Goal: Information Seeking & Learning: Learn about a topic

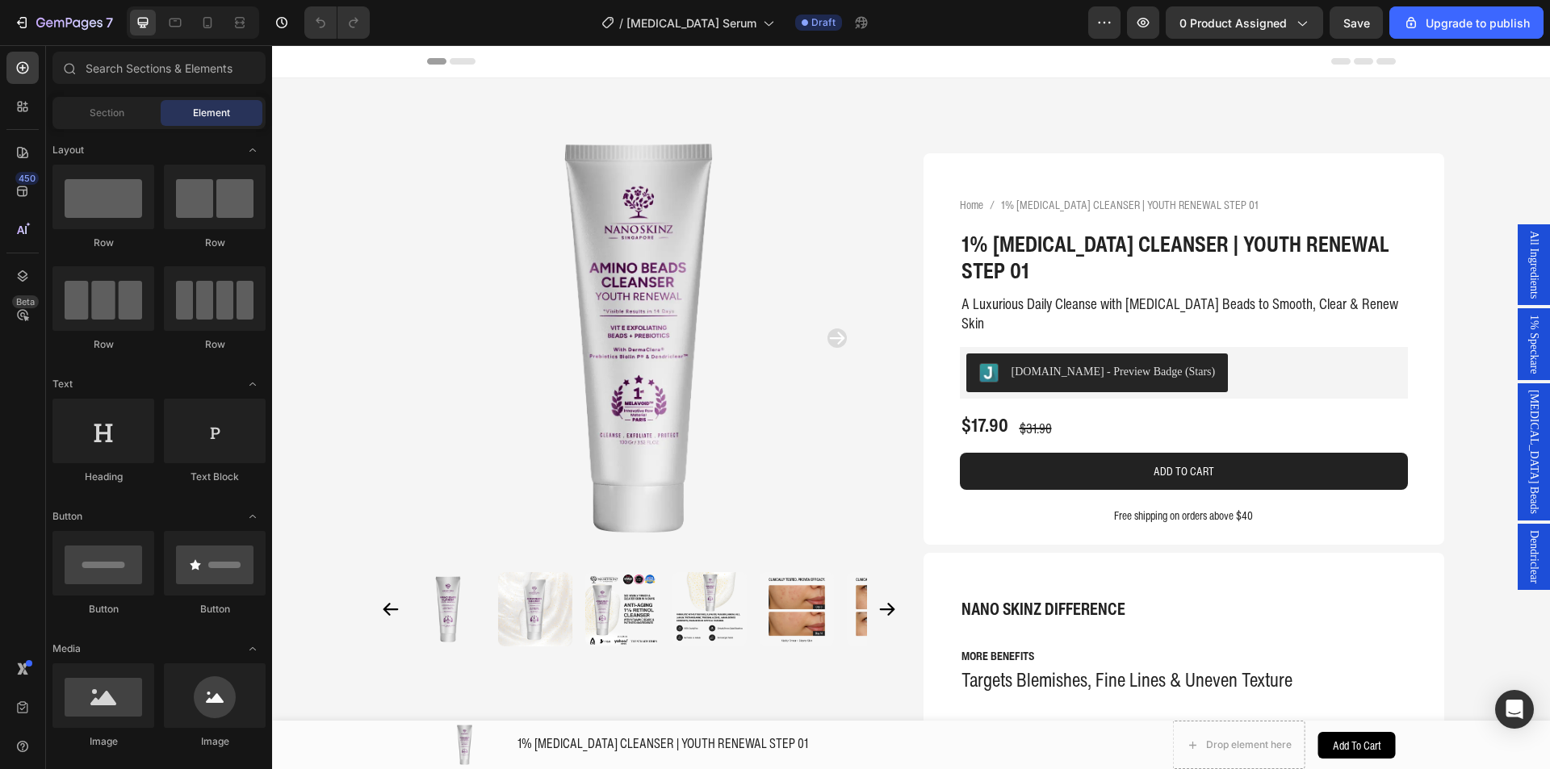
drag, startPoint x: 1545, startPoint y: 431, endPoint x: 1753, endPoint y: 79, distance: 408.6
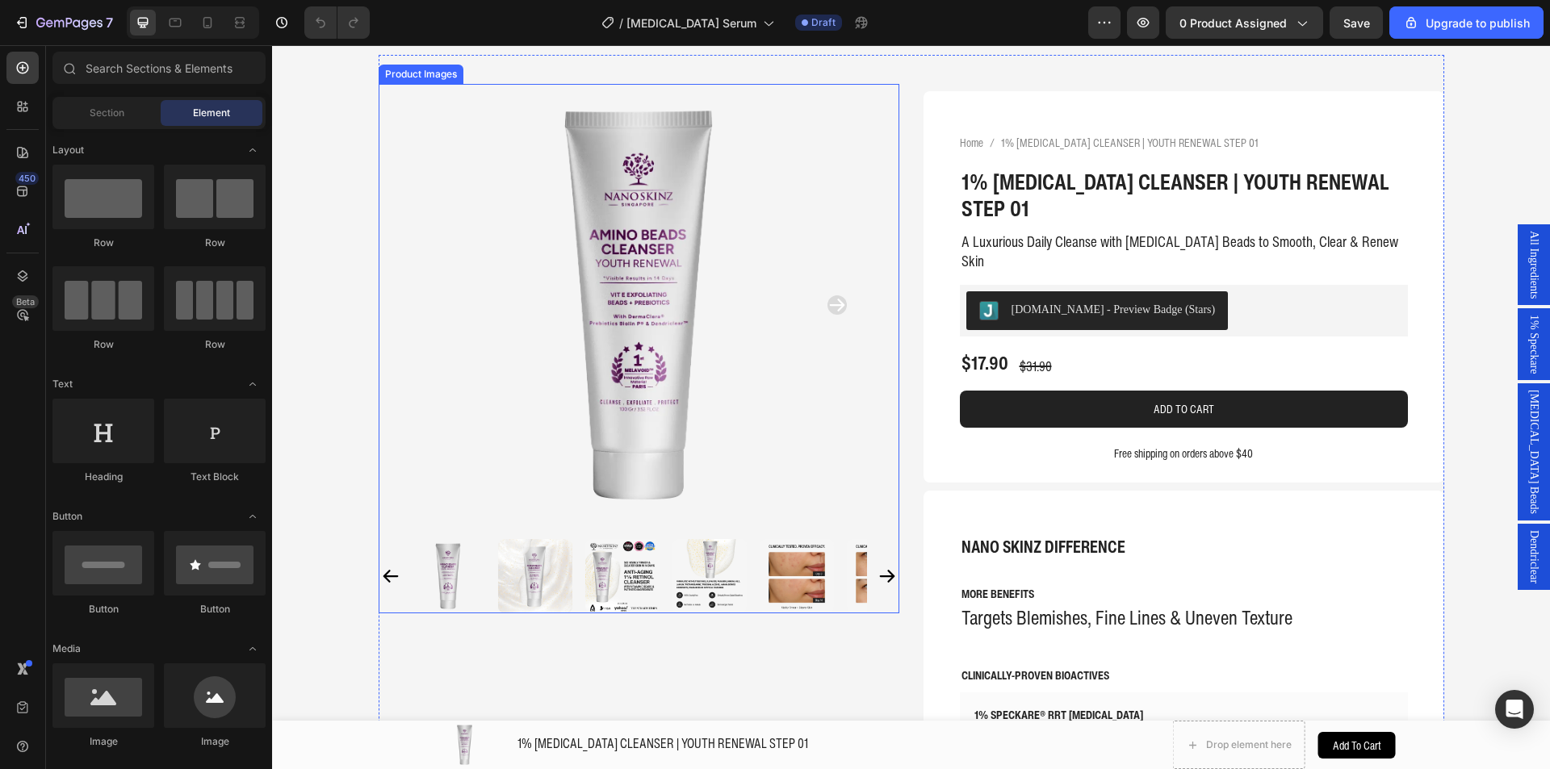
scroll to position [81, 0]
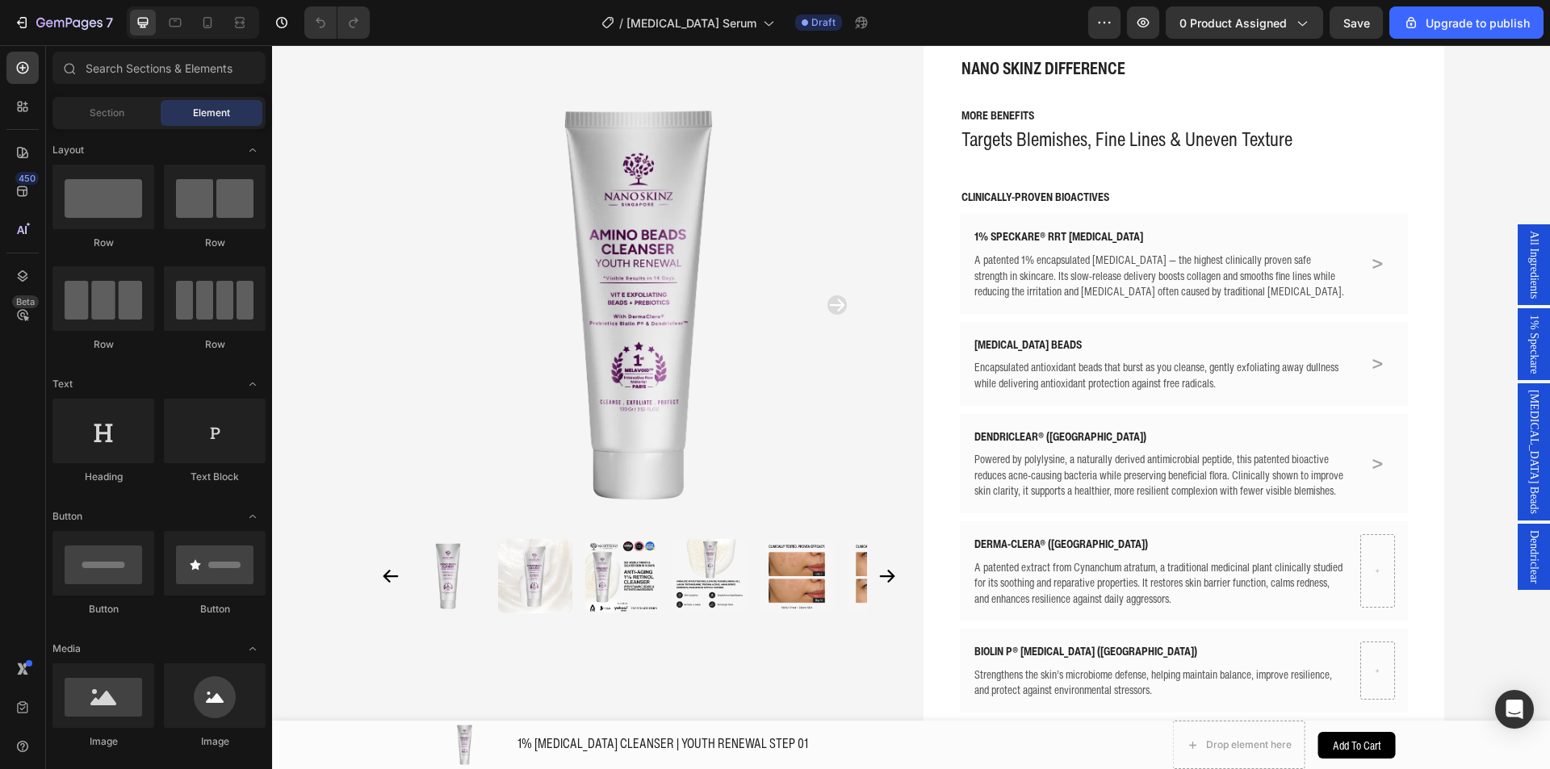
scroll to position [0, 0]
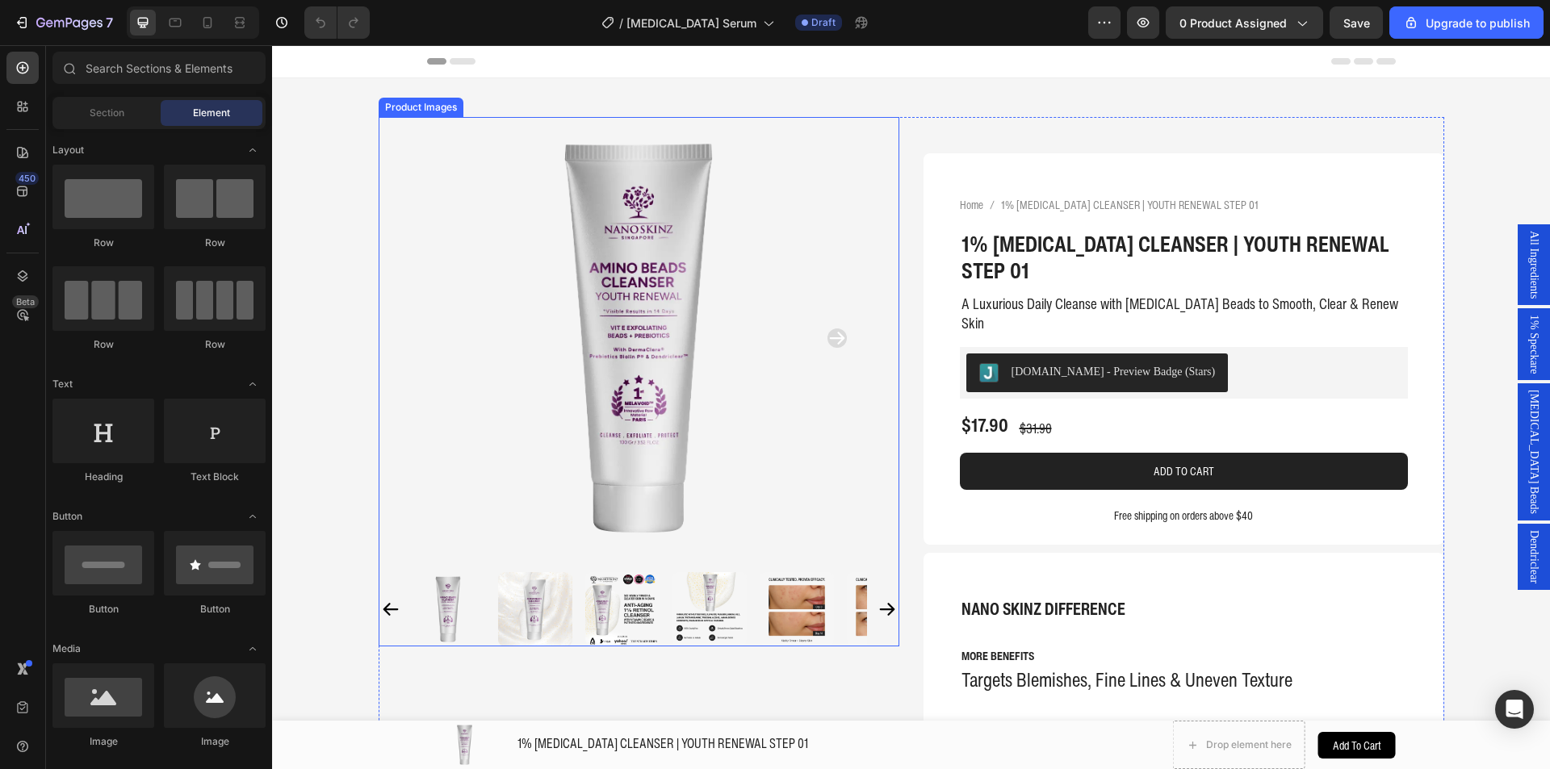
click at [547, 220] on img at bounding box center [638, 338] width 442 height 442
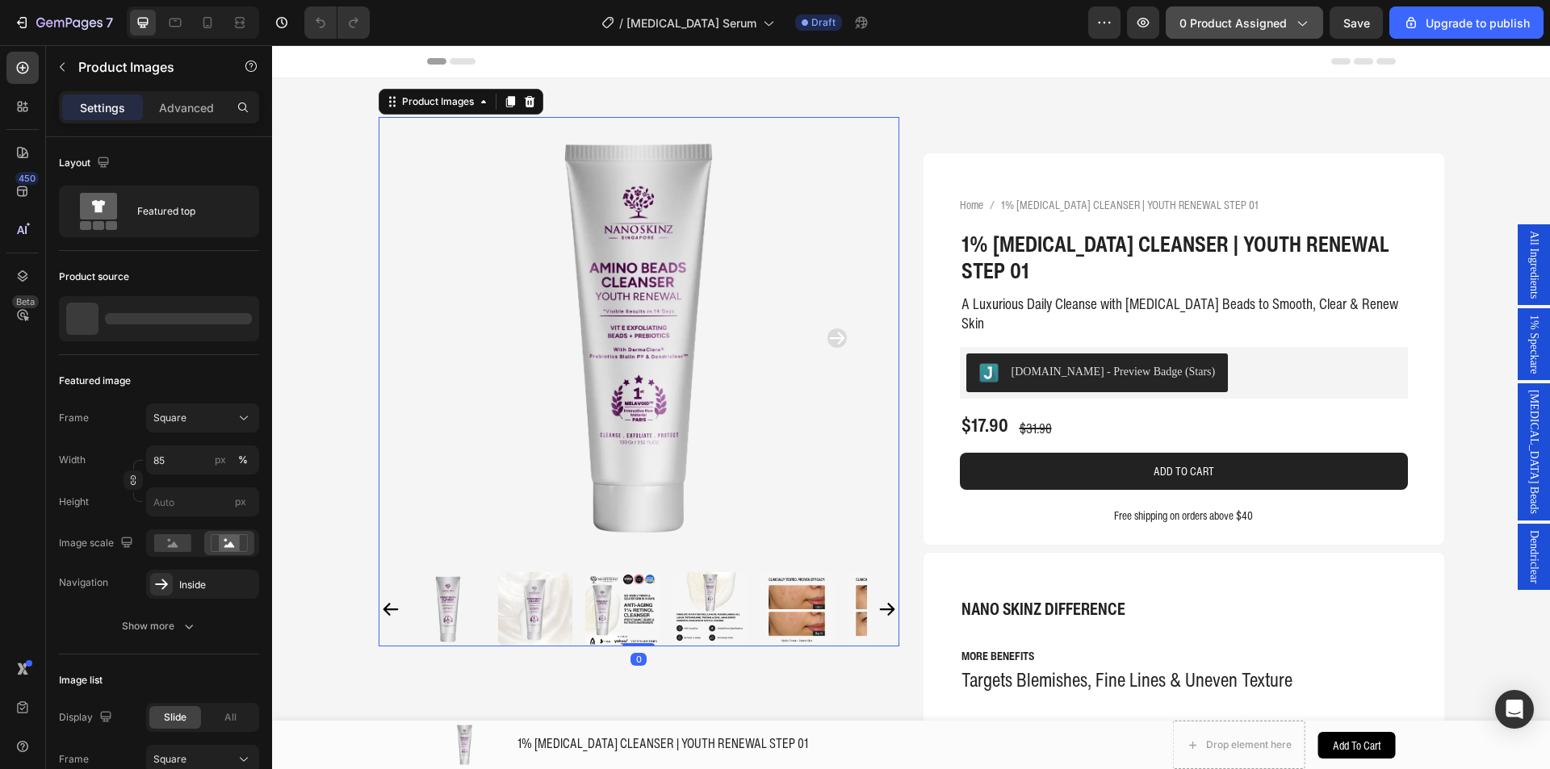
click at [1271, 15] on span "0 product assigned" at bounding box center [1232, 23] width 107 height 17
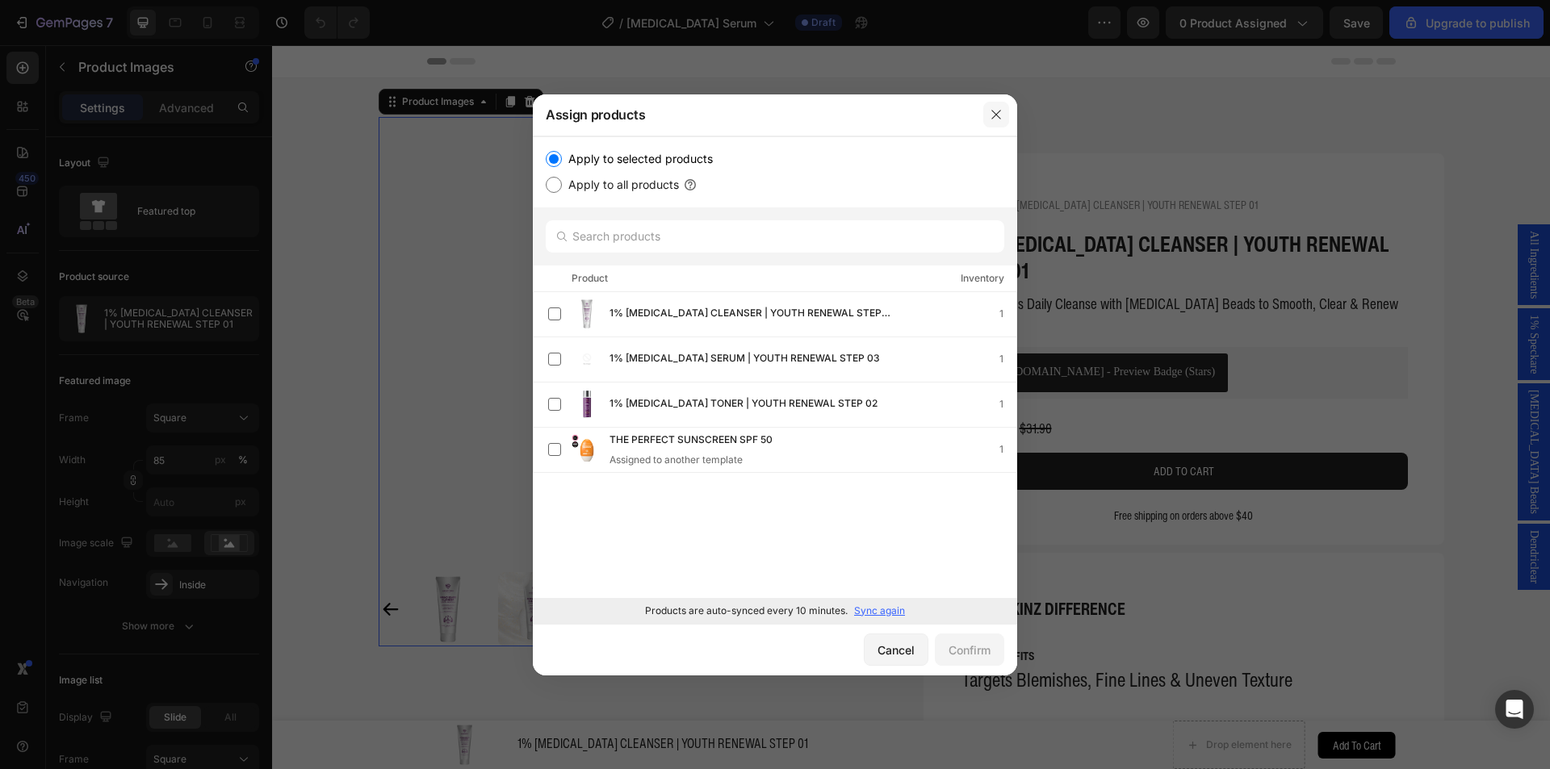
click at [986, 111] on button "button" at bounding box center [996, 115] width 26 height 26
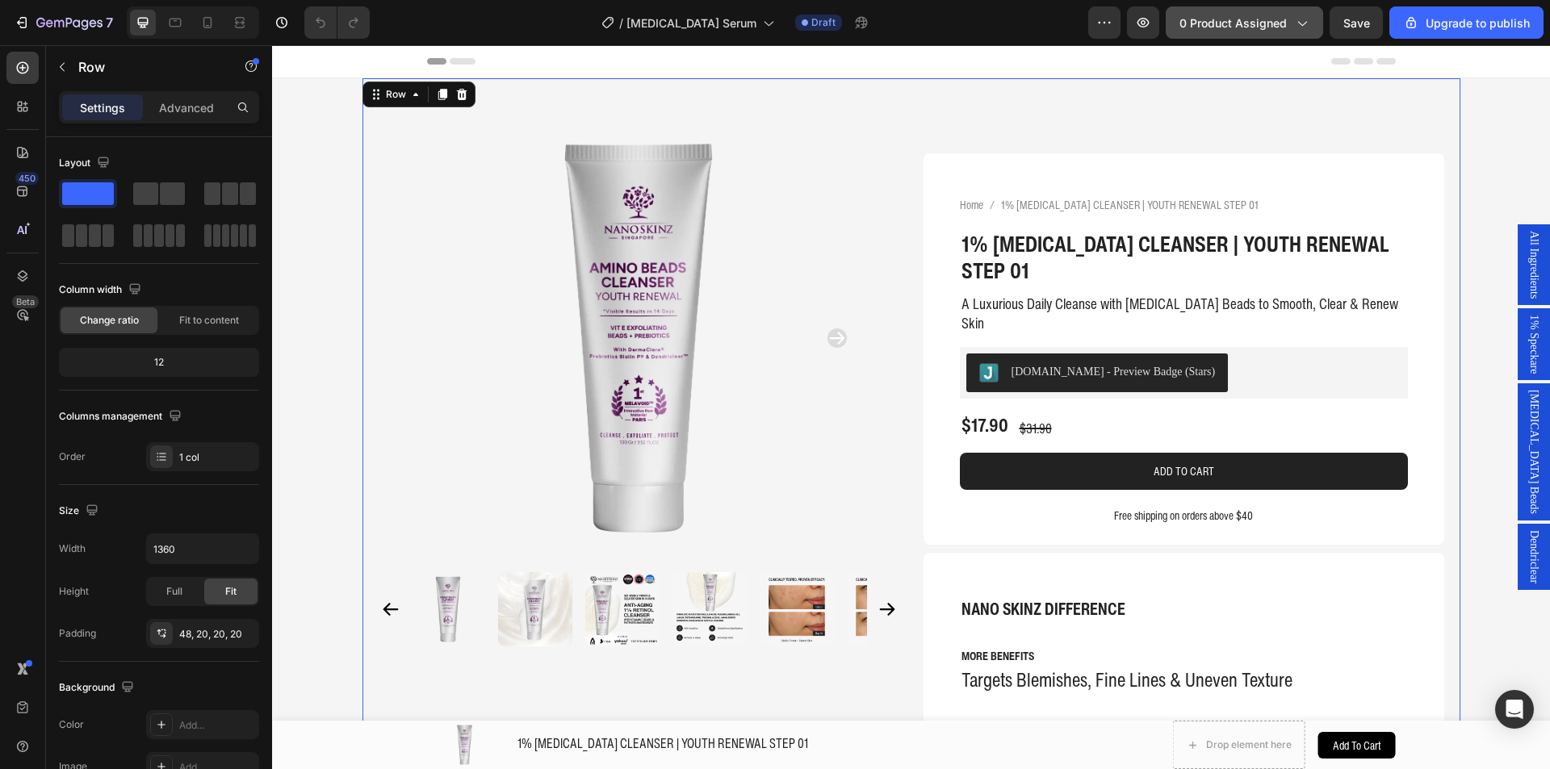
click at [1259, 31] on span "0 product assigned" at bounding box center [1232, 23] width 107 height 17
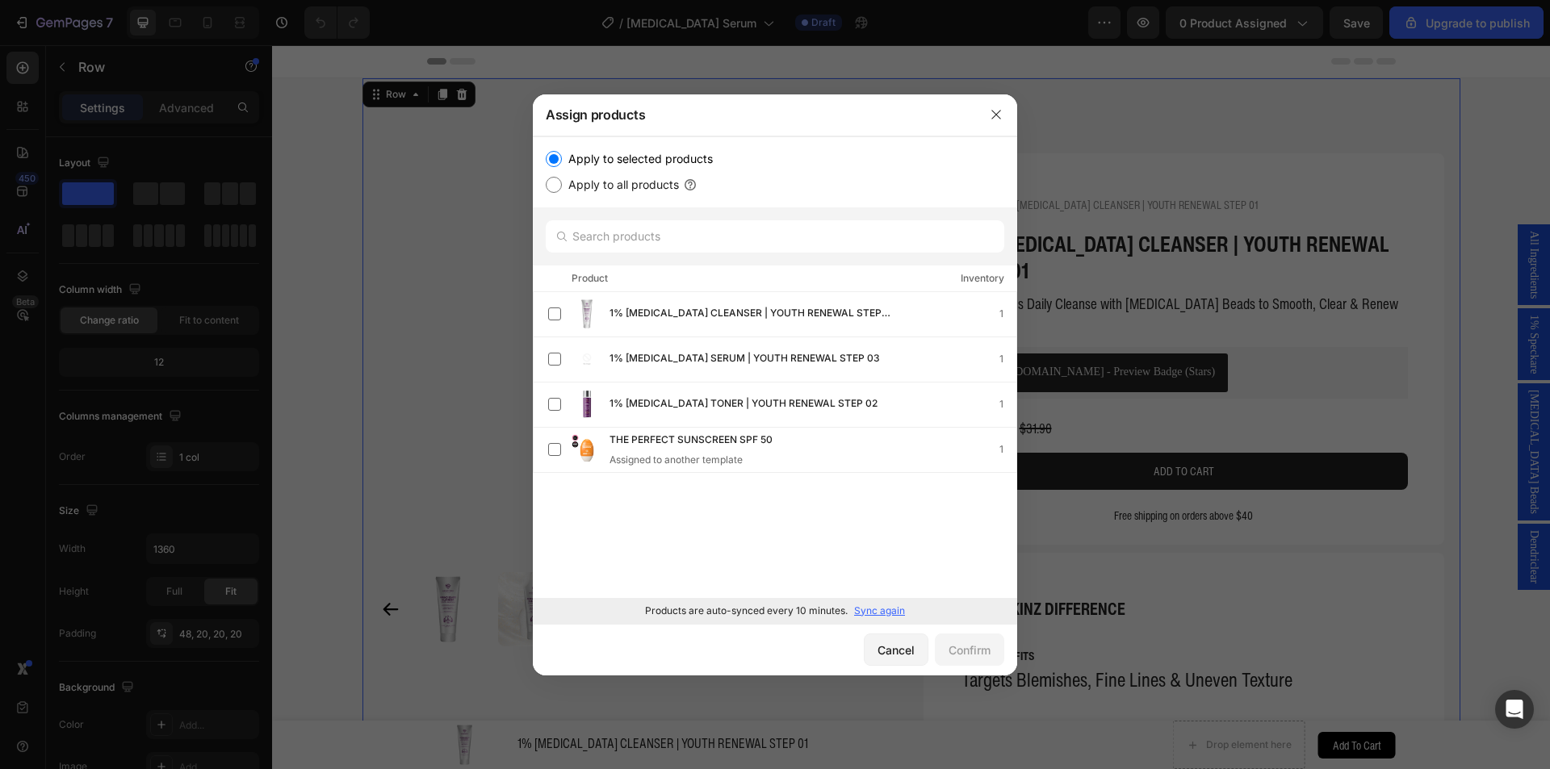
click at [886, 612] on p "Sync again" at bounding box center [879, 611] width 51 height 15
click at [635, 358] on span "1% [MEDICAL_DATA] SERUM | YOUTH RENEWAL STEP 03" at bounding box center [744, 359] width 270 height 18
click at [959, 644] on div "Confirm" at bounding box center [970, 650] width 42 height 17
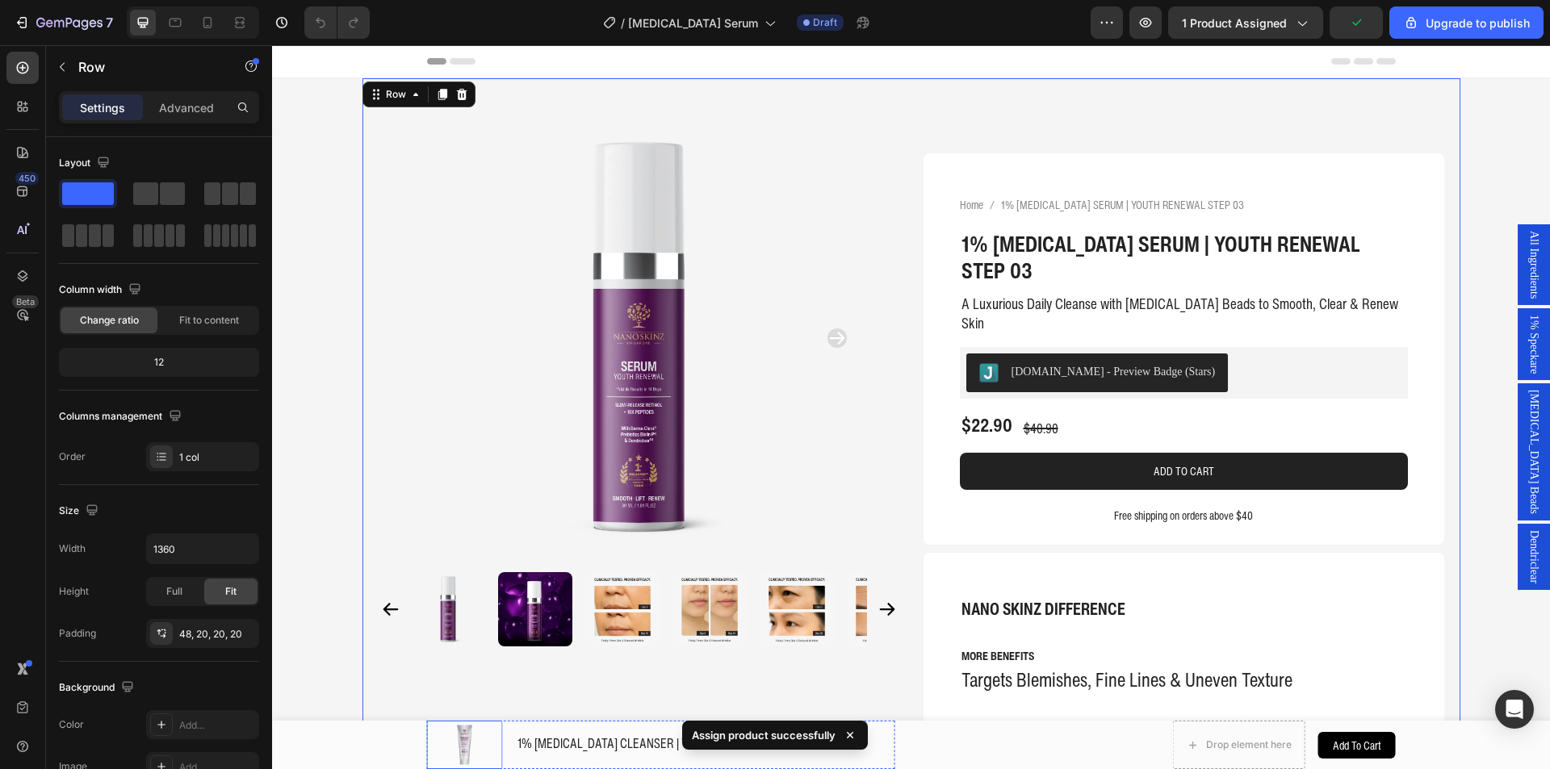
click at [462, 735] on img at bounding box center [464, 745] width 45 height 45
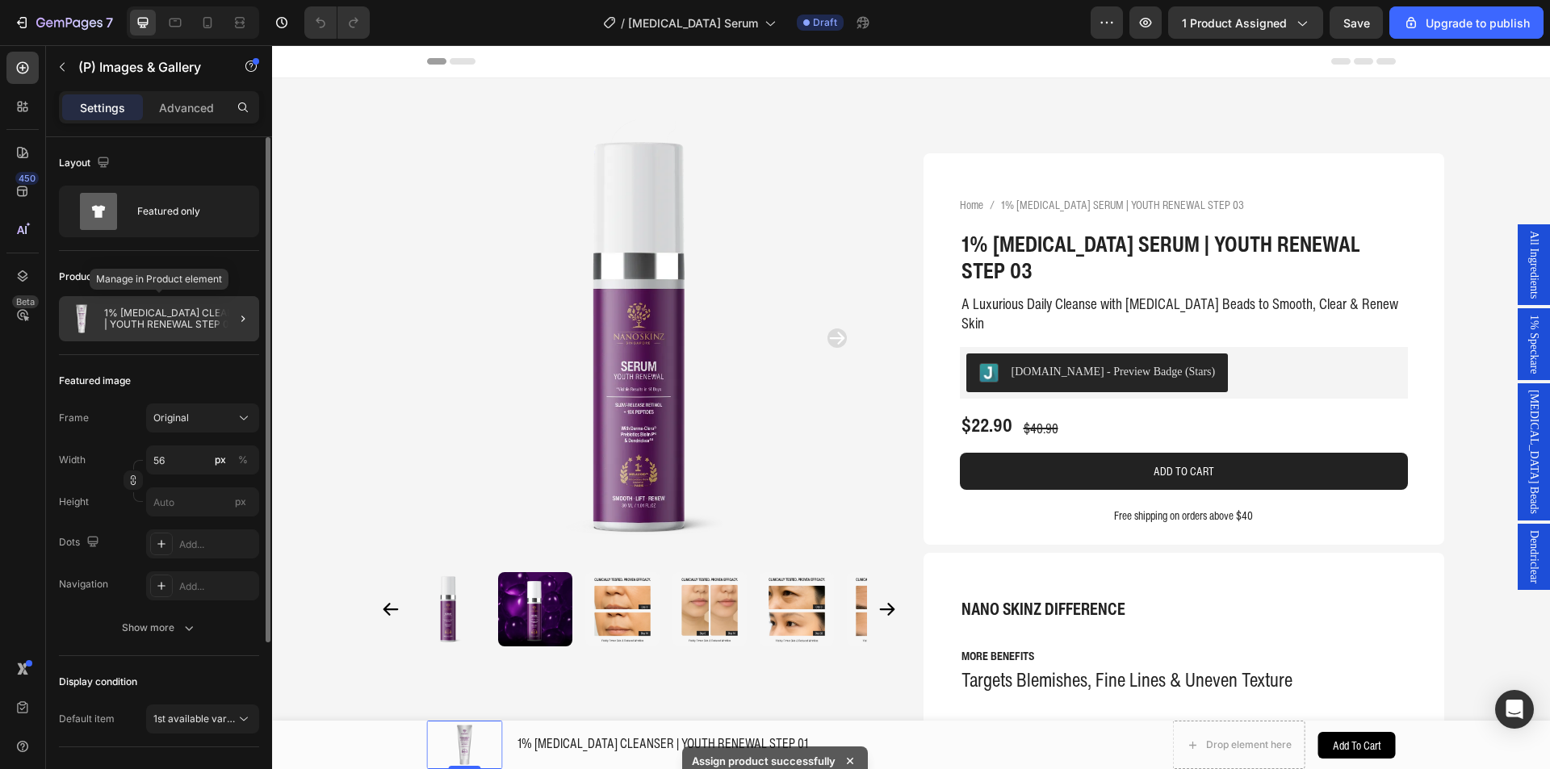
click at [152, 312] on p "1% RETINOL CLEANSER | YOUTH RENEWAL STEP 01" at bounding box center [178, 319] width 149 height 23
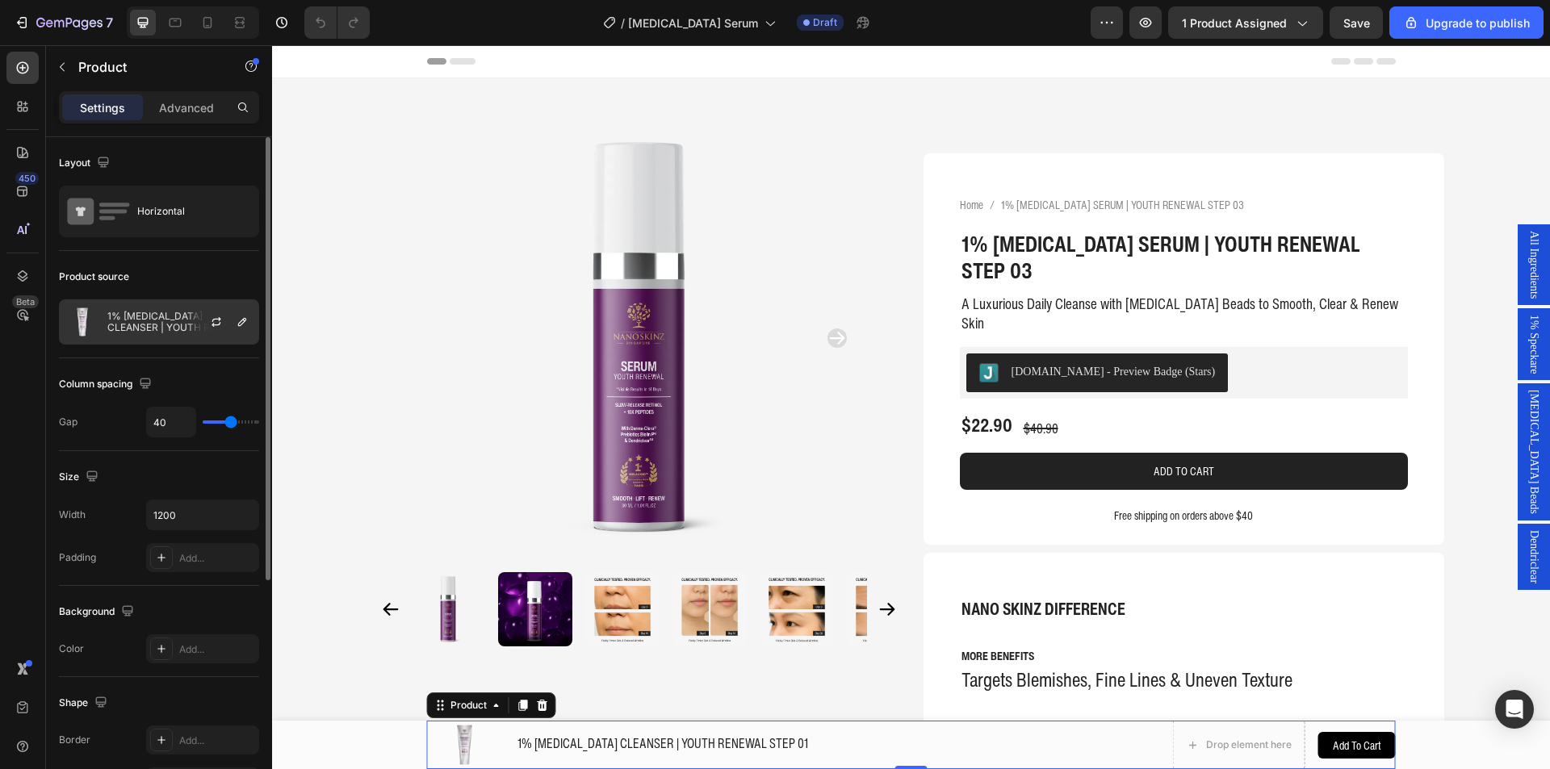
click at [145, 318] on p "1% RETINOL CLEANSER | YOUTH RENEWAL STEP 01" at bounding box center [179, 322] width 145 height 23
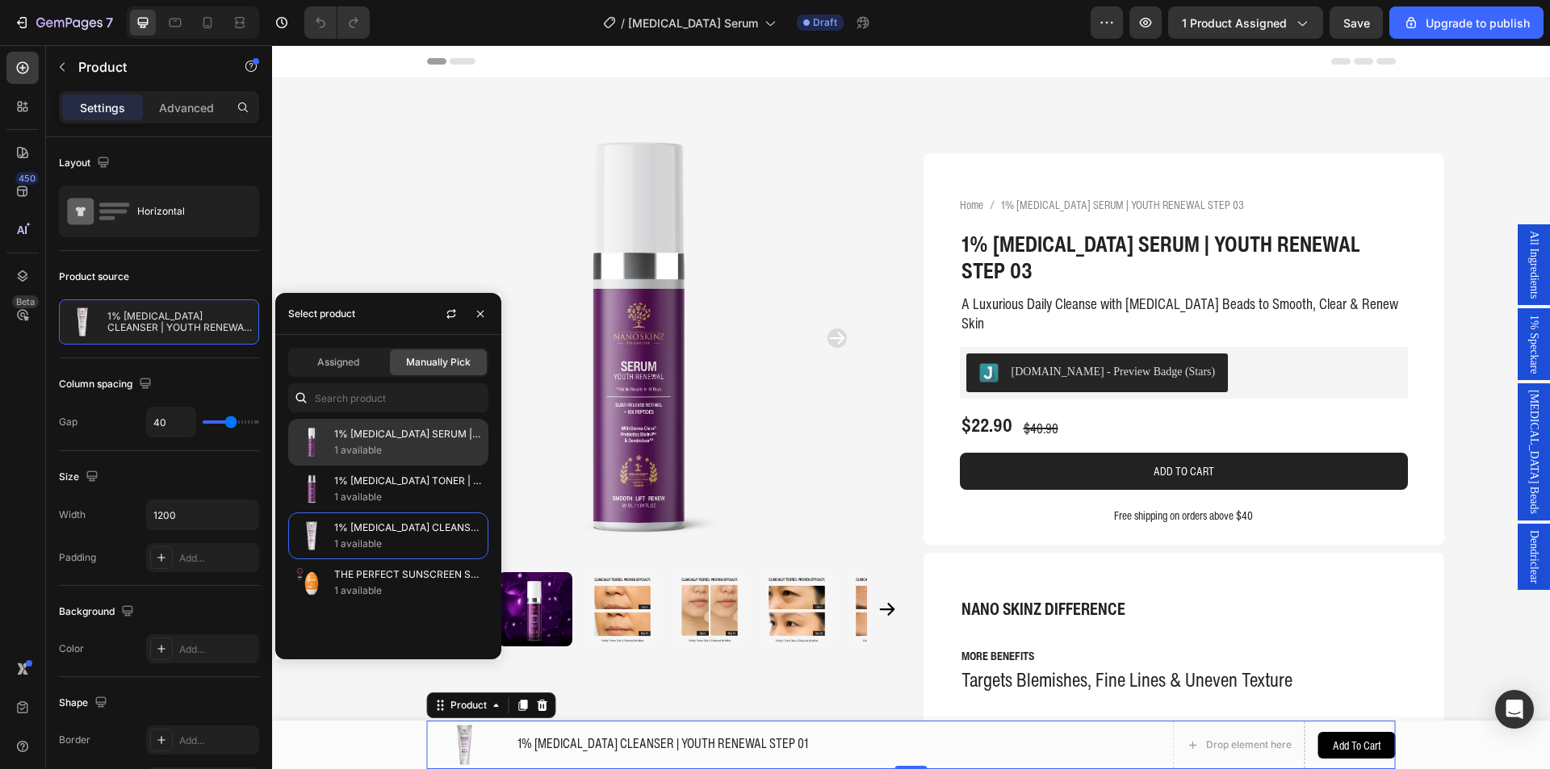
click at [392, 442] on p "1% [MEDICAL_DATA] SERUM | YOUTH RENEWAL STEP 03" at bounding box center [407, 434] width 147 height 16
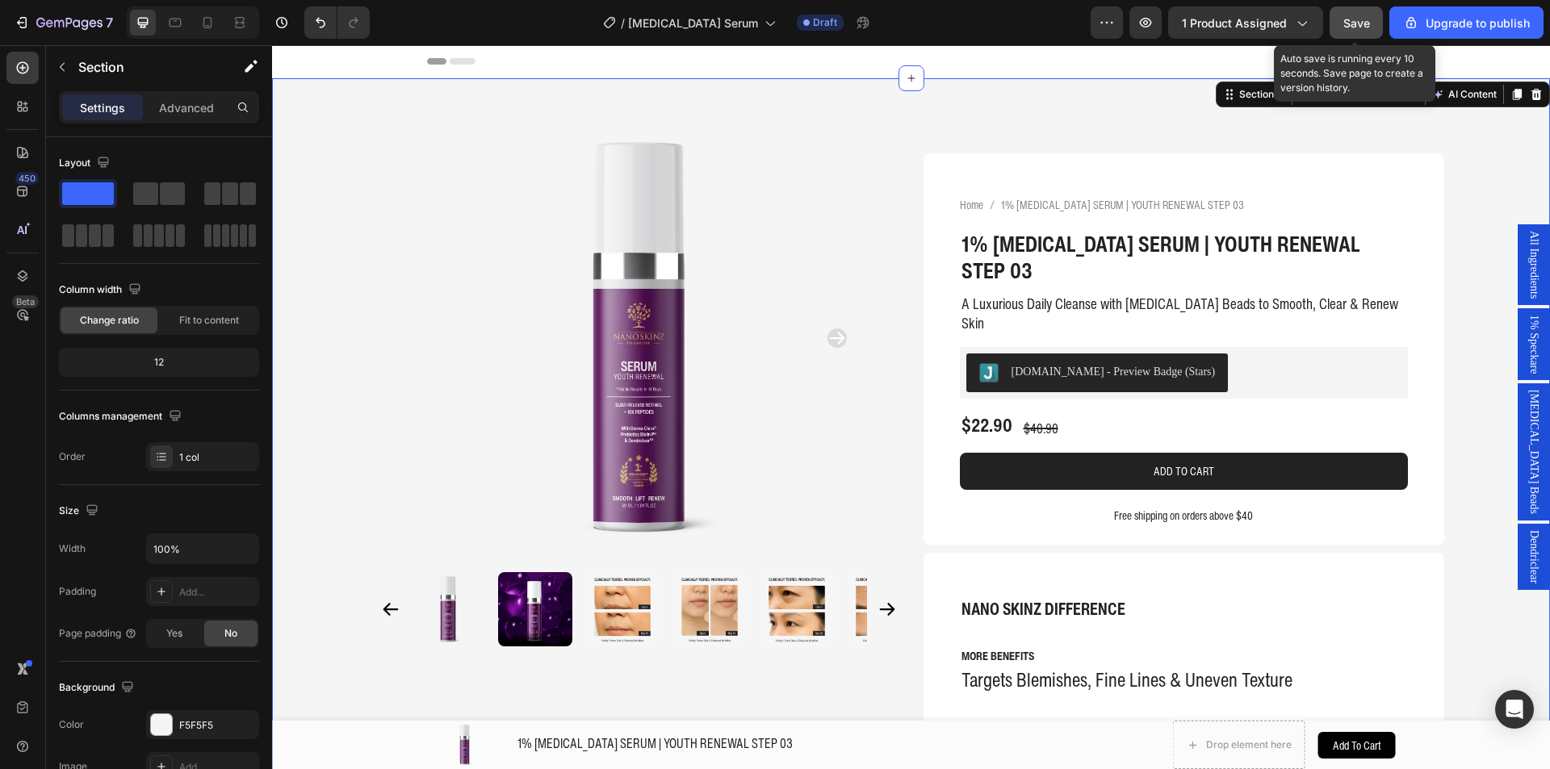
drag, startPoint x: 1351, startPoint y: 27, endPoint x: 1072, endPoint y: 17, distance: 279.5
click at [1351, 27] on span "Save" at bounding box center [1356, 23] width 27 height 14
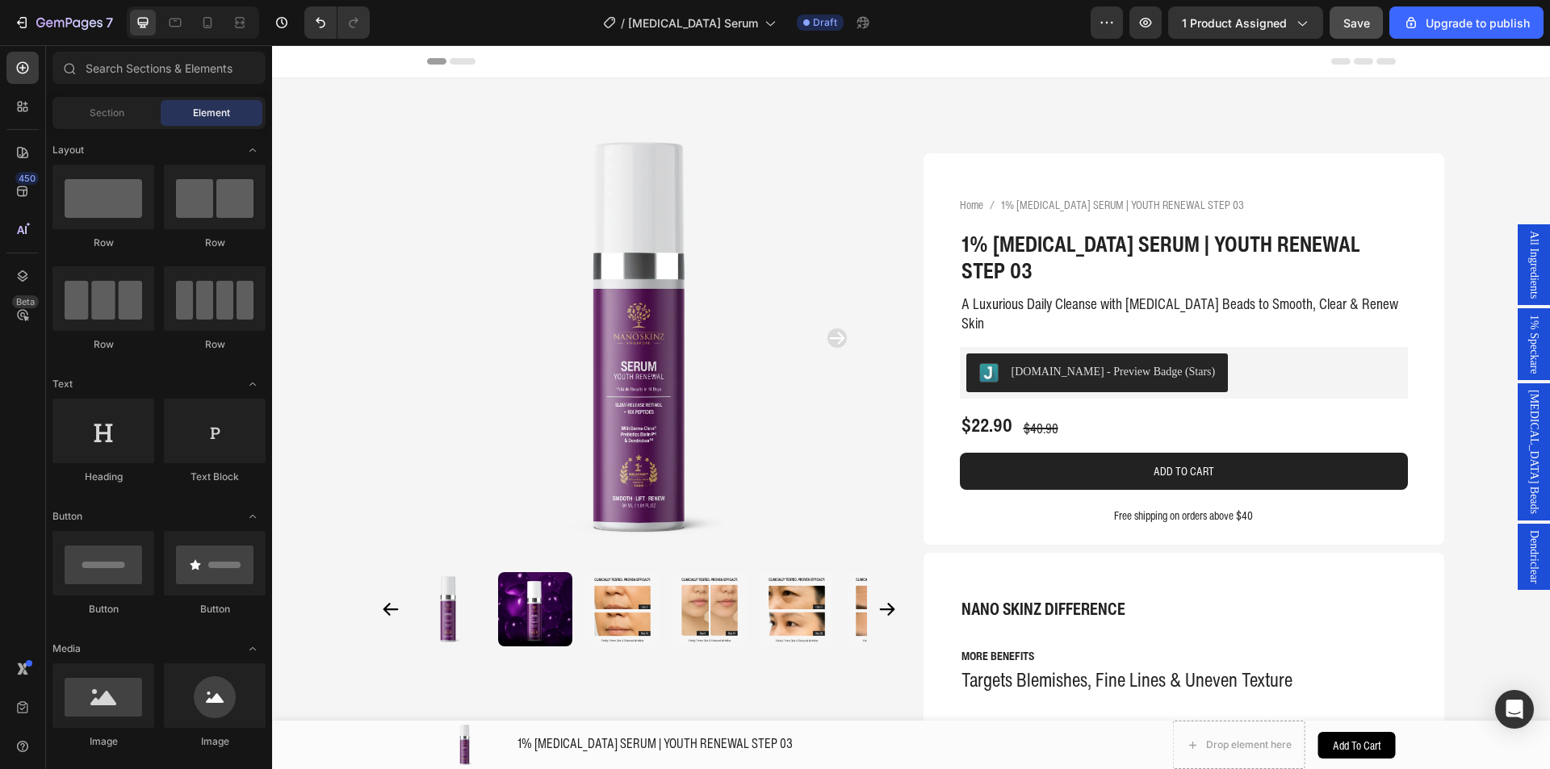
scroll to position [117, 0]
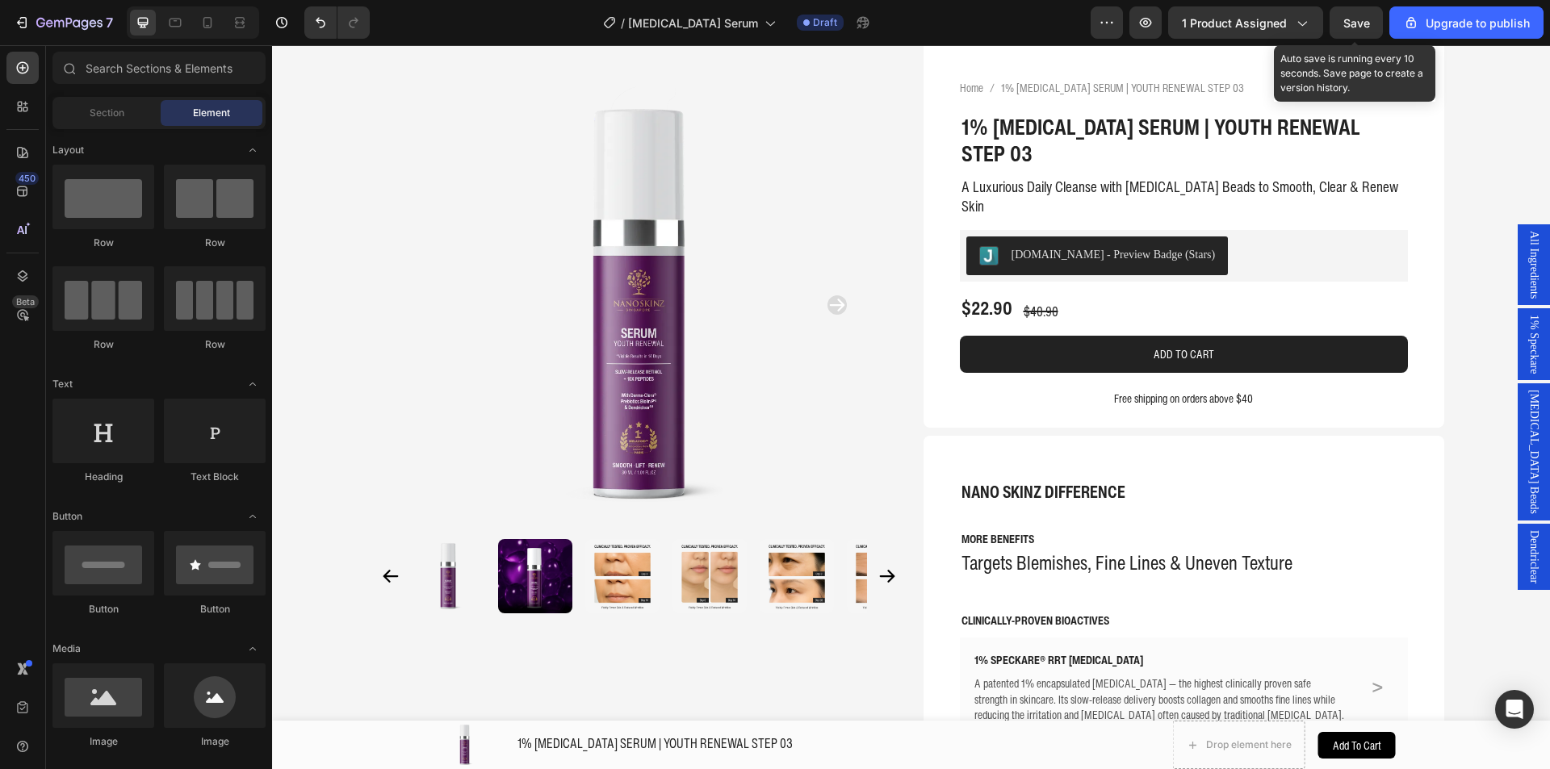
drag, startPoint x: 1341, startPoint y: 23, endPoint x: 1327, endPoint y: 30, distance: 15.5
click at [1342, 23] on button "Save" at bounding box center [1356, 22] width 53 height 32
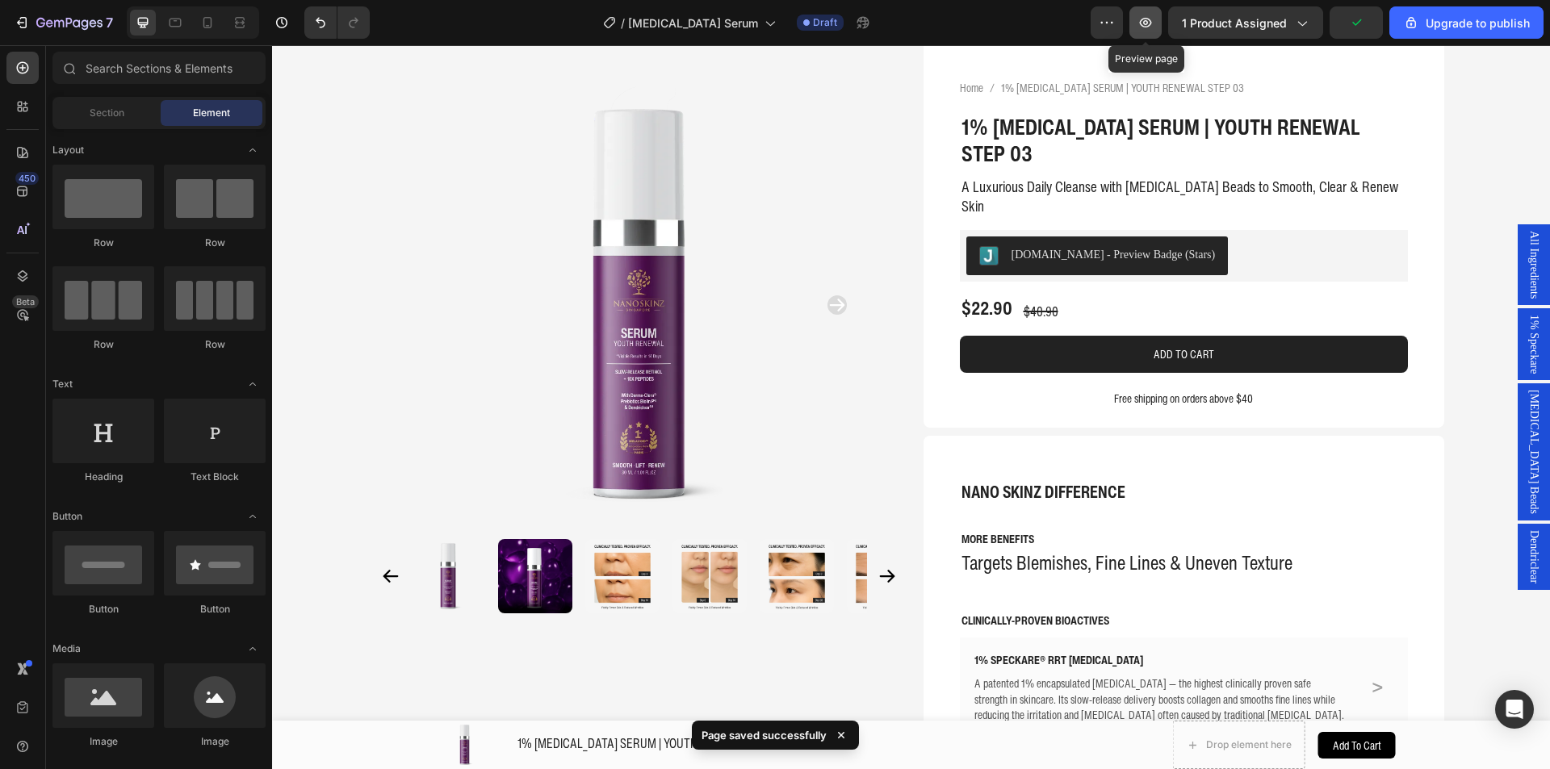
click at [1160, 13] on button "button" at bounding box center [1145, 22] width 32 height 32
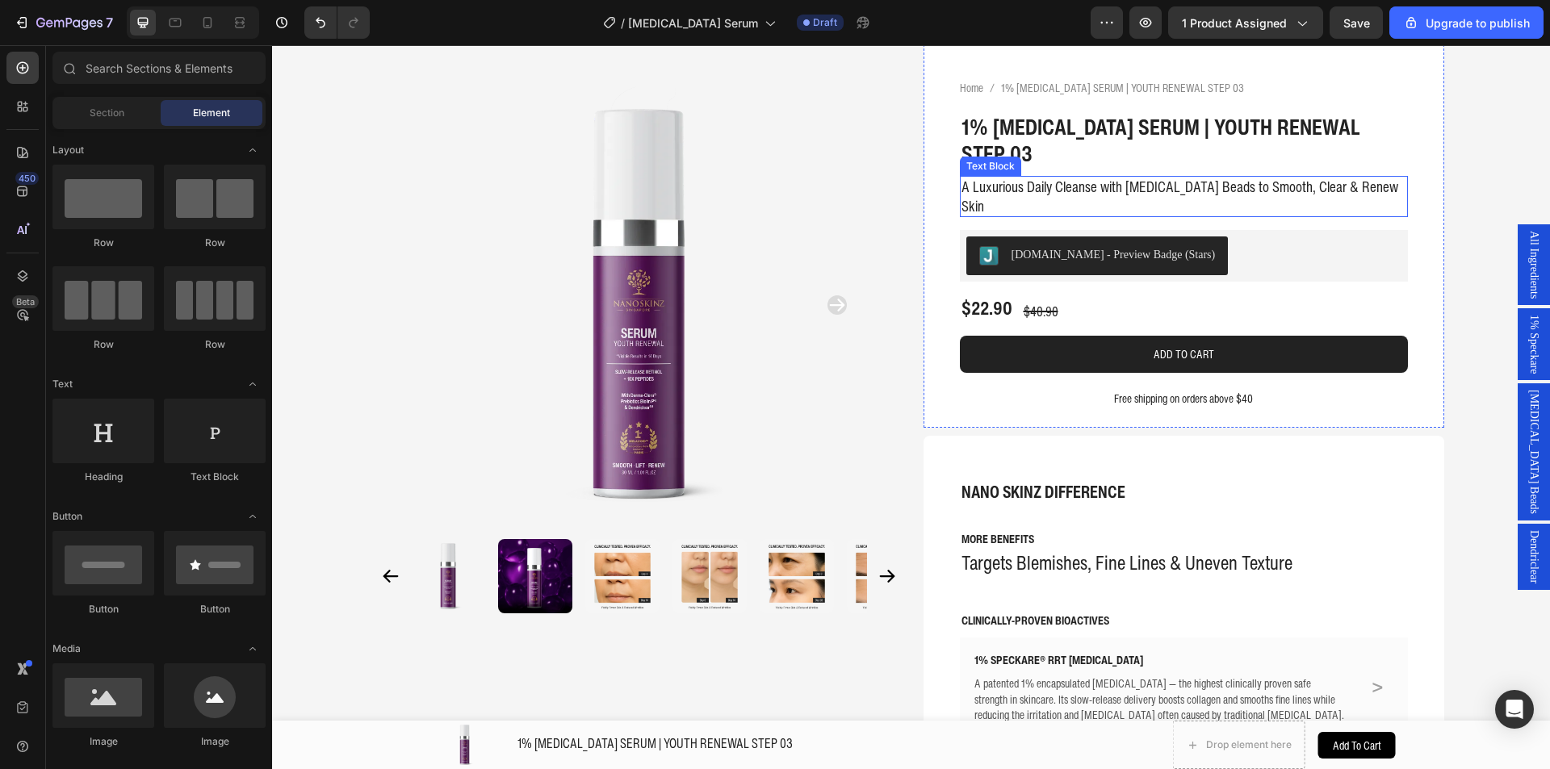
click at [1012, 178] on p "A Luxurious Daily Cleanse with Vitamin E Beads to Smooth, Clear & Renew Skin" at bounding box center [1183, 197] width 445 height 38
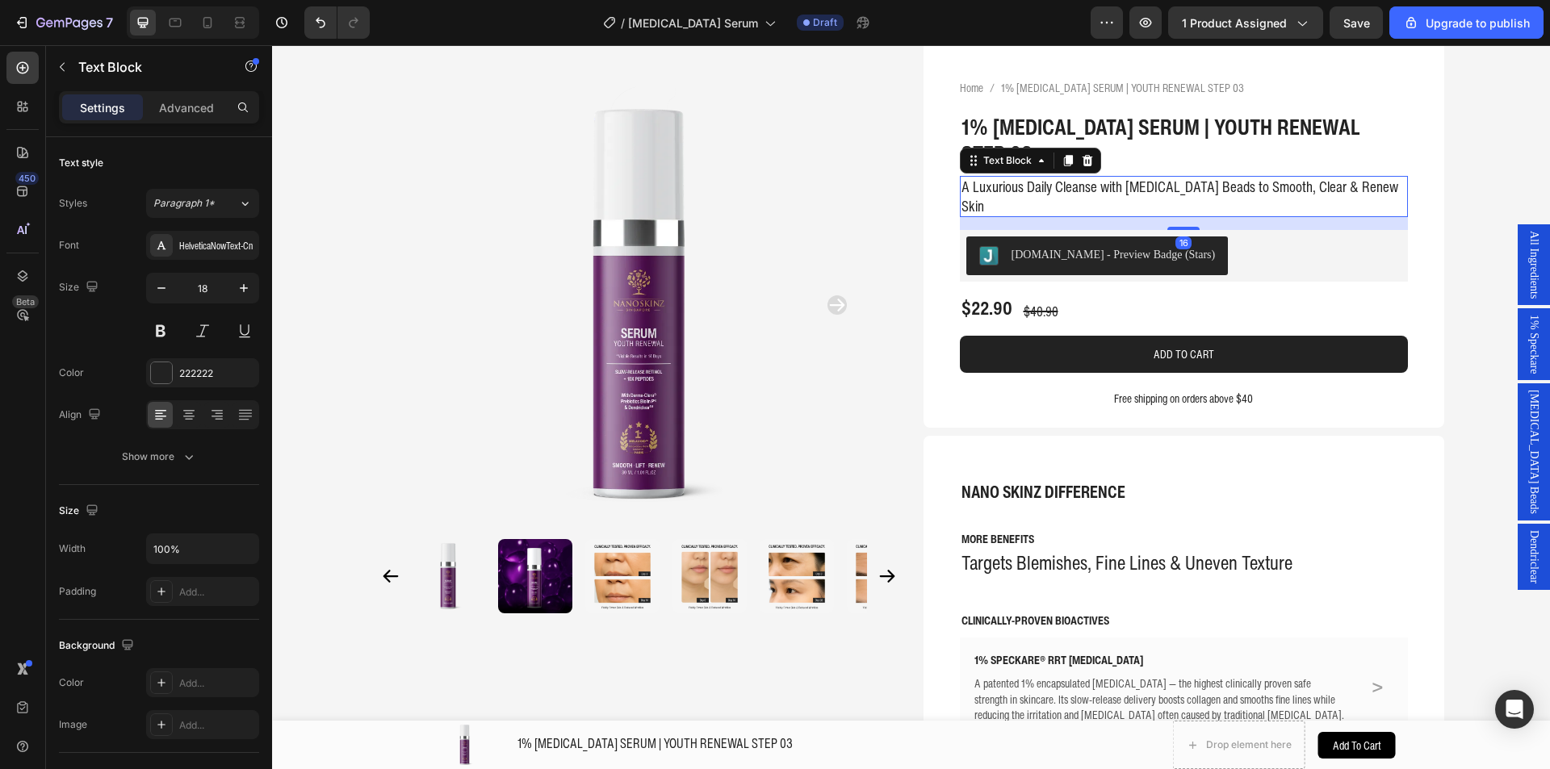
click at [1021, 178] on p "A Luxurious Daily Cleanse with Vitamin E Beads to Smooth, Clear & Renew Skin" at bounding box center [1183, 197] width 445 height 38
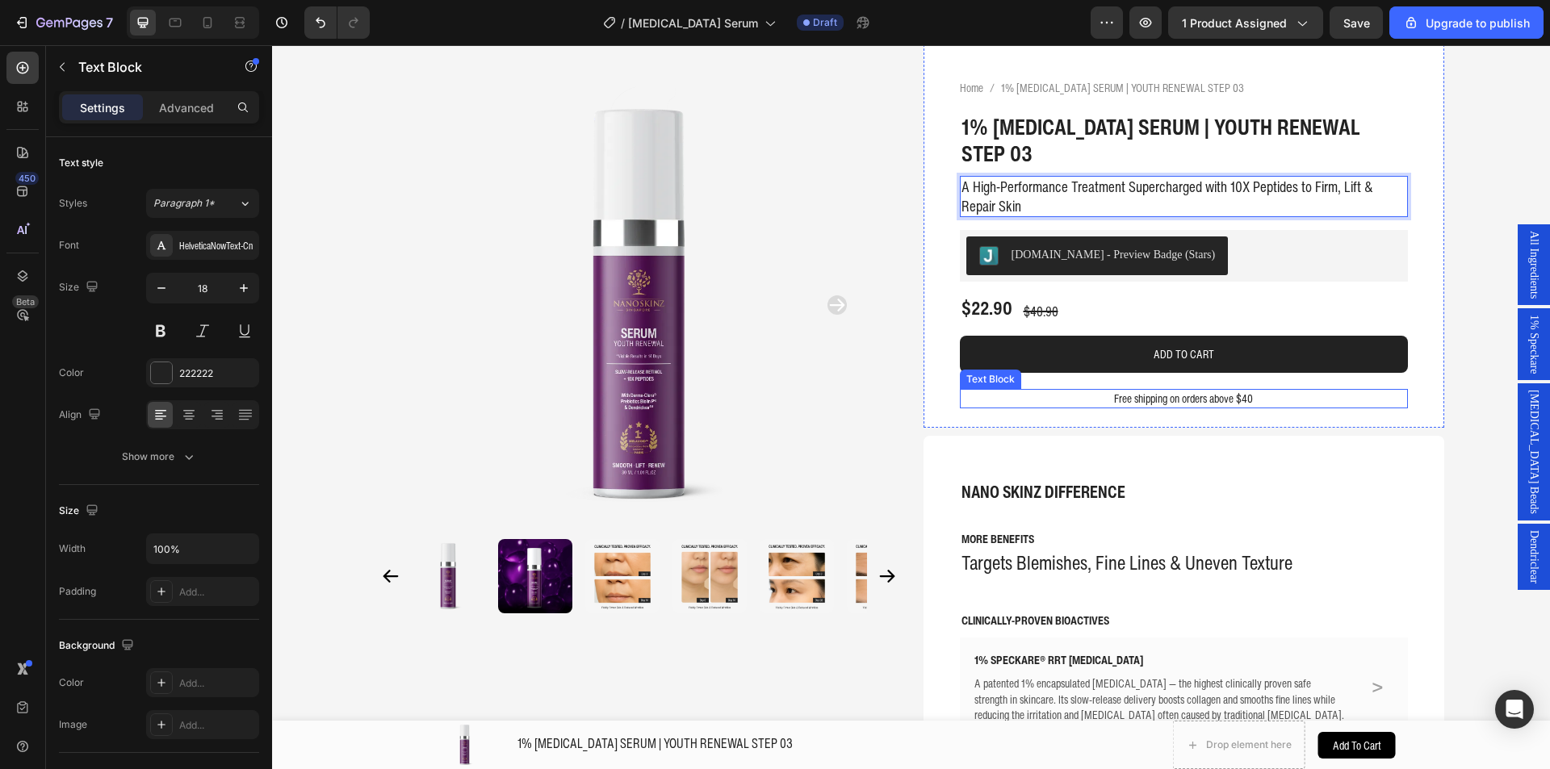
click at [1213, 391] on p "Free shipping on orders above $40" at bounding box center [1183, 399] width 445 height 16
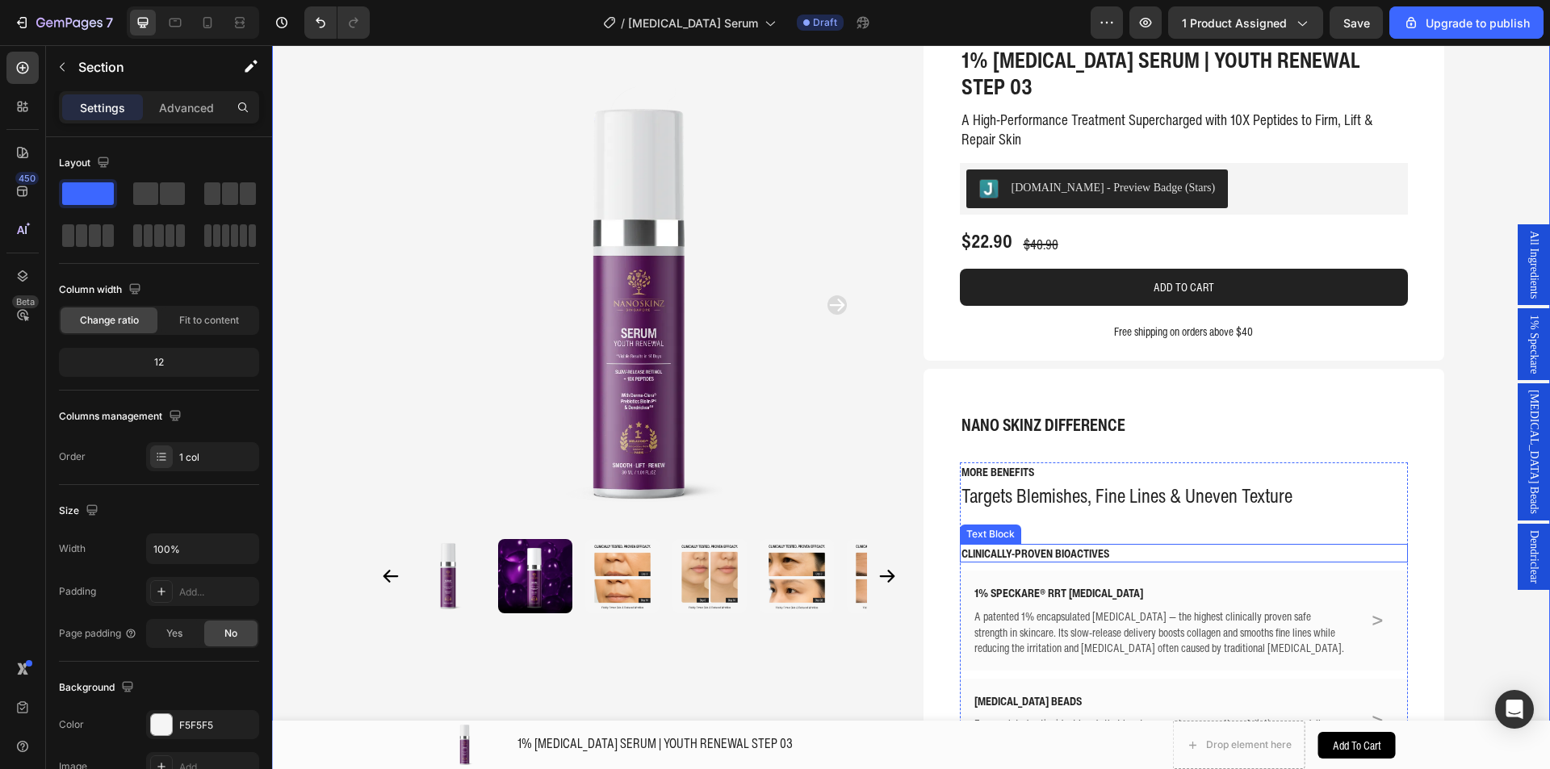
scroll to position [279, 0]
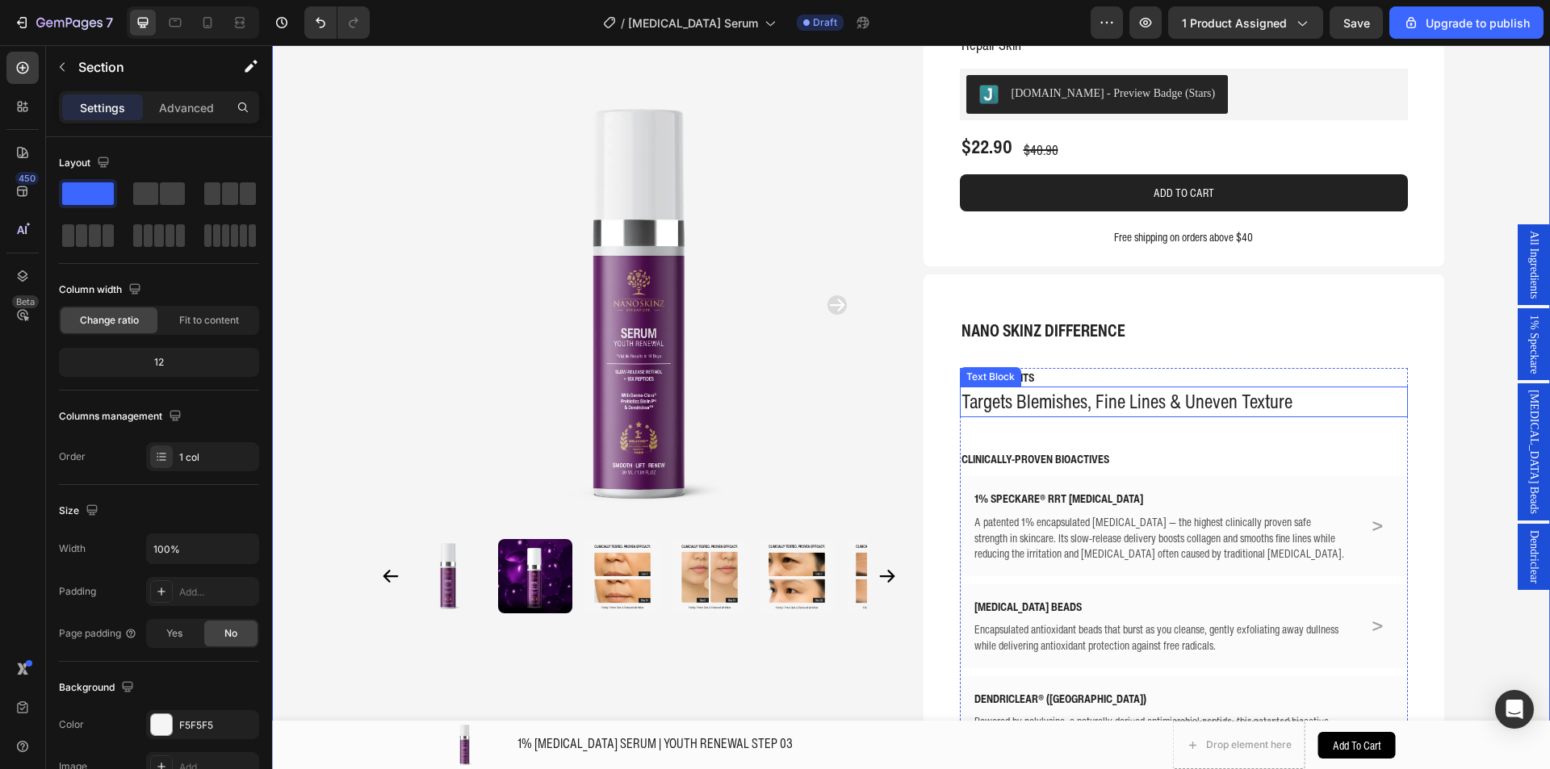
click at [1042, 388] on p "Targets Blemishes, Fine Lines & Uneven Texture" at bounding box center [1183, 401] width 445 height 27
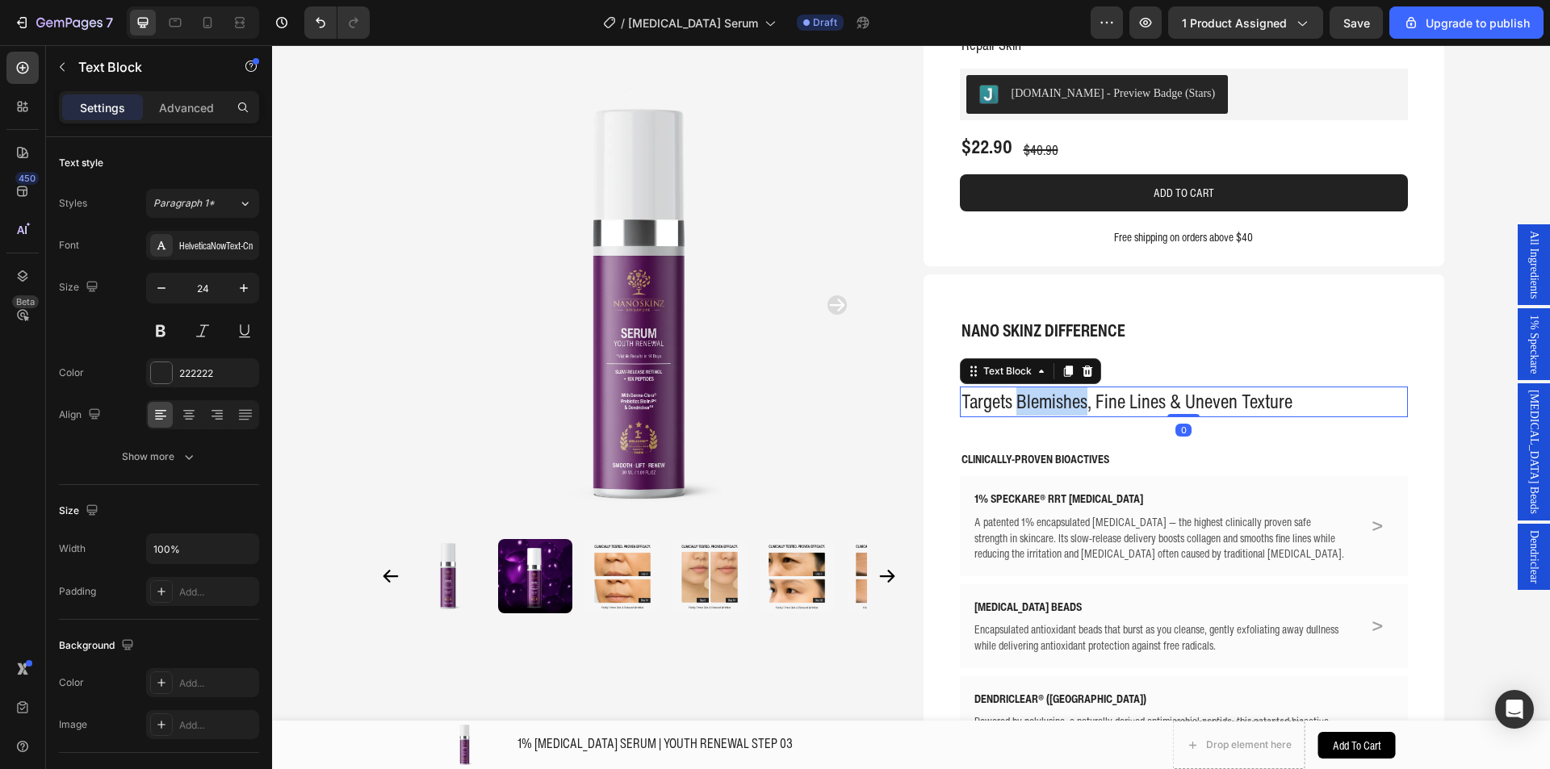
click at [1042, 388] on p "Targets Blemishes, Fine Lines & Uneven Texture" at bounding box center [1183, 401] width 445 height 27
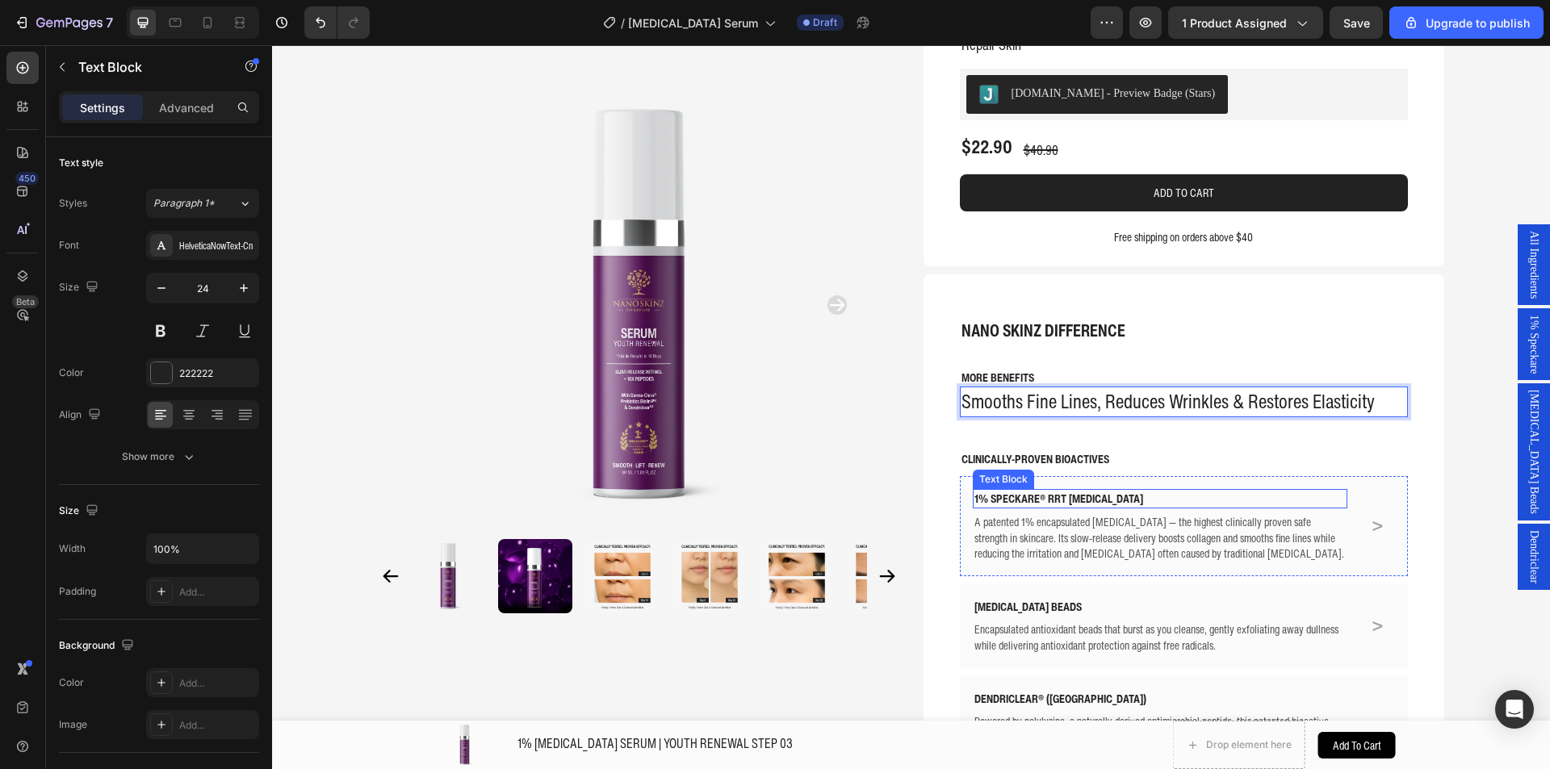
click at [1052, 491] on p "1% SPECKARE® RRT [MEDICAL_DATA]" at bounding box center [1160, 499] width 372 height 16
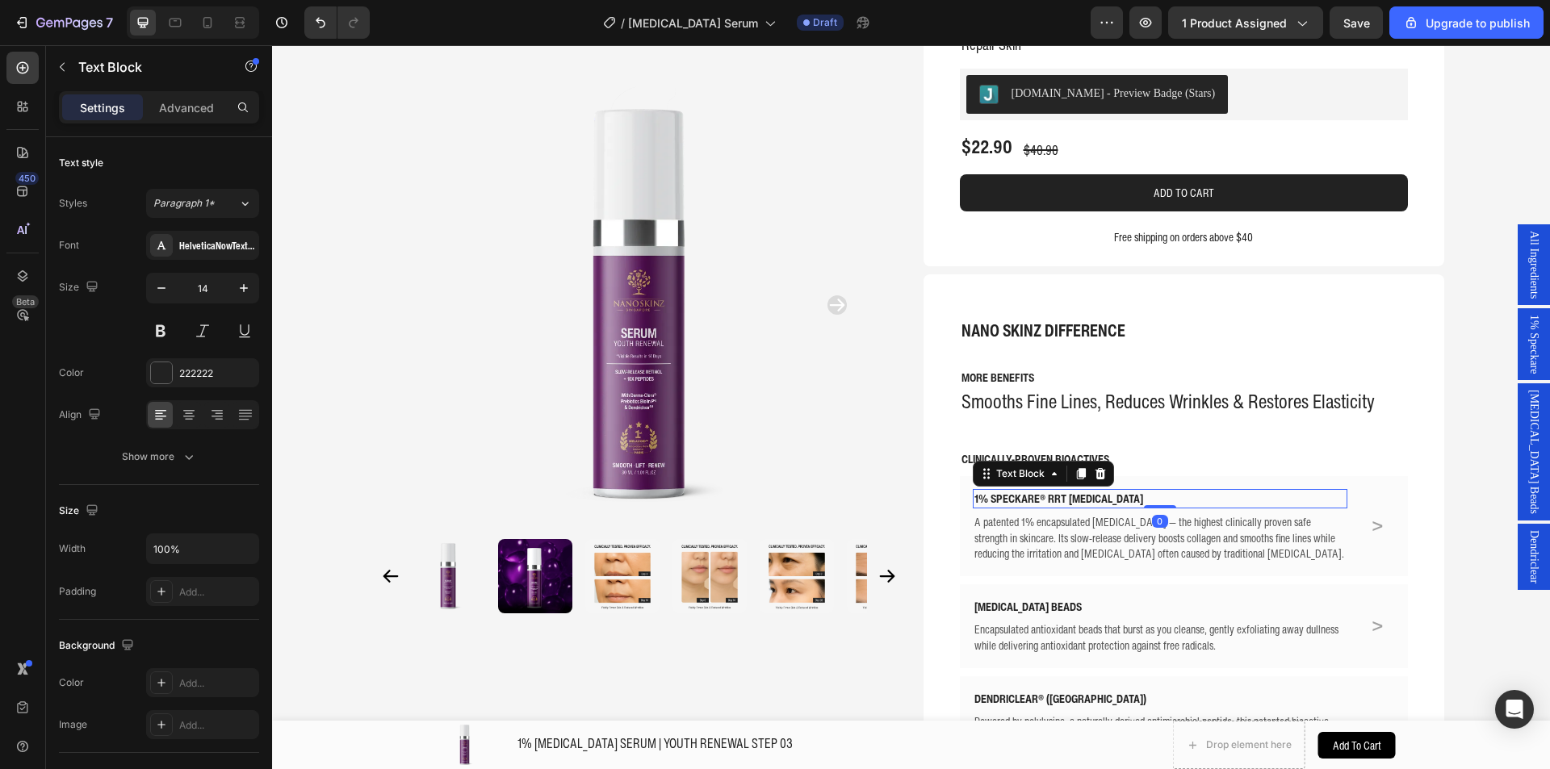
click at [1052, 491] on p "1% SPECKARE® RRT [MEDICAL_DATA]" at bounding box center [1160, 499] width 372 height 16
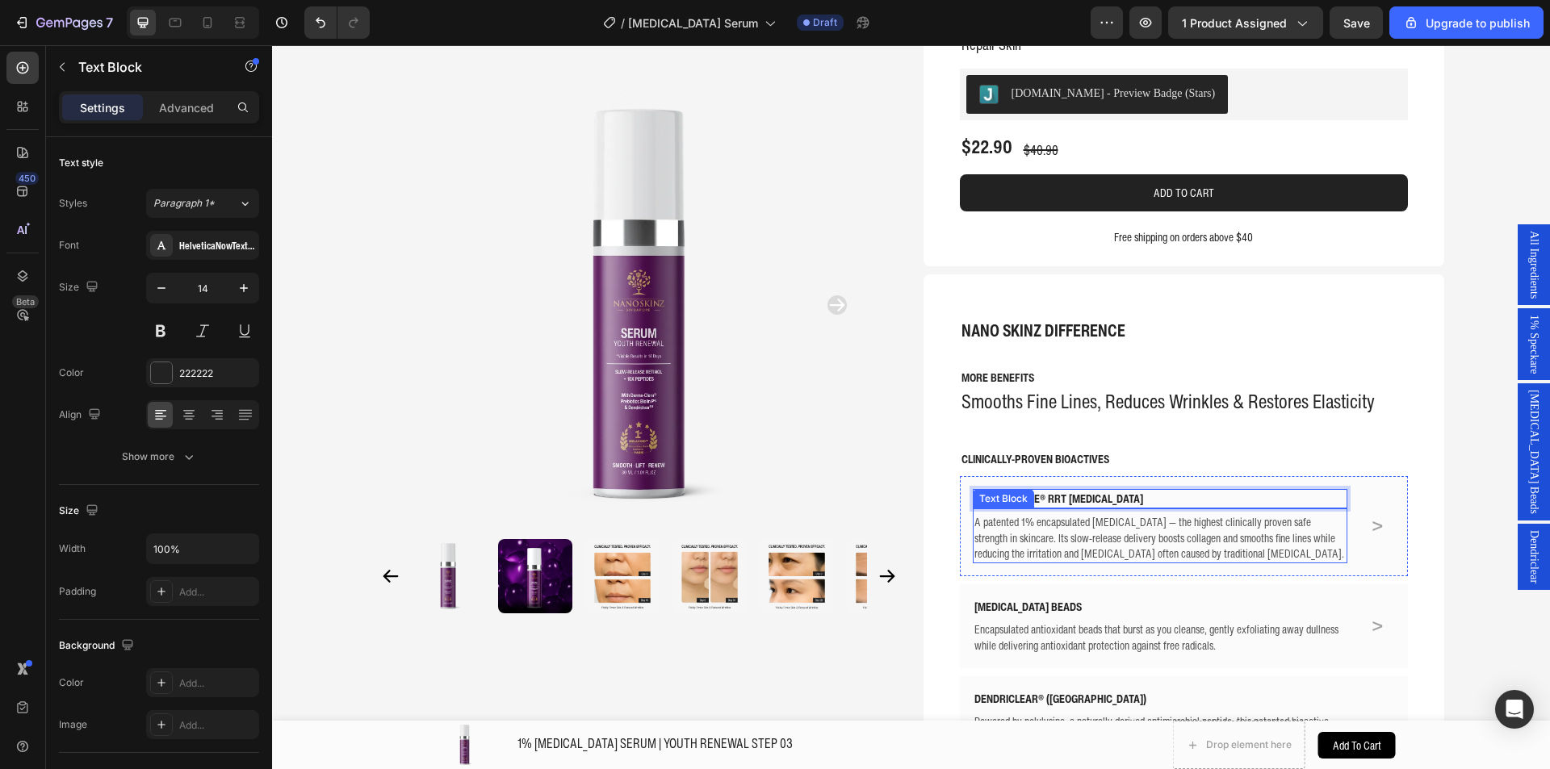
click at [1073, 514] on p "A patented 1% encapsulated [MEDICAL_DATA] — the highest clinically proven safe …" at bounding box center [1160, 538] width 372 height 48
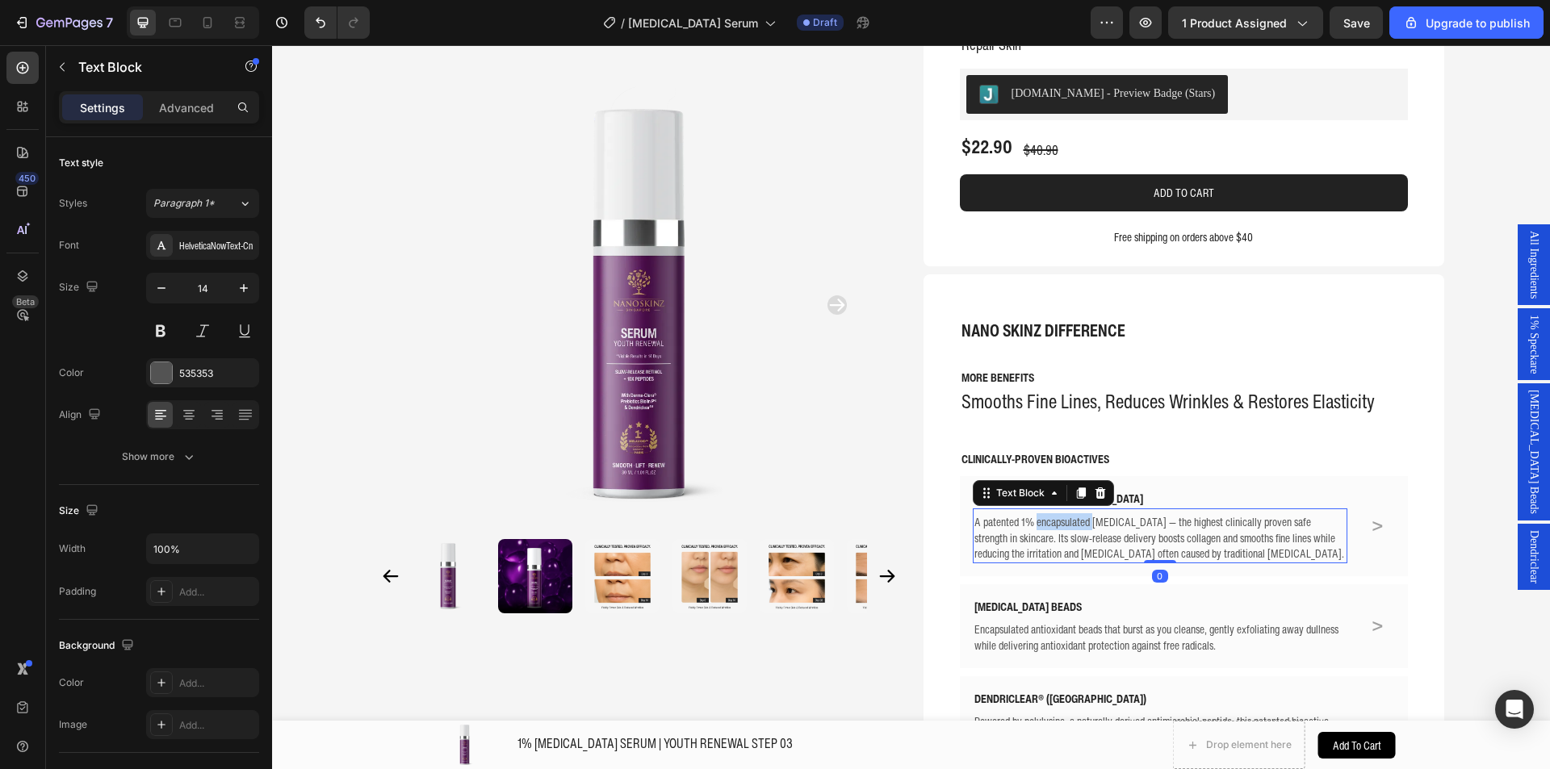
click at [1073, 514] on p "A patented 1% encapsulated [MEDICAL_DATA] — the highest clinically proven safe …" at bounding box center [1160, 538] width 372 height 48
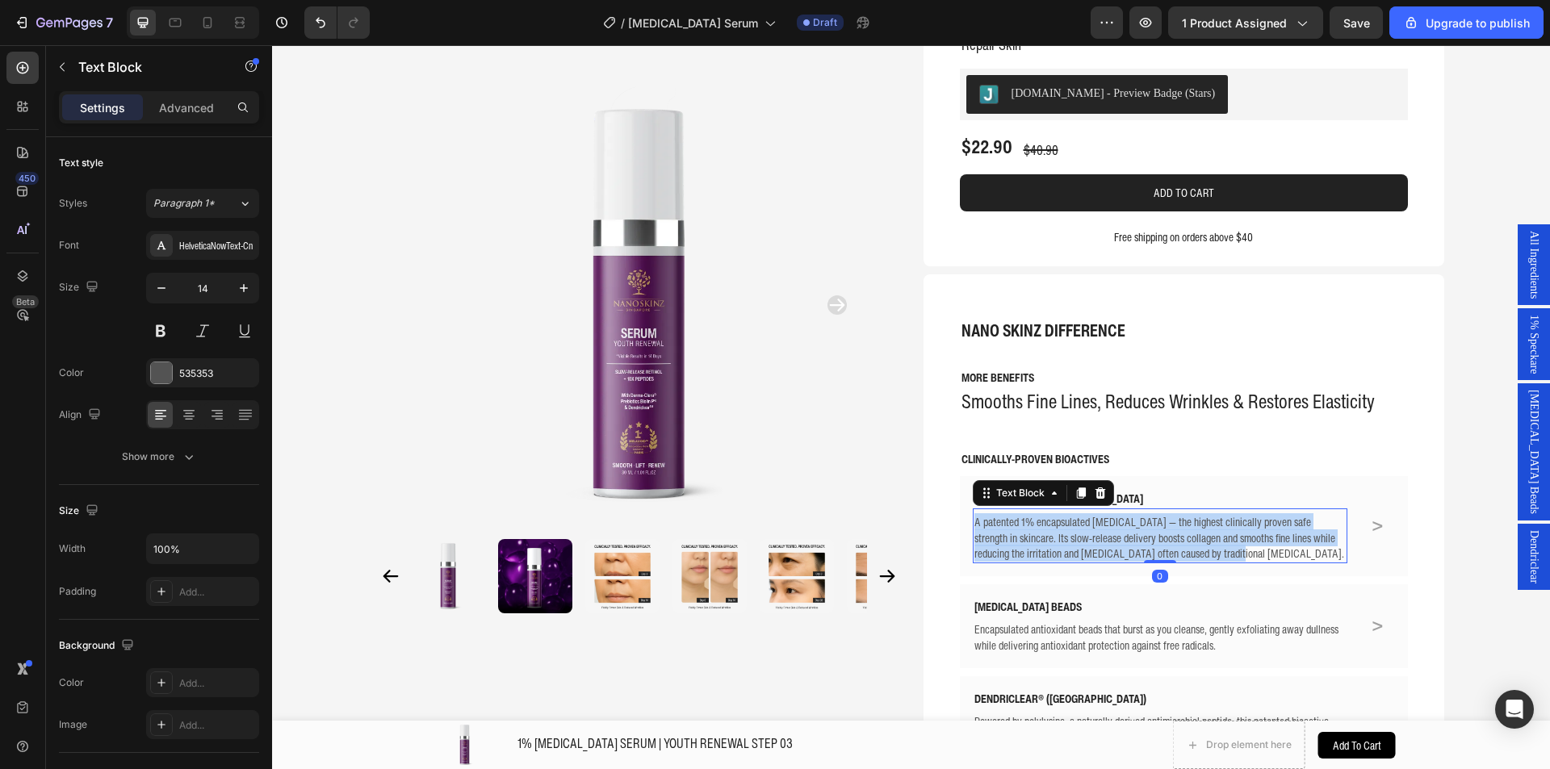
click at [1073, 514] on p "A patented 1% encapsulated [MEDICAL_DATA] — the highest clinically proven safe …" at bounding box center [1160, 538] width 372 height 48
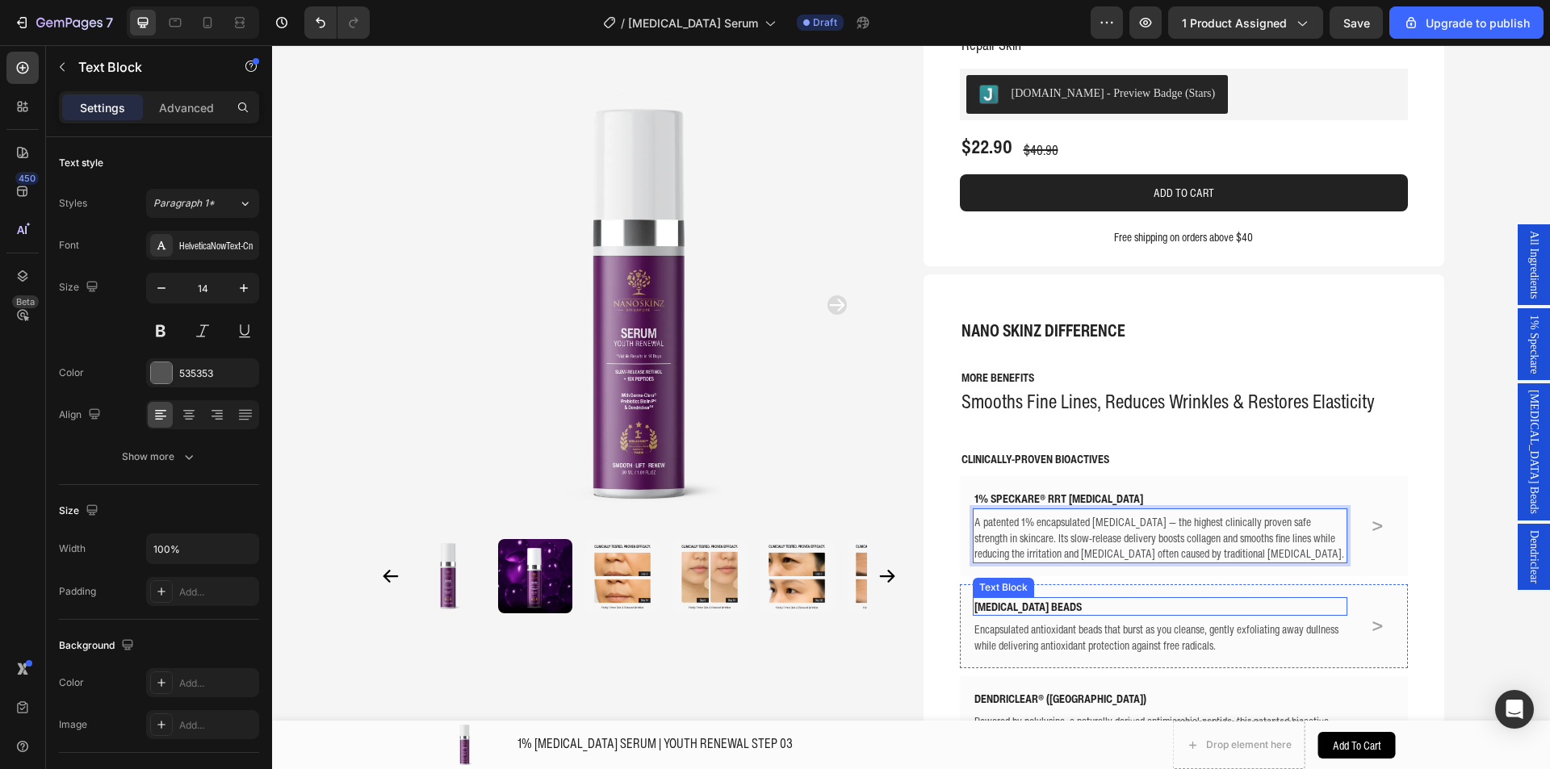
click at [1031, 599] on p "VITAMIN E BEADS" at bounding box center [1160, 607] width 372 height 16
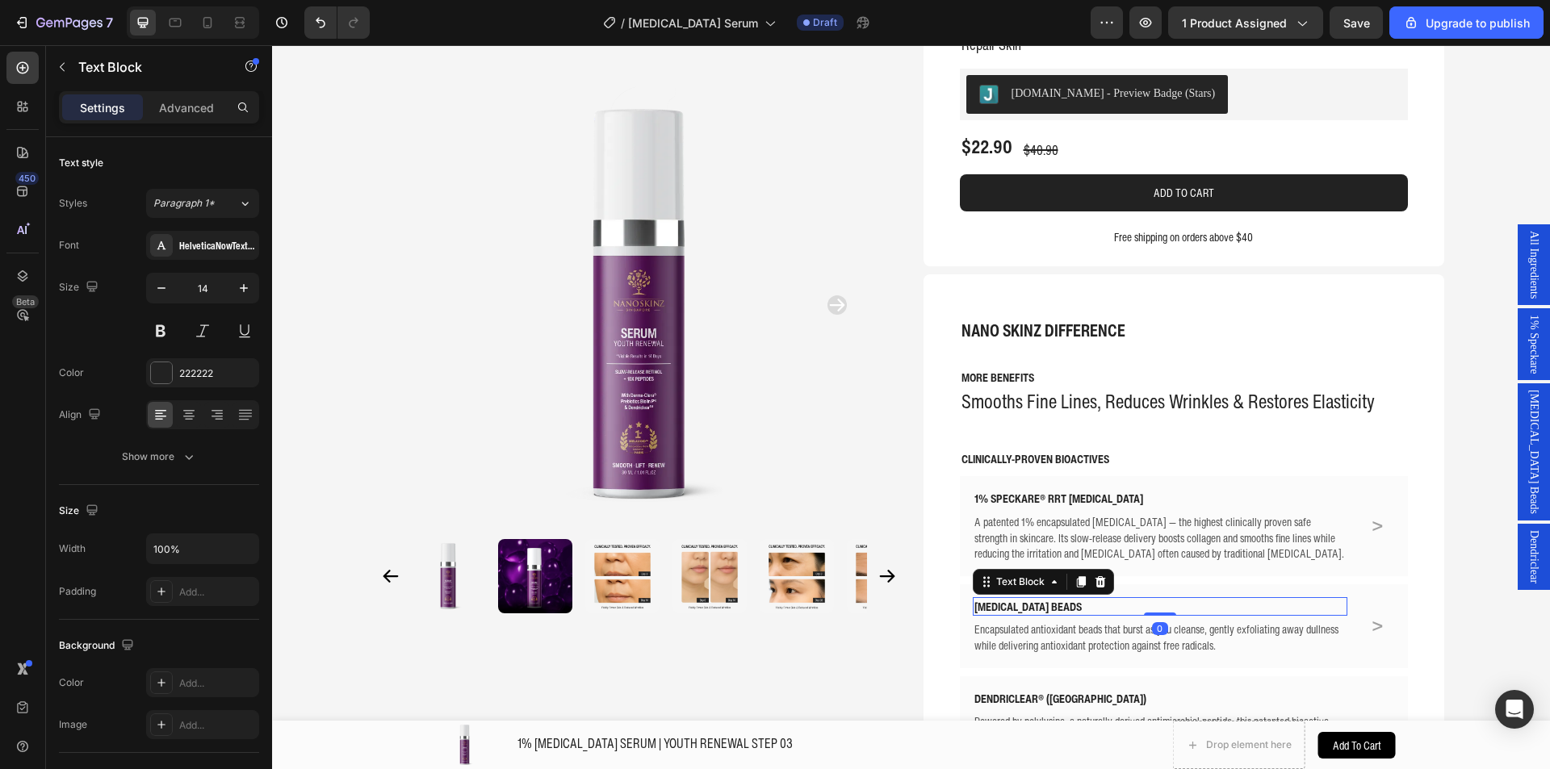
click at [1031, 599] on p "VITAMIN E BEADS" at bounding box center [1160, 607] width 372 height 16
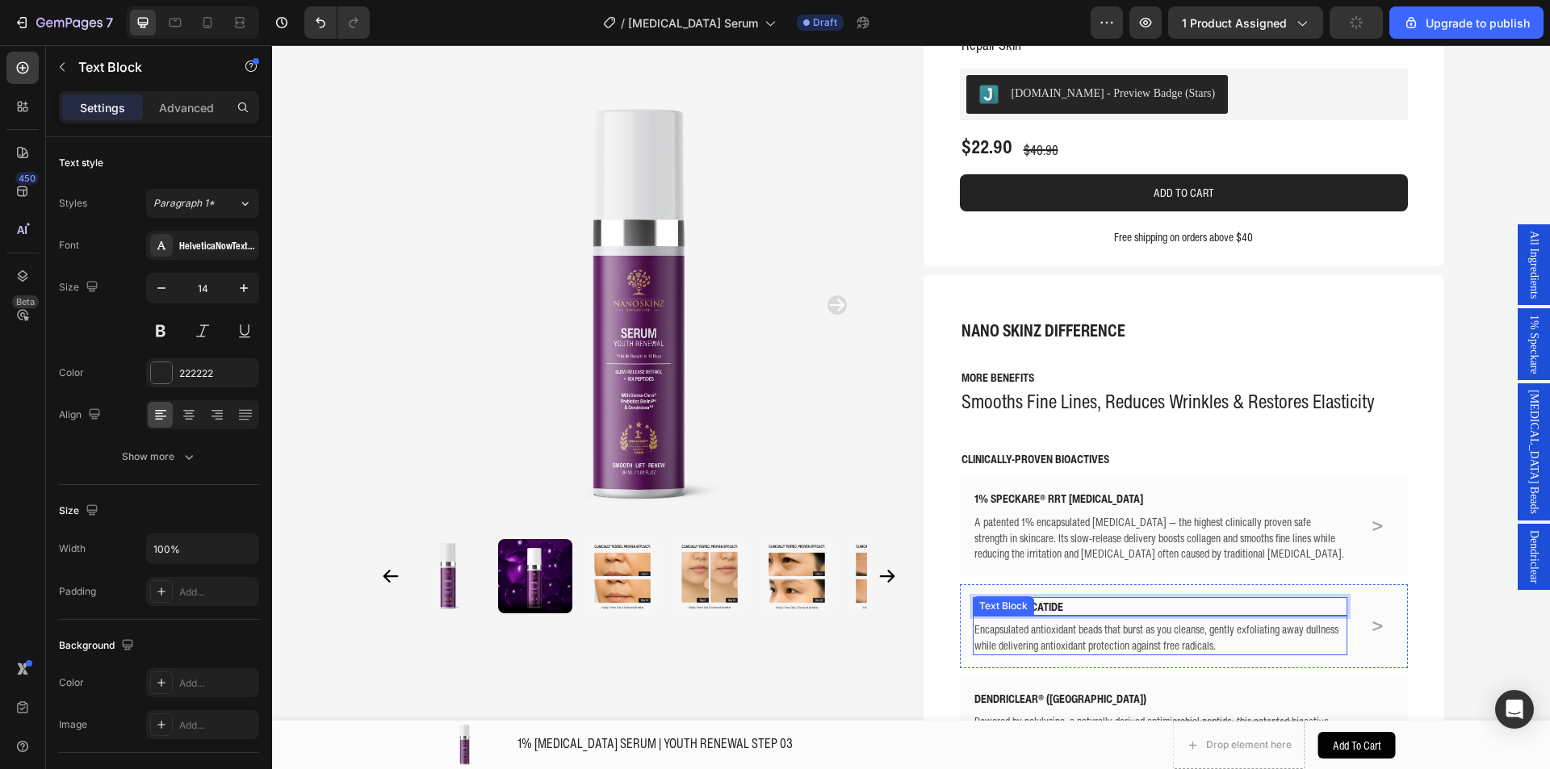
click at [1073, 622] on p "Encapsulated antioxidant beads that burst as you cleanse, gently exfoliating aw…" at bounding box center [1160, 637] width 372 height 31
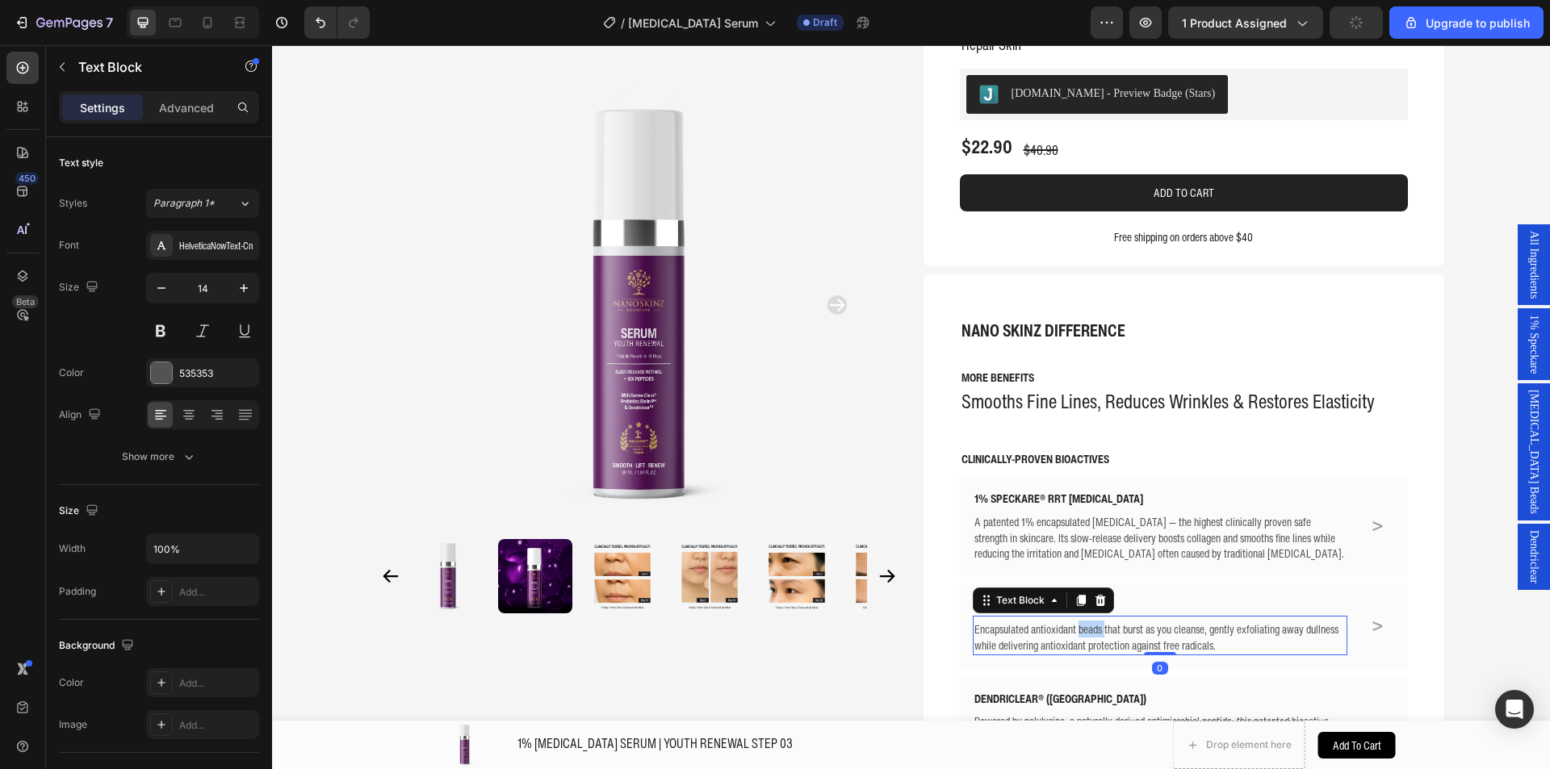
click at [1073, 622] on p "Encapsulated antioxidant beads that burst as you cleanse, gently exfoliating aw…" at bounding box center [1160, 637] width 372 height 31
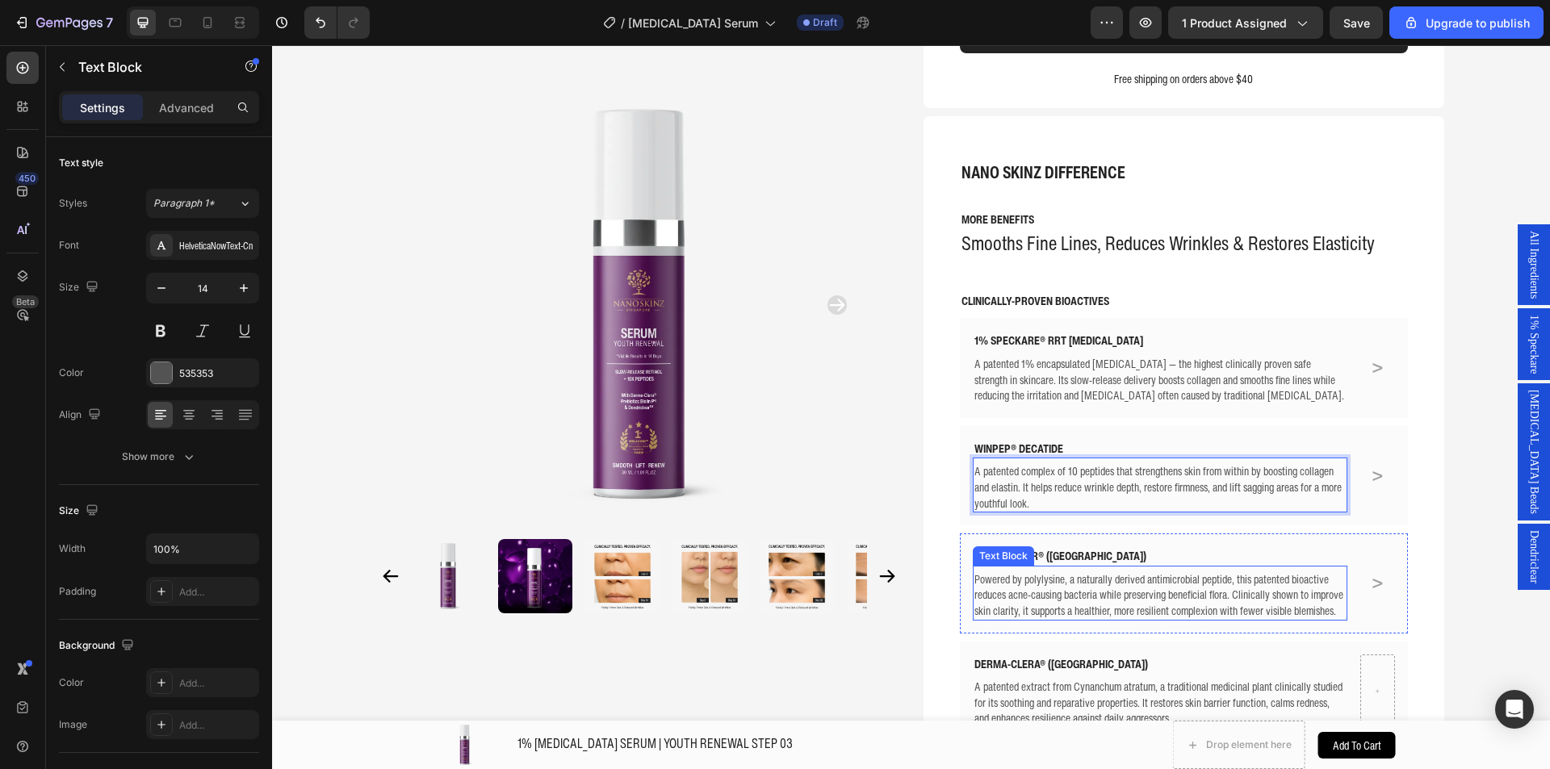
scroll to position [440, 0]
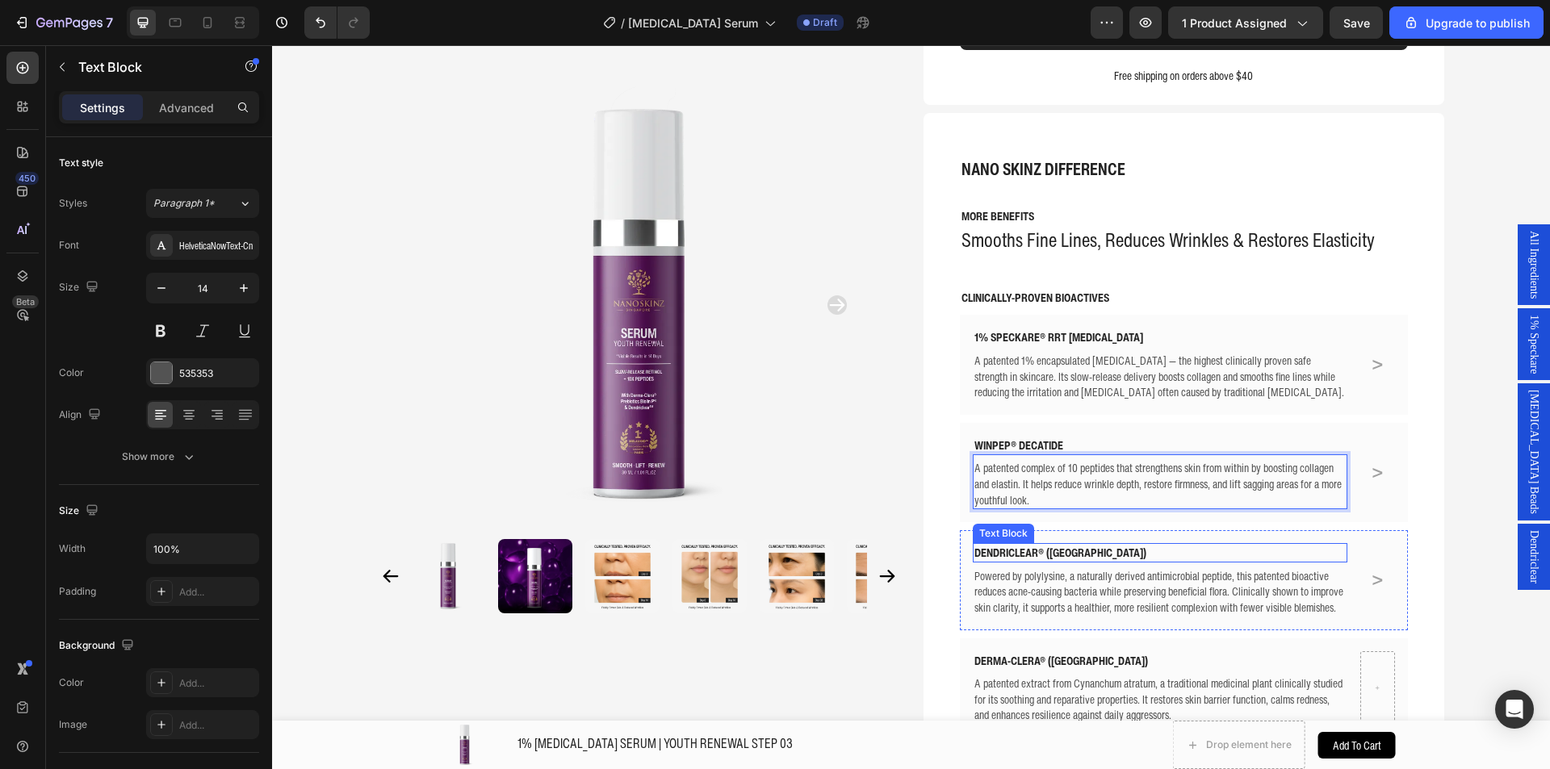
click at [1043, 545] on p "DENDRICLEAR® (USA)" at bounding box center [1160, 553] width 372 height 16
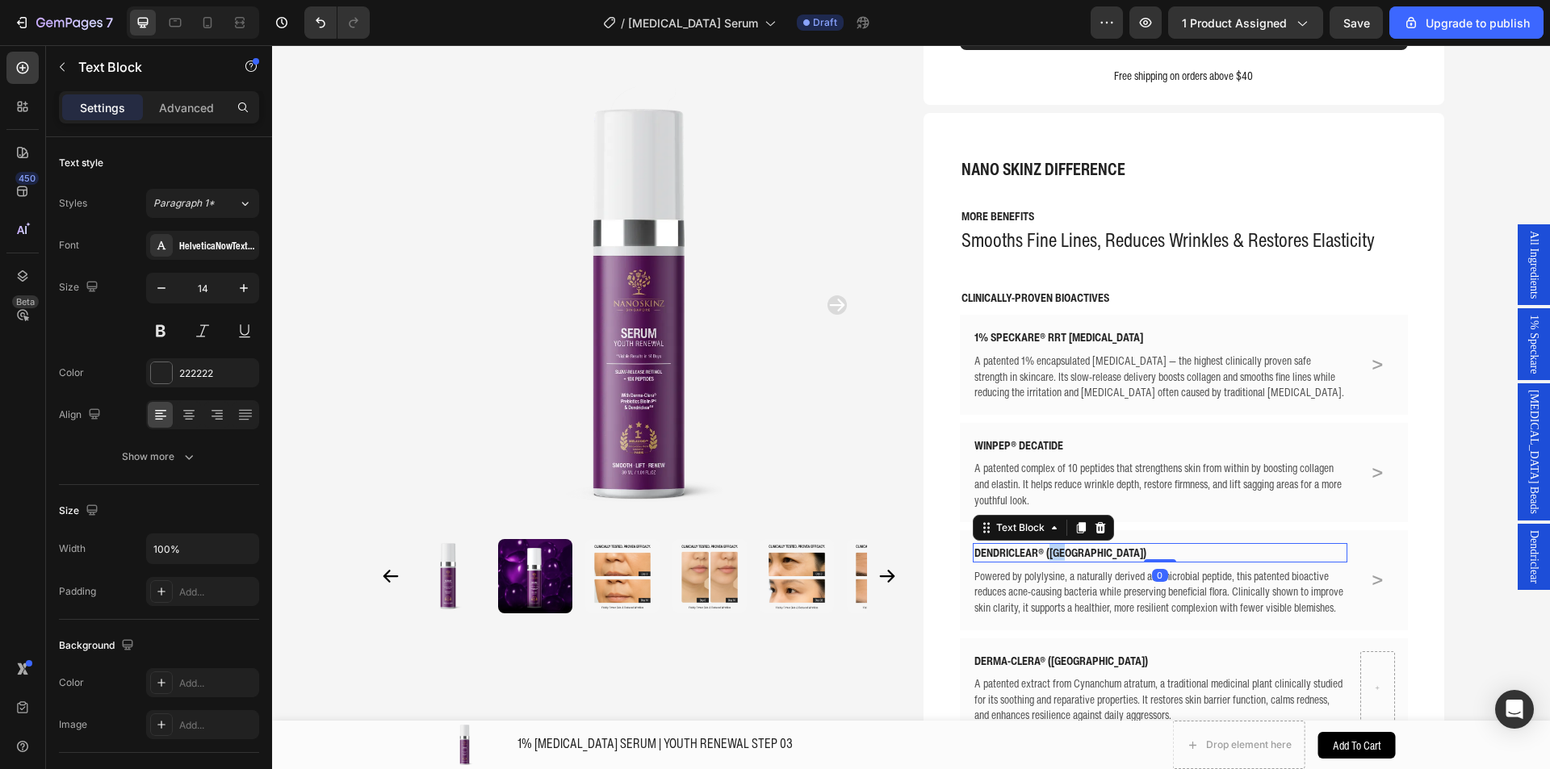
click at [1043, 545] on p "DENDRICLEAR® (USA)" at bounding box center [1160, 553] width 372 height 16
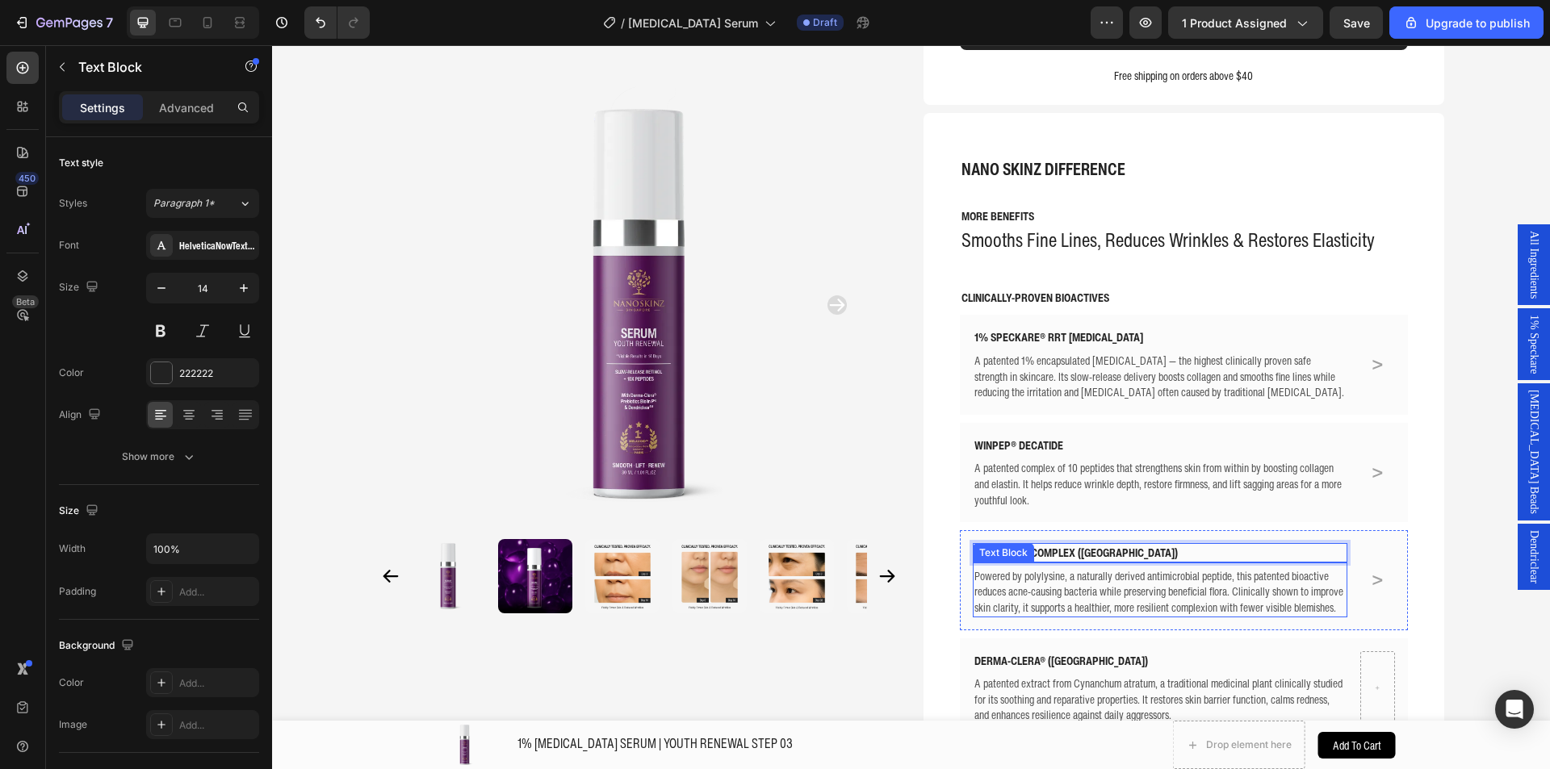
click at [1103, 568] on p "Powered by polylysine, a naturally derived antimicrobial peptide, this patented…" at bounding box center [1160, 592] width 372 height 48
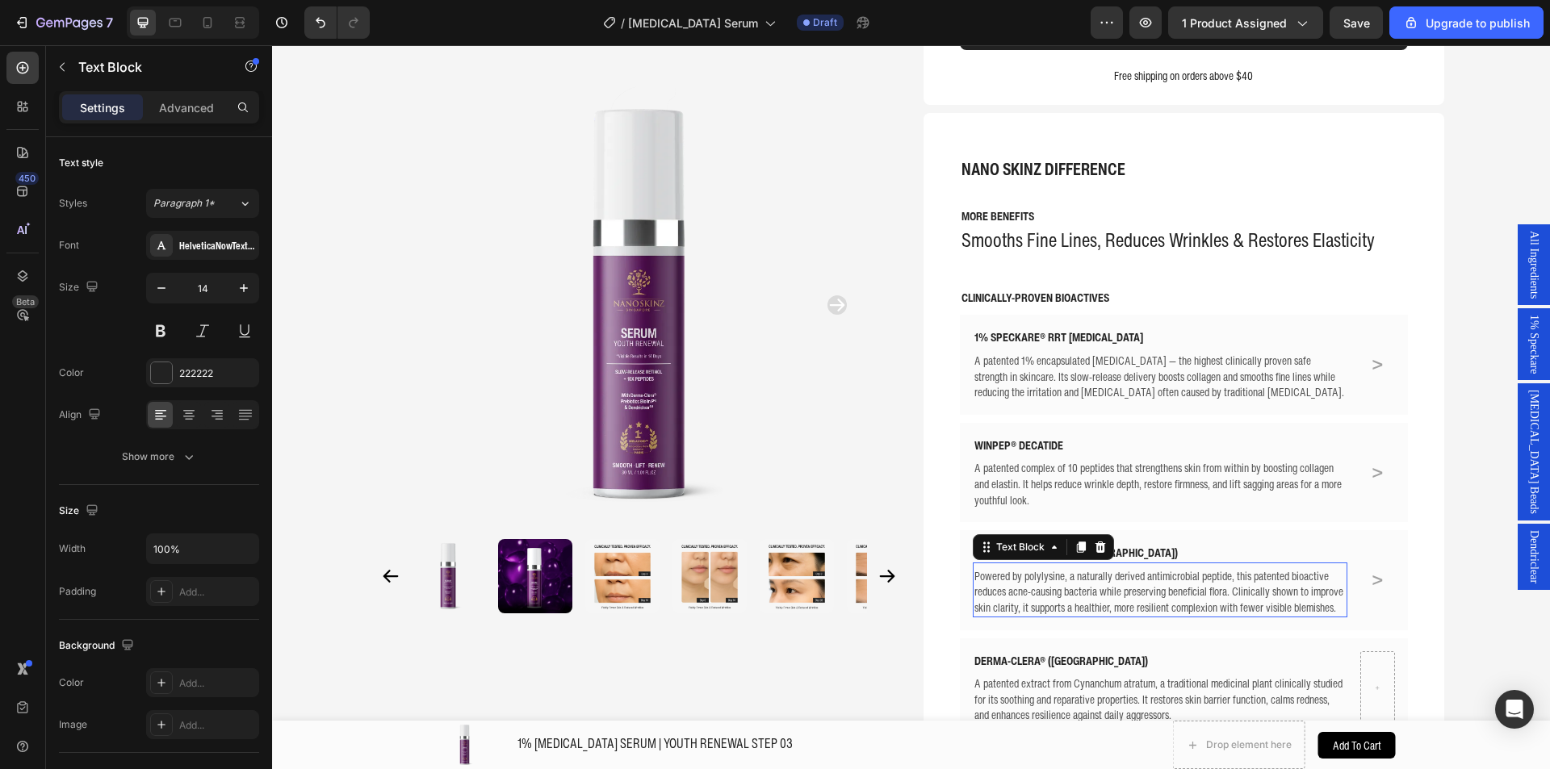
click at [1103, 568] on p "Powered by polylysine, a naturally derived antimicrobial peptide, this patented…" at bounding box center [1160, 592] width 372 height 48
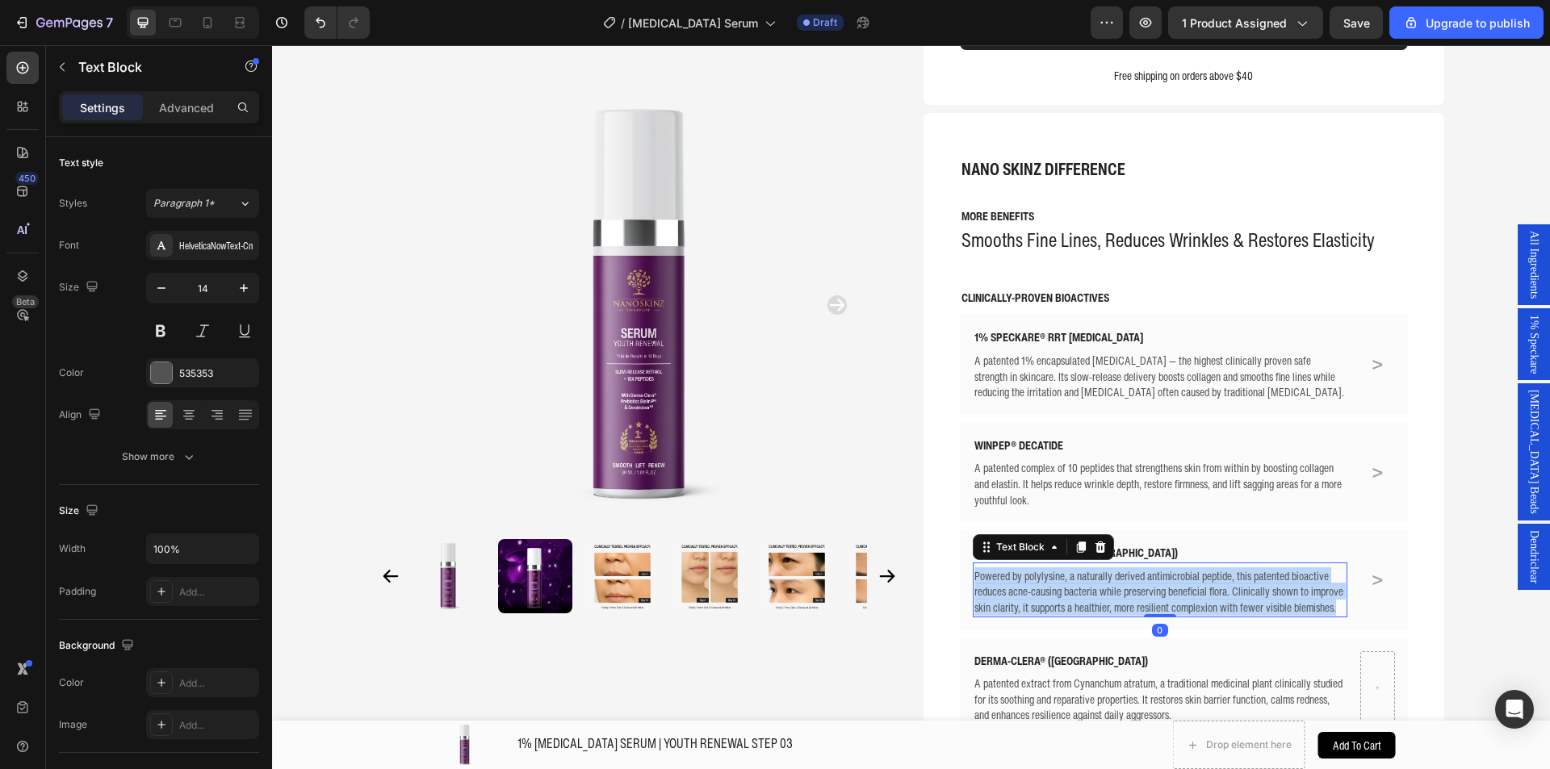
click at [1103, 568] on p "Powered by polylysine, a naturally derived antimicrobial peptide, this patented…" at bounding box center [1160, 592] width 372 height 48
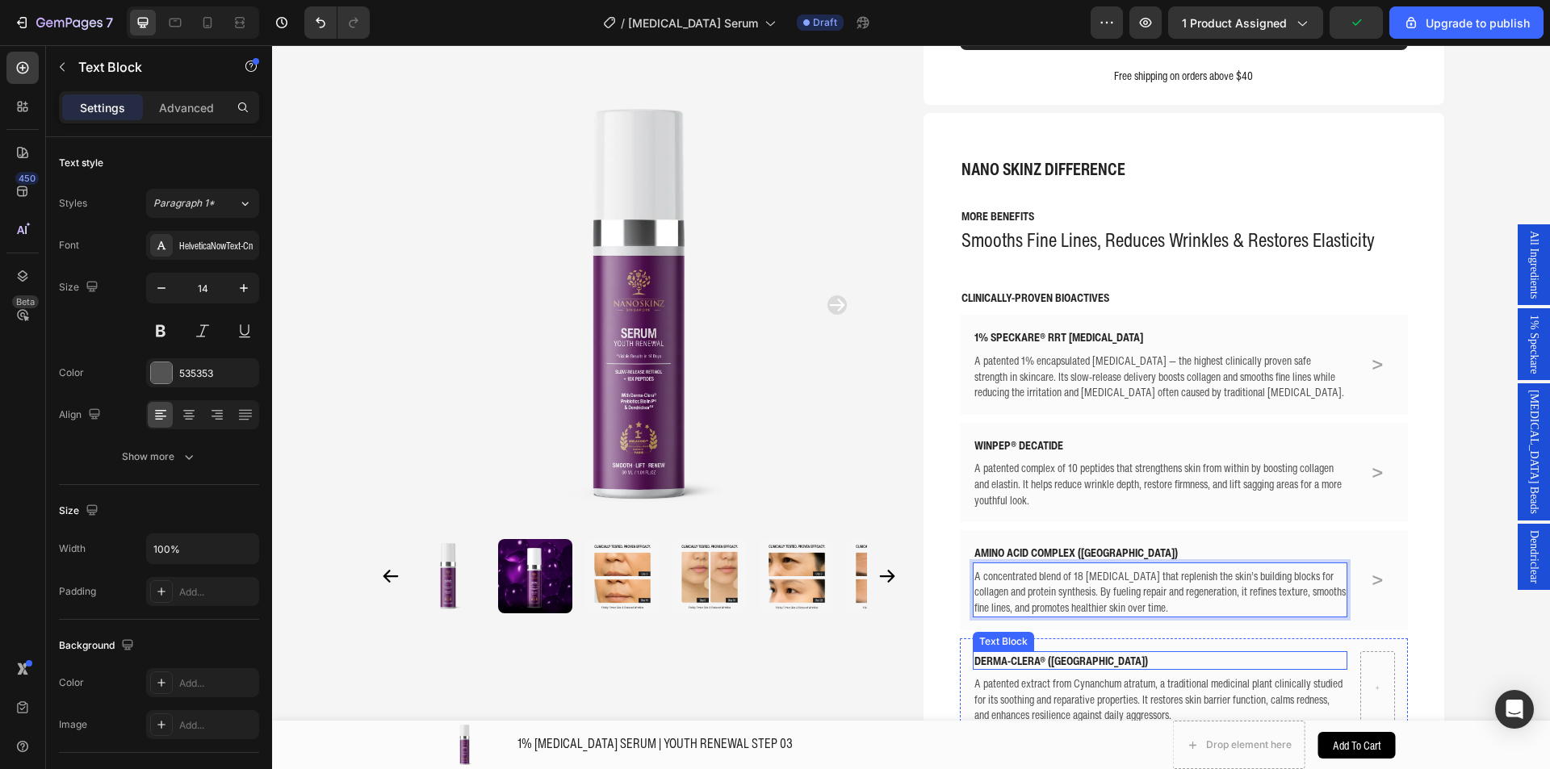
click at [1017, 653] on p "DERMA-CLERA® (Korea)" at bounding box center [1160, 661] width 372 height 16
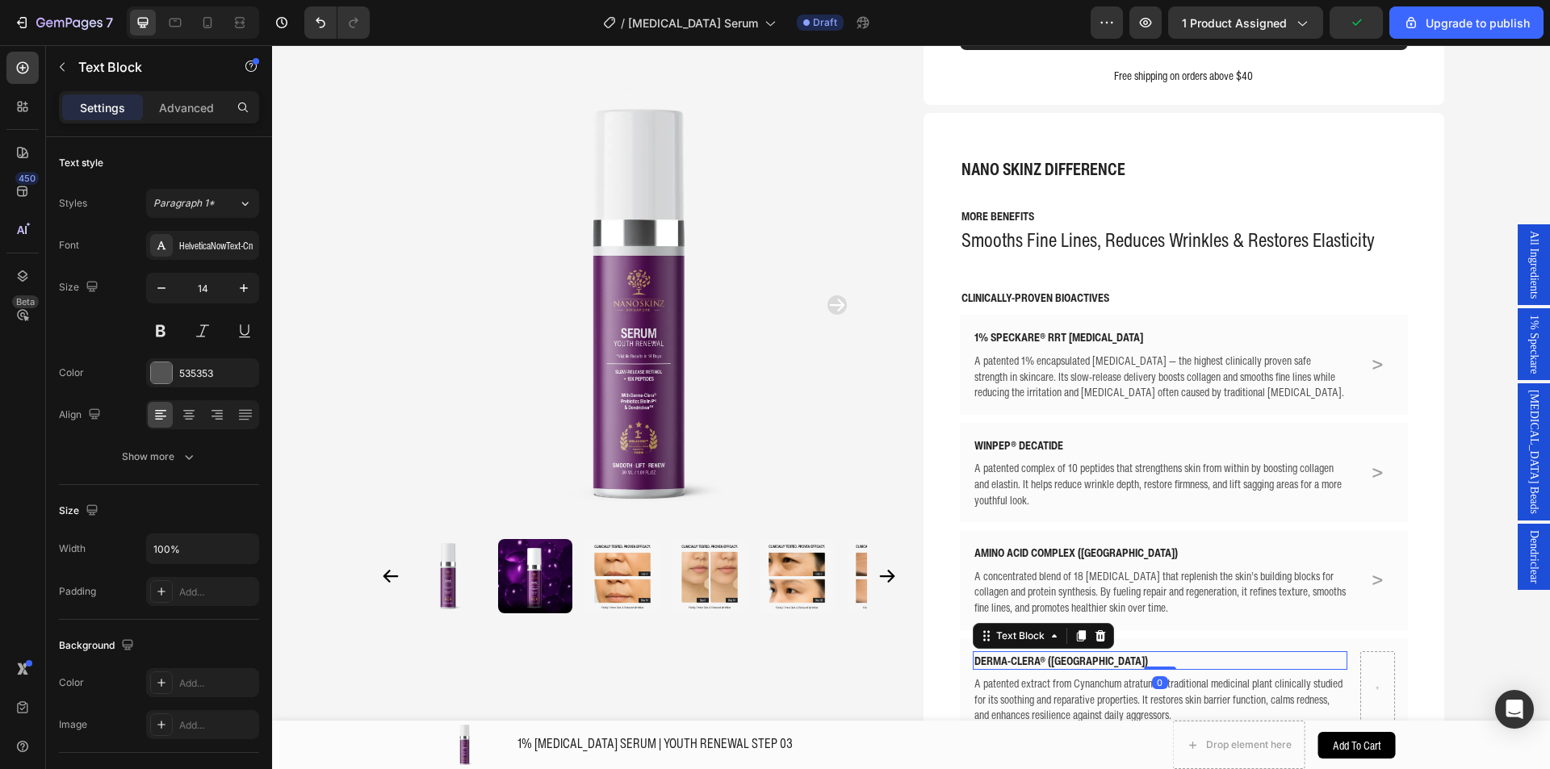
click at [1017, 653] on p "DERMA-CLERA® (Korea)" at bounding box center [1160, 661] width 372 height 16
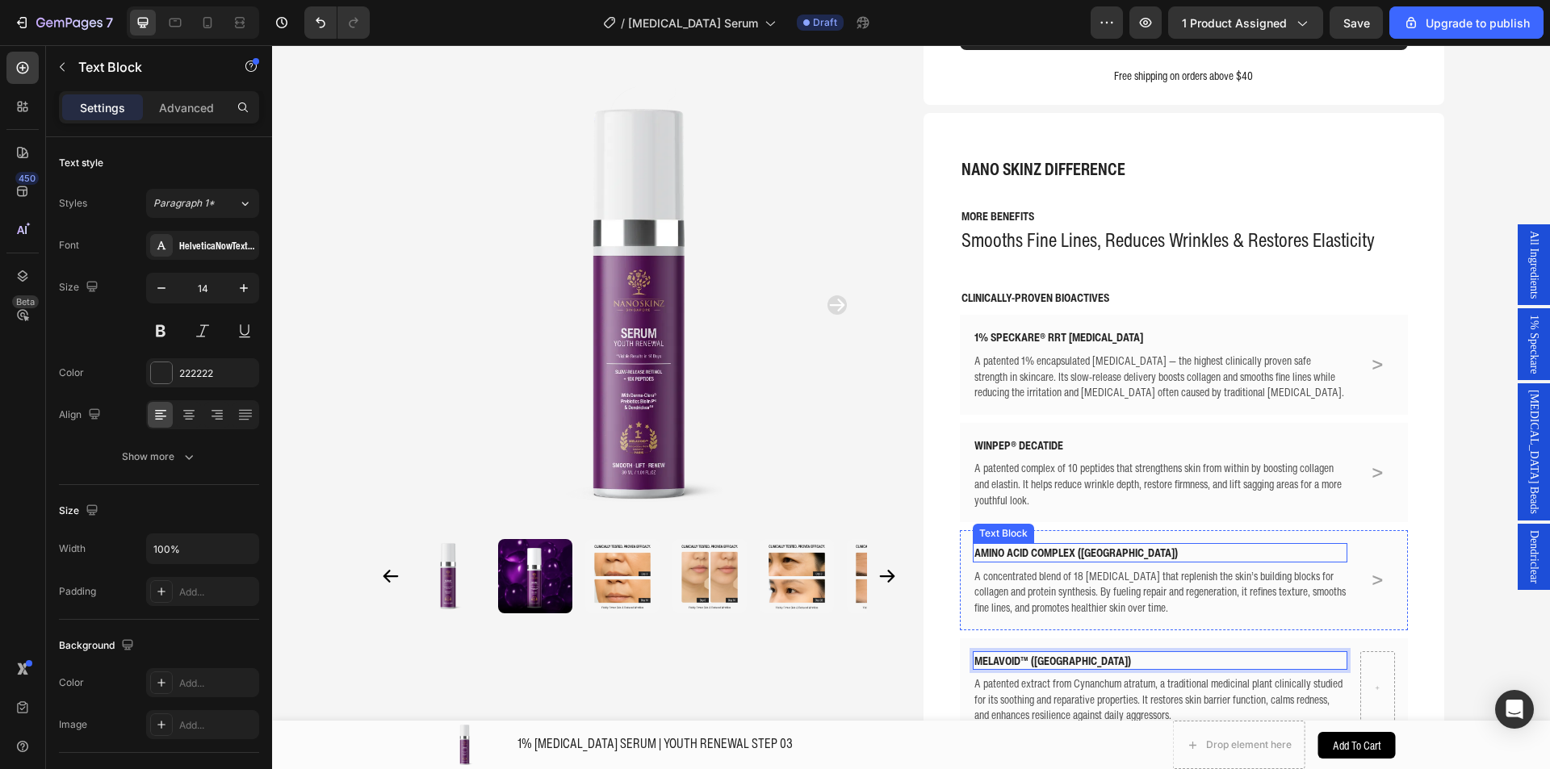
scroll to position [521, 0]
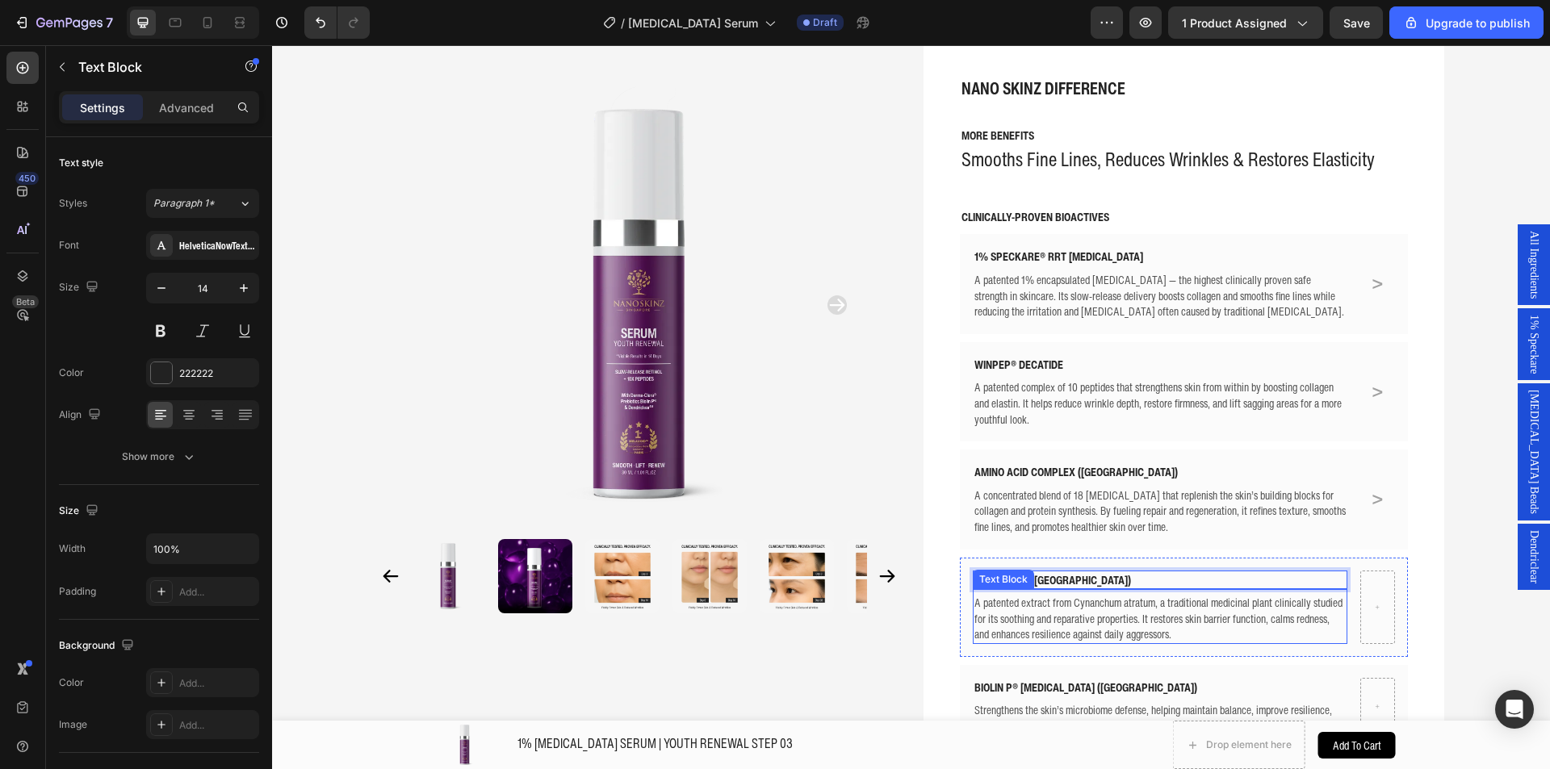
click at [1036, 595] on p "A patented extract from Cynanchum atratum, a traditional medicinal plant clinic…" at bounding box center [1160, 619] width 372 height 48
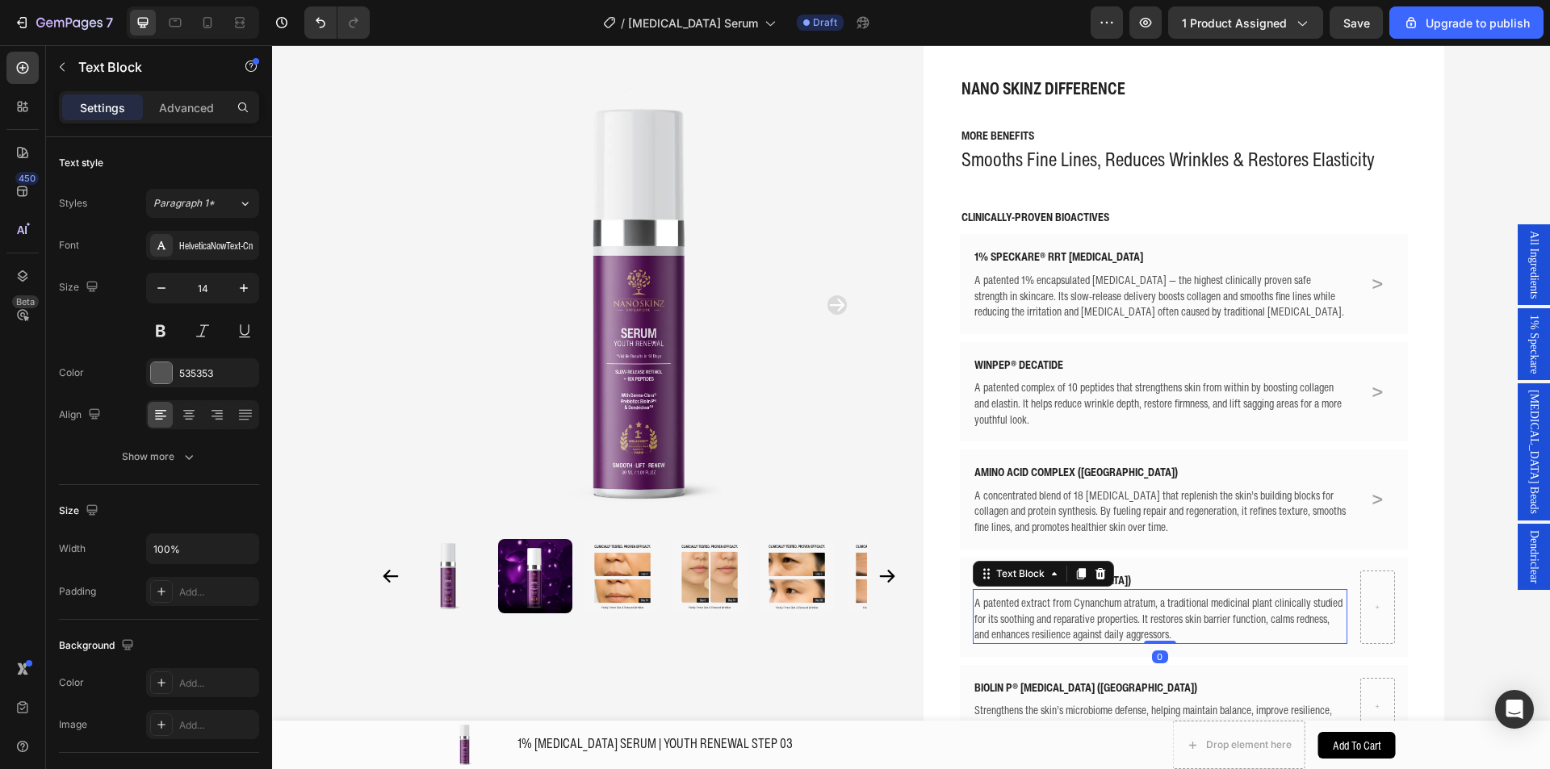
click at [1036, 595] on p "A patented extract from Cynanchum atratum, a traditional medicinal plant clinic…" at bounding box center [1160, 619] width 372 height 48
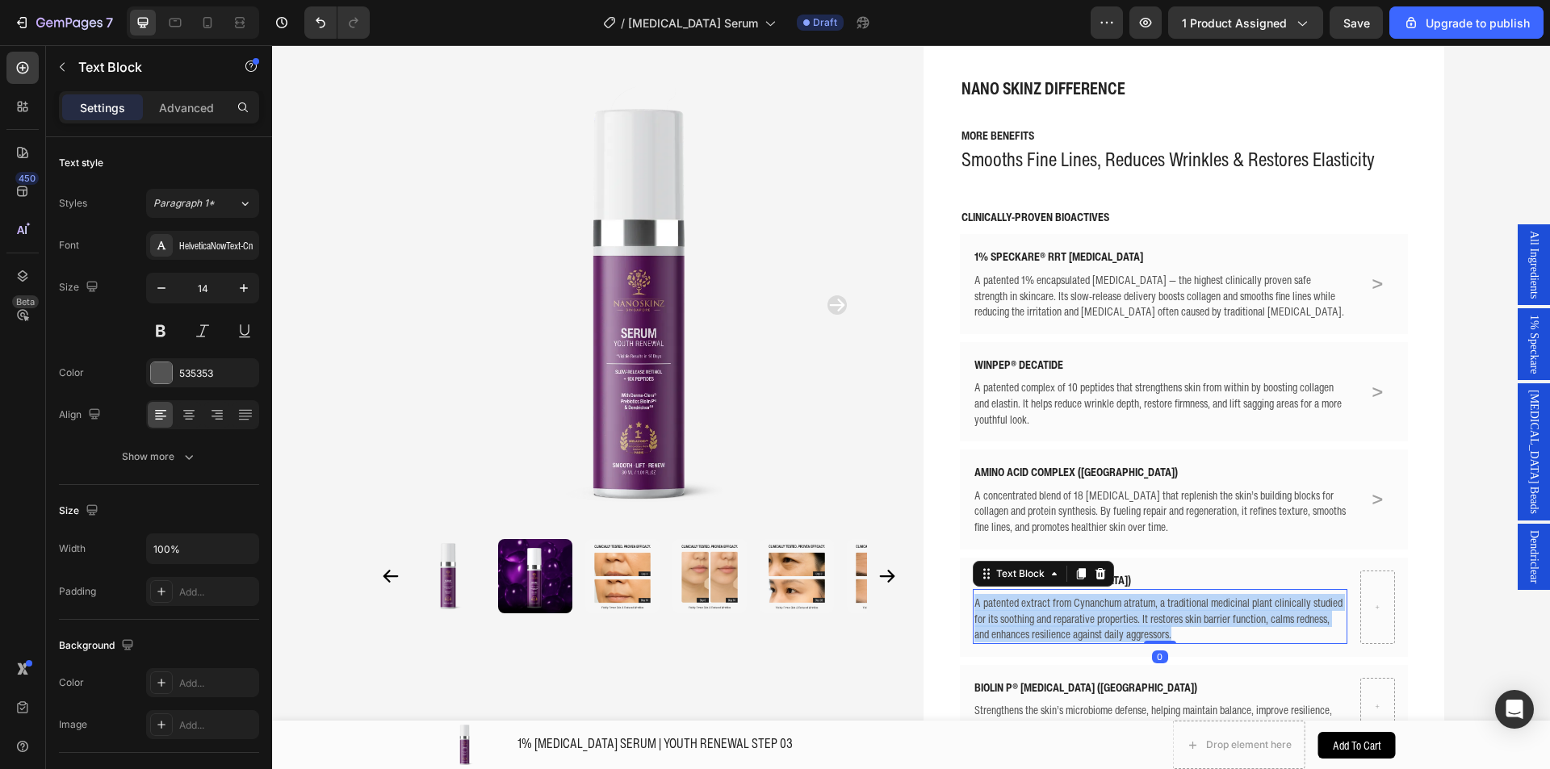
click at [1036, 595] on p "A patented extract from Cynanchum atratum, a traditional medicinal plant clinic…" at bounding box center [1160, 619] width 372 height 48
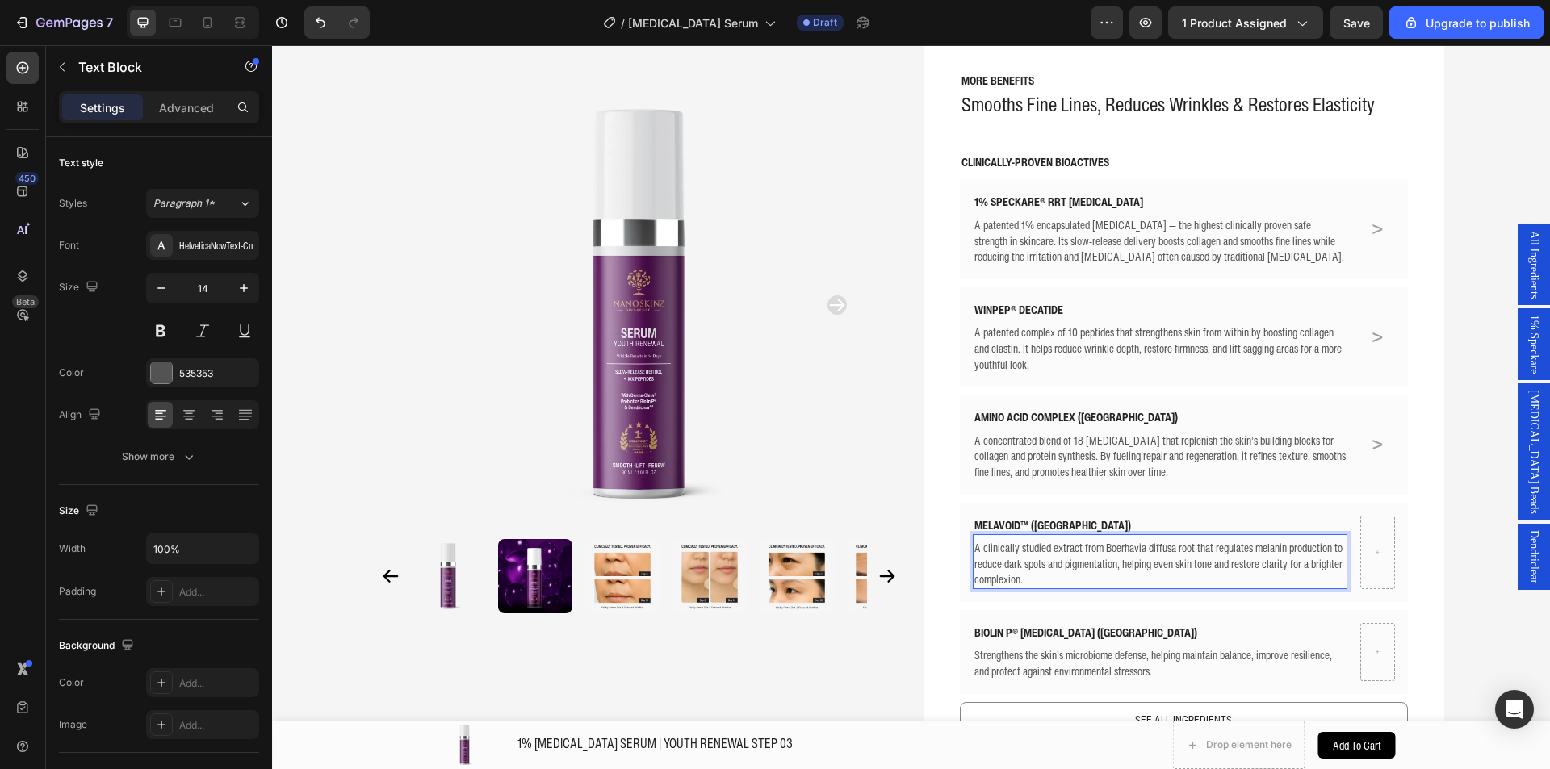
scroll to position [682, 0]
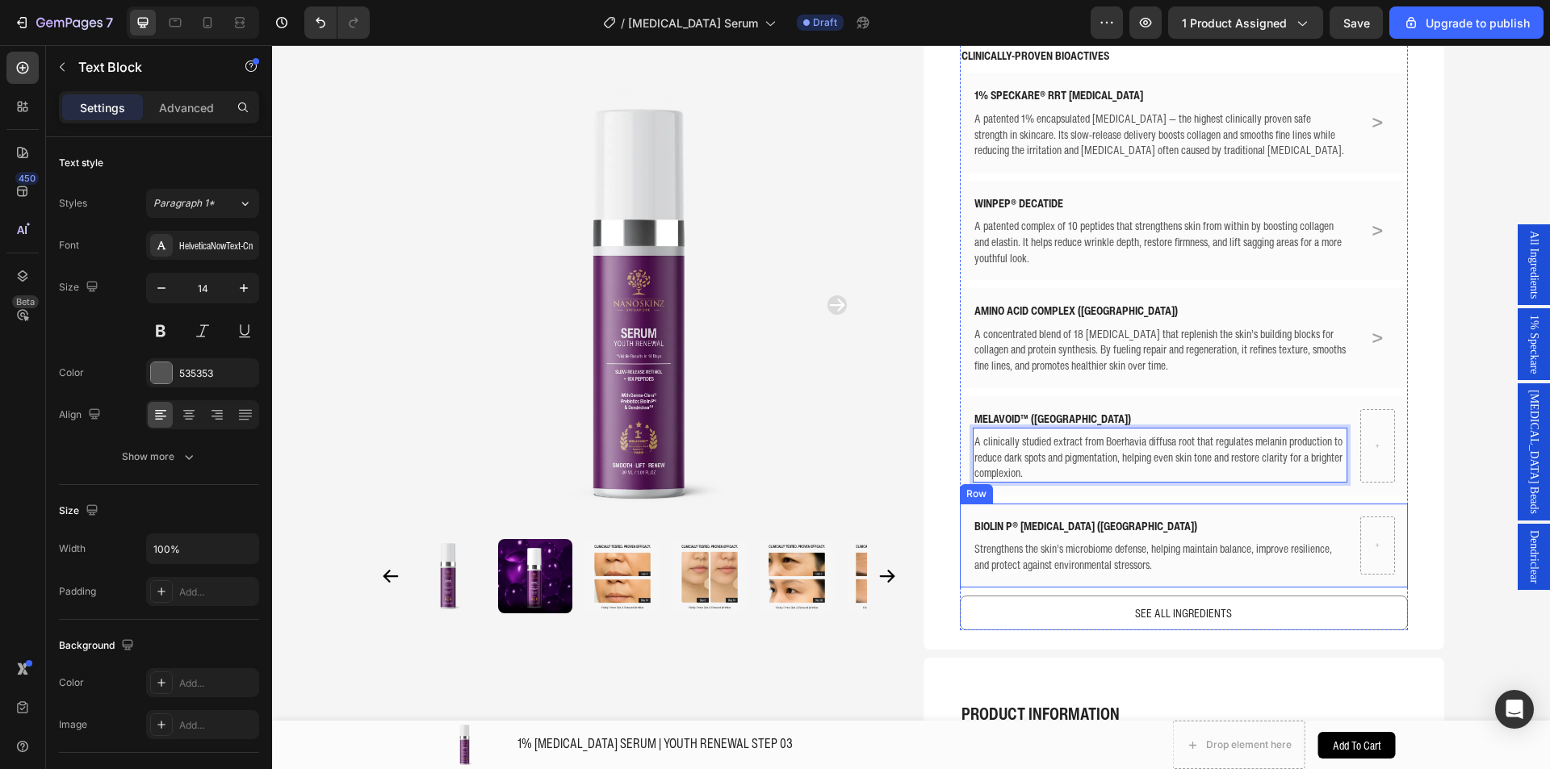
click at [1163, 504] on div "BIOLIN P® PREBIOTICS (Netherlands) Text Block Strengthens the skin’s microbiome…" at bounding box center [1184, 546] width 448 height 84
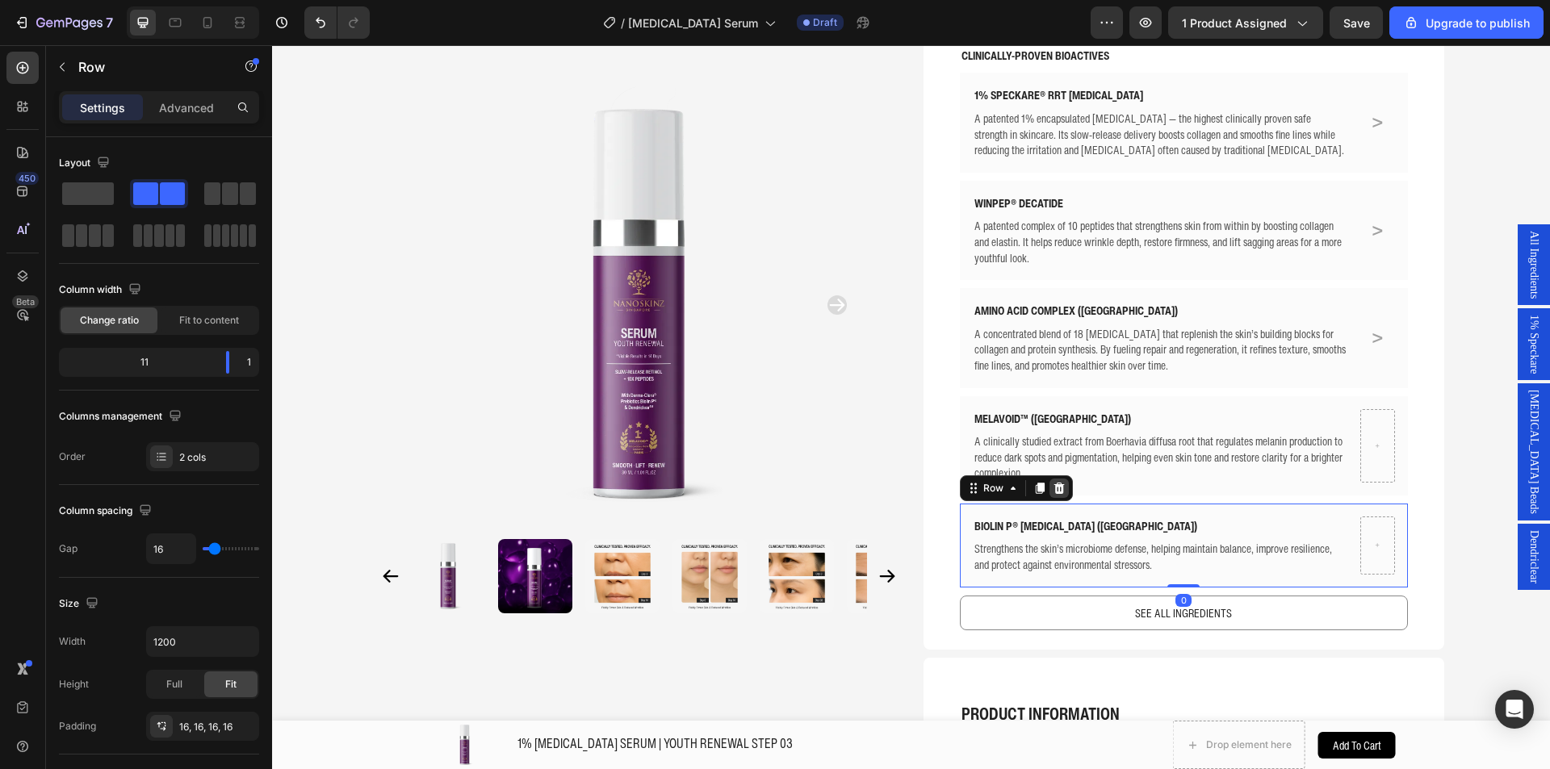
click at [1059, 479] on div at bounding box center [1058, 488] width 19 height 19
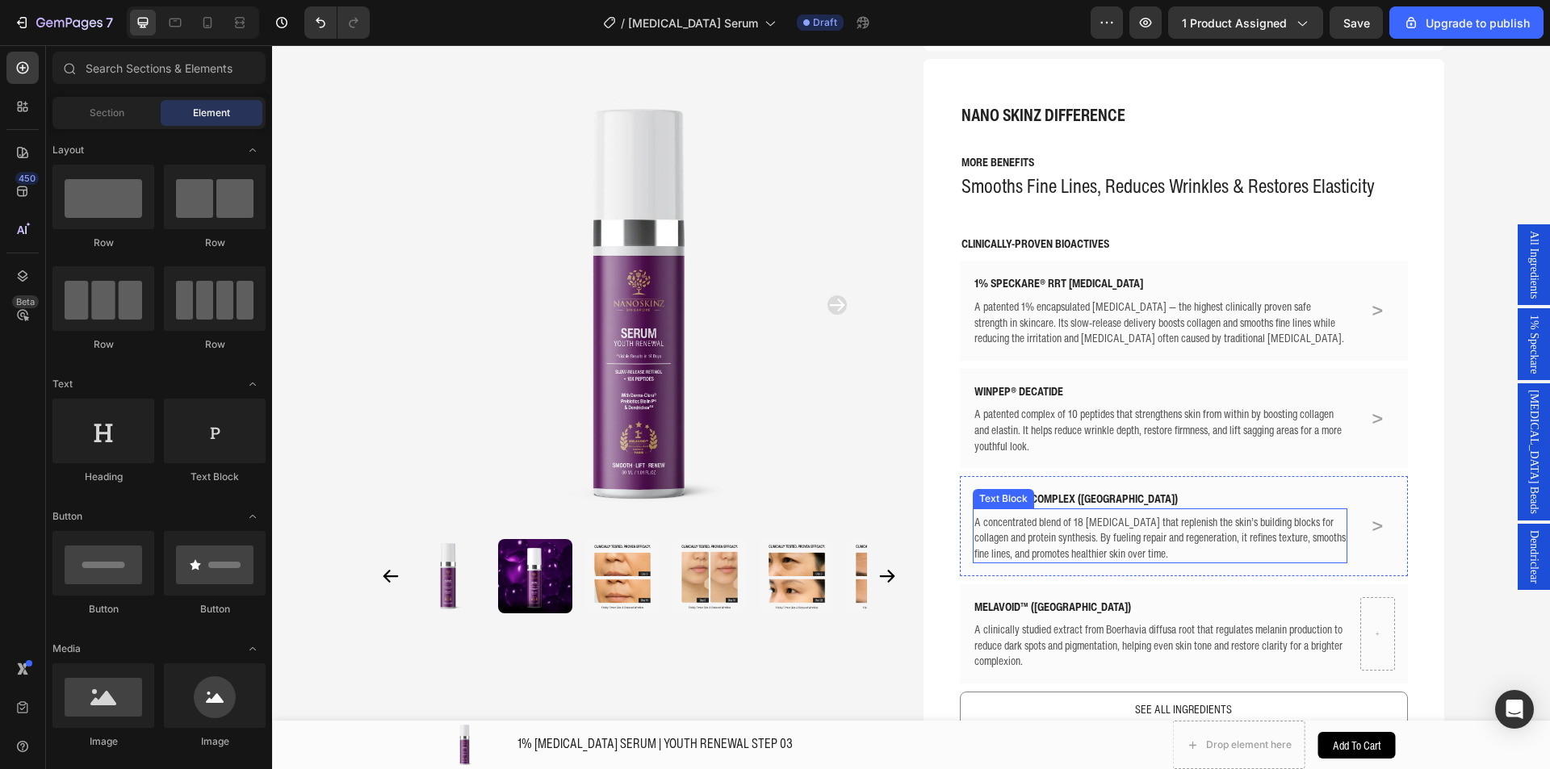
scroll to position [521, 0]
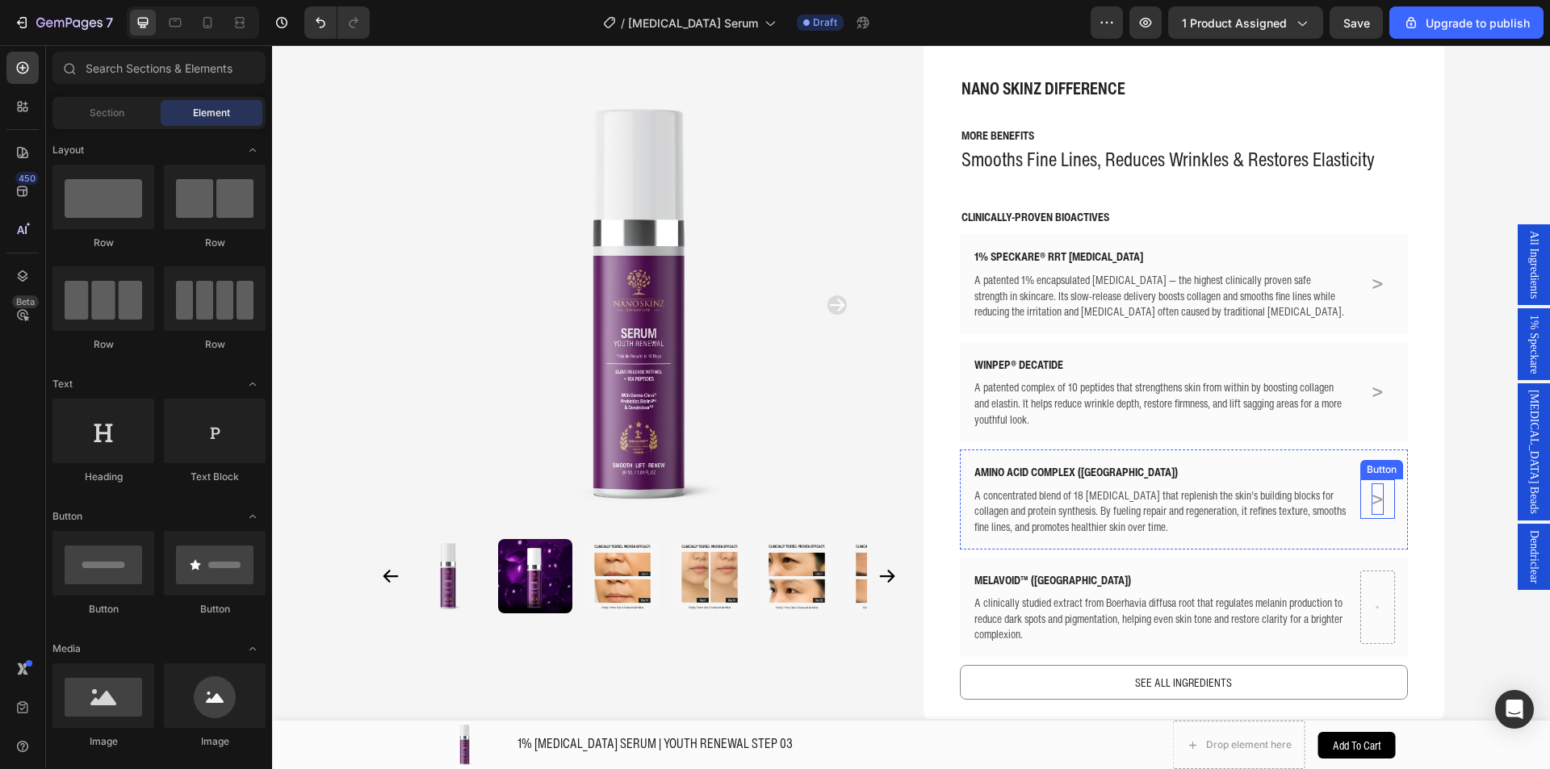
click at [1376, 484] on p ">" at bounding box center [1378, 499] width 12 height 31
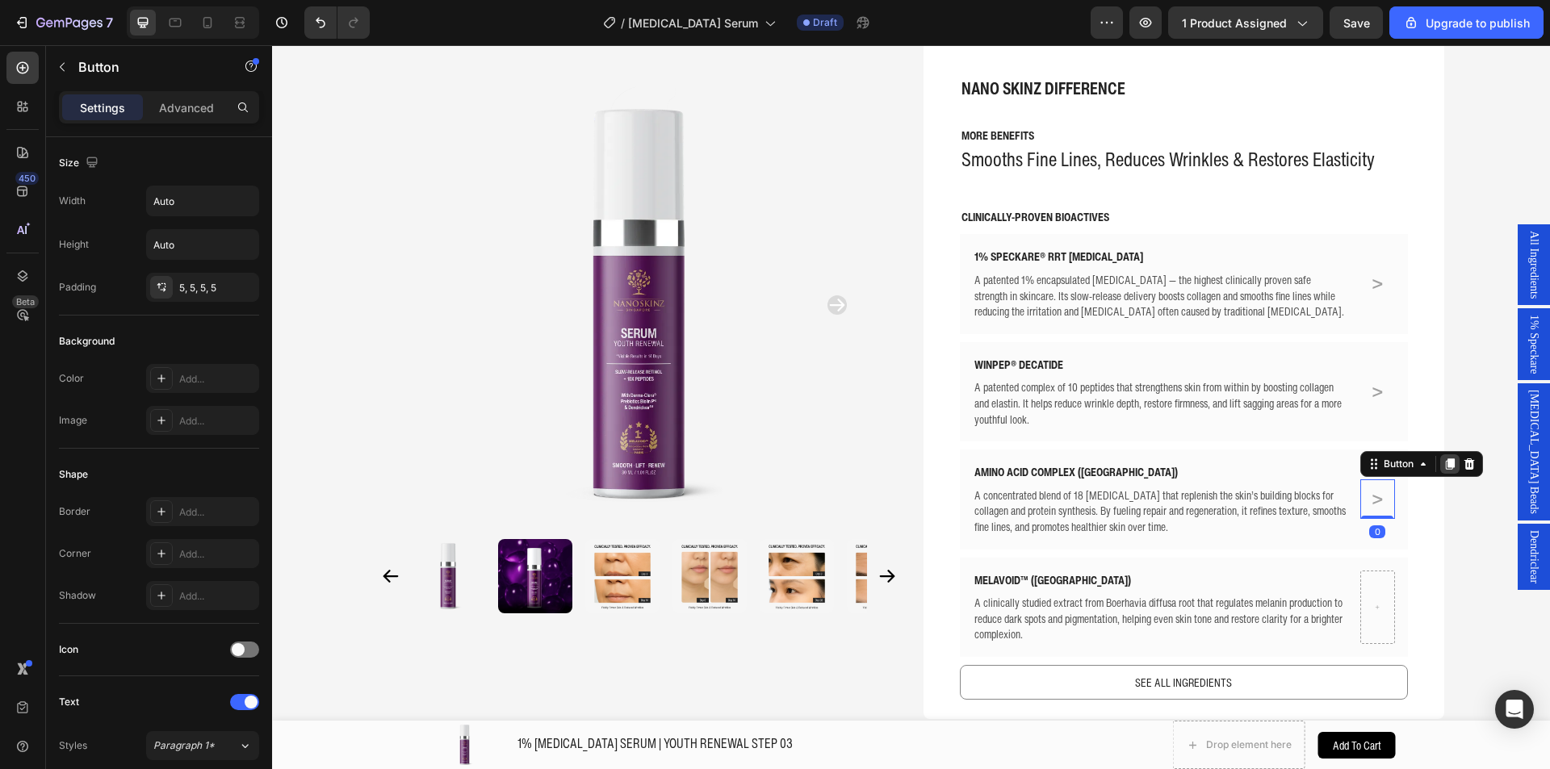
click at [1446, 459] on icon at bounding box center [1450, 464] width 9 height 11
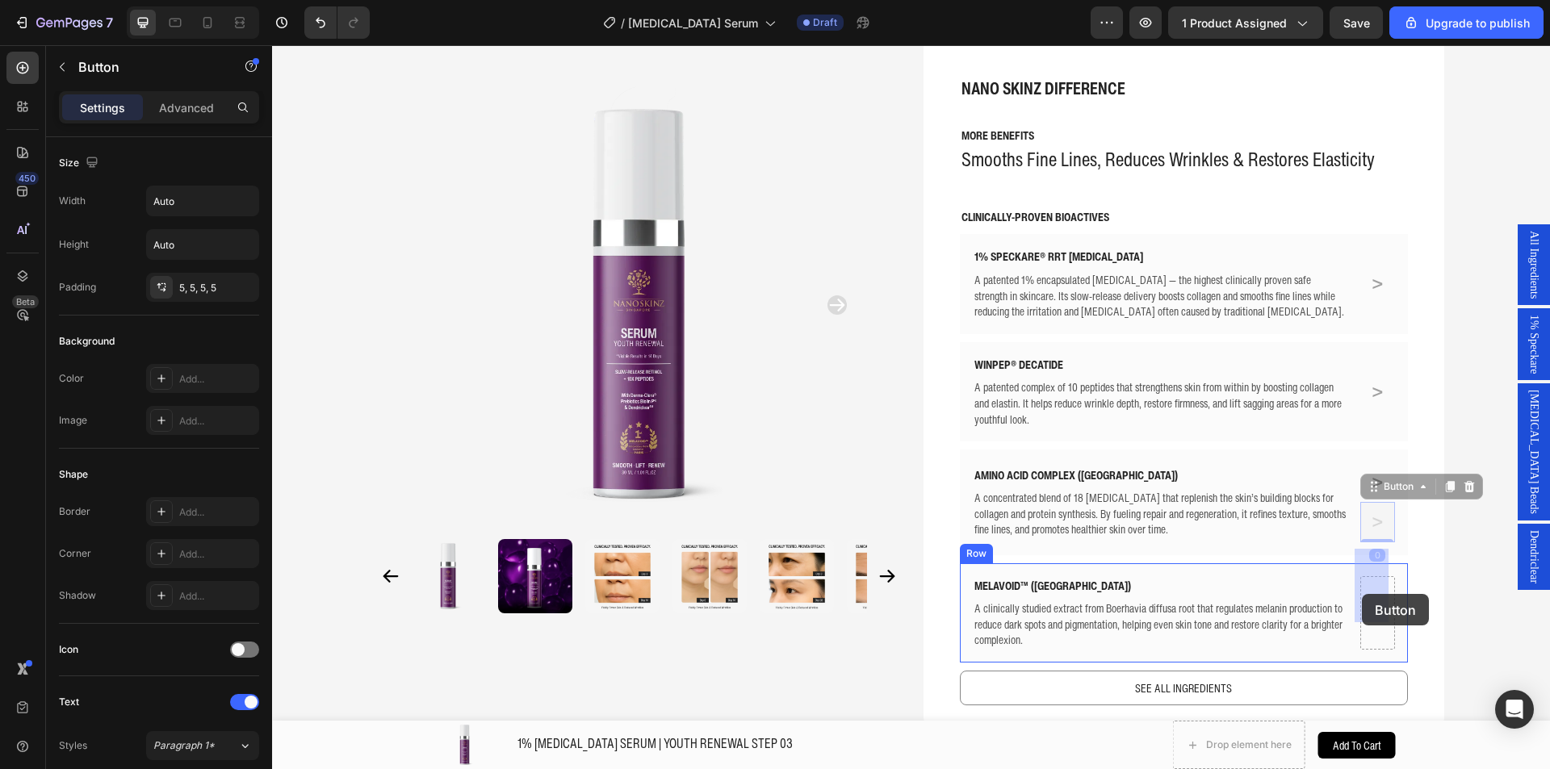
drag, startPoint x: 1389, startPoint y: 467, endPoint x: 1376, endPoint y: 576, distance: 109.7
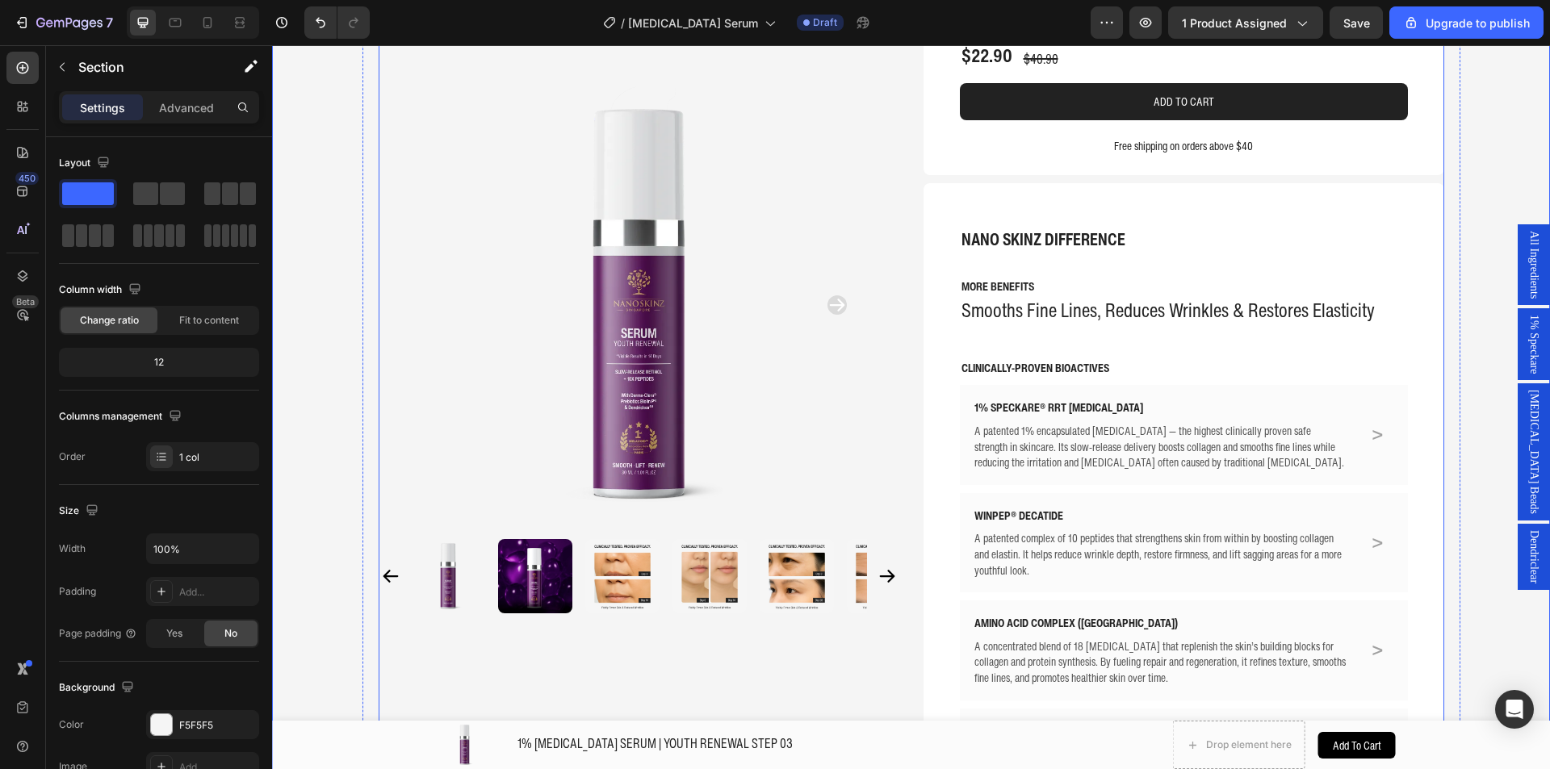
scroll to position [359, 0]
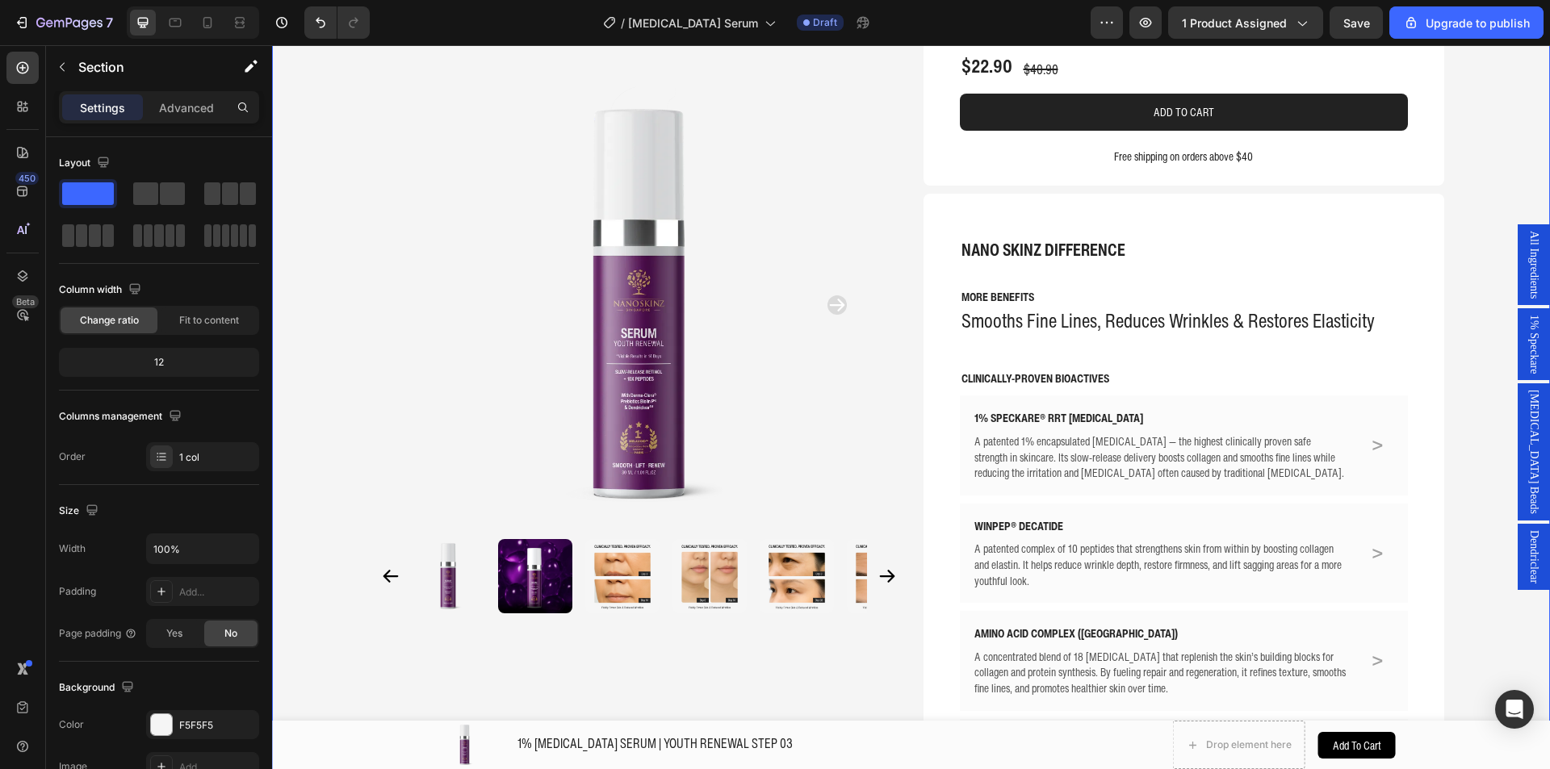
click at [1518, 302] on div "All Ingredients" at bounding box center [1534, 264] width 32 height 81
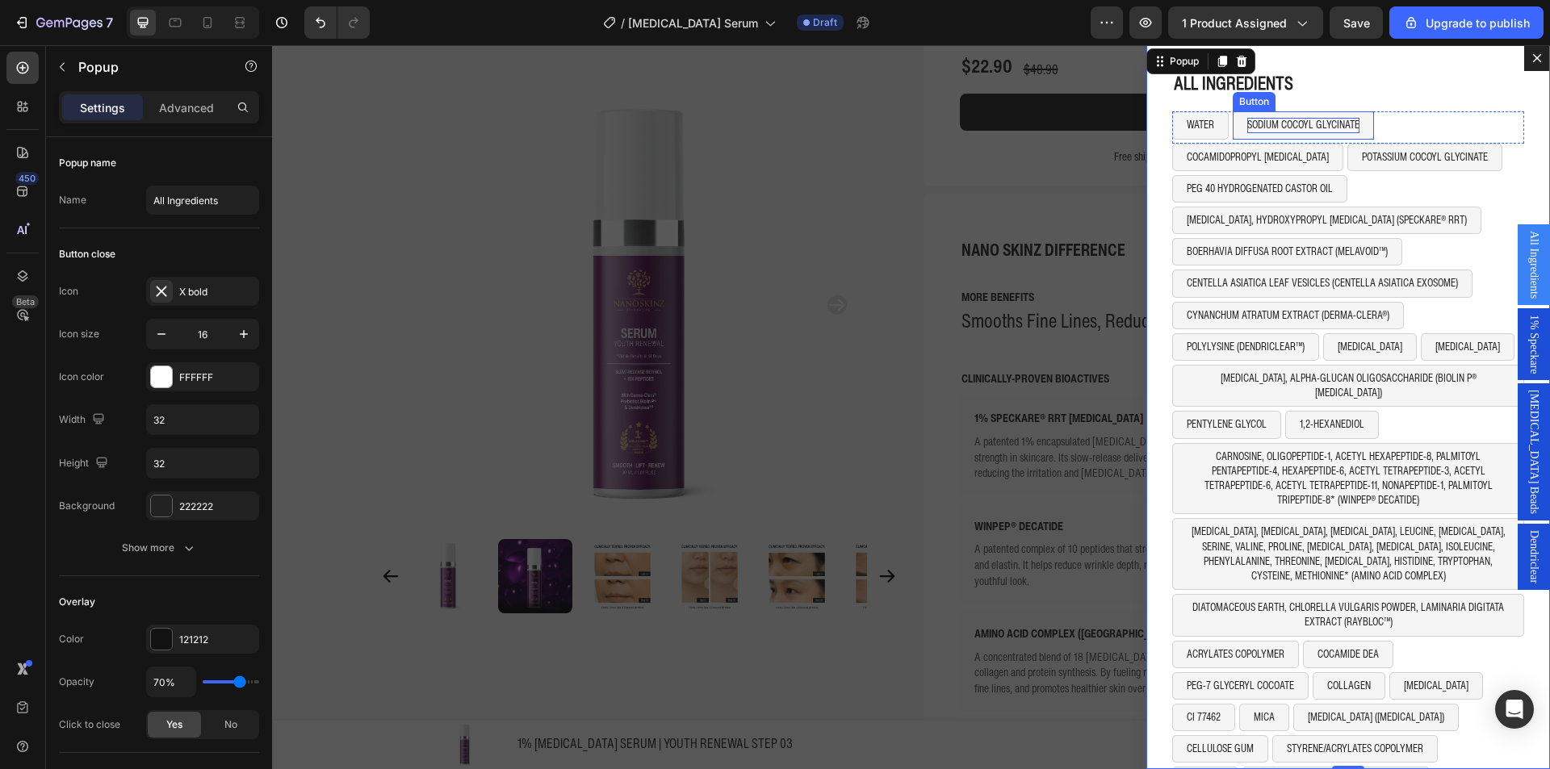
click at [1266, 127] on p "SODIUM COCOYL GLYCINATE" at bounding box center [1303, 125] width 112 height 15
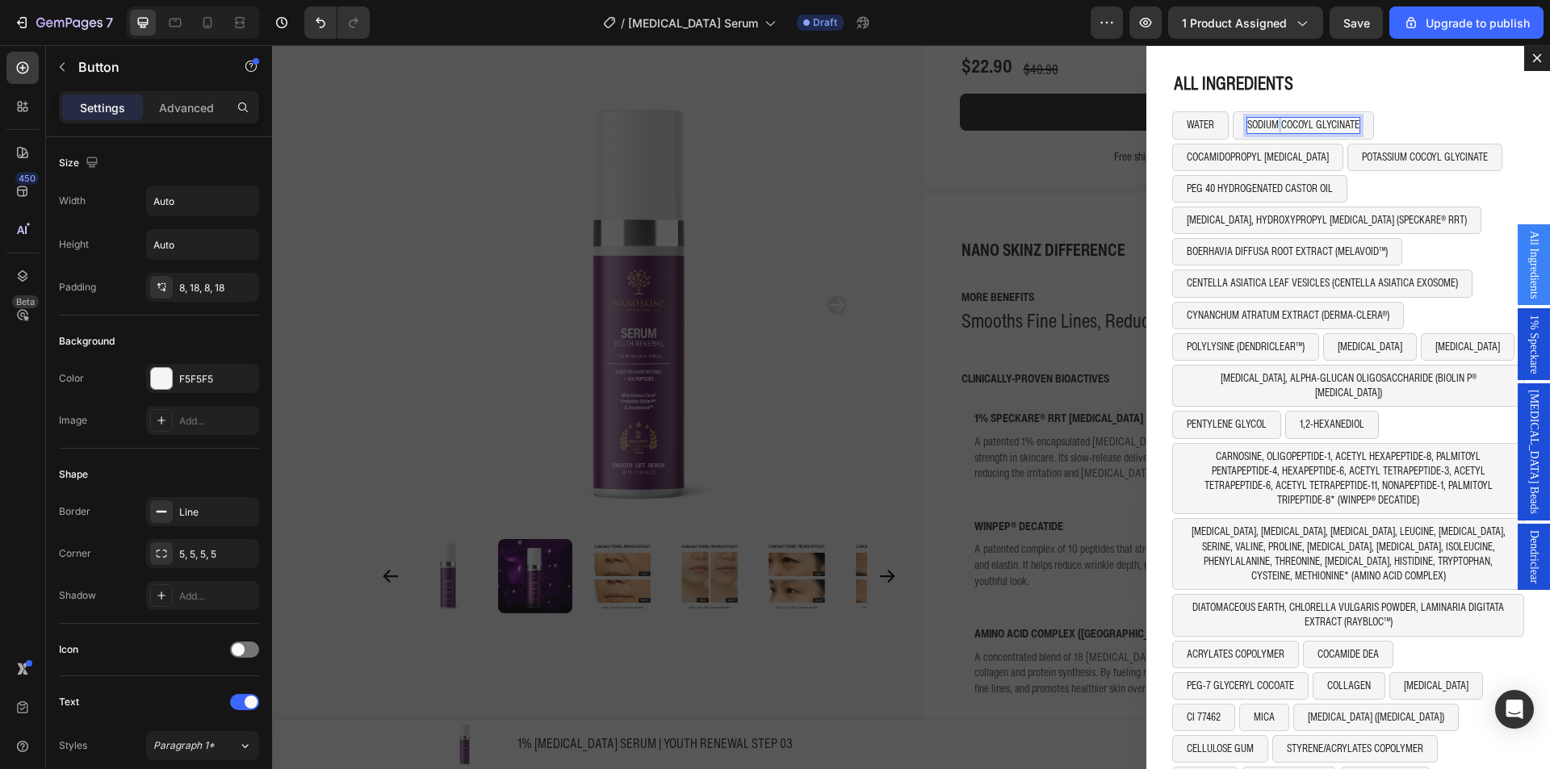
click at [1266, 127] on p "SODIUM COCOYL GLYCINATE" at bounding box center [1303, 125] width 112 height 15
click at [1458, 150] on button "POTASSIUM COCOYL GLYCINATE" at bounding box center [1424, 157] width 155 height 27
click at [1450, 131] on icon "Dialog body" at bounding box center [1456, 128] width 13 height 13
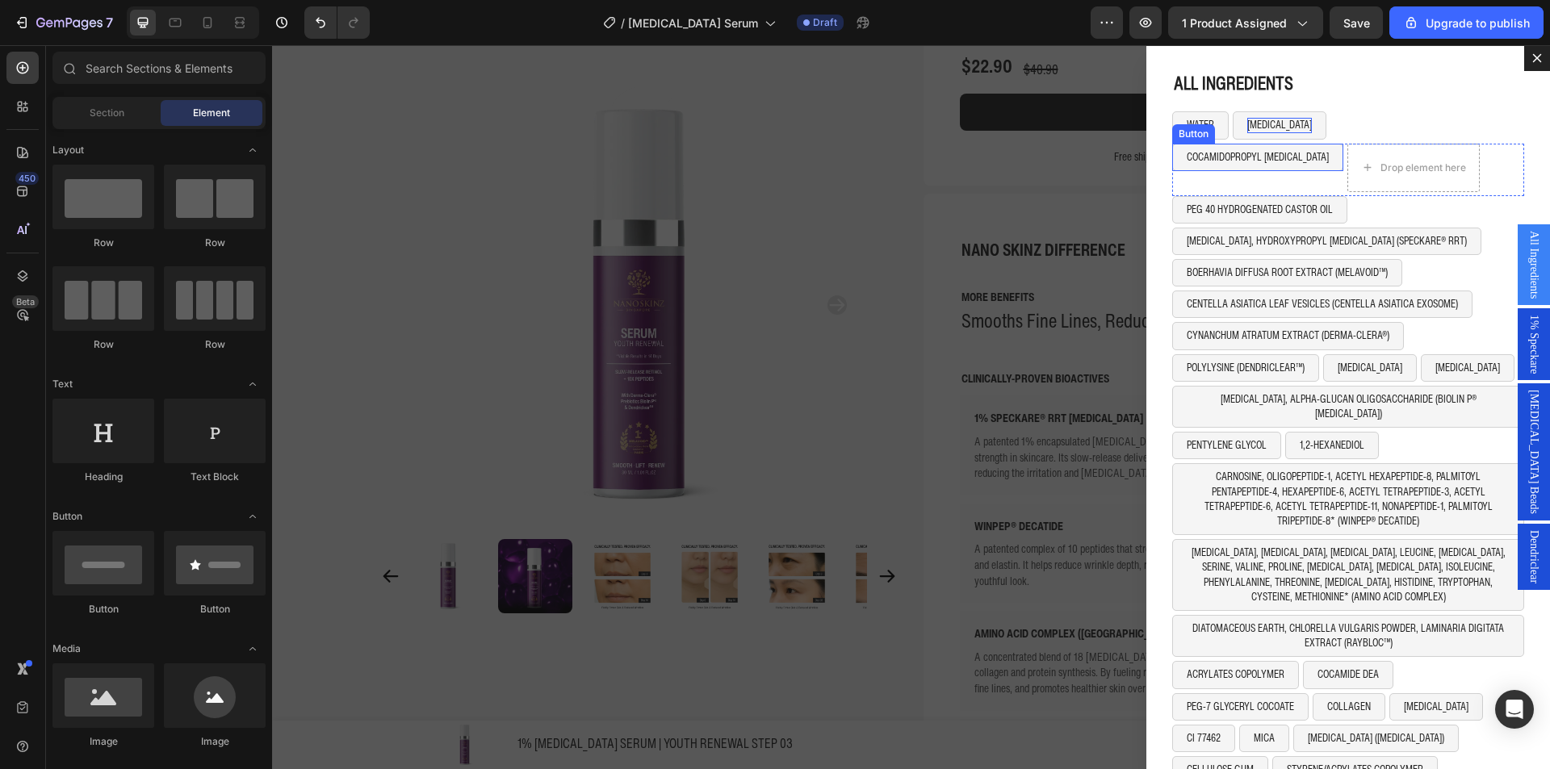
click at [1297, 155] on button "COCAMIDOPROPYL BETAINE" at bounding box center [1257, 157] width 171 height 27
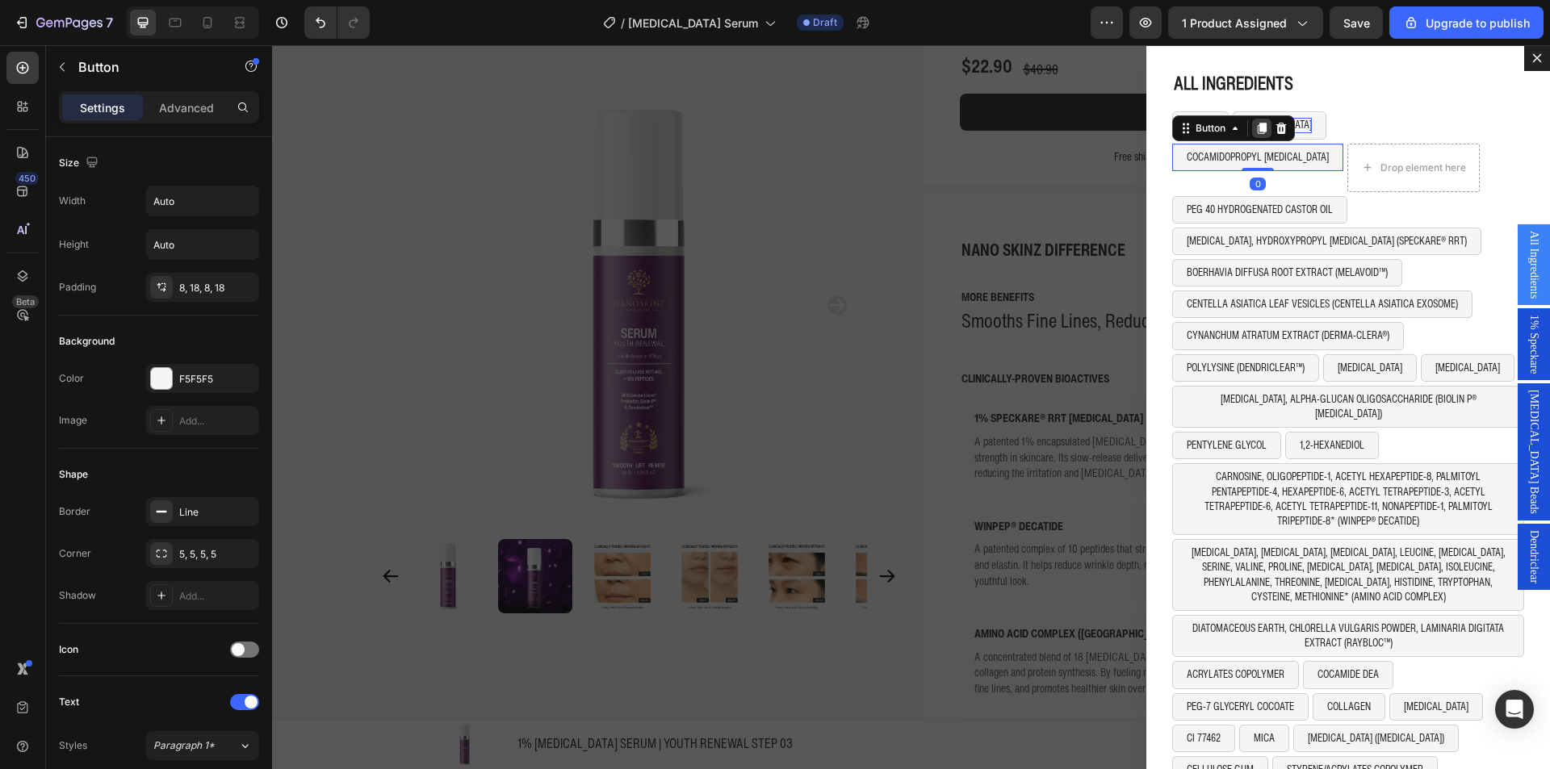
click at [1257, 128] on div "Dialog body" at bounding box center [1261, 128] width 19 height 19
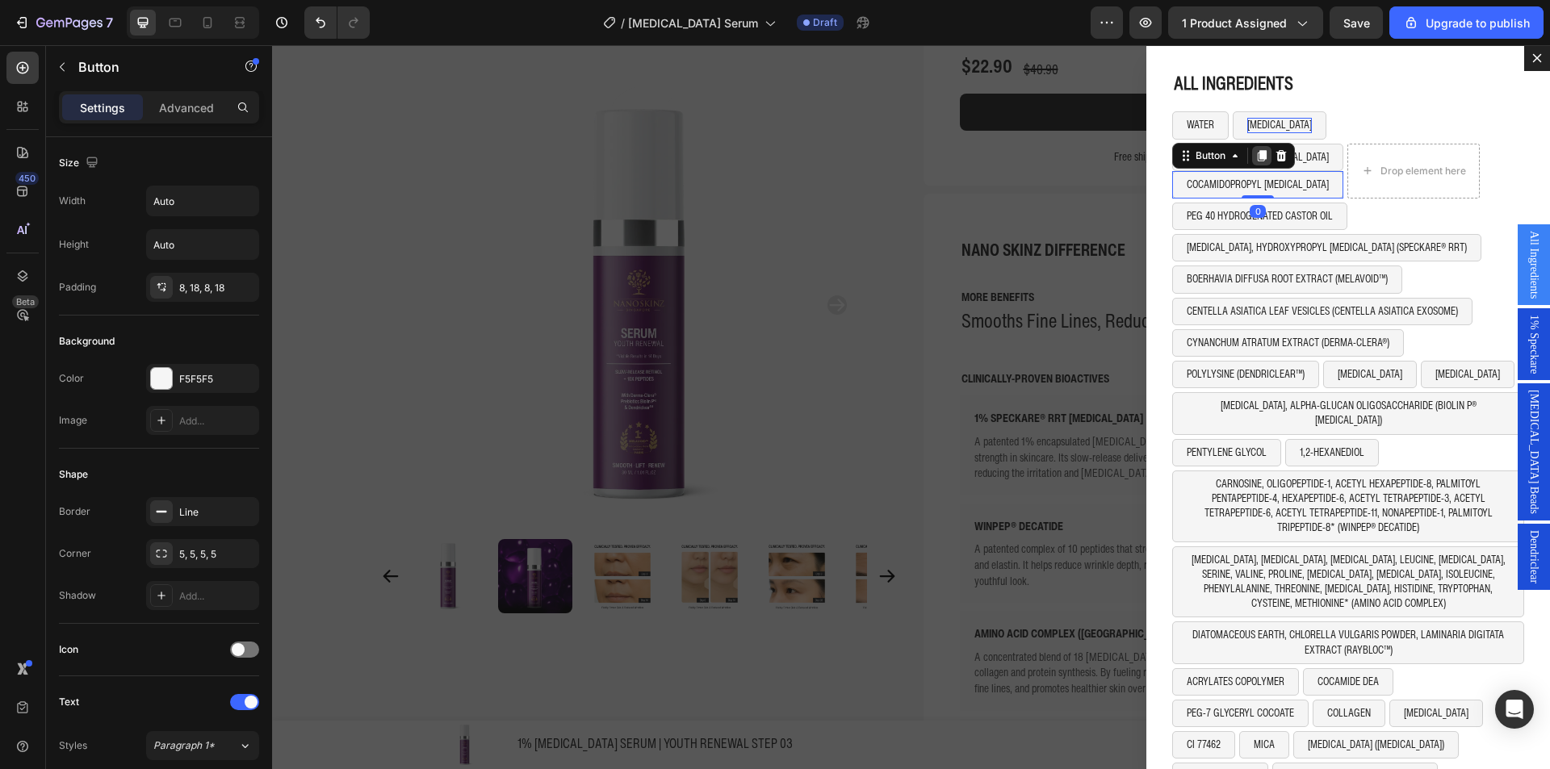
click at [1258, 153] on icon "Dialog body" at bounding box center [1262, 155] width 9 height 11
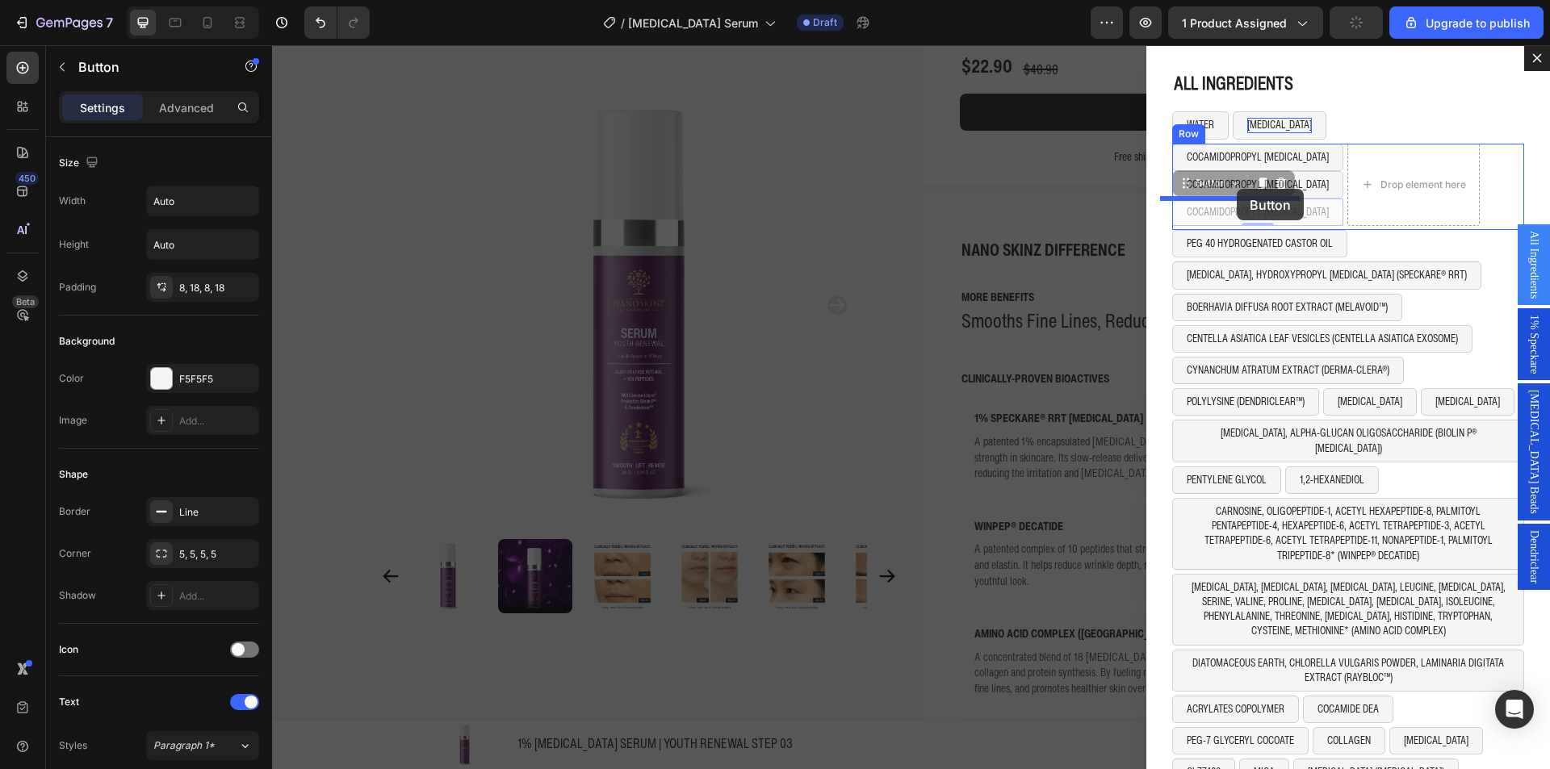
drag, startPoint x: 1207, startPoint y: 178, endPoint x: 1237, endPoint y: 189, distance: 31.9
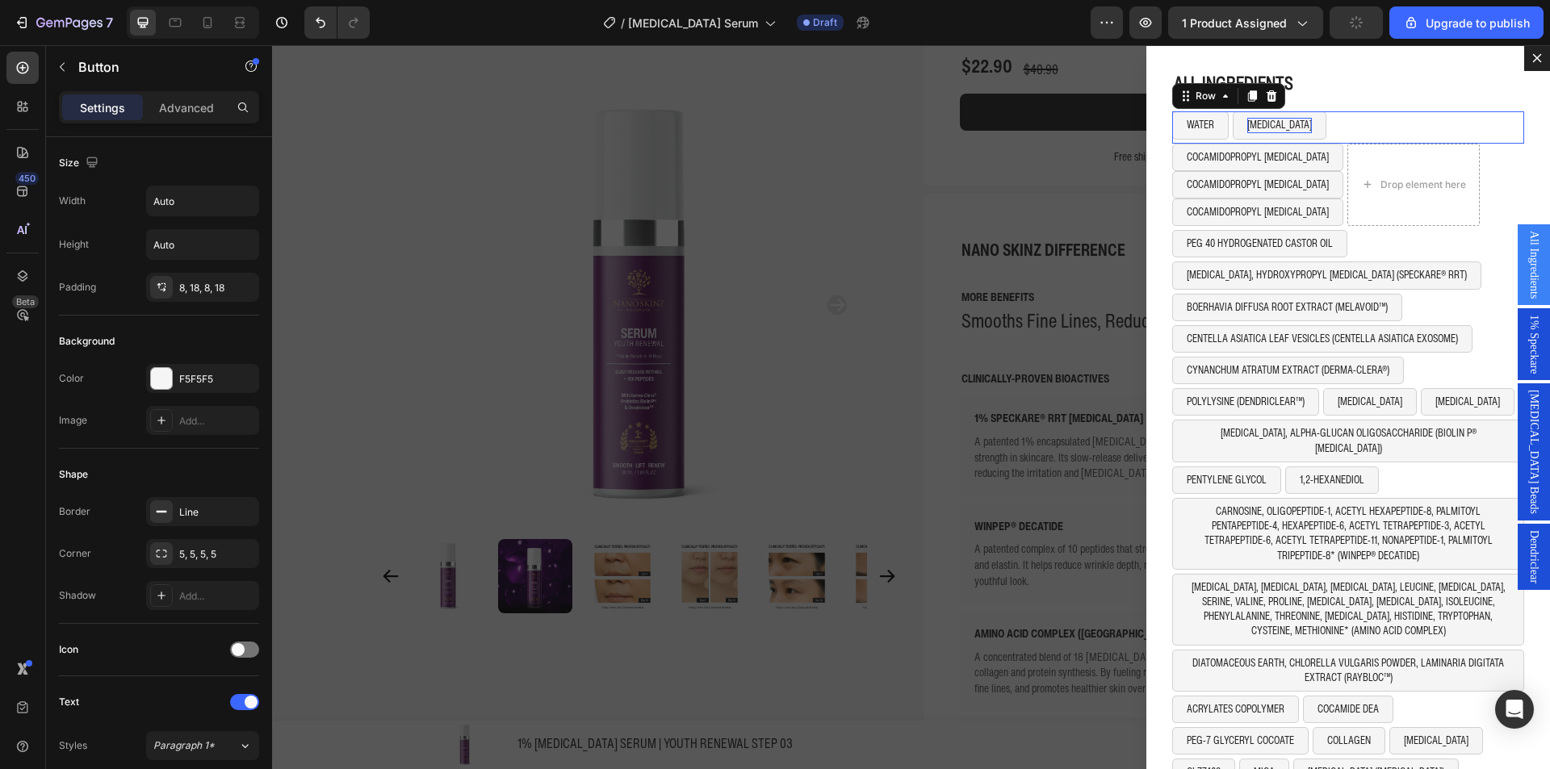
click at [1336, 119] on div "WATER Button GLYCERIN Button Row 0" at bounding box center [1348, 126] width 352 height 31
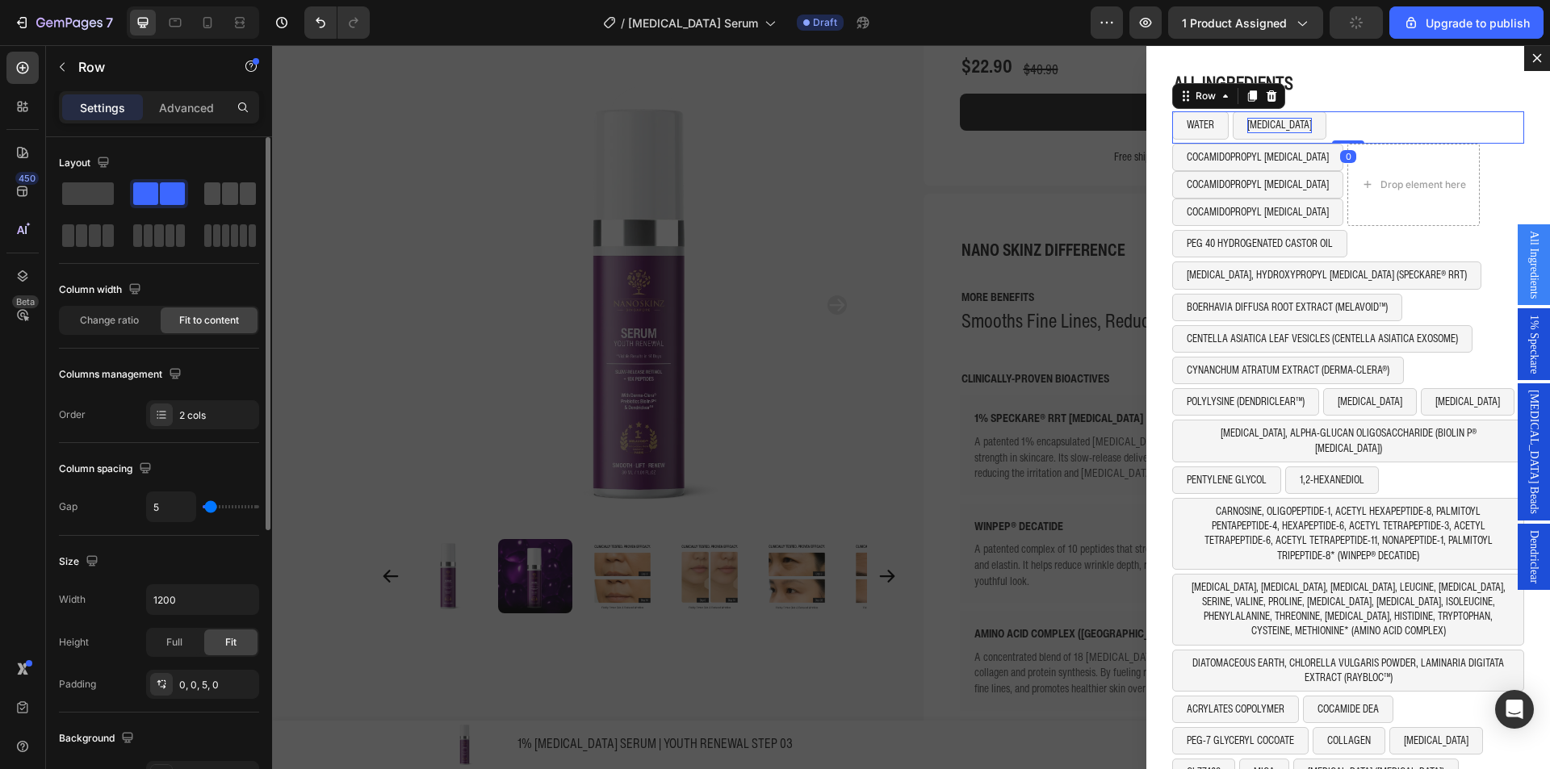
drag, startPoint x: 890, startPoint y: 124, endPoint x: 229, endPoint y: 185, distance: 663.9
click at [229, 185] on span at bounding box center [230, 193] width 16 height 23
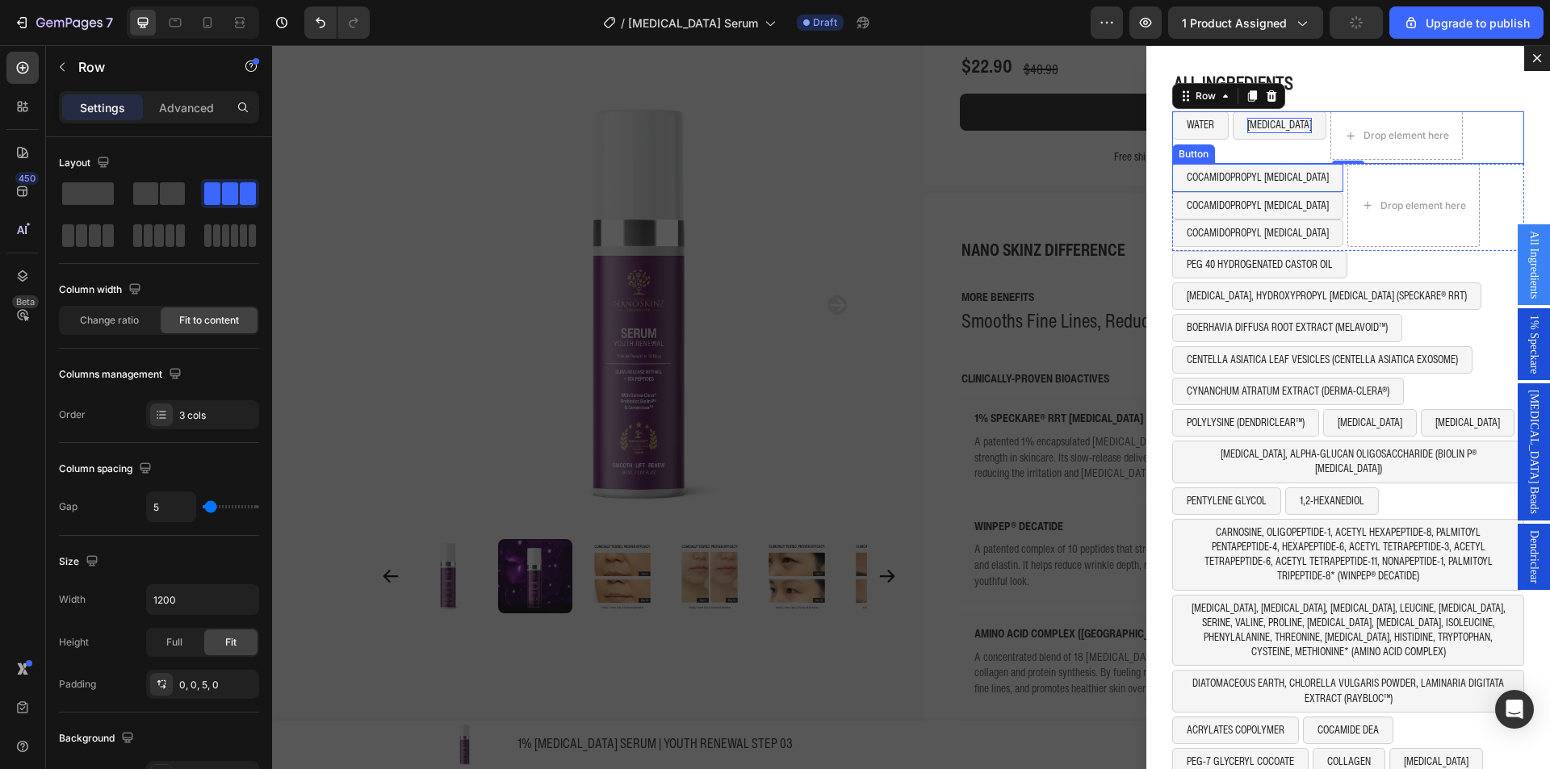
click at [1269, 186] on button "COCAMIDOPROPYL BETAINE" at bounding box center [1257, 177] width 171 height 27
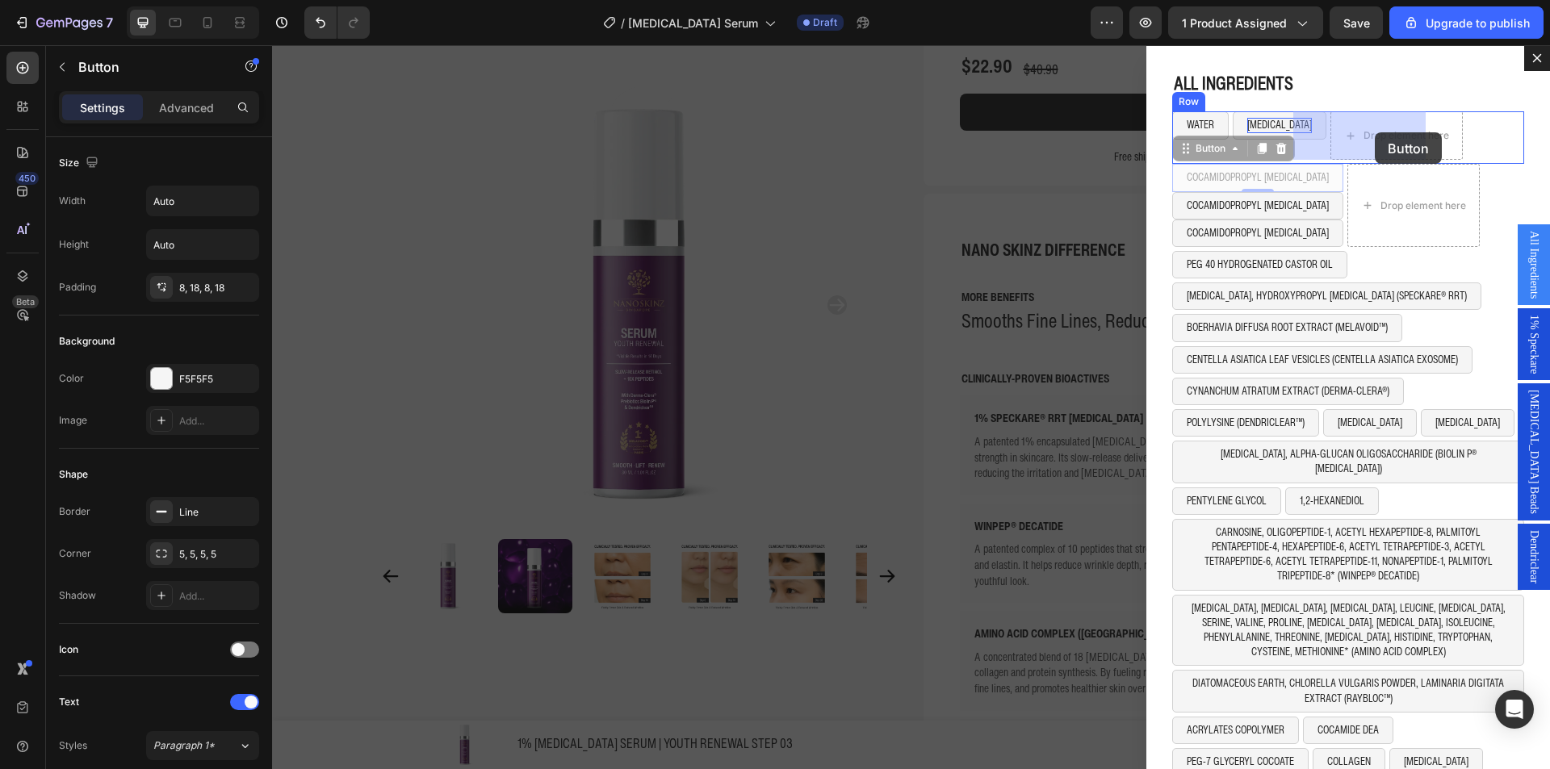
drag, startPoint x: 1208, startPoint y: 149, endPoint x: 1373, endPoint y: 133, distance: 166.3
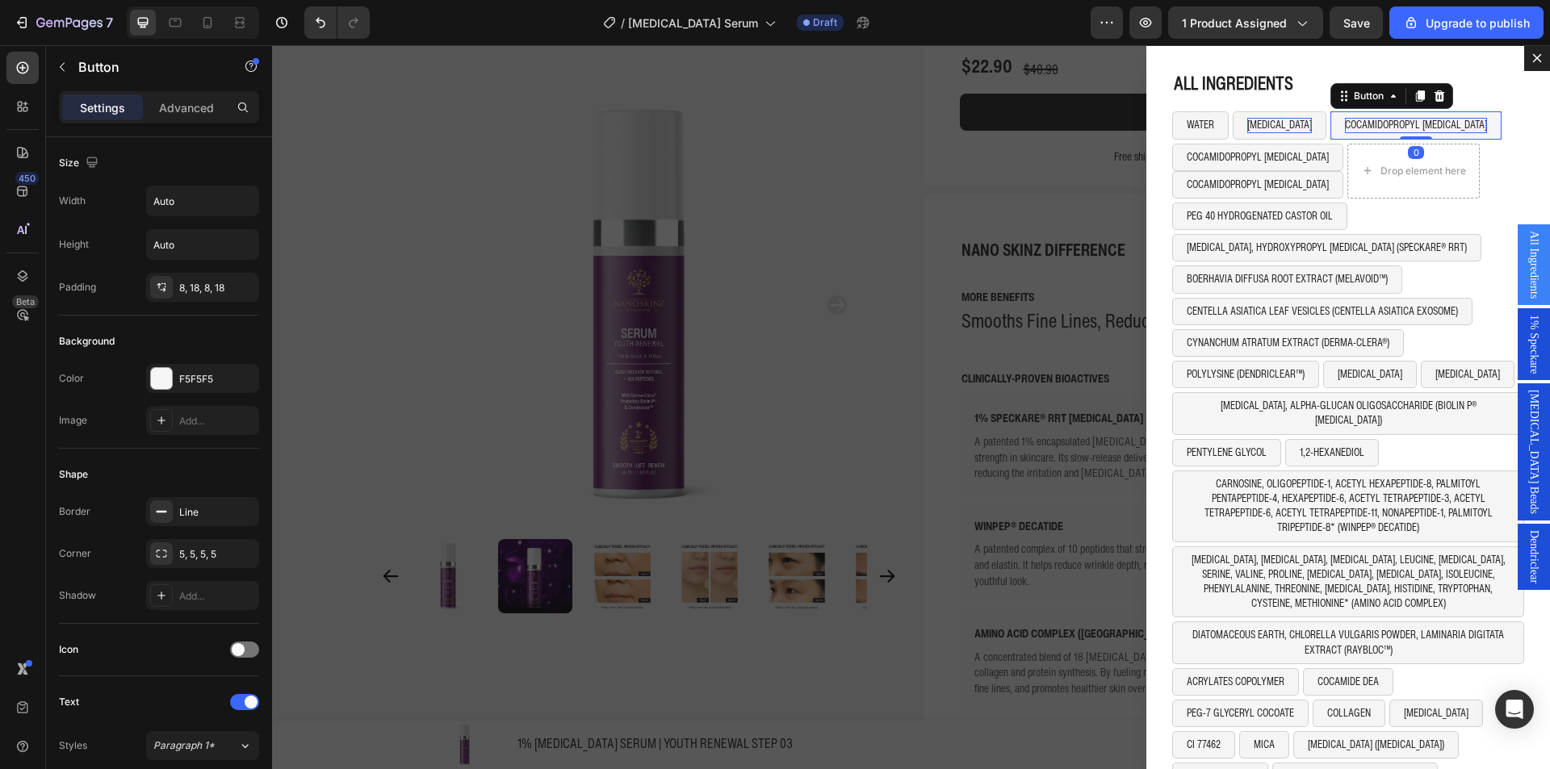
click at [1361, 124] on p "COCAMIDOPROPYL BETAINE" at bounding box center [1416, 125] width 142 height 15
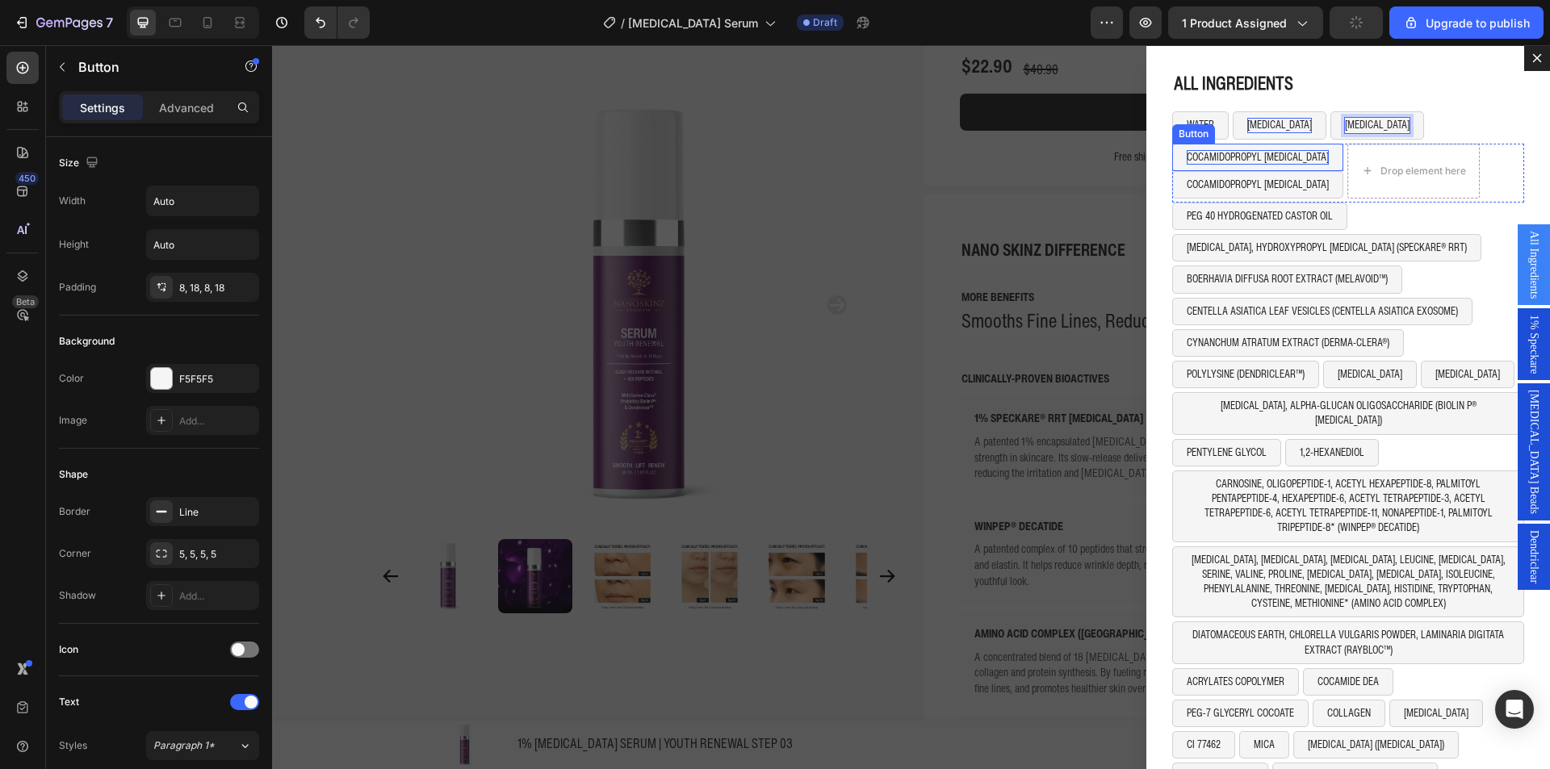
click at [1202, 151] on p "COCAMIDOPROPYL BETAINE" at bounding box center [1258, 157] width 142 height 15
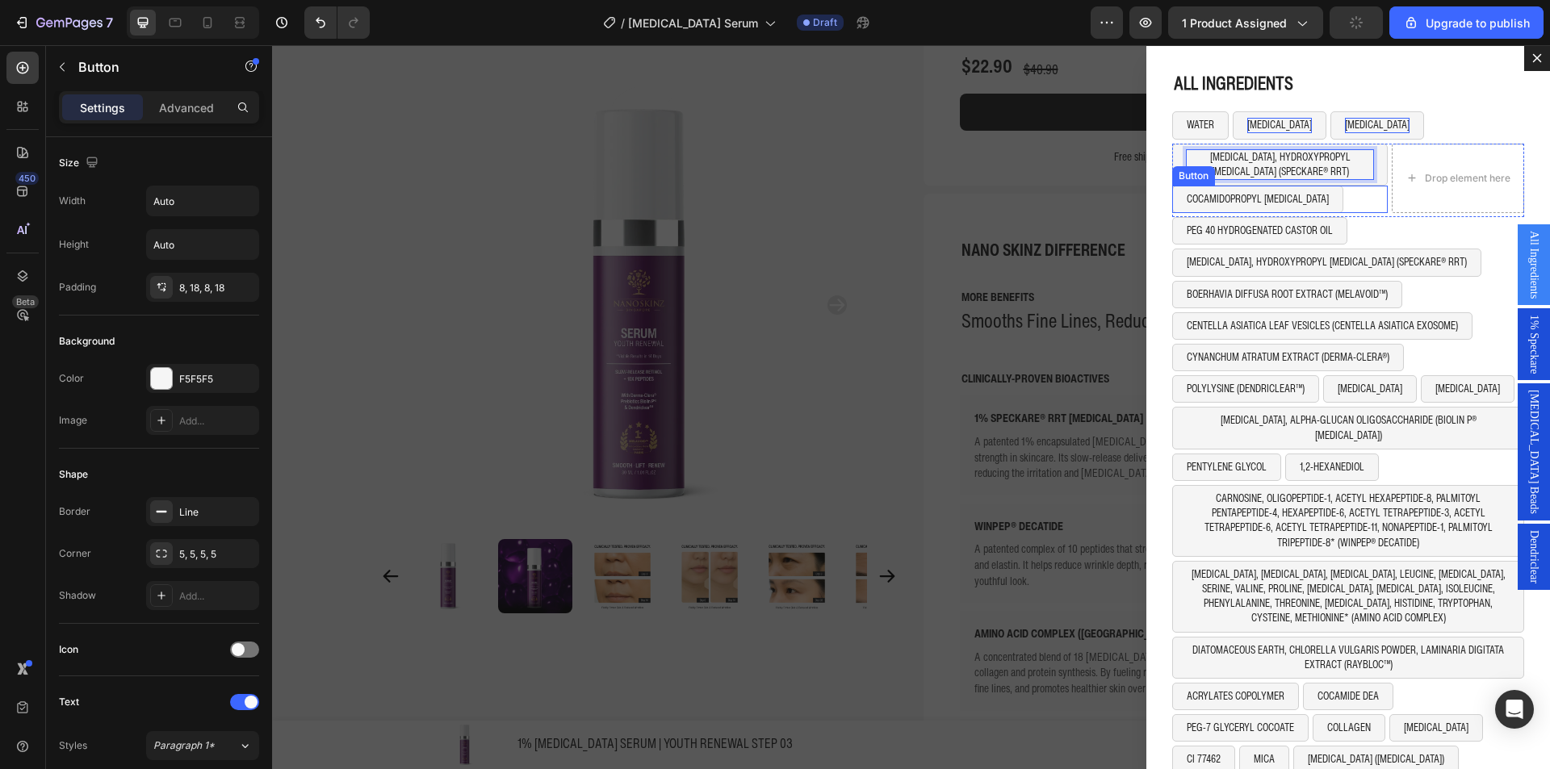
click at [1337, 199] on div "COCAMIDOPROPYL BETAINE Button" at bounding box center [1280, 199] width 216 height 27
click at [1276, 174] on icon "Dialog body" at bounding box center [1281, 170] width 10 height 11
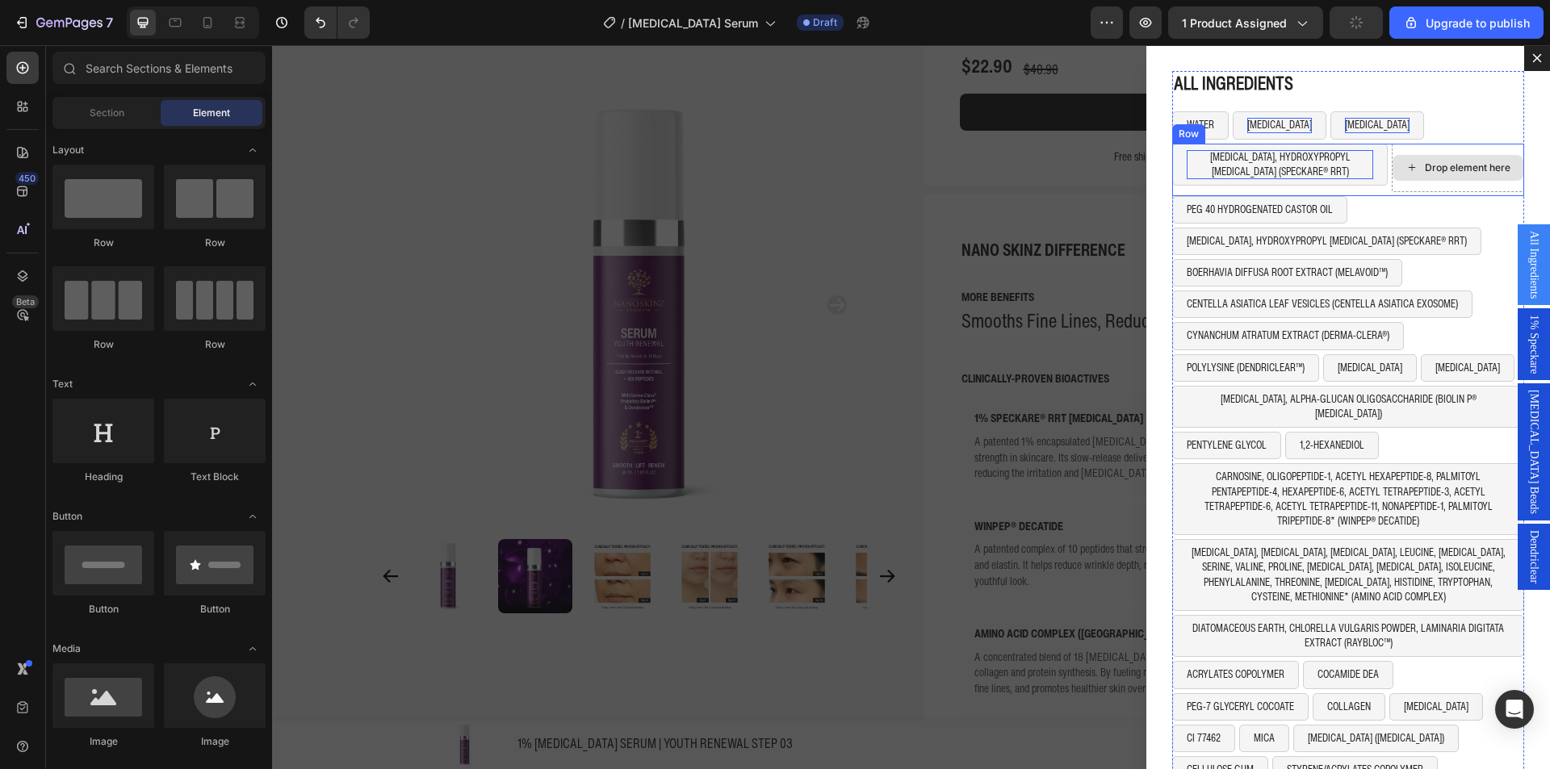
click at [1392, 184] on div "Drop element here" at bounding box center [1458, 168] width 132 height 48
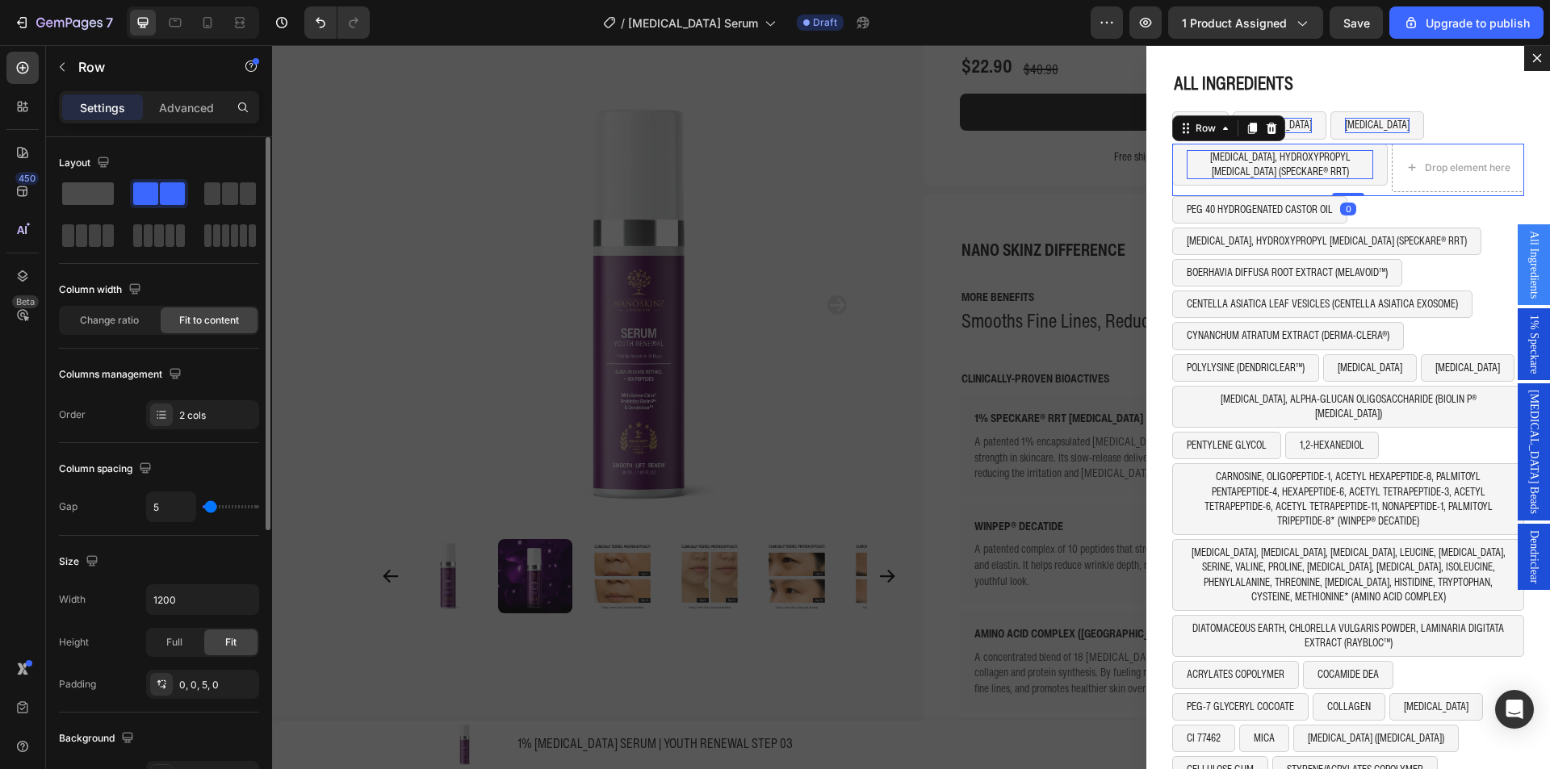
click at [103, 198] on span at bounding box center [88, 193] width 52 height 23
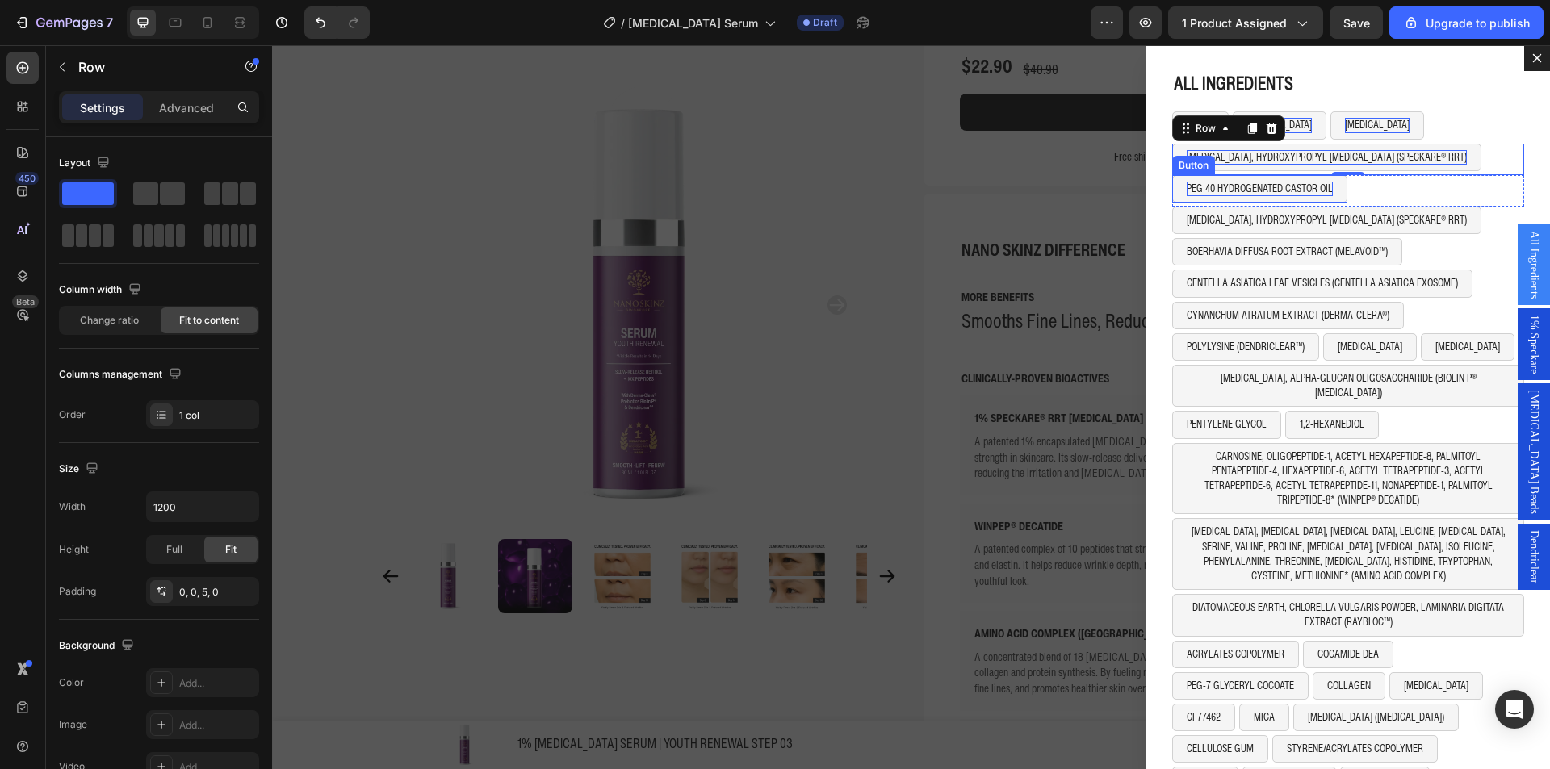
click at [1278, 186] on p "PEG 40 HYDROGENATED CASTOR OIL" at bounding box center [1260, 189] width 146 height 15
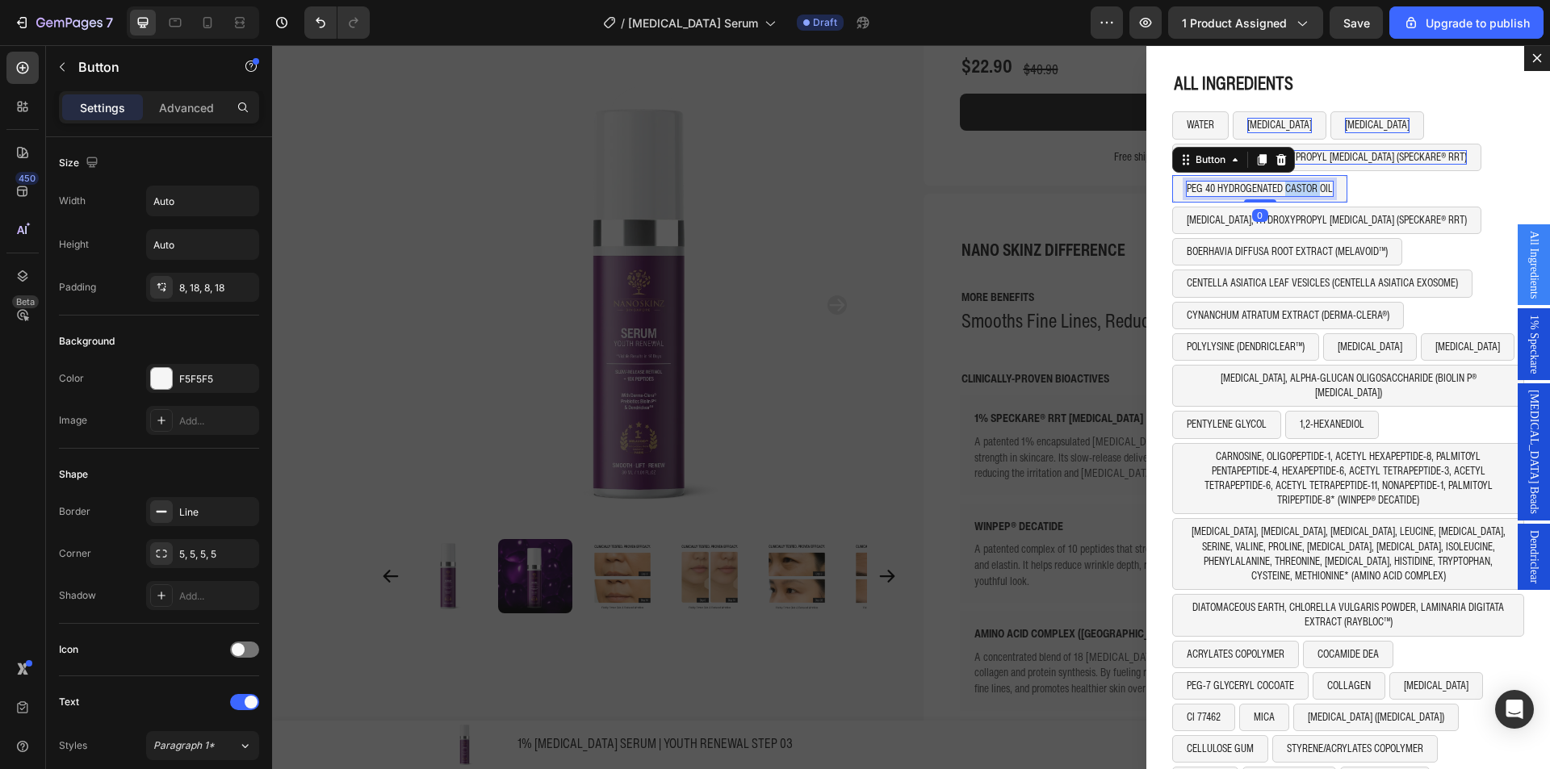
click at [1278, 186] on p "PEG 40 HYDROGENATED CASTOR OIL" at bounding box center [1260, 189] width 146 height 15
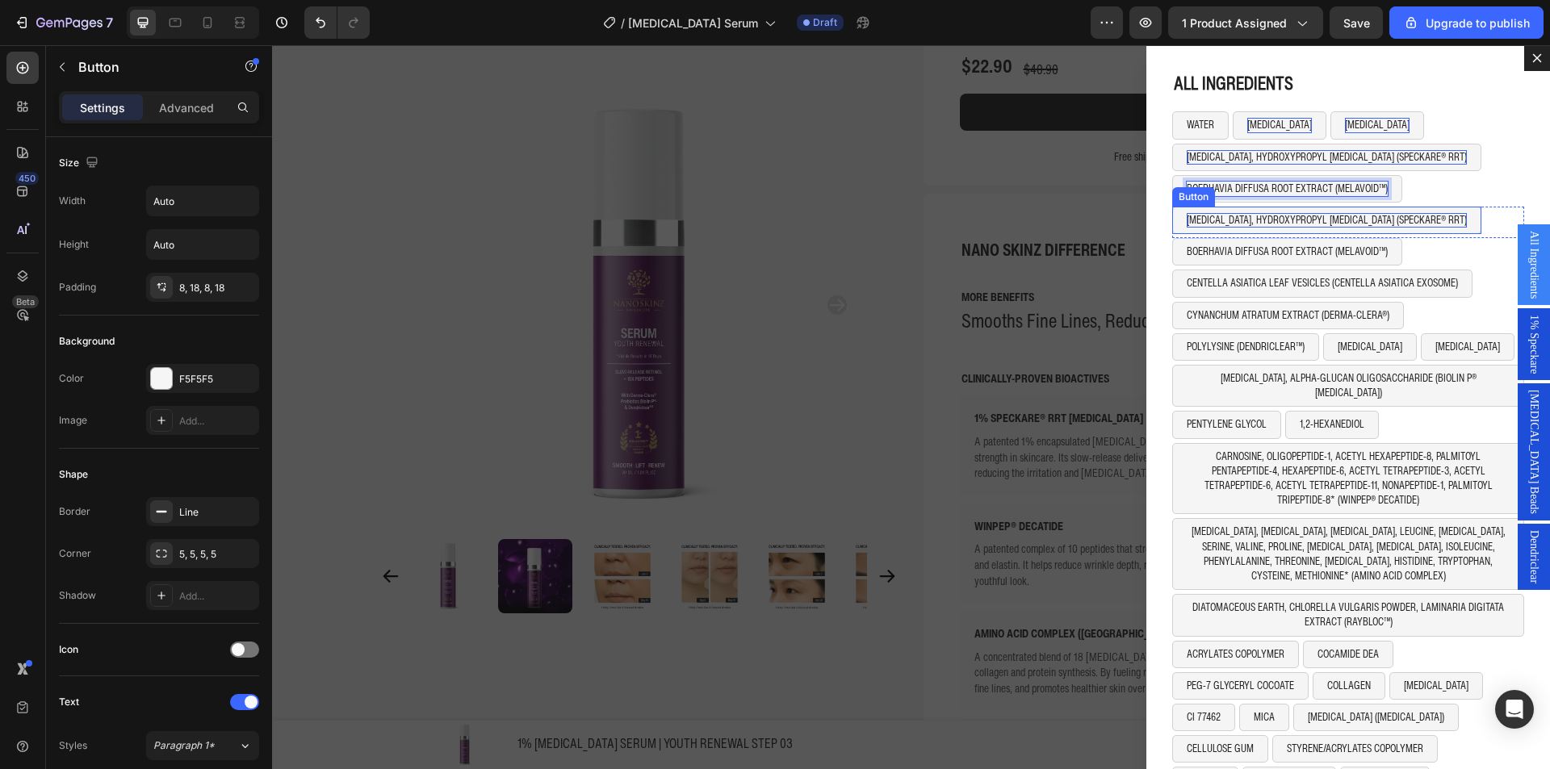
click at [1215, 218] on p "[MEDICAL_DATA], HYDROXYPROPYL [MEDICAL_DATA] (SPECKARE® RRT)" at bounding box center [1327, 220] width 280 height 15
click at [1216, 218] on p "[MEDICAL_DATA], HYDROXYPROPYL [MEDICAL_DATA] (SPECKARE® RRT)" at bounding box center [1327, 220] width 280 height 15
click at [1270, 245] on p "BOERHAVIA DIFFUSA ROOT EXTRACT (MELAVOID™)" at bounding box center [1287, 252] width 201 height 15
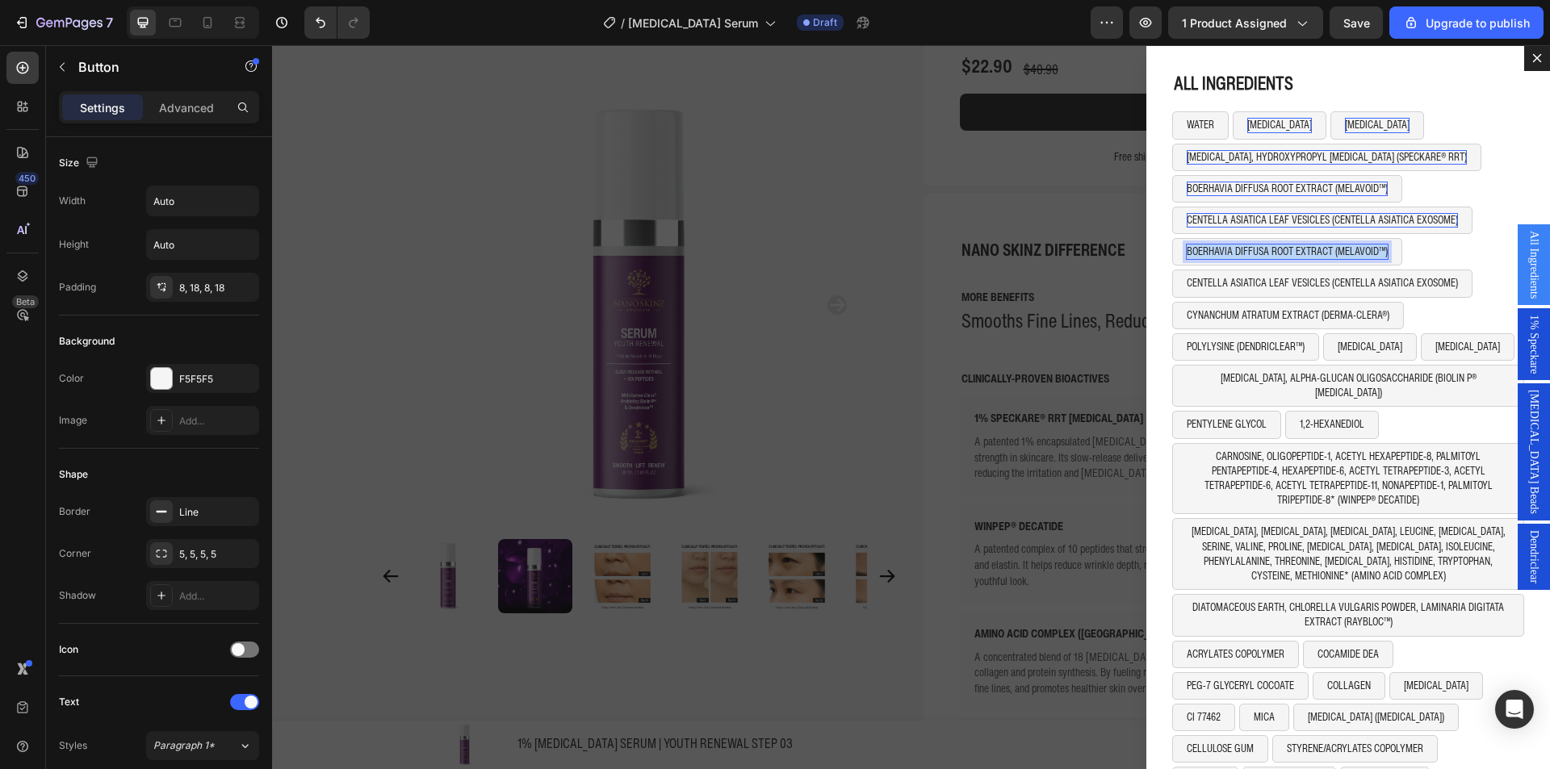
click at [1270, 245] on p "BOERHAVIA DIFFUSA ROOT EXTRACT (MELAVOID™)" at bounding box center [1287, 252] width 201 height 15
click at [1280, 287] on p "CENTELLA ASIATICA LEAF VESICLES (CENTELLA ASIATICA EXOSOME)" at bounding box center [1322, 283] width 271 height 15
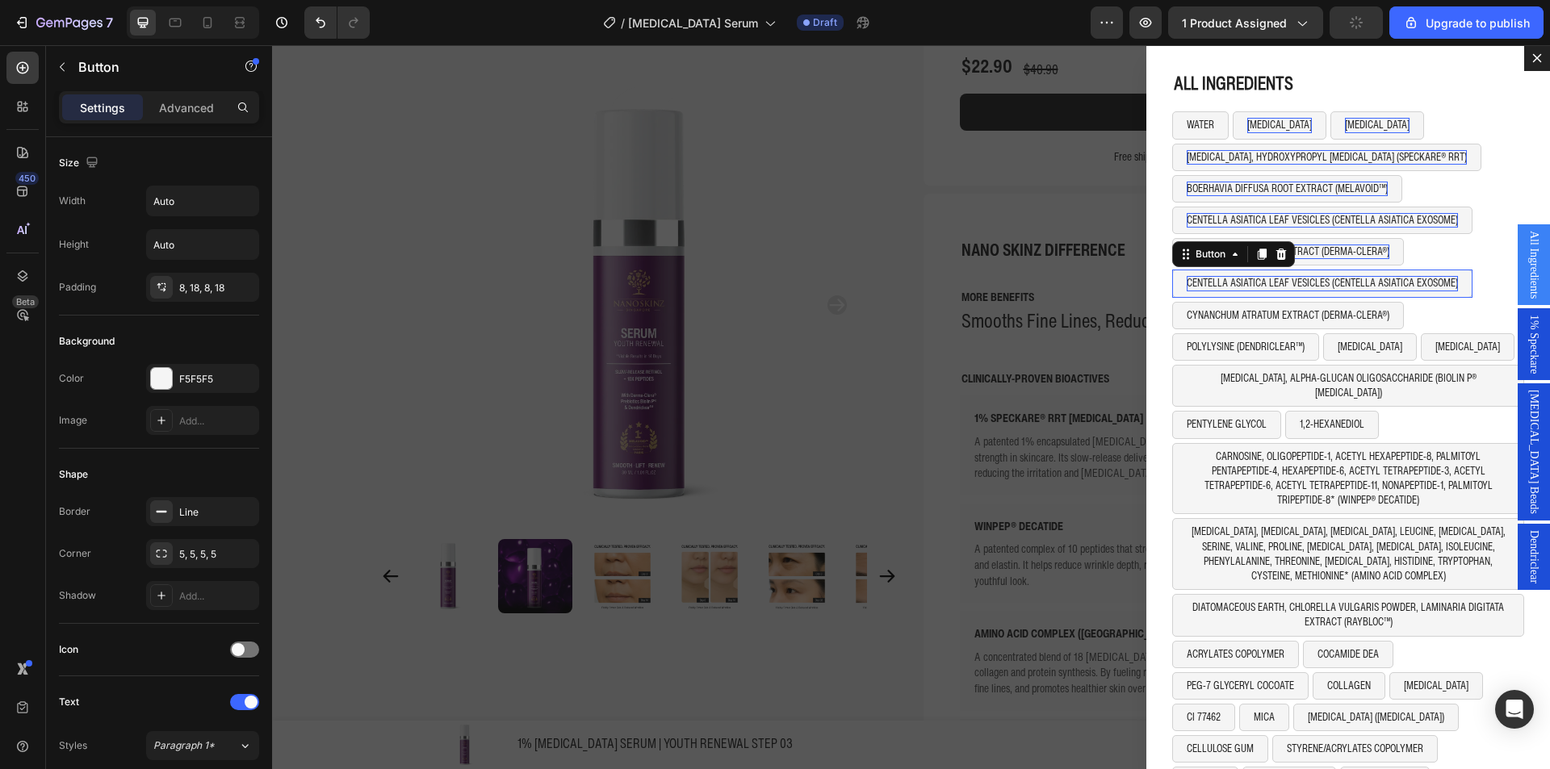
click at [1280, 287] on p "CENTELLA ASIATICA LEAF VESICLES (CENTELLA ASIATICA EXOSOME)" at bounding box center [1322, 283] width 271 height 15
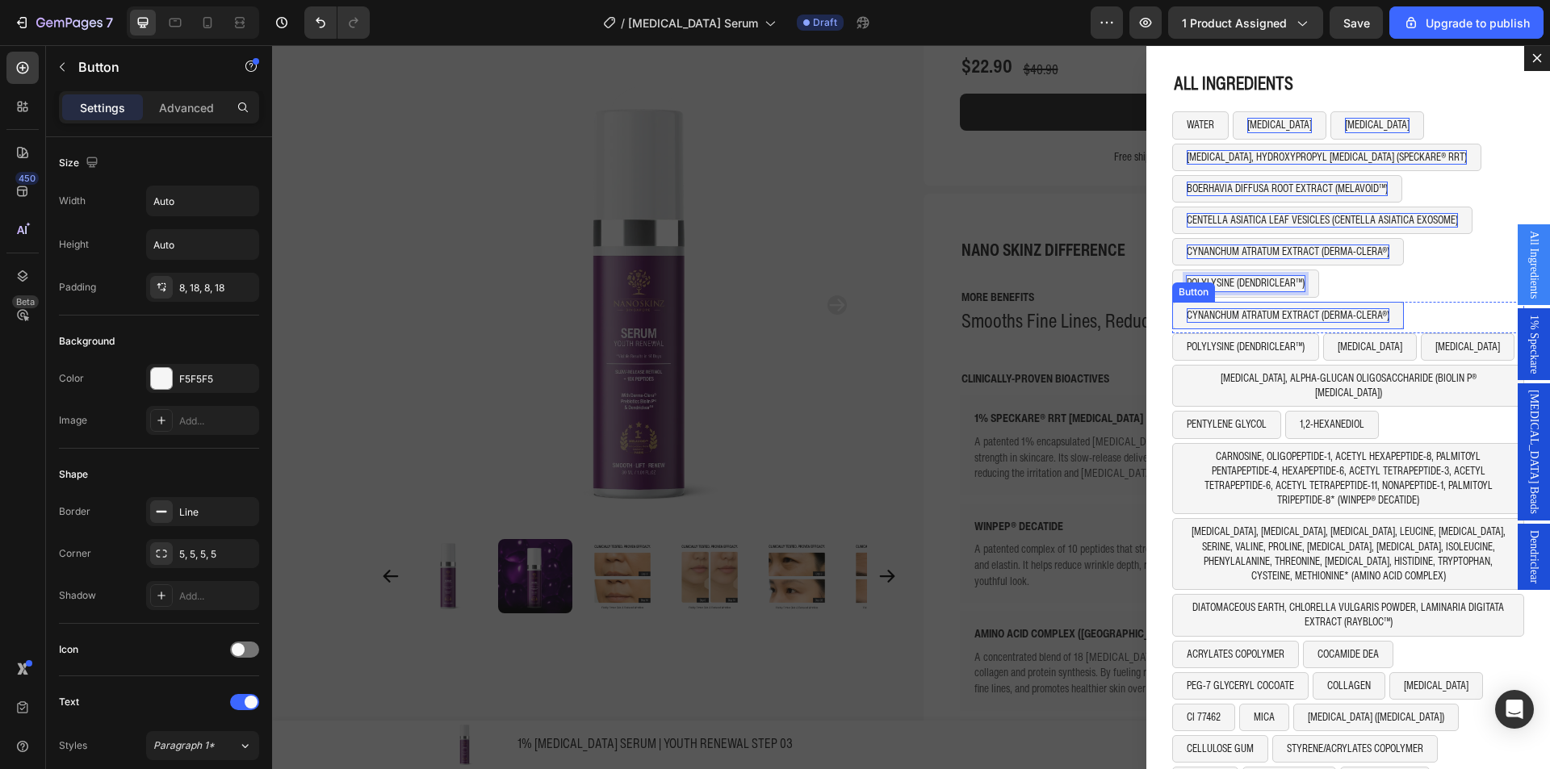
click at [1263, 316] on p "CYNANCHUM ATRATUM EXTRACT (DERMA-CLERA®)" at bounding box center [1288, 315] width 203 height 15
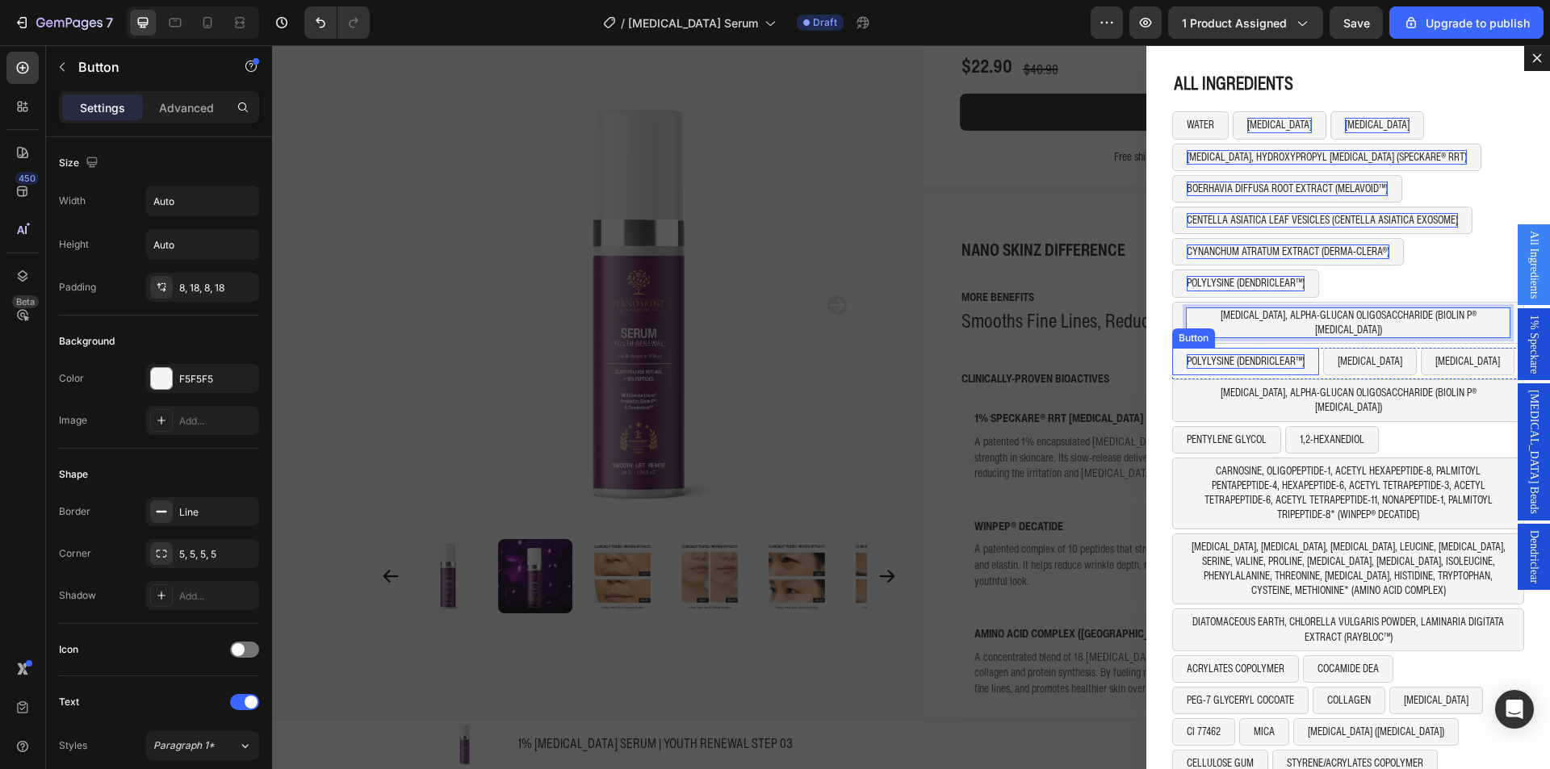
click at [1275, 354] on p "POLYLYSINE (DENDRICLEAR™)" at bounding box center [1246, 361] width 118 height 15
click at [1301, 354] on p "[MEDICAL_DATA]" at bounding box center [1332, 361] width 65 height 15
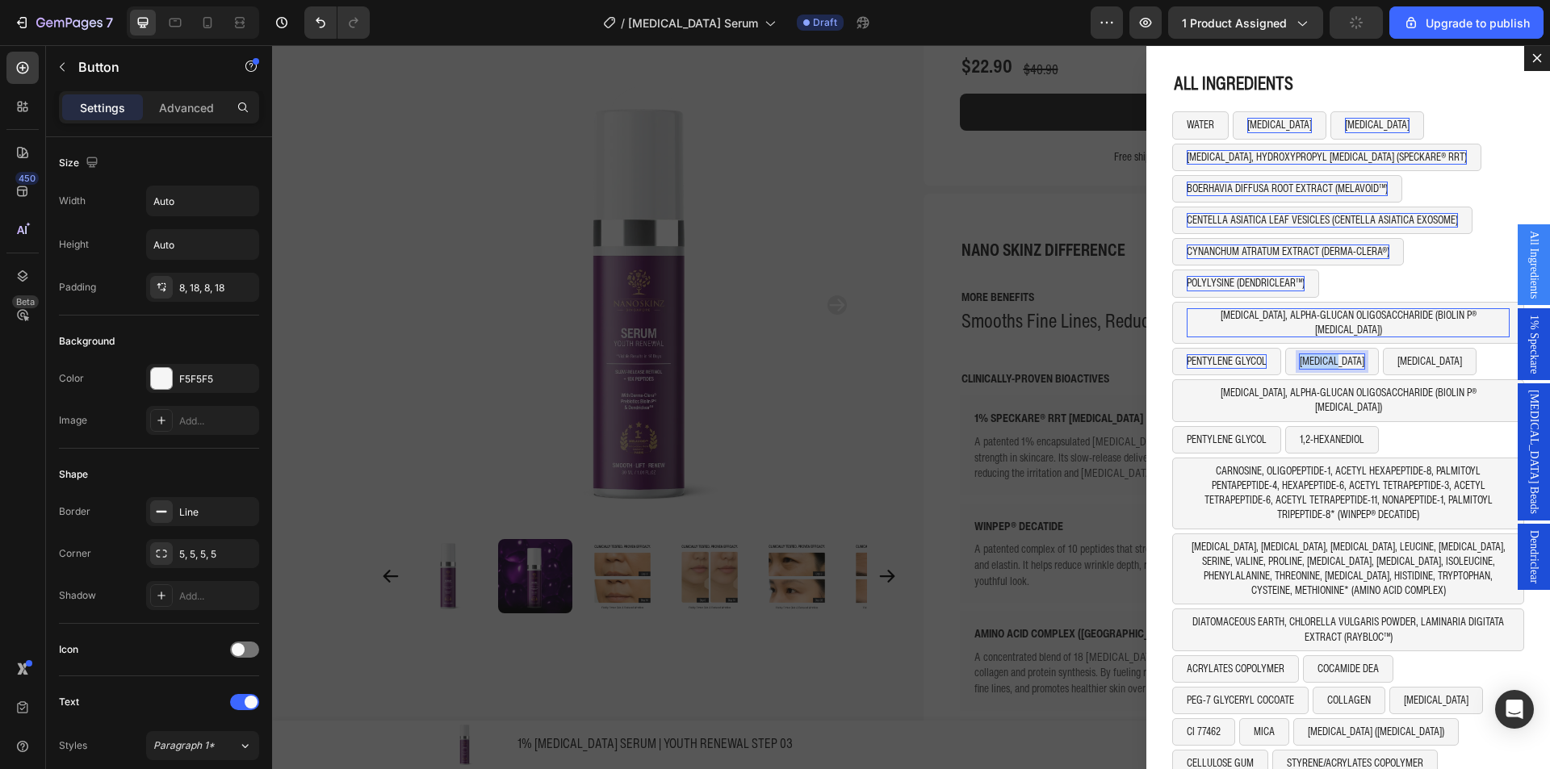
click at [1301, 354] on p "[MEDICAL_DATA]" at bounding box center [1332, 361] width 65 height 15
click at [1383, 356] on button "[MEDICAL_DATA]" at bounding box center [1430, 361] width 94 height 27
click at [1485, 326] on icon "Dialog body" at bounding box center [1491, 332] width 13 height 13
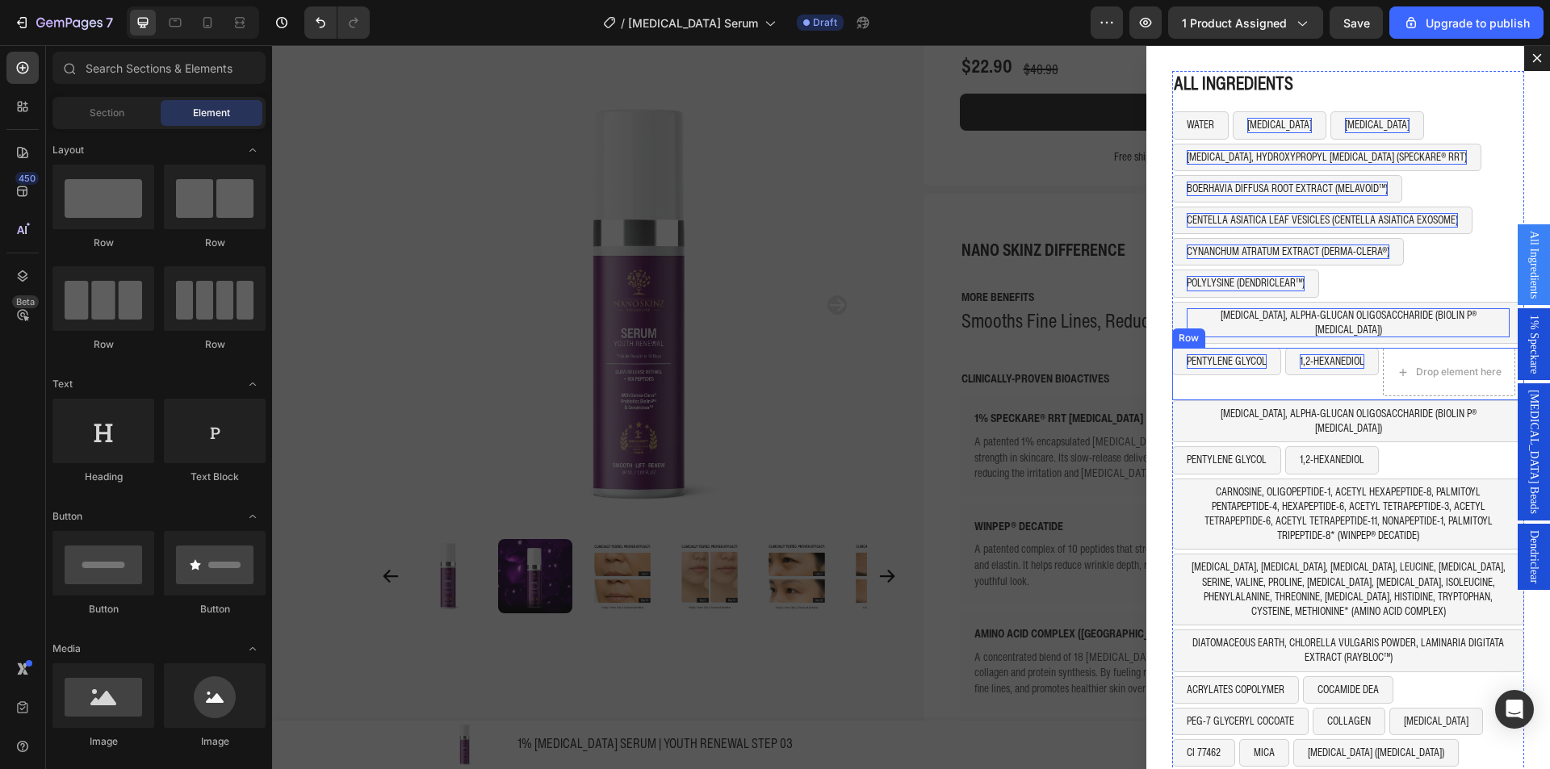
click at [1341, 374] on div "1,2-HEXANEDIOL Button" at bounding box center [1332, 372] width 94 height 48
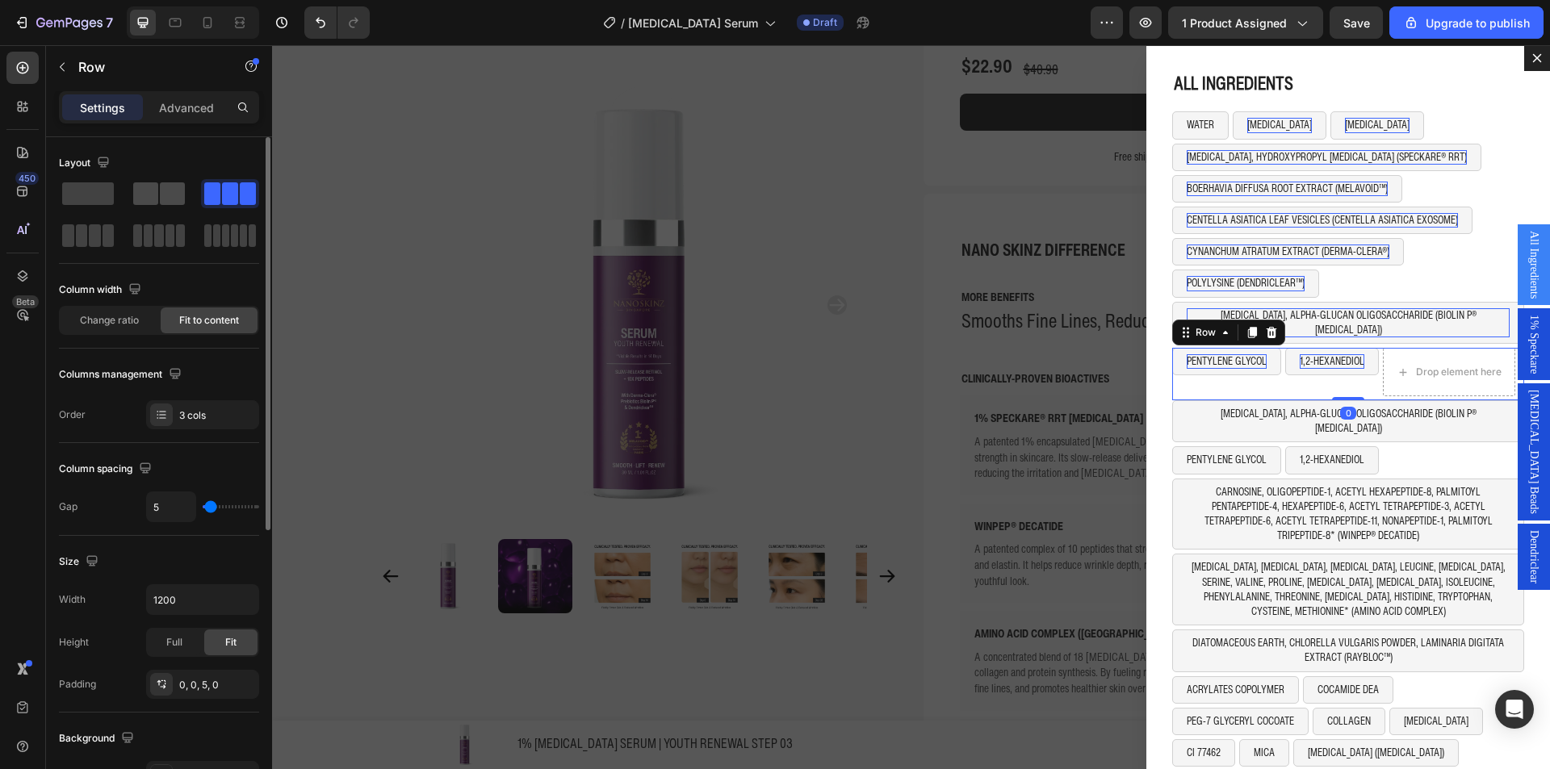
click at [161, 198] on span at bounding box center [172, 193] width 25 height 23
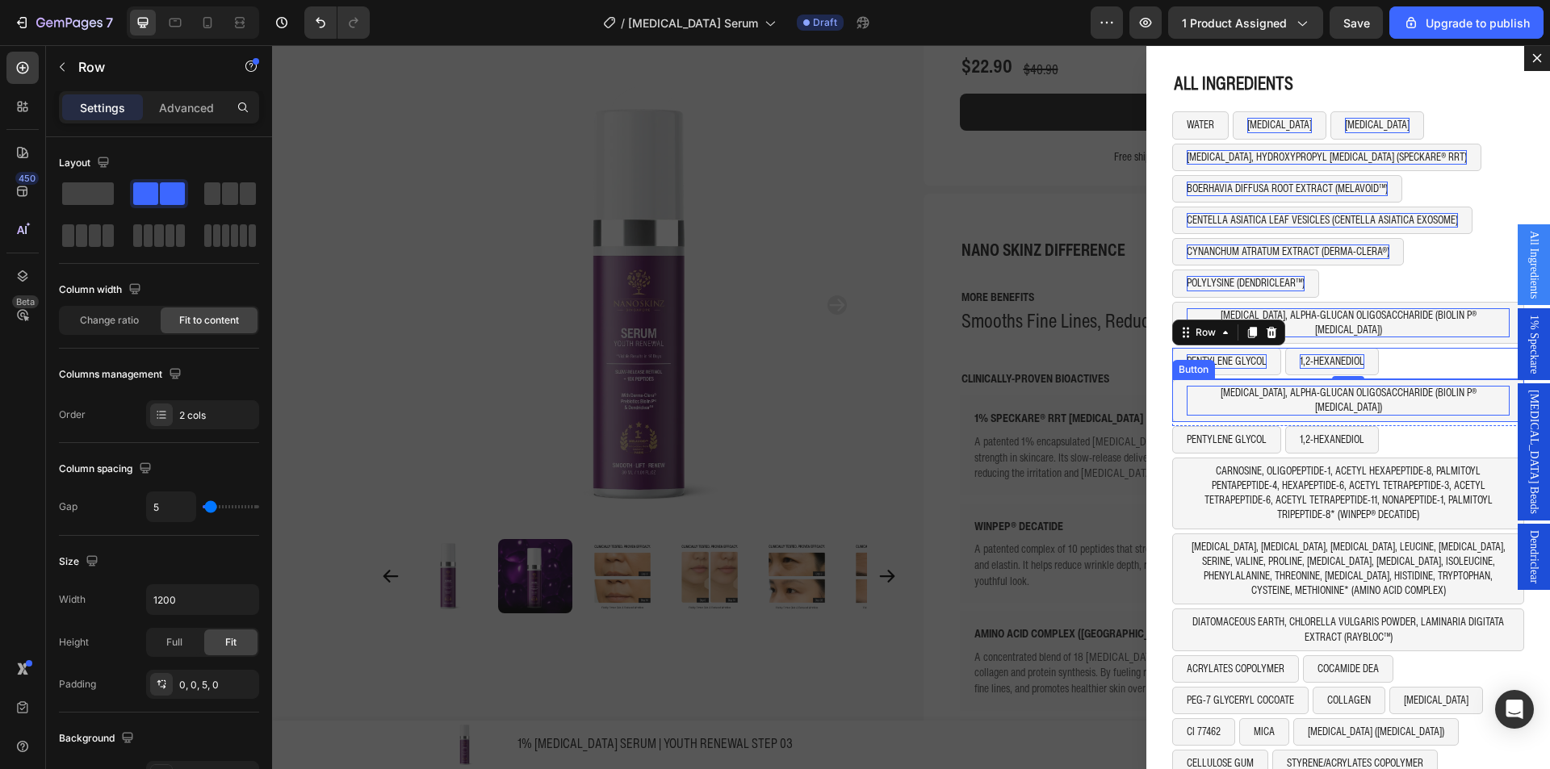
click at [1192, 386] on p "[MEDICAL_DATA], ALPHA-GLUCAN OLIGOSACCHARIDE (BIOLIN P® [MEDICAL_DATA])" at bounding box center [1348, 400] width 323 height 29
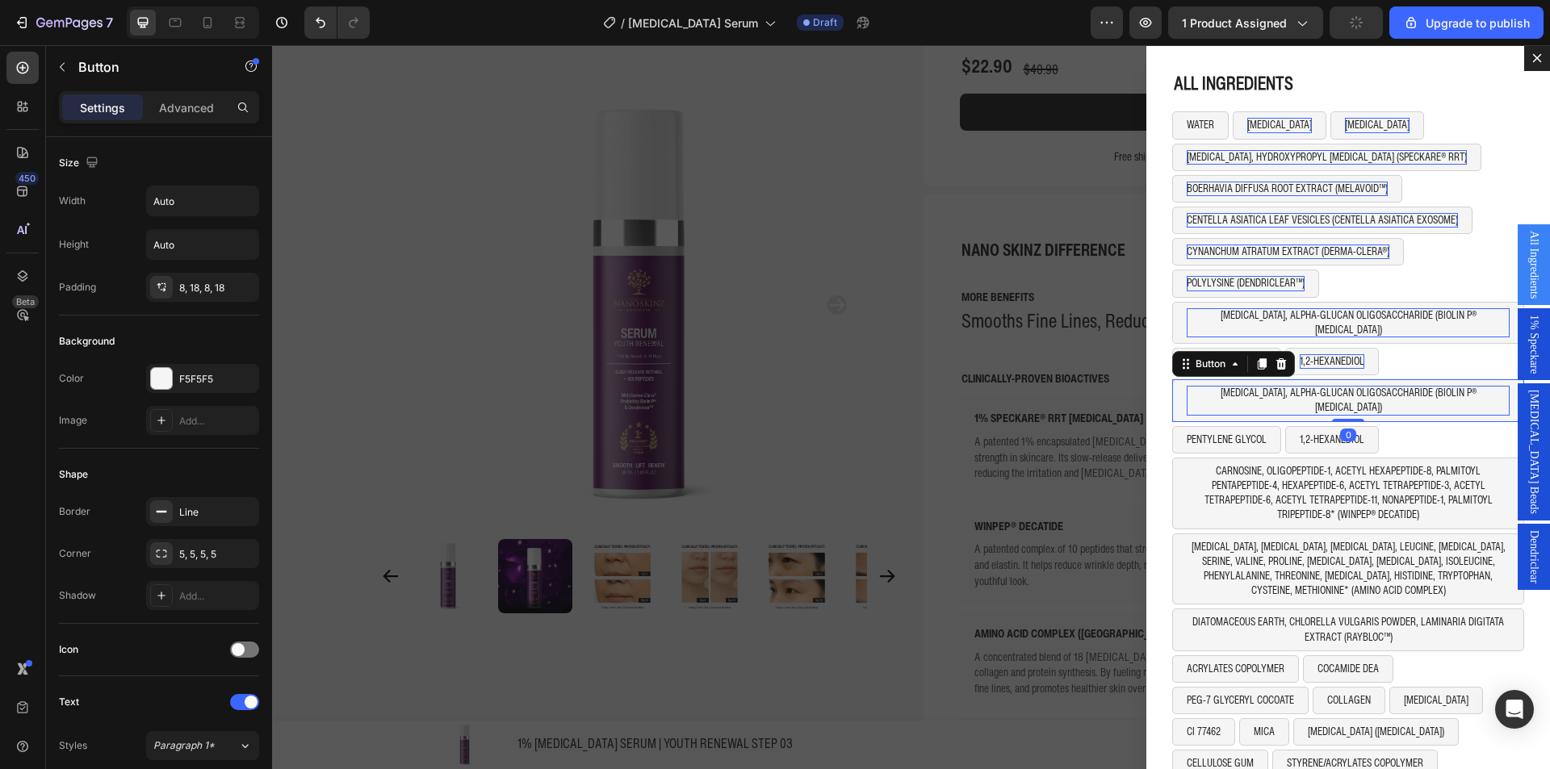
click at [1192, 386] on p "[MEDICAL_DATA], ALPHA-GLUCAN OLIGOSACCHARIDE (BIOLIN P® [MEDICAL_DATA])" at bounding box center [1348, 400] width 323 height 29
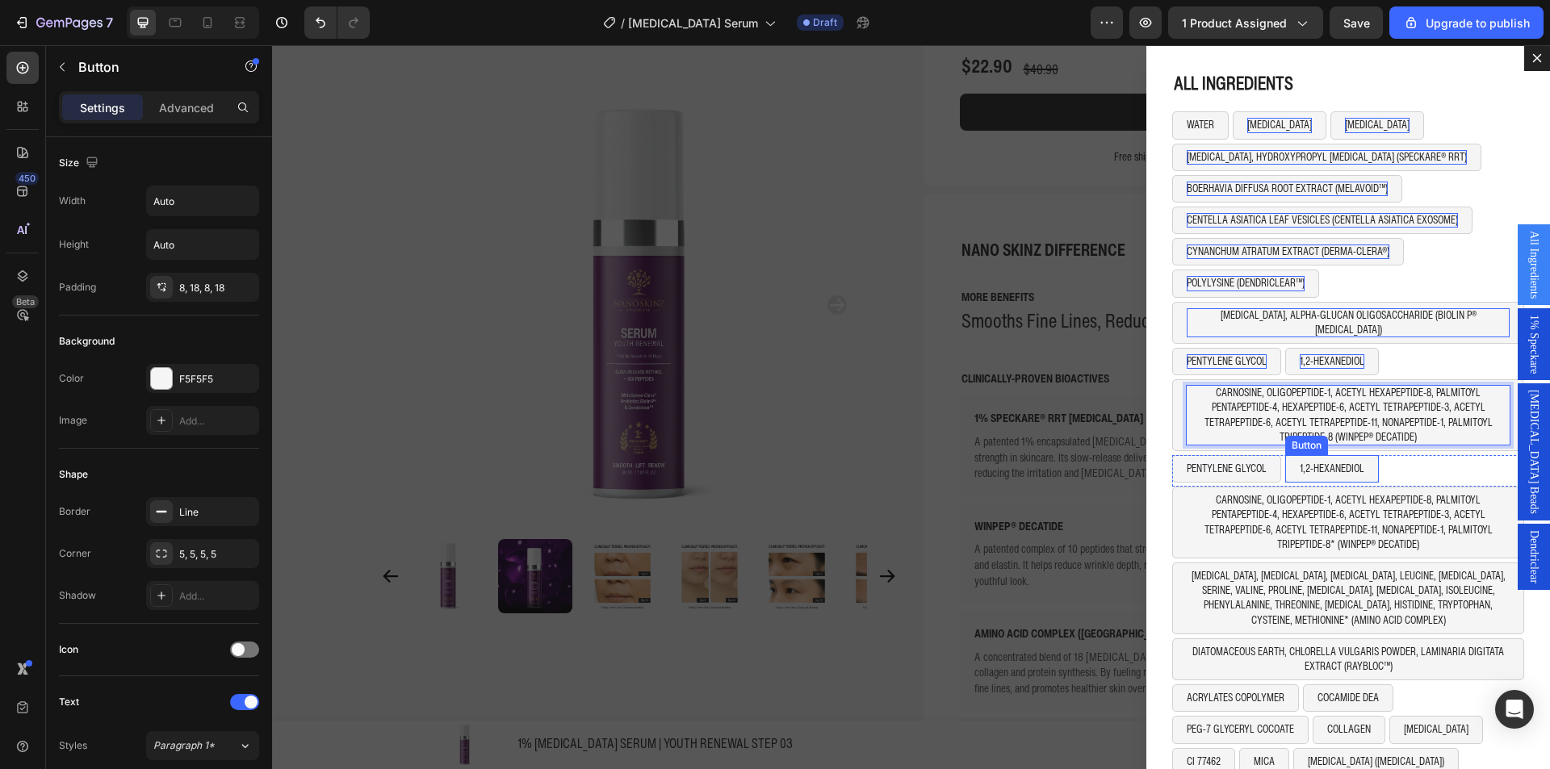
click at [1366, 462] on button "1,2-HEXANEDIOL" at bounding box center [1332, 468] width 94 height 27
click at [1388, 434] on icon "Dialog body" at bounding box center [1394, 440] width 13 height 13
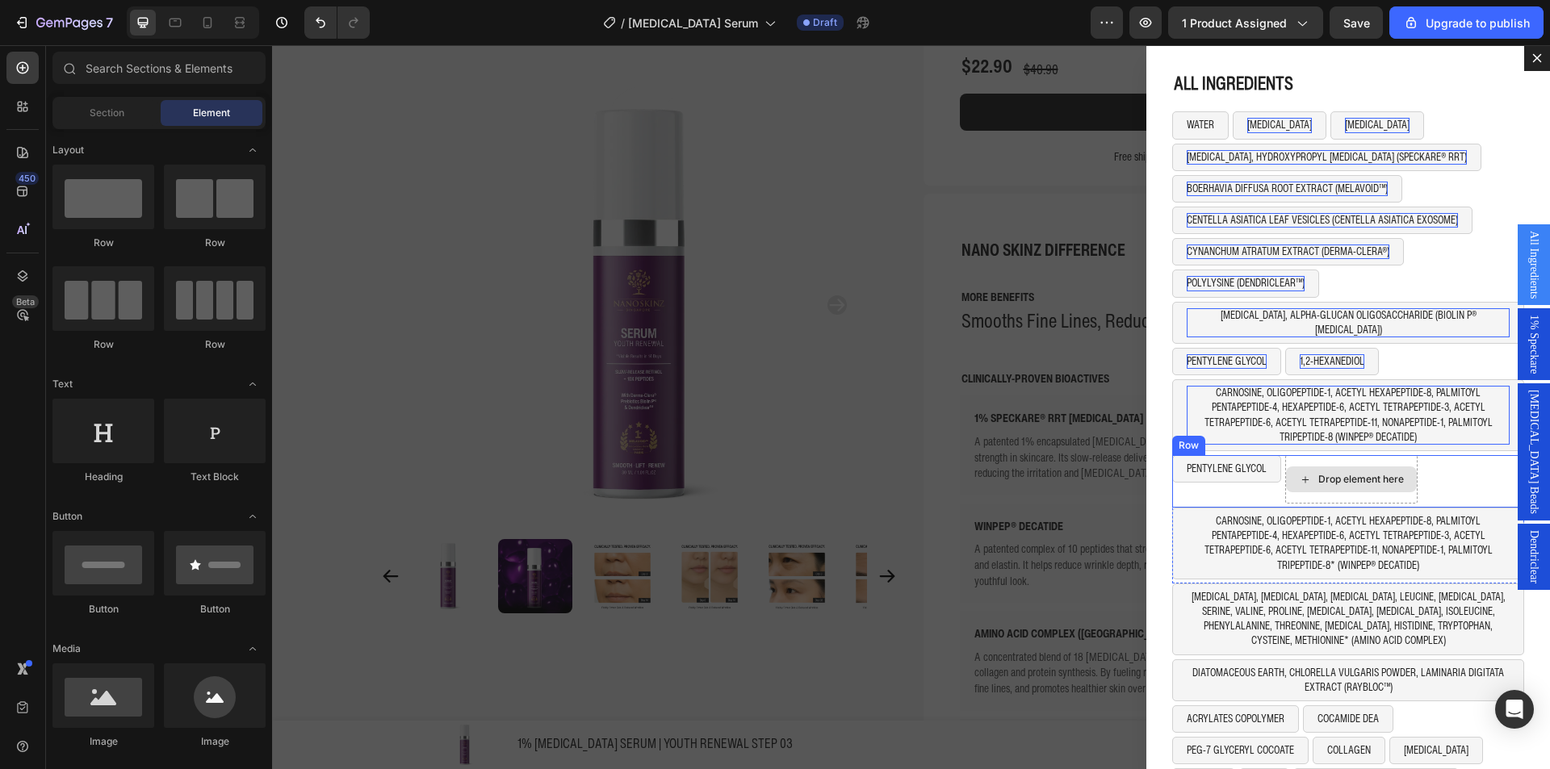
click at [1433, 460] on div "PENTYLENE GLYCOL Button Drop element here Row" at bounding box center [1348, 481] width 352 height 52
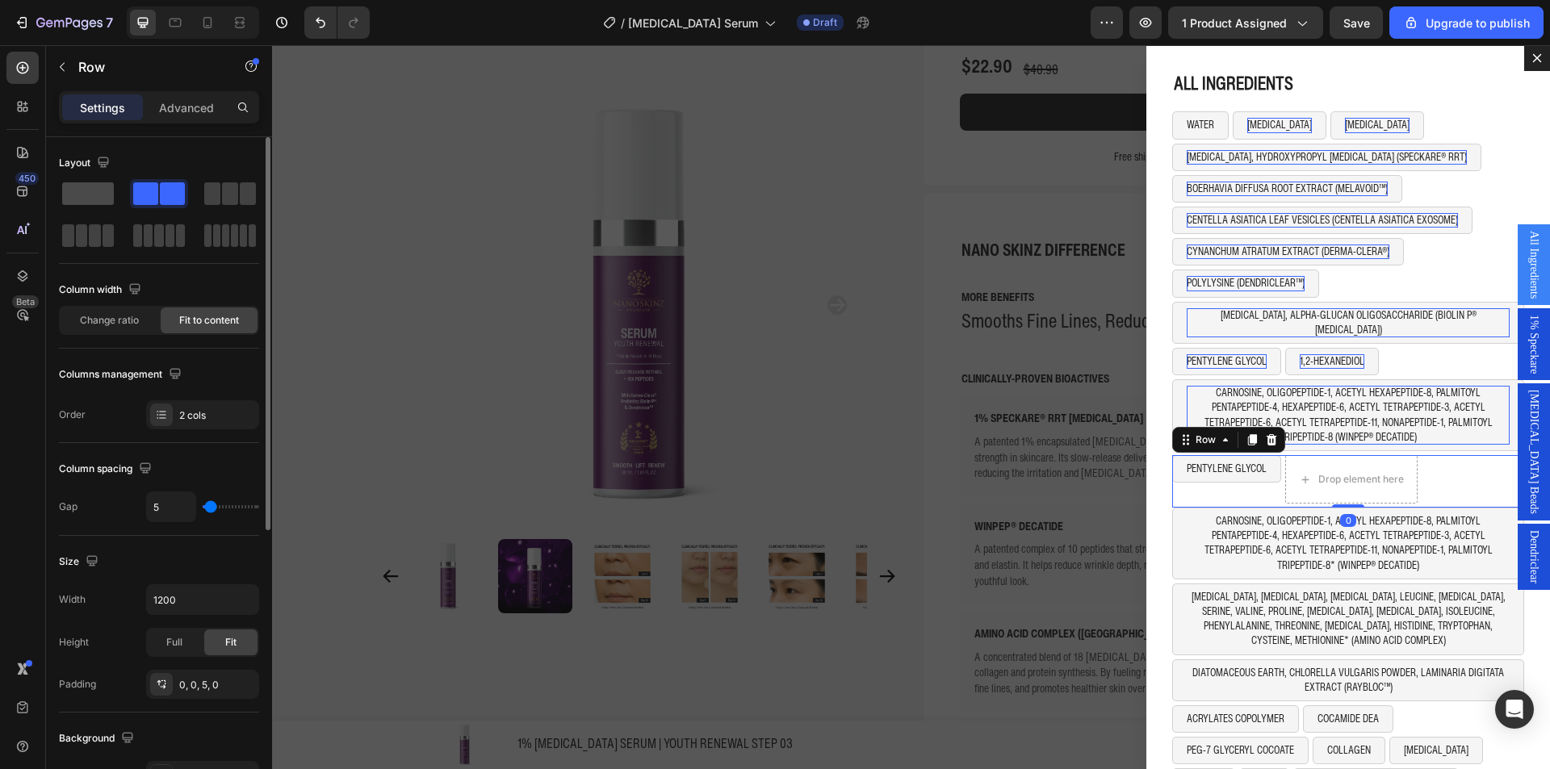
click at [111, 190] on span at bounding box center [88, 193] width 52 height 23
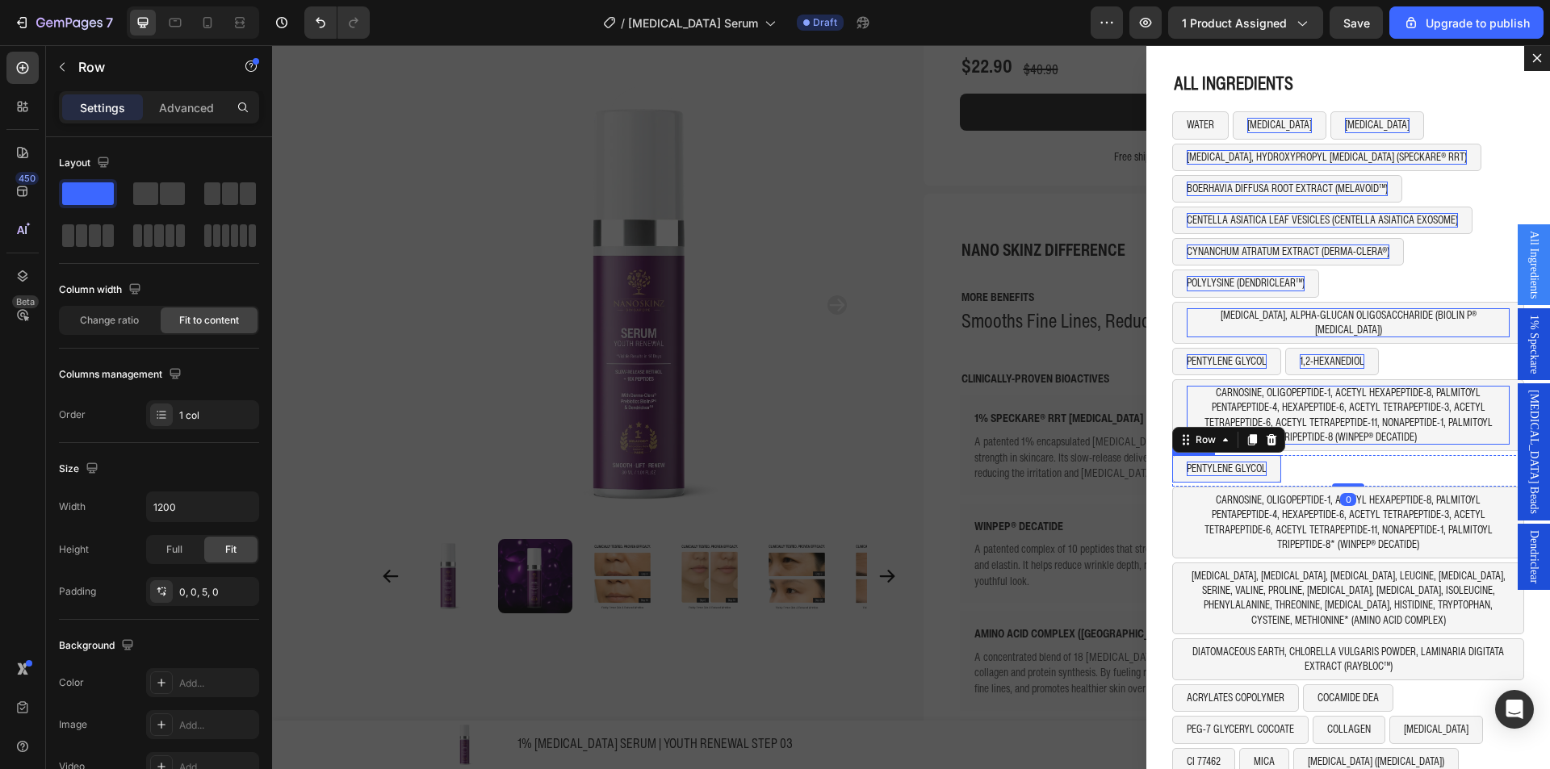
click at [1237, 462] on p "PENTYLENE GLYCOL" at bounding box center [1227, 469] width 80 height 15
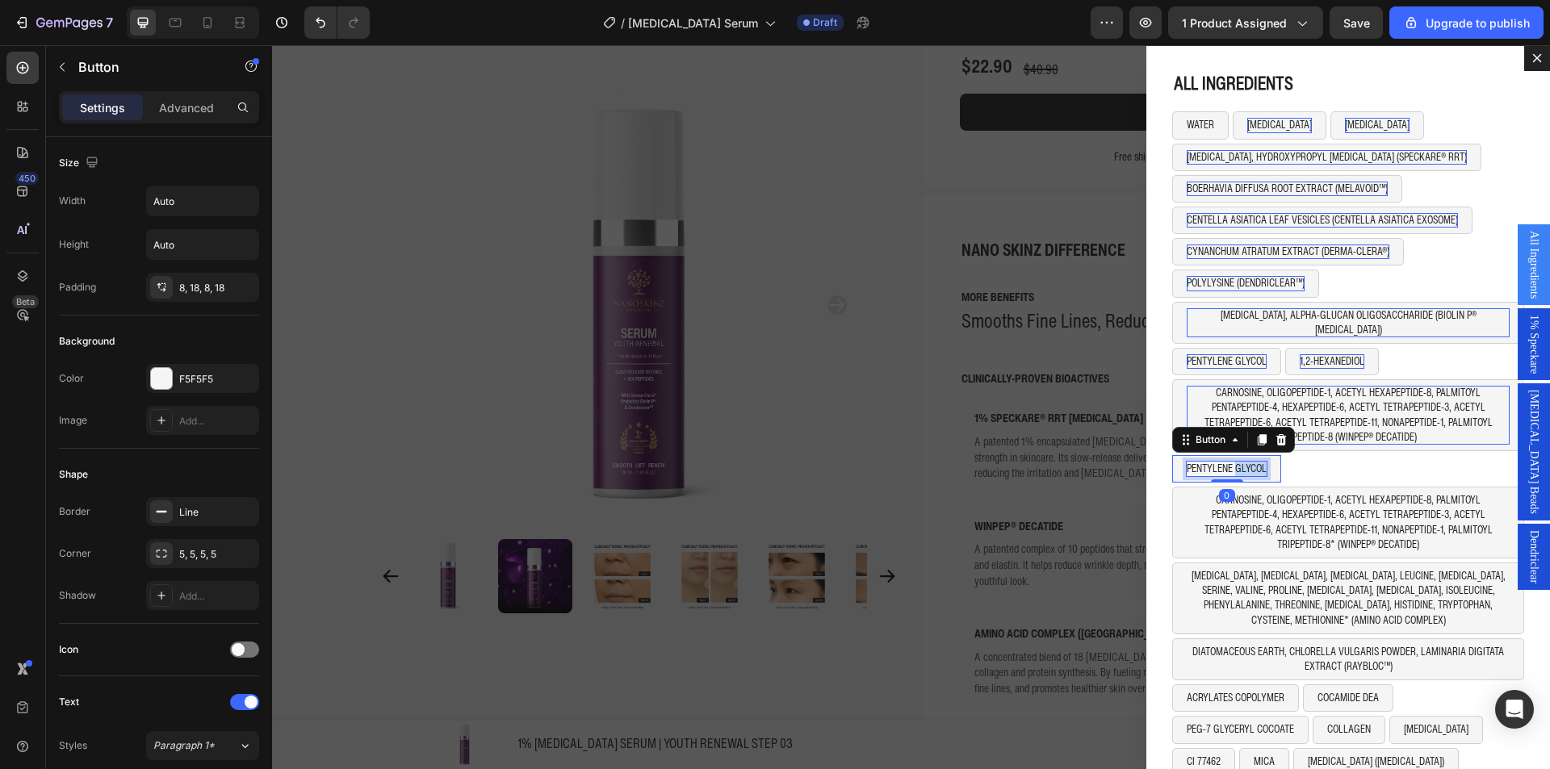
click at [1237, 462] on p "PENTYLENE GLYCOL" at bounding box center [1227, 469] width 80 height 15
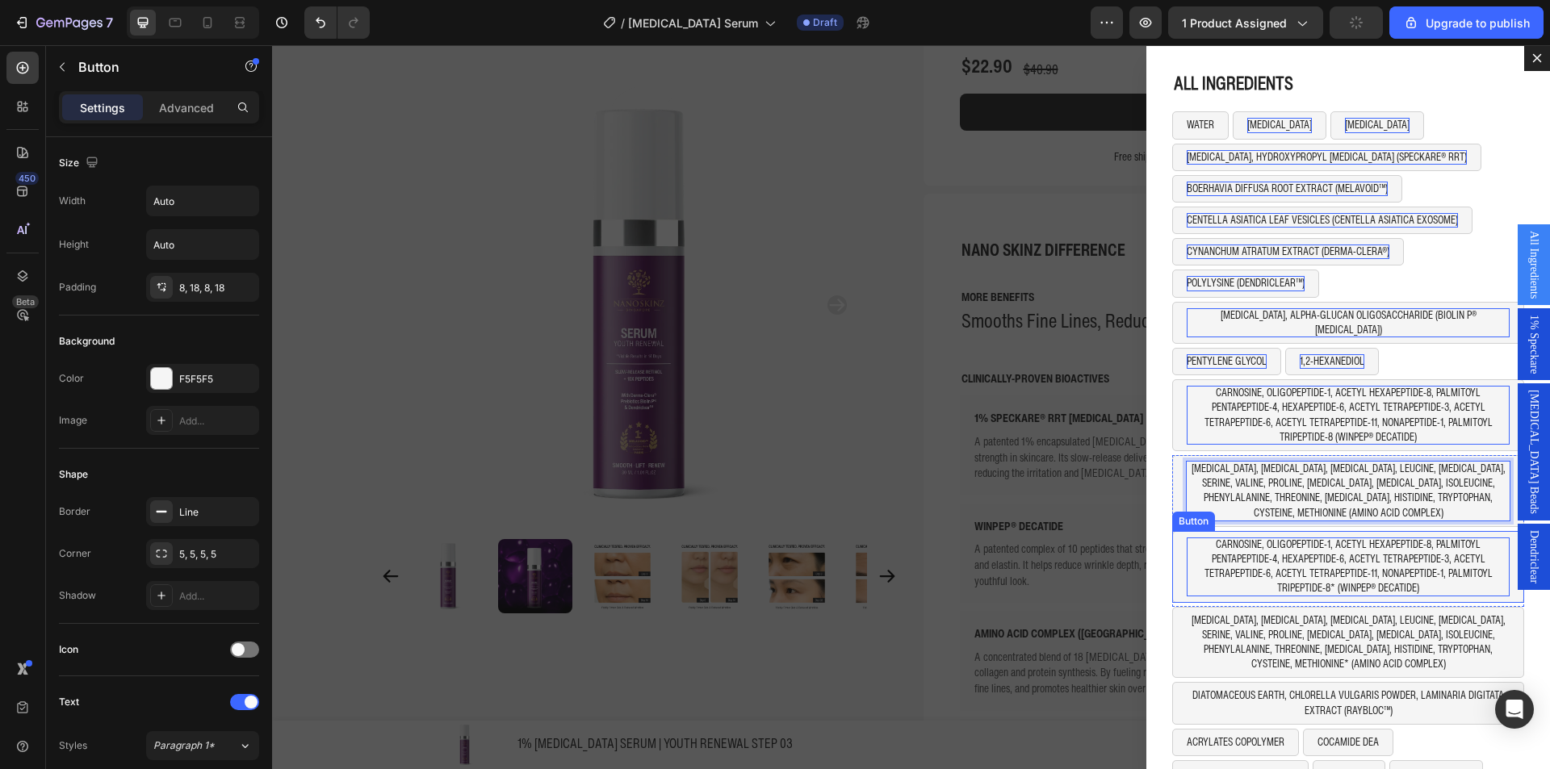
click at [1267, 551] on p "CARNOSINE, OLIGOPEPTIDE-1, ACETYL HEXAPEPTIDE-8, PALMITOYL PENTAPEPTIDE-4, HEXA…" at bounding box center [1348, 567] width 323 height 59
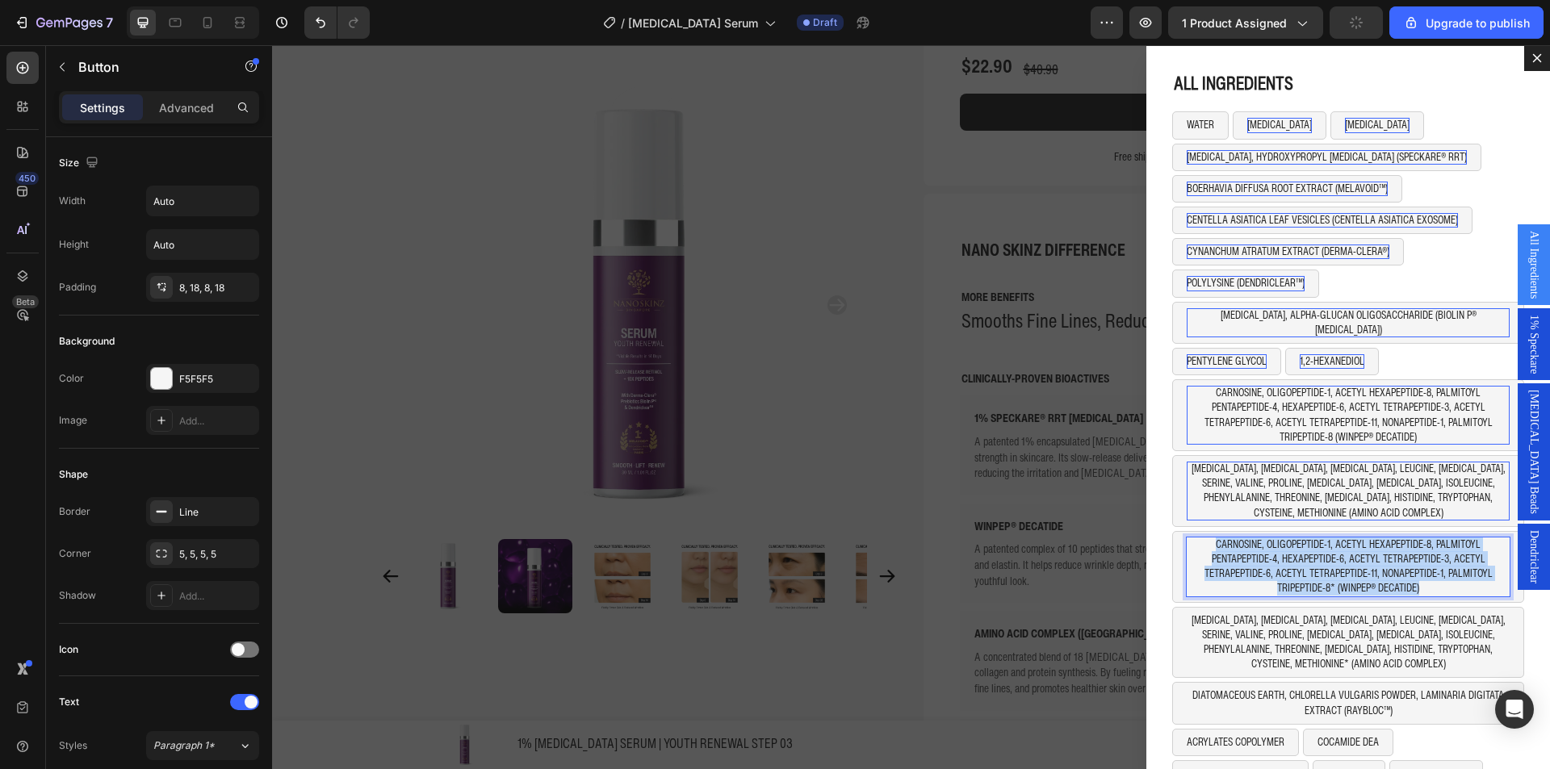
click at [1267, 551] on p "CARNOSINE, OLIGOPEPTIDE-1, ACETYL HEXAPEPTIDE-8, PALMITOYL PENTAPEPTIDE-4, HEXA…" at bounding box center [1348, 567] width 323 height 59
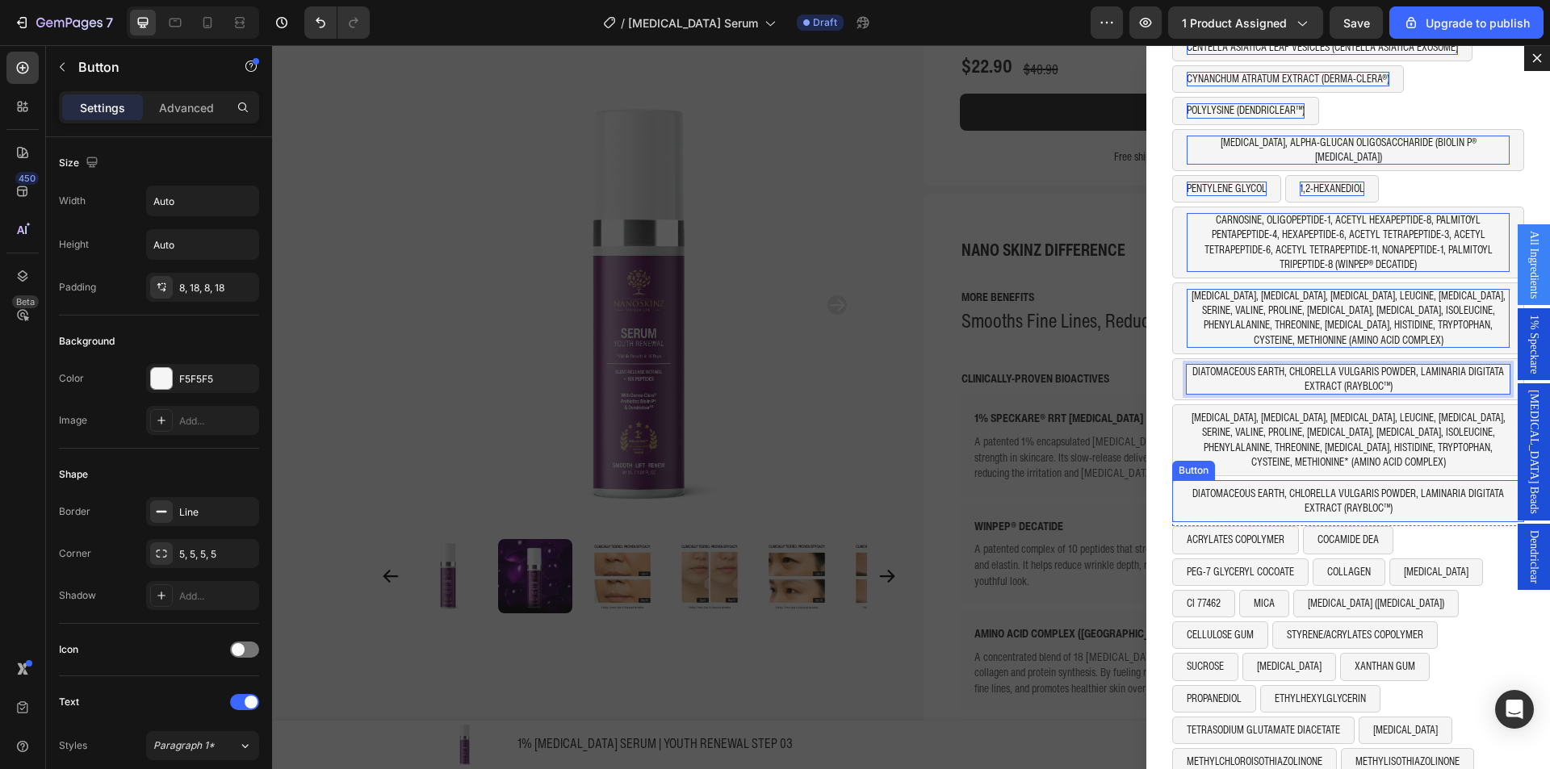
scroll to position [195, 0]
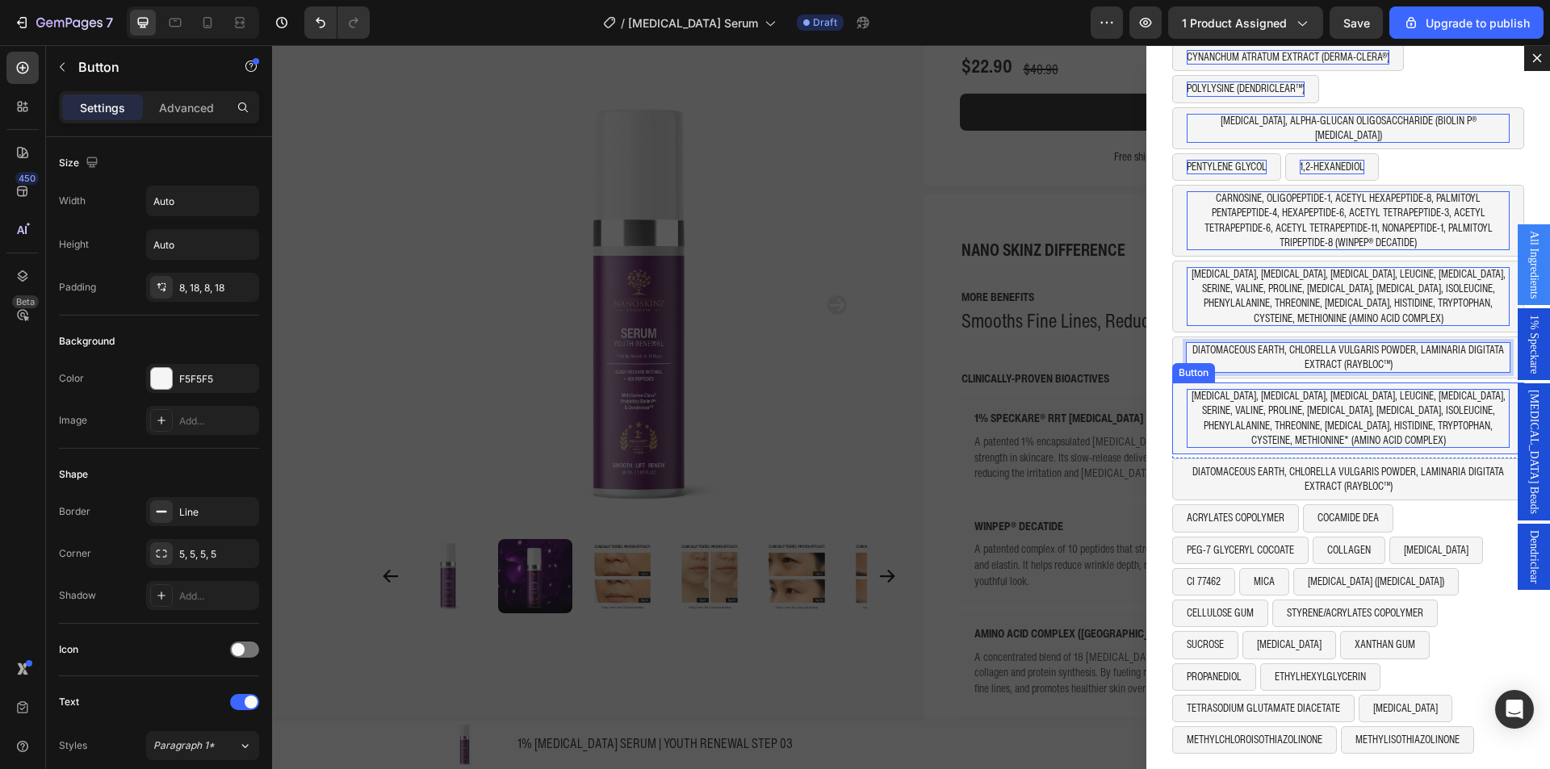
click at [1236, 409] on p "GLUTAMIC ACID, ASPARTIC ACID, ARGININE, LEUCINE, LYSINE, SERINE, VALINE, PROLIN…" at bounding box center [1348, 418] width 323 height 59
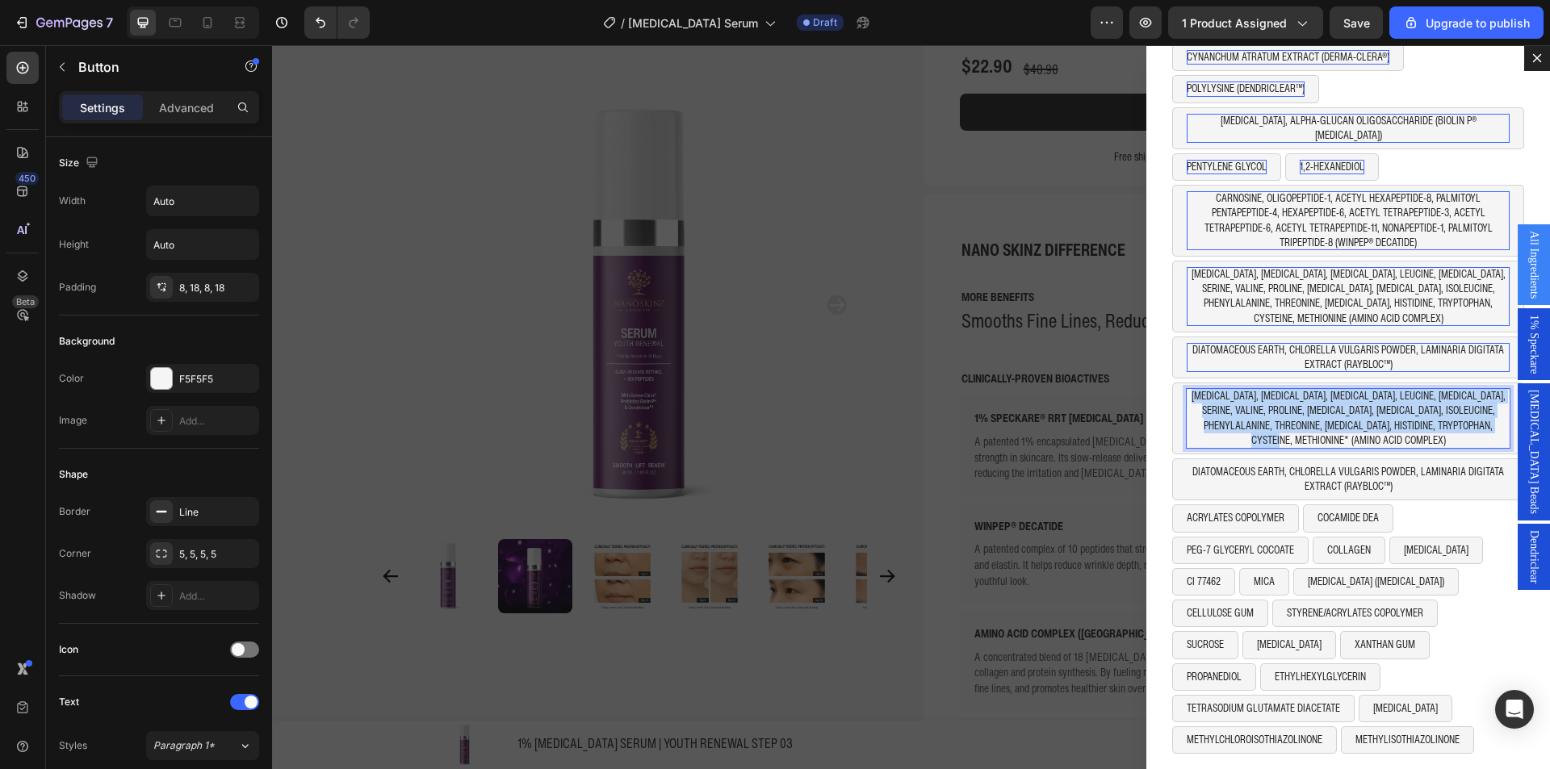
click at [1236, 409] on p "GLUTAMIC ACID, ASPARTIC ACID, ARGININE, LEUCINE, LYSINE, SERINE, VALINE, PROLIN…" at bounding box center [1348, 418] width 323 height 59
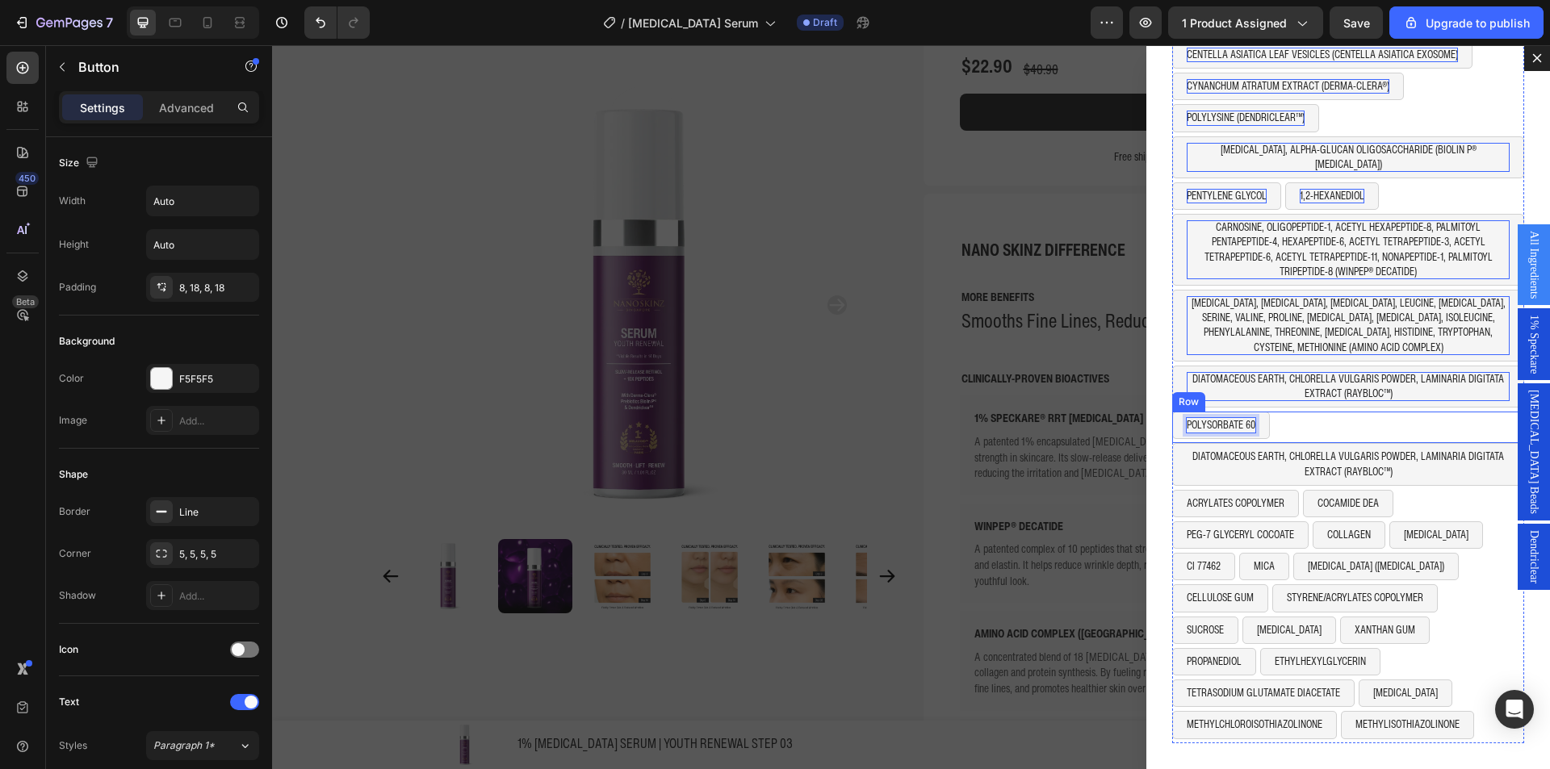
scroll to position [150, 0]
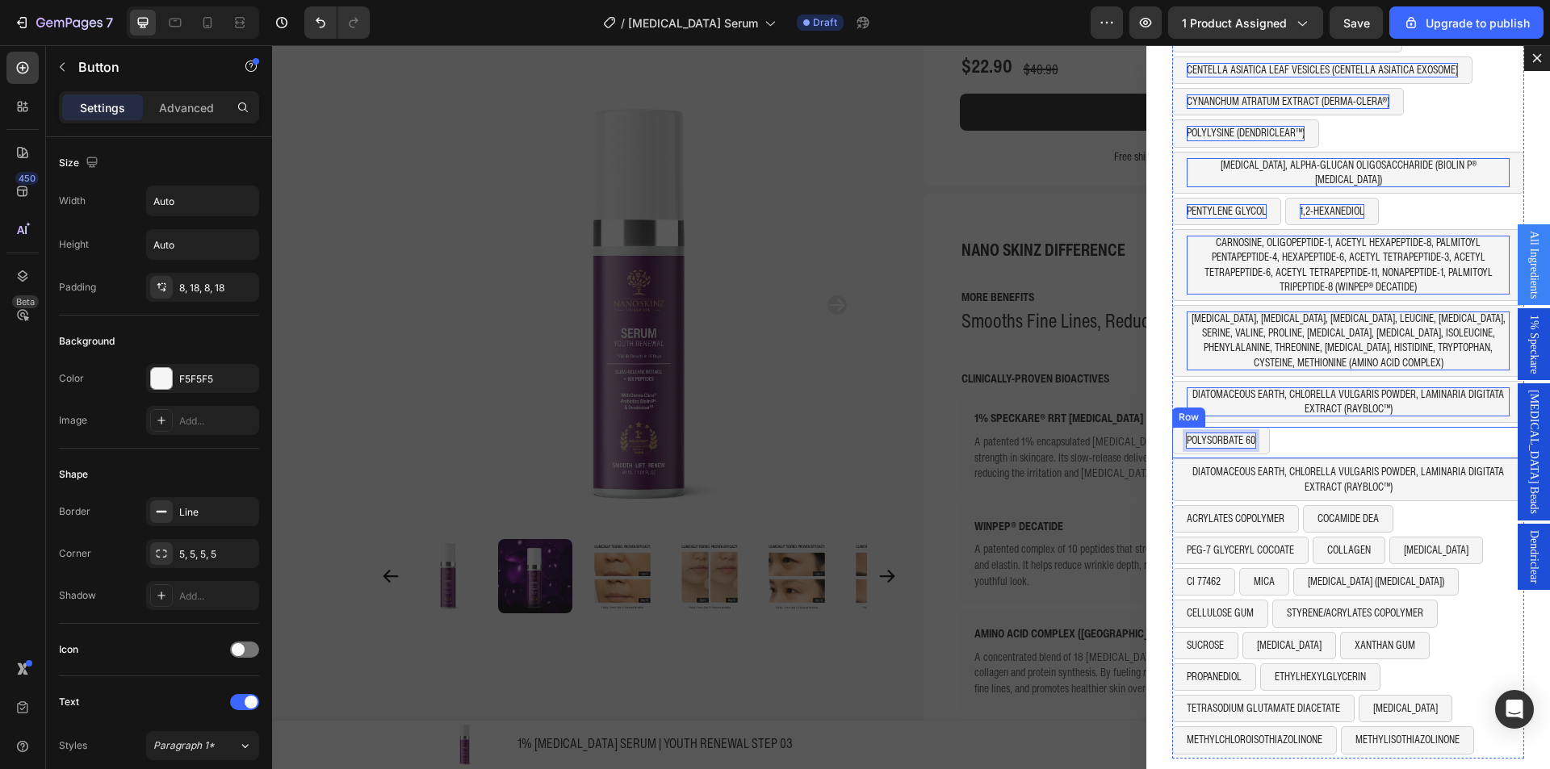
click at [1271, 428] on div "POLYSORBATE 60 Button 0 Row" at bounding box center [1348, 442] width 352 height 31
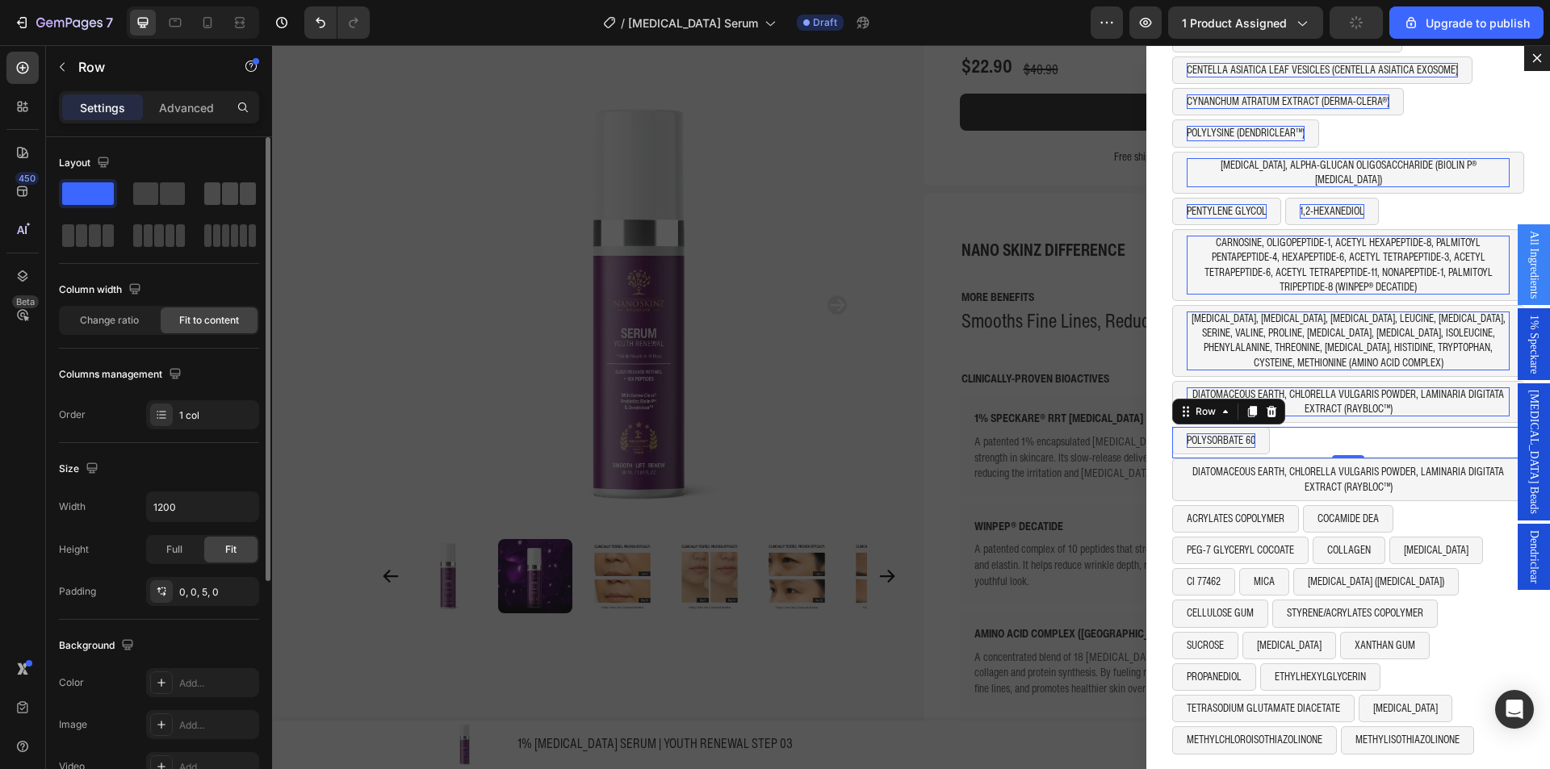
click at [228, 191] on span at bounding box center [230, 193] width 16 height 23
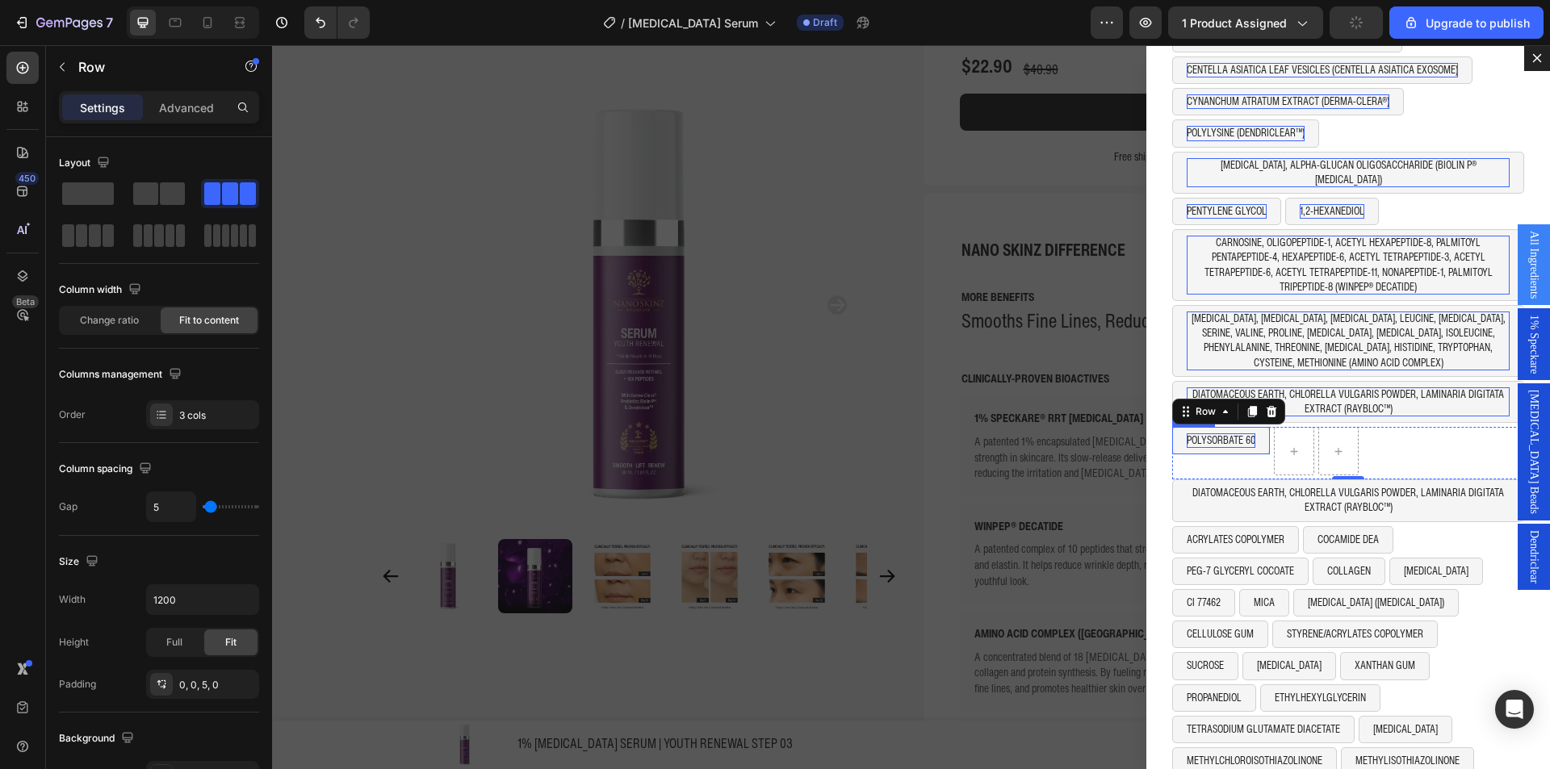
click at [1246, 430] on button "POLYSORBATE 60" at bounding box center [1221, 440] width 98 height 27
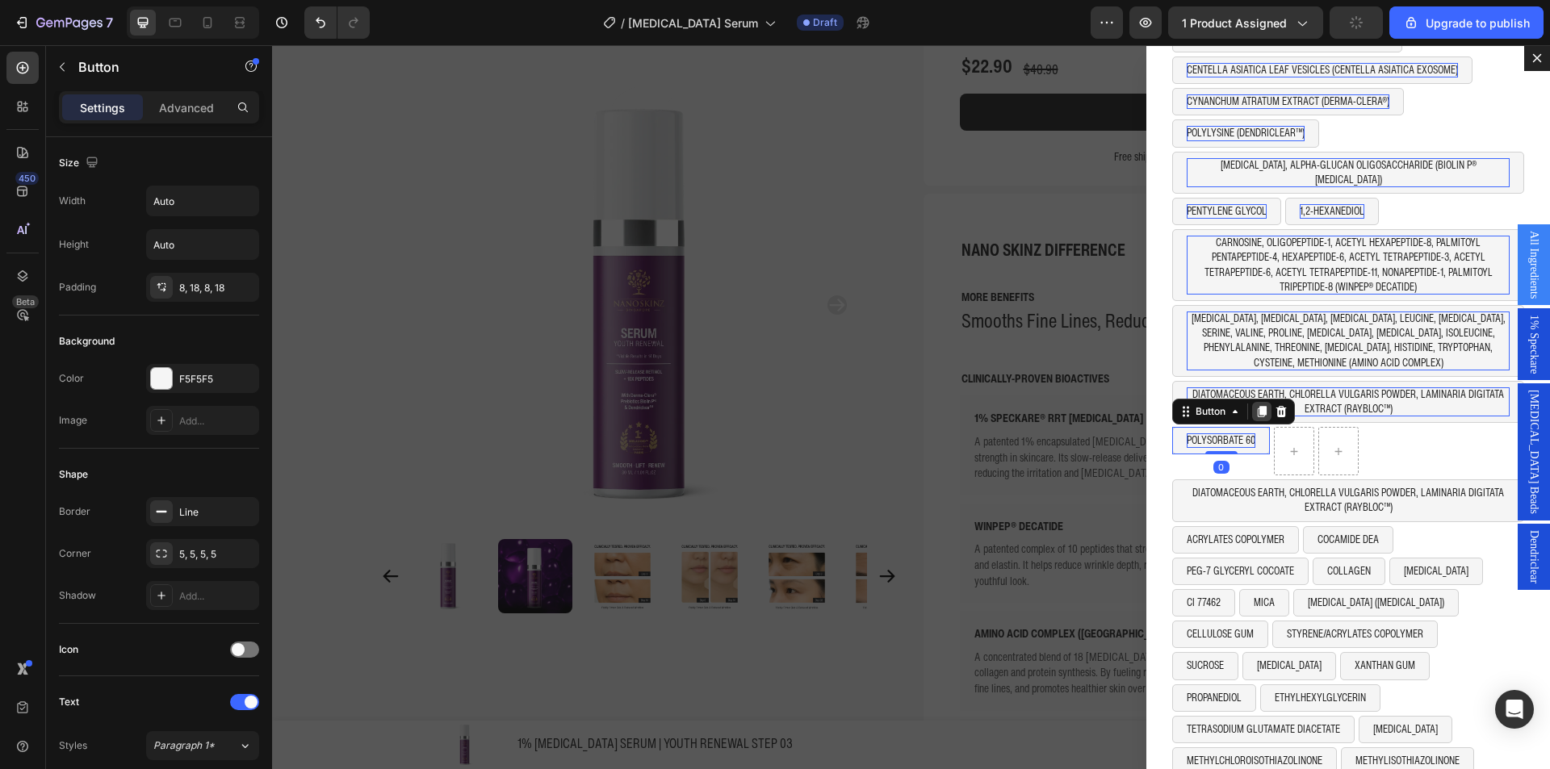
click at [1252, 404] on div "Dialog body" at bounding box center [1261, 411] width 19 height 19
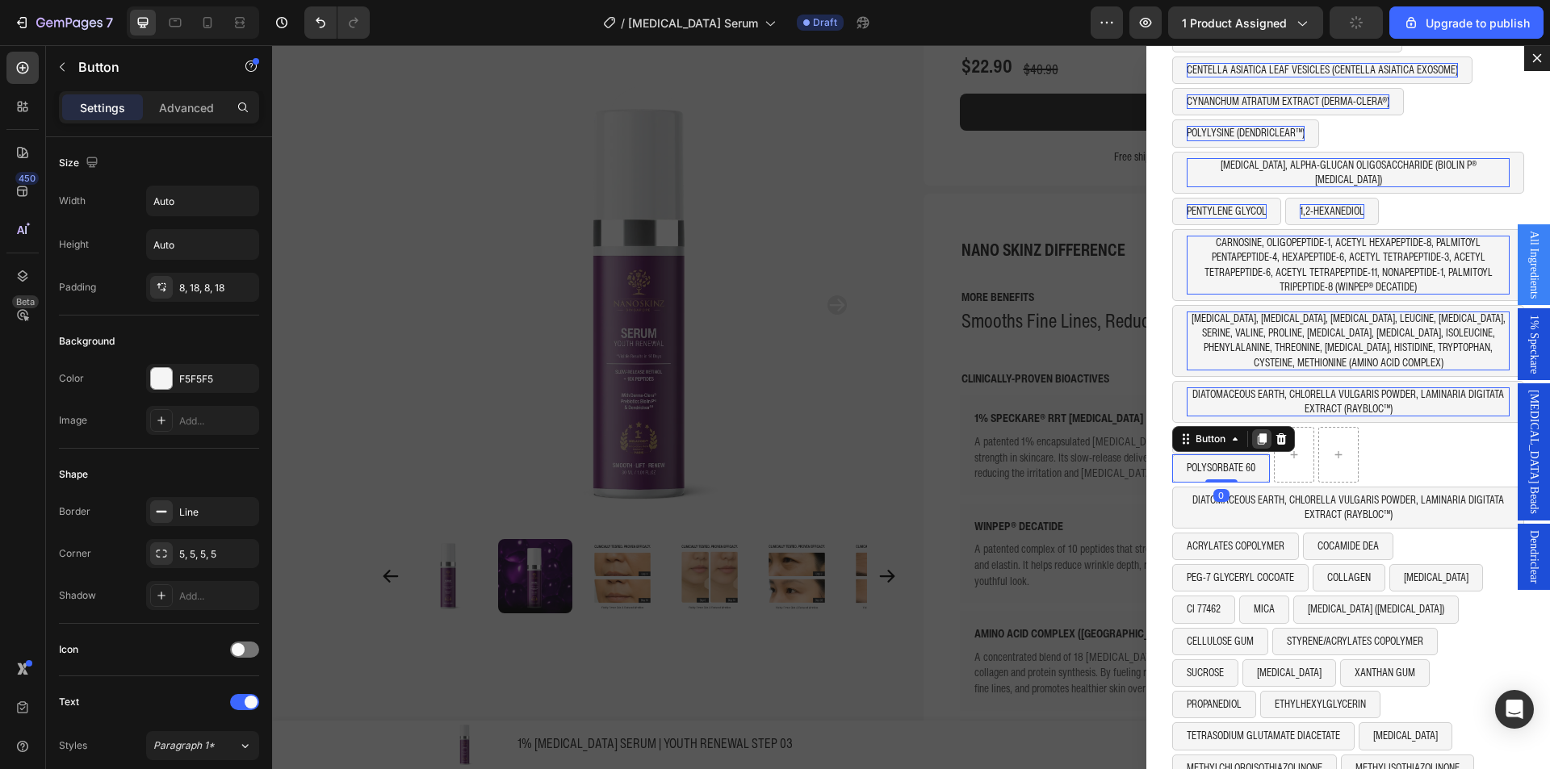
click at [1258, 434] on icon "Dialog body" at bounding box center [1262, 439] width 9 height 11
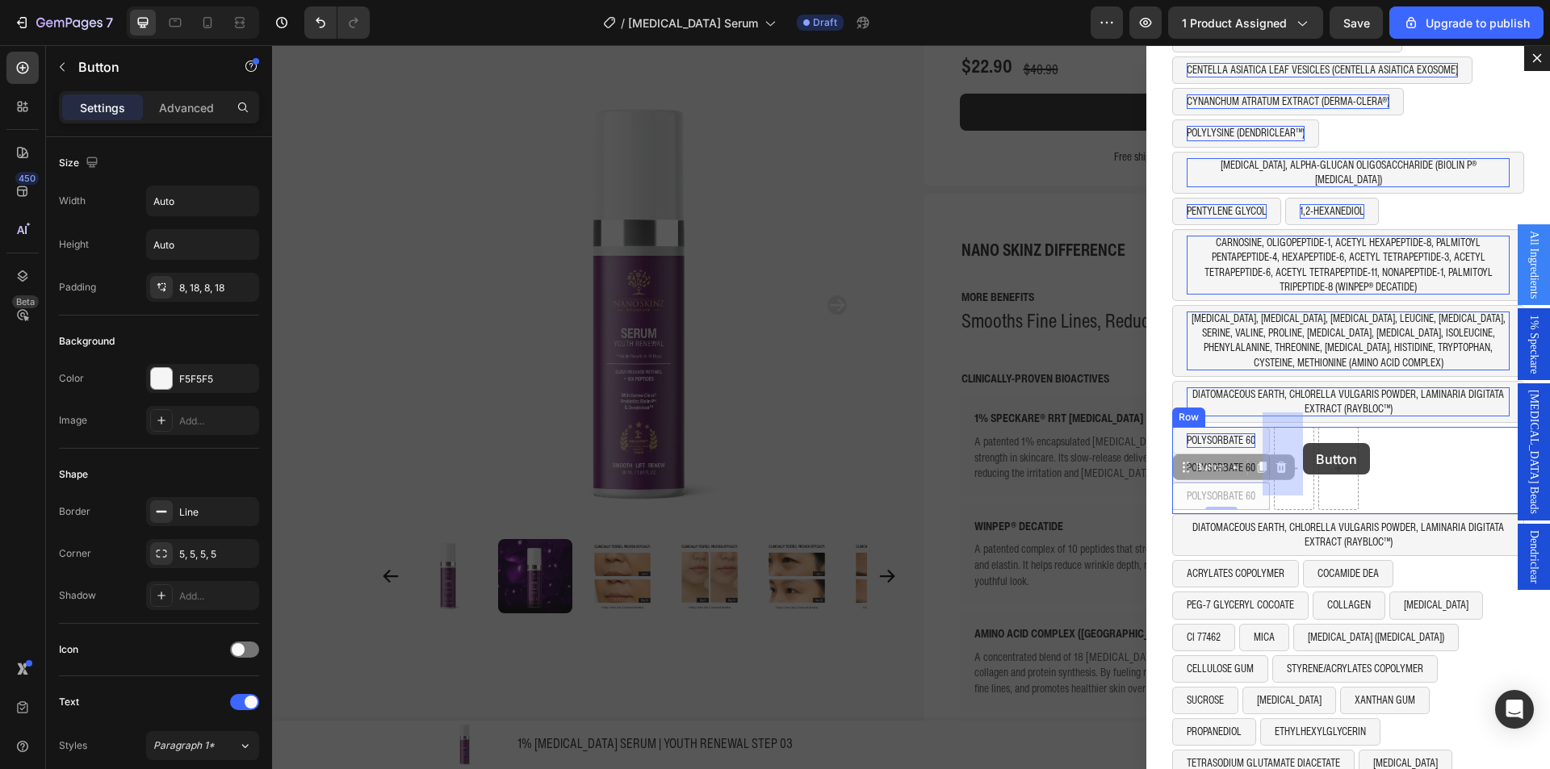
drag, startPoint x: 1214, startPoint y: 452, endPoint x: 1300, endPoint y: 443, distance: 86.0
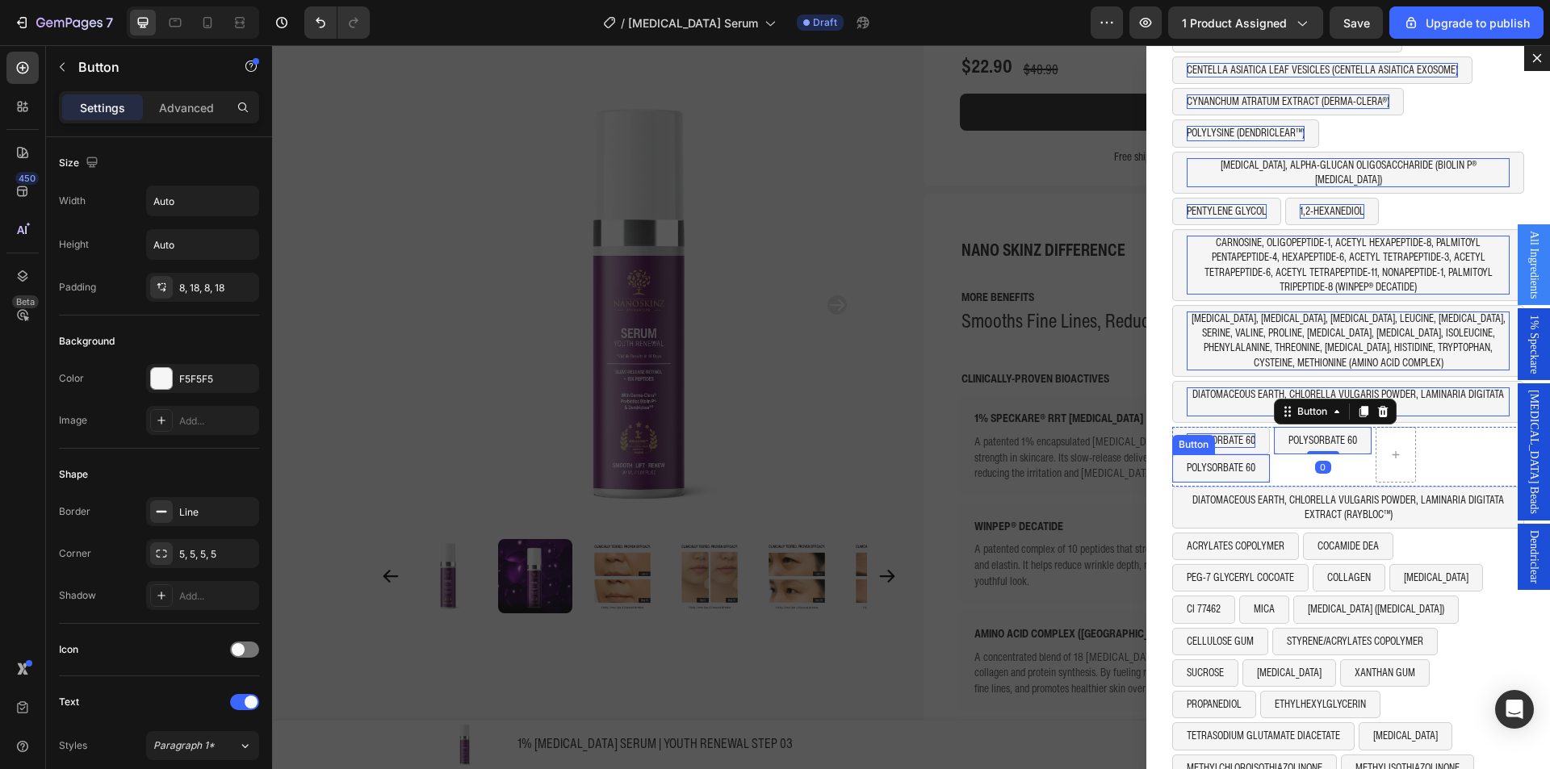
click at [1193, 454] on button "POLYSORBATE 60" at bounding box center [1221, 467] width 98 height 27
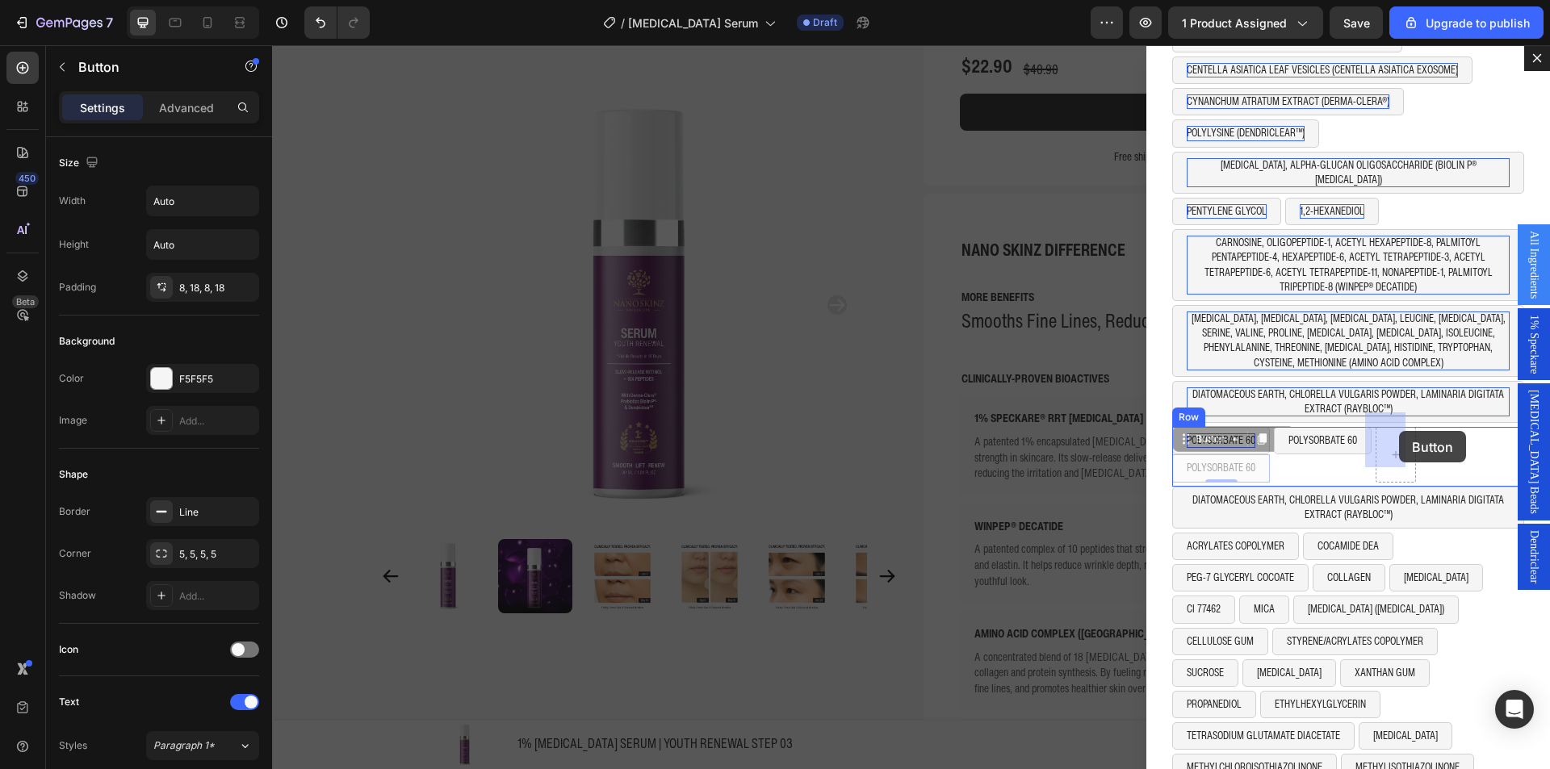
drag, startPoint x: 1193, startPoint y: 428, endPoint x: 1387, endPoint y: 430, distance: 193.8
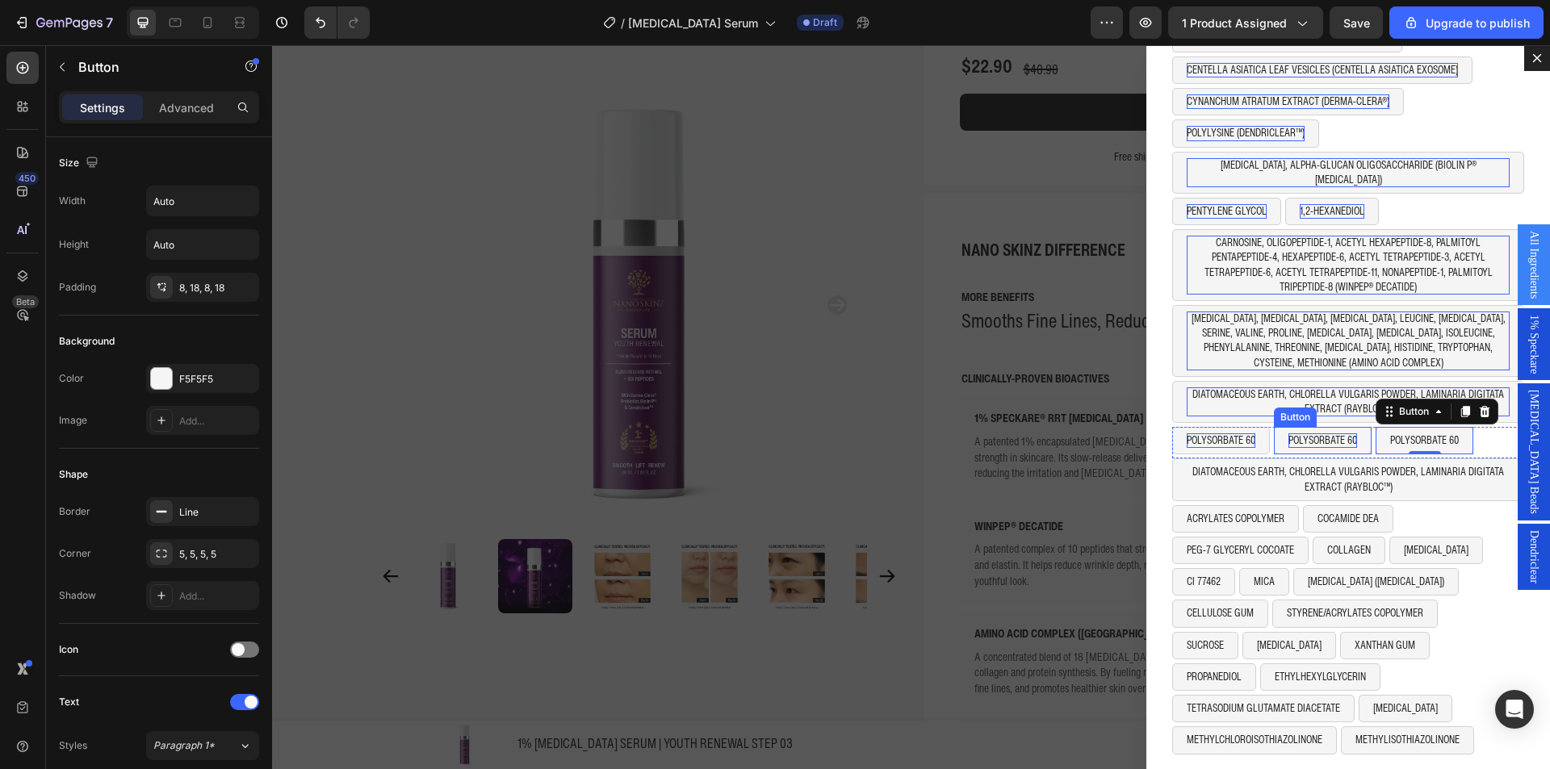
click at [1315, 434] on p "POLYSORBATE 60" at bounding box center [1322, 441] width 69 height 15
click at [1384, 427] on button "POLYSORBATE 60" at bounding box center [1393, 440] width 98 height 27
click at [1380, 434] on p "POLYSORBATE 60" at bounding box center [1393, 441] width 69 height 15
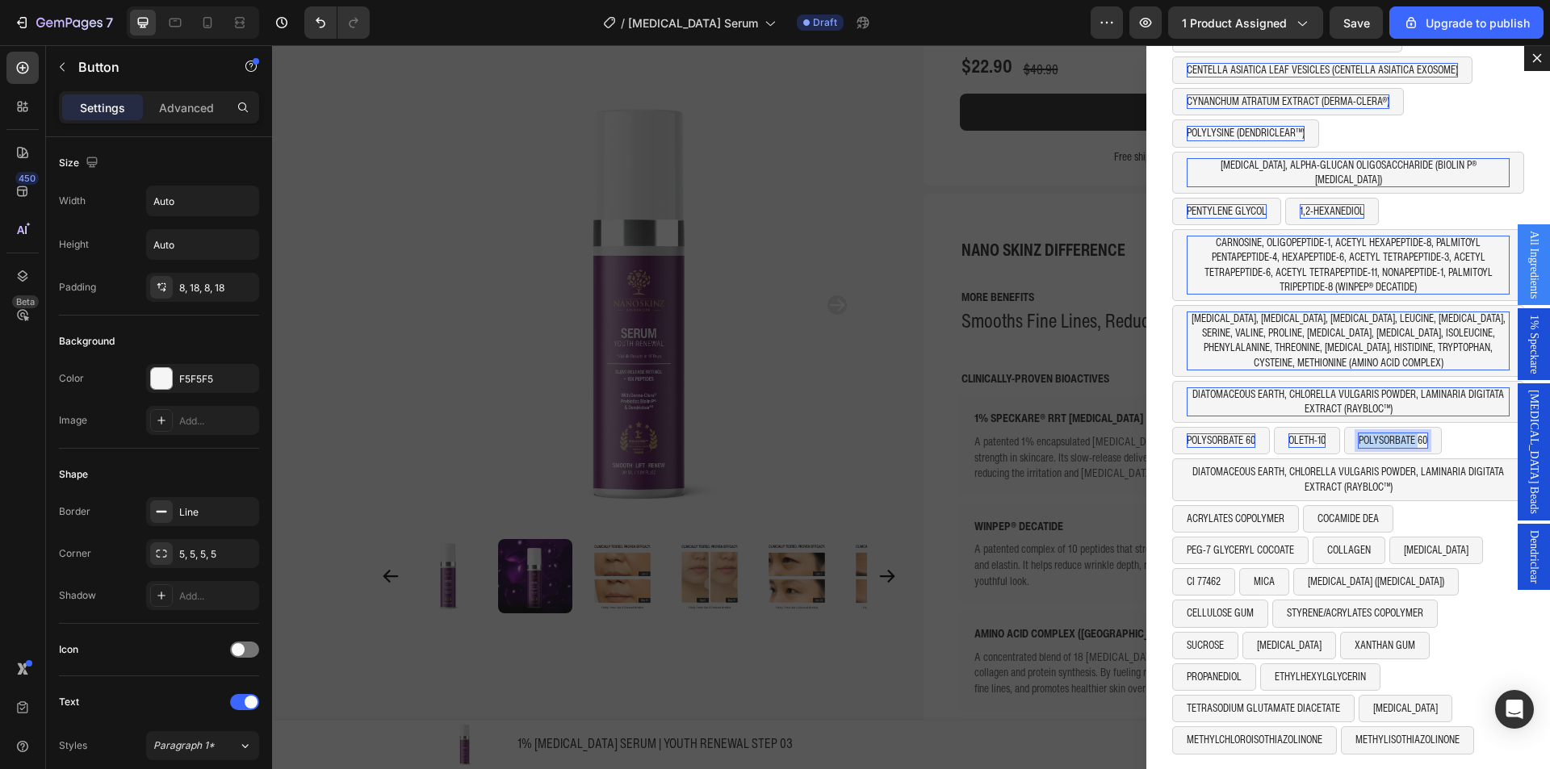
click at [1380, 434] on p "POLYSORBATE 60" at bounding box center [1393, 441] width 69 height 15
click at [1221, 465] on p "DIATOMACEOUS EARTH, CHLORELLA VULGARIS POWDER, LAMINARIA DIGITATA EXTRACT (RAYB…" at bounding box center [1348, 479] width 323 height 29
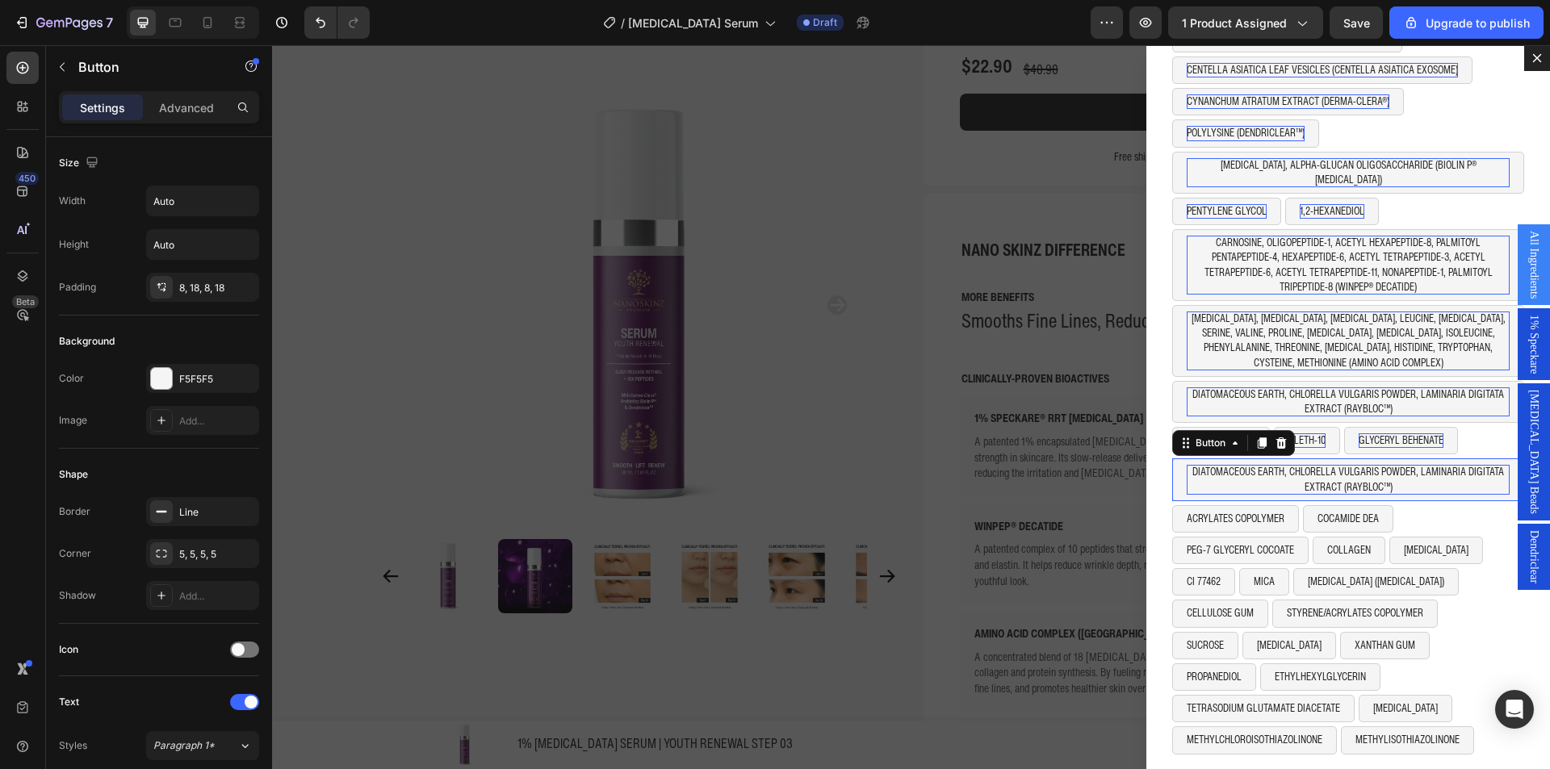
click at [1221, 465] on p "DIATOMACEOUS EARTH, CHLORELLA VULGARIS POWDER, LAMINARIA DIGITATA EXTRACT (RAYB…" at bounding box center [1348, 479] width 323 height 29
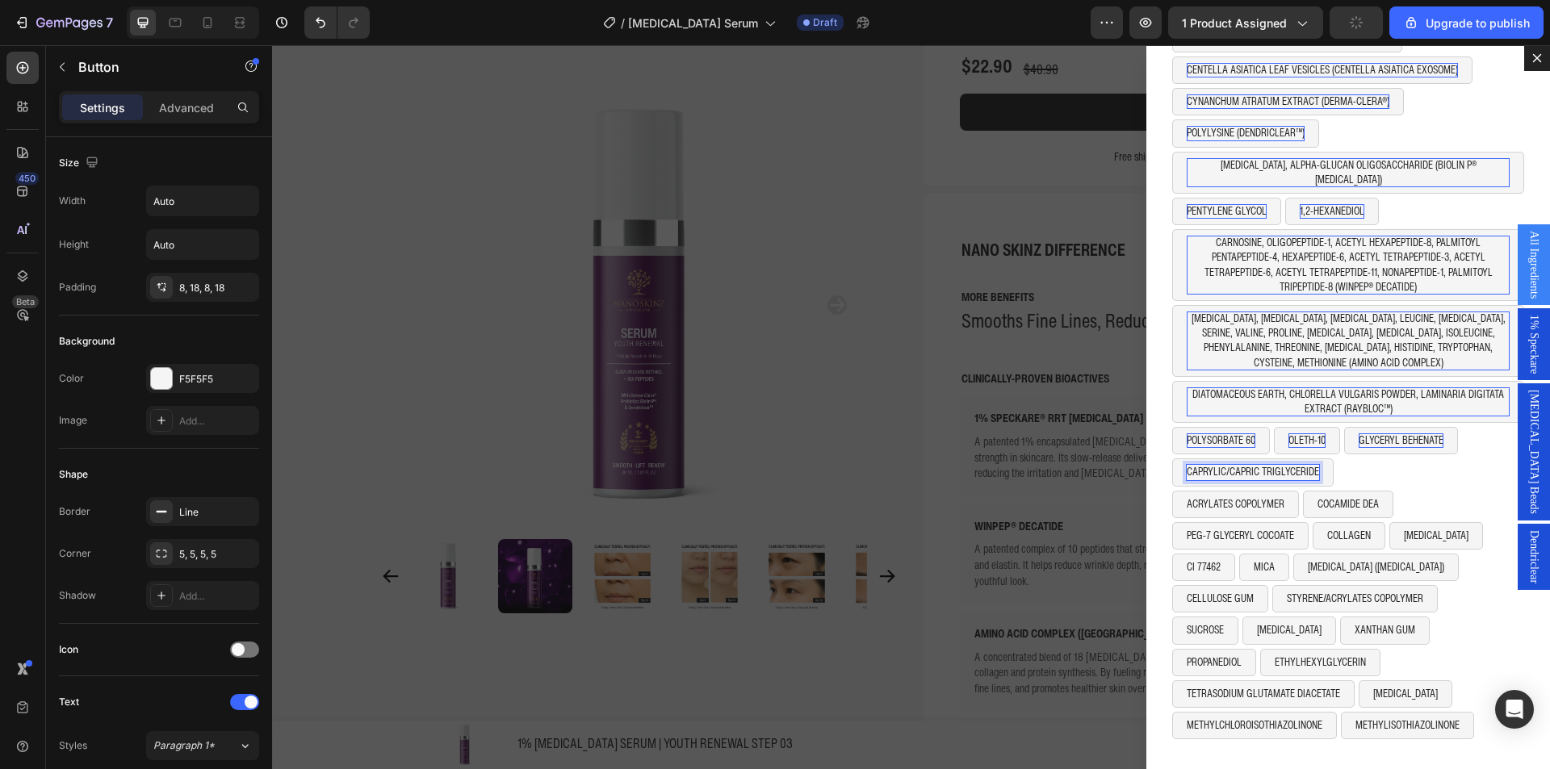
scroll to position [136, 0]
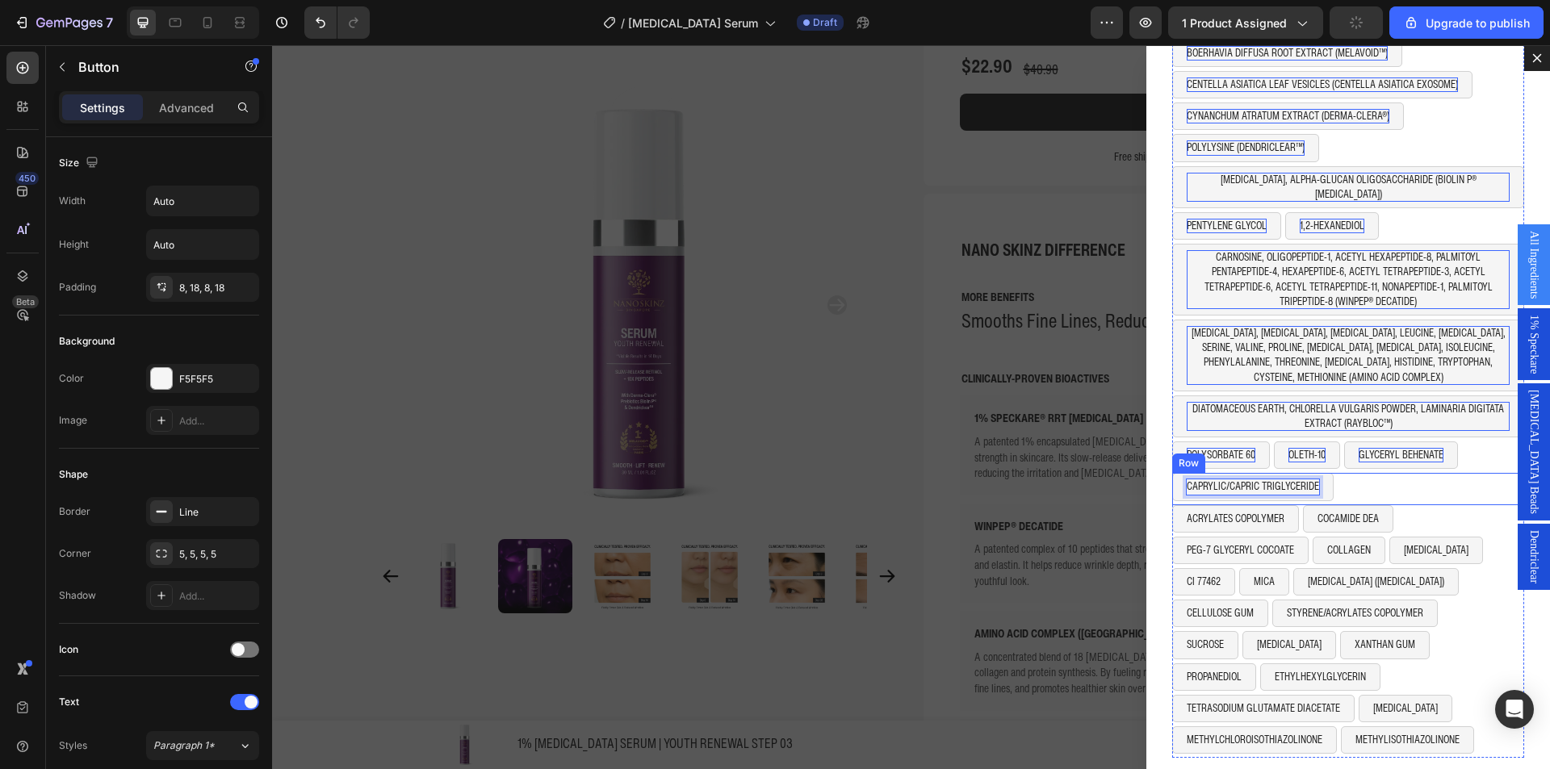
click at [1401, 473] on div "CAPRYLIC/CAPRIC TRIGLYCERIDE Button 0 Row" at bounding box center [1348, 488] width 352 height 31
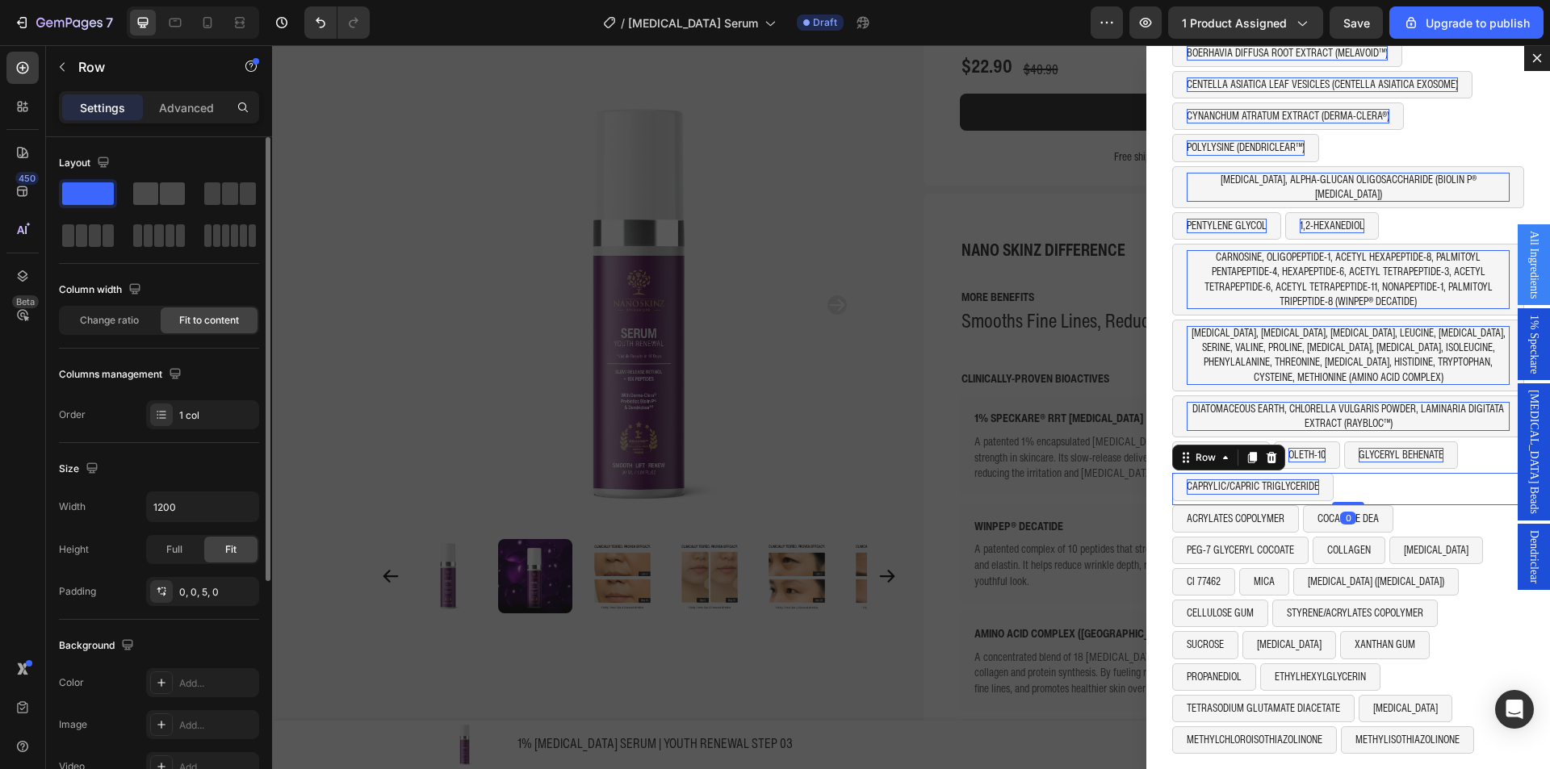
click at [148, 194] on span at bounding box center [145, 193] width 25 height 23
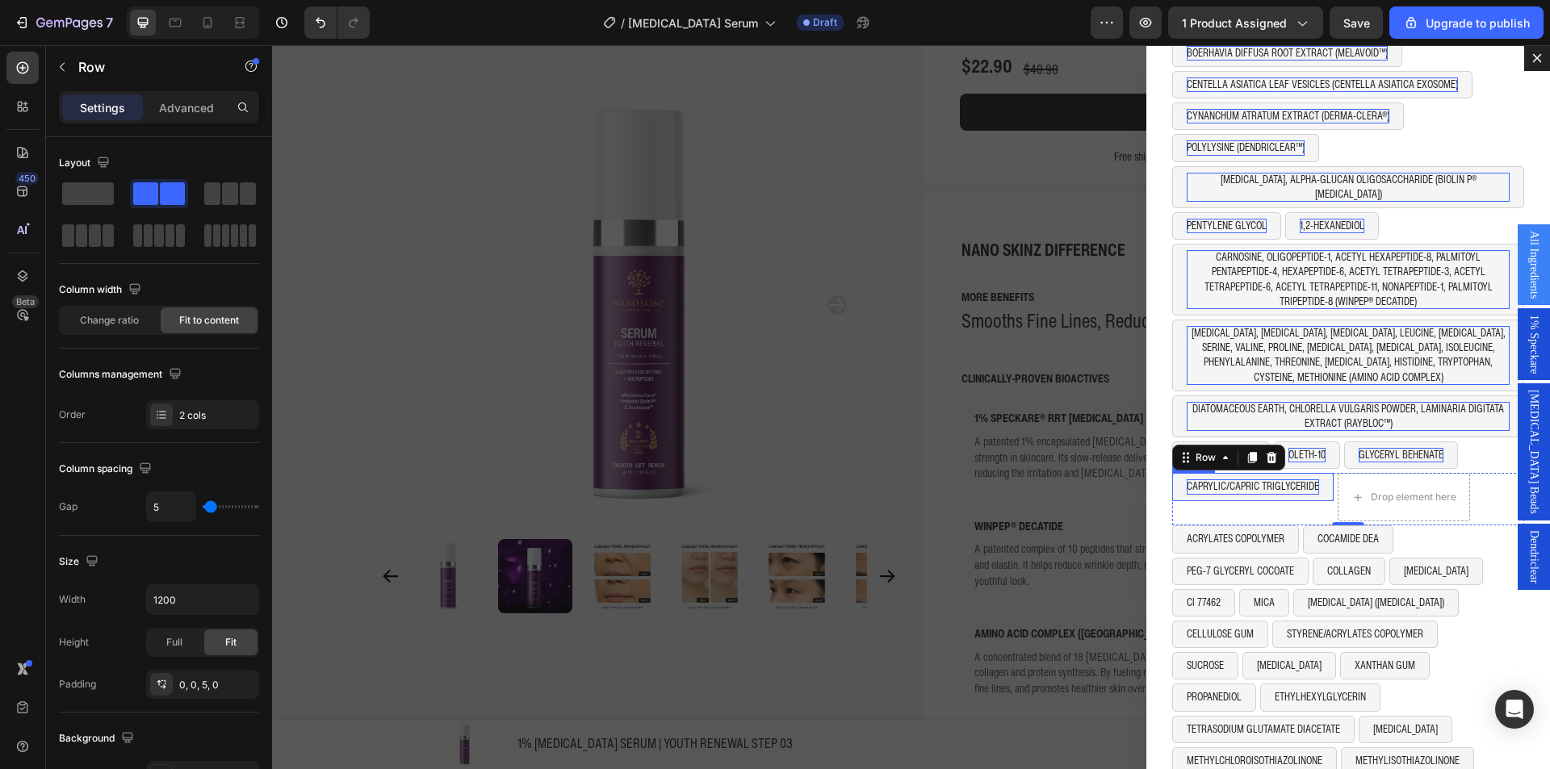
click at [1296, 484] on button "CAPRYLIC/CAPRIC TRIGLYCERIDE" at bounding box center [1252, 486] width 161 height 27
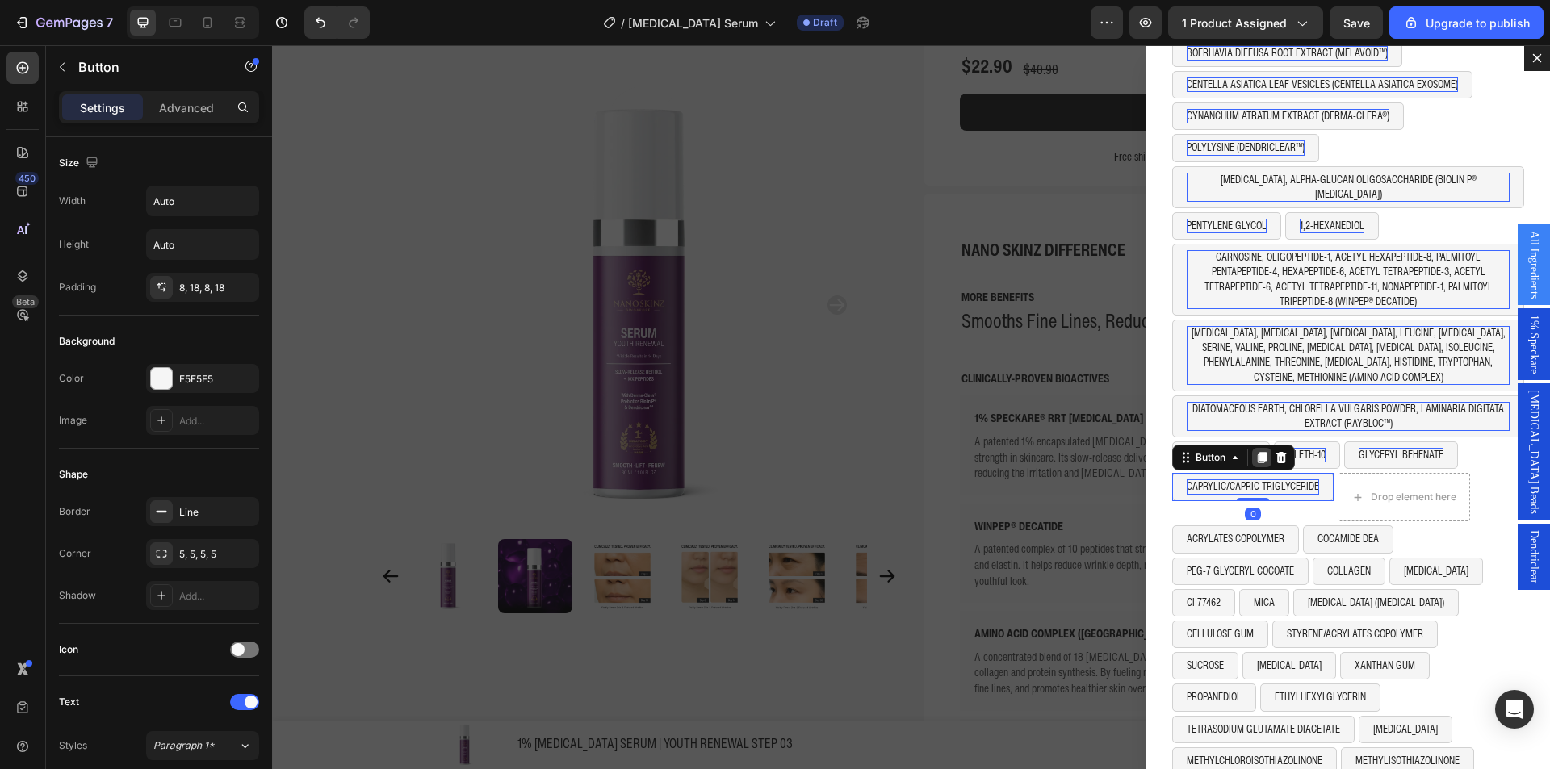
click at [1258, 453] on icon "Dialog body" at bounding box center [1262, 458] width 9 height 11
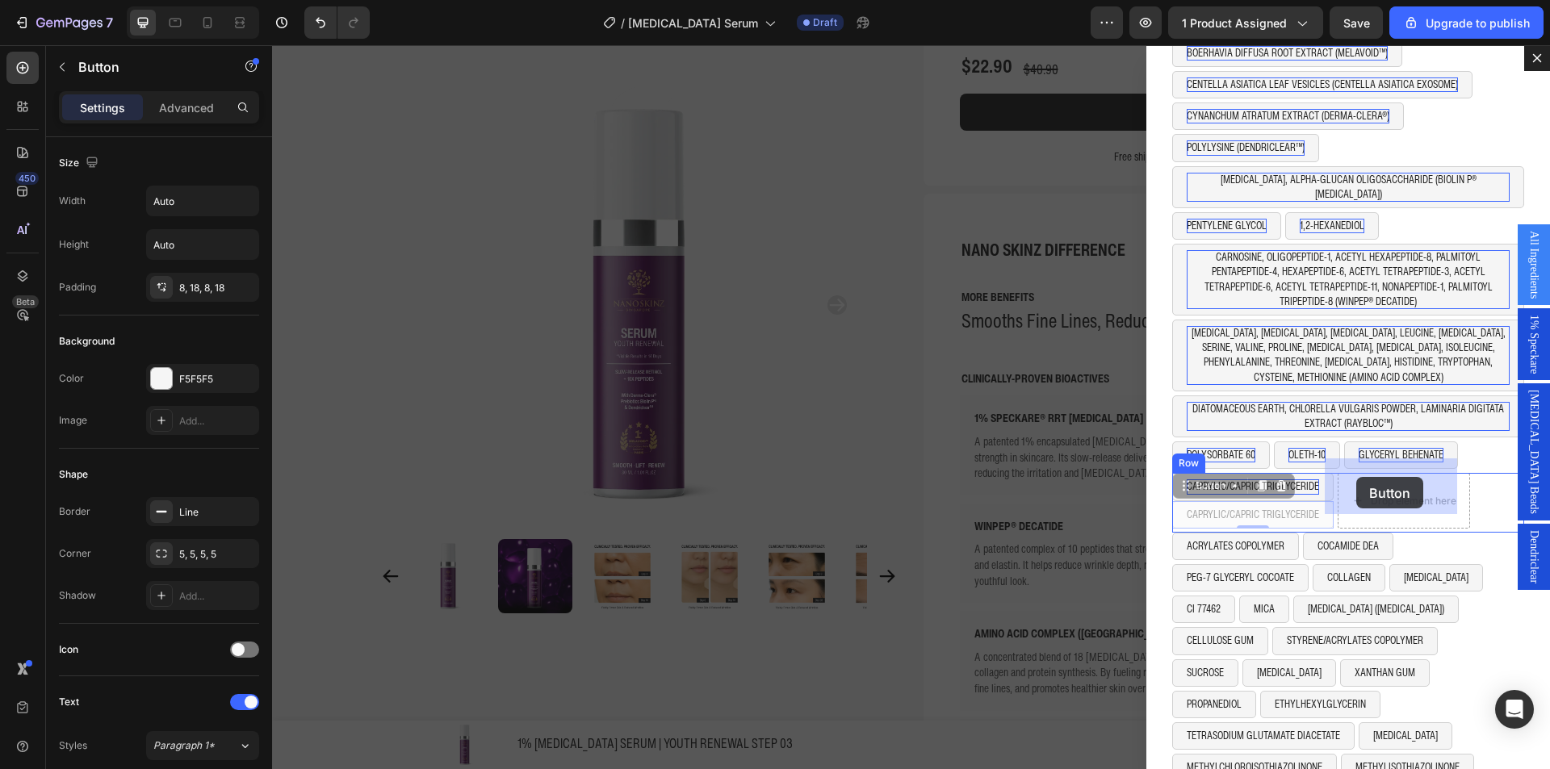
drag, startPoint x: 1192, startPoint y: 471, endPoint x: 1356, endPoint y: 477, distance: 164.0
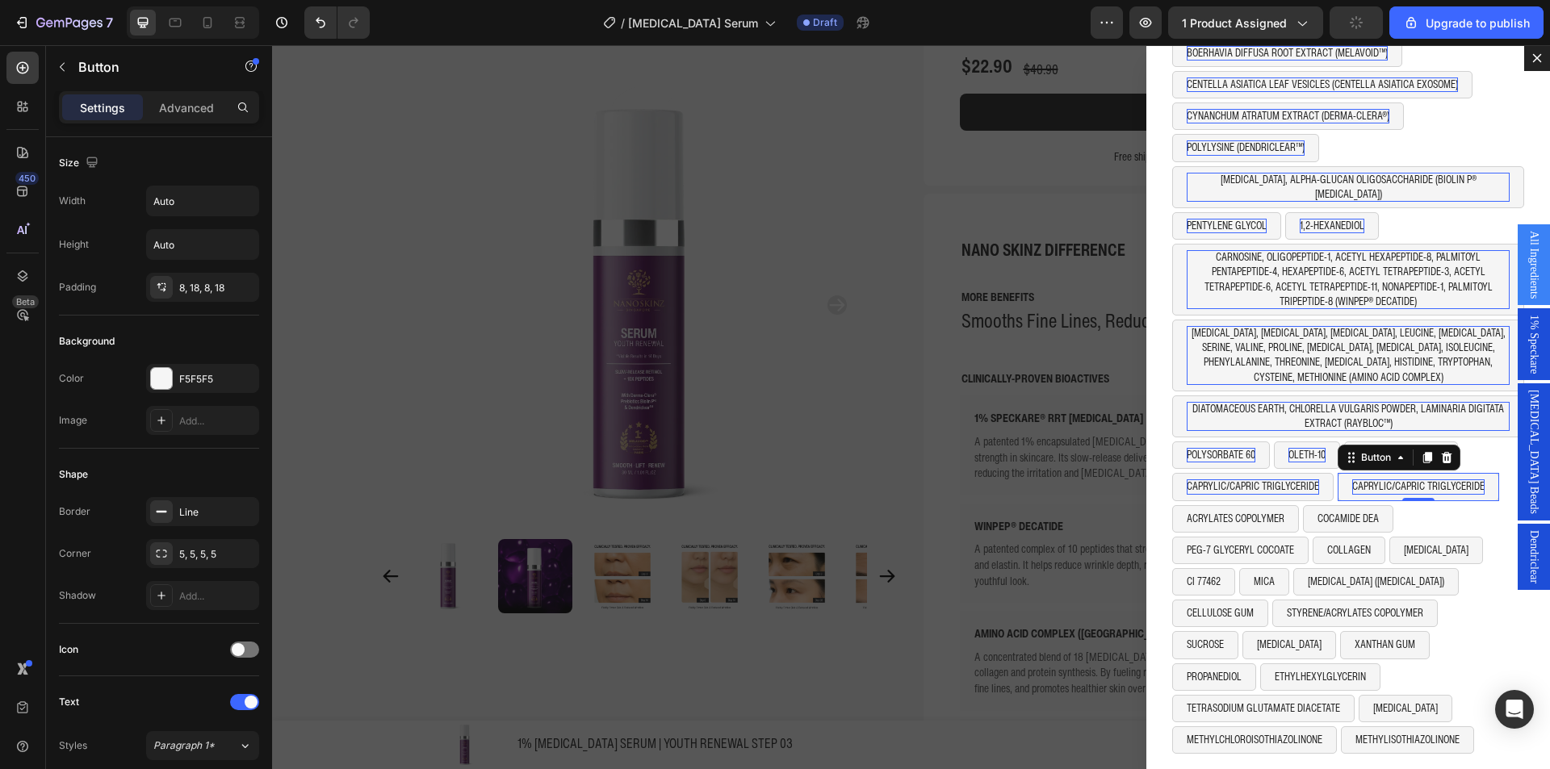
click at [1385, 480] on p "CAPRYLIC/CAPRIC TRIGLYCERIDE" at bounding box center [1418, 487] width 132 height 15
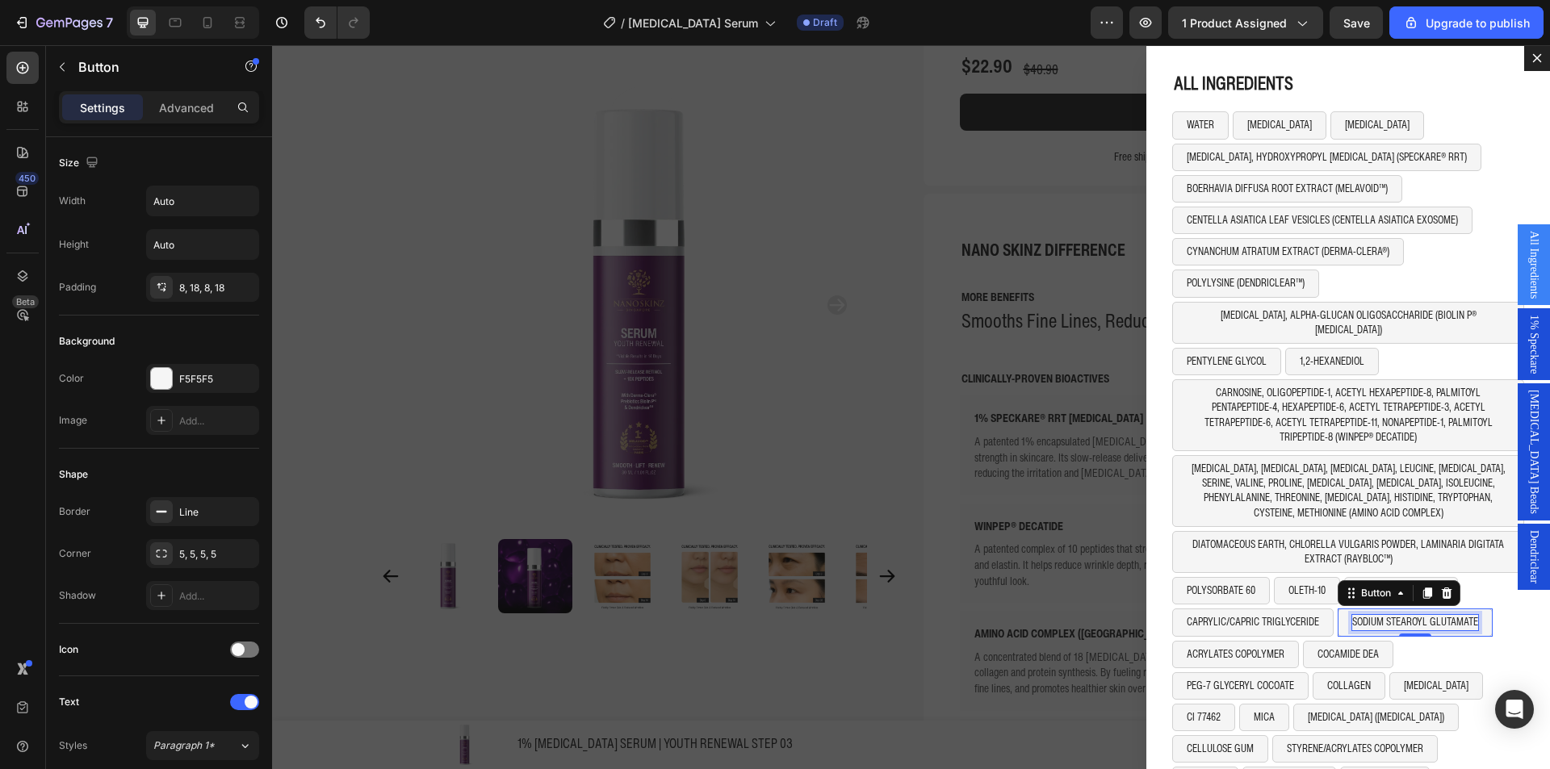
scroll to position [136, 0]
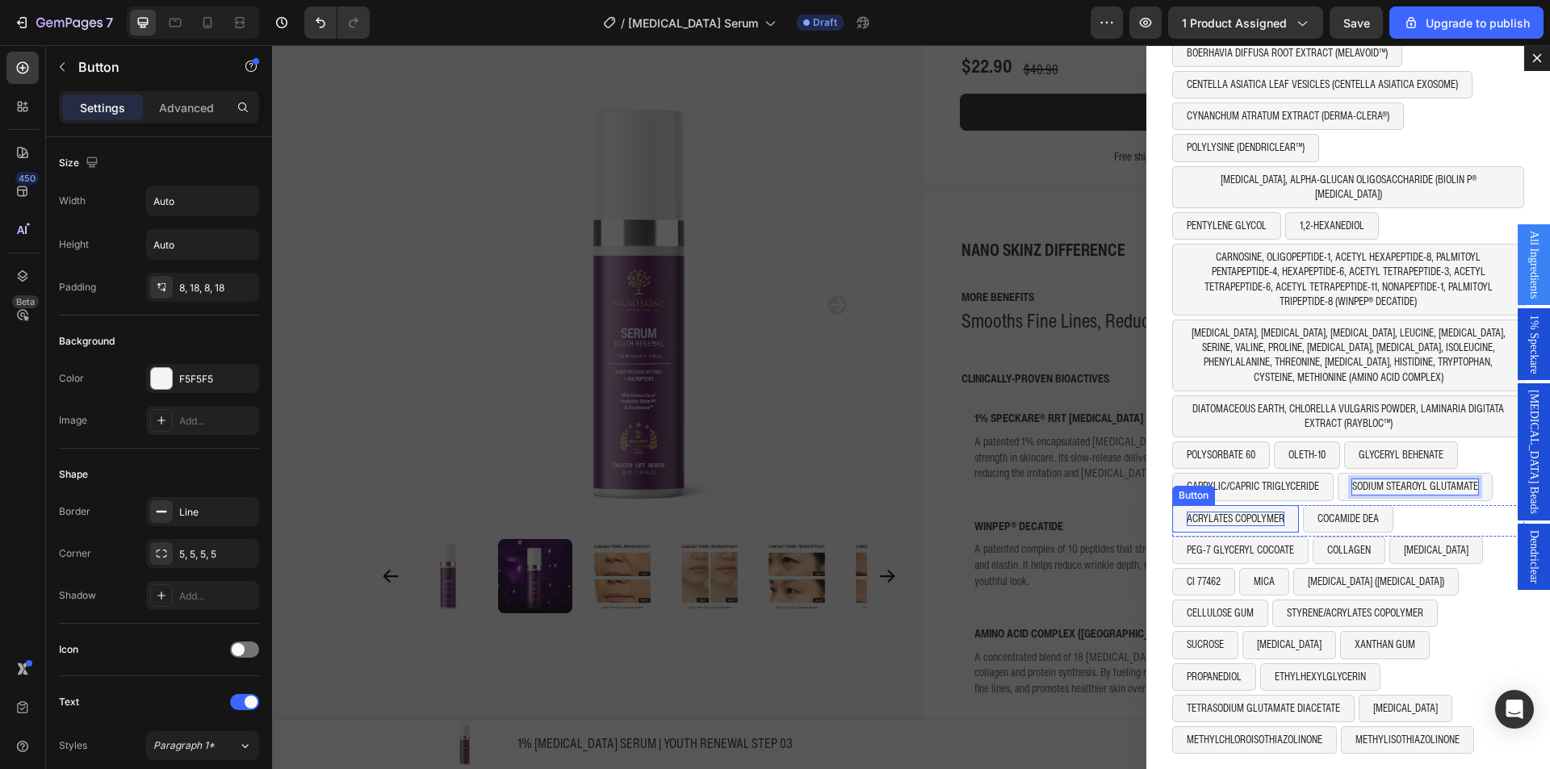
click at [1197, 512] on p "ACRYLATES COPOLYMER" at bounding box center [1236, 519] width 98 height 15
click at [1307, 512] on p "COCAMIDE DEA" at bounding box center [1325, 519] width 61 height 15
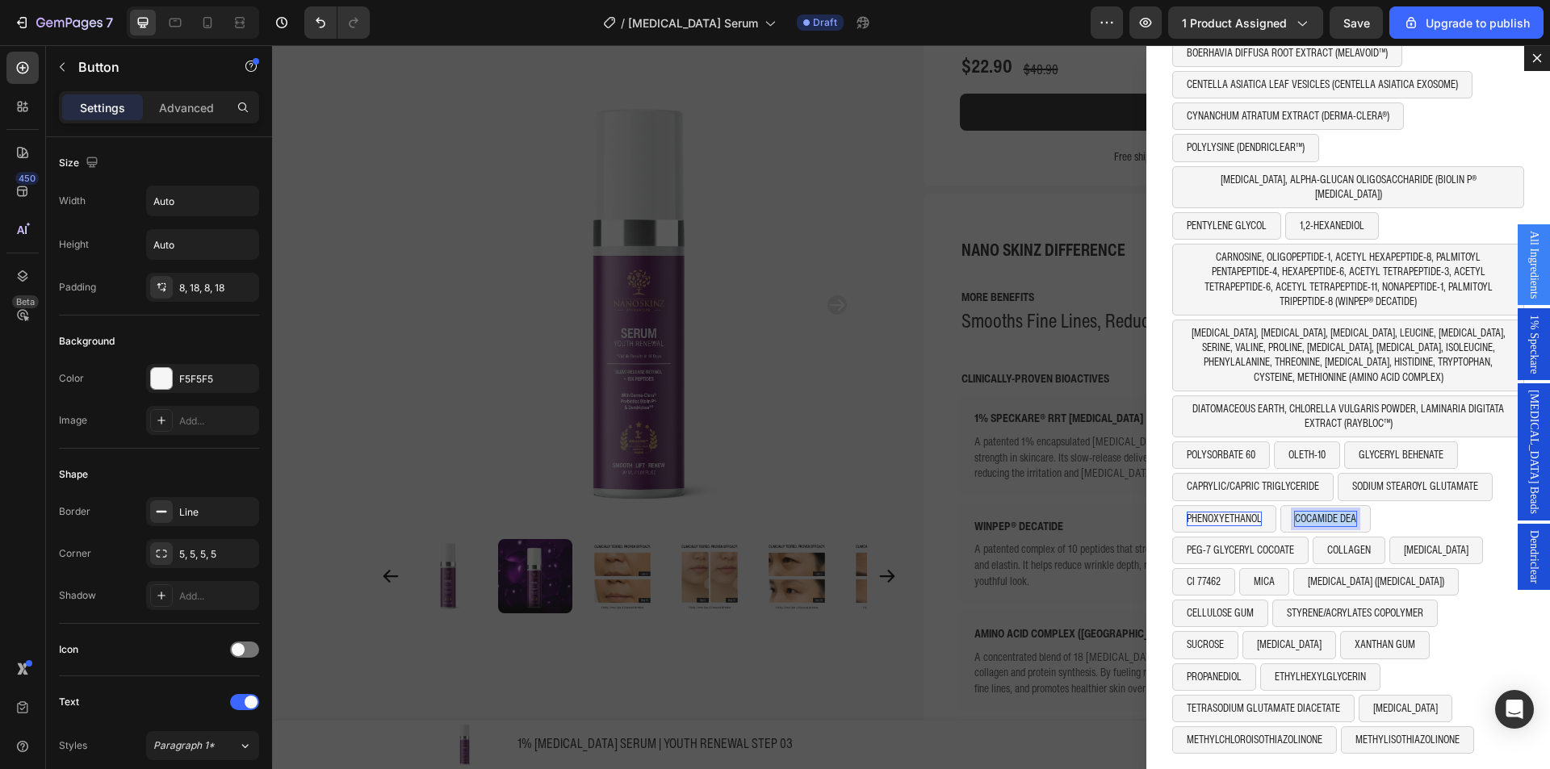
click at [1307, 512] on p "COCAMIDE DEA" at bounding box center [1325, 519] width 61 height 15
click at [1443, 508] on div "PHENOXYETHANOL Button SODIUM METABISULPHITE Button 0 Row" at bounding box center [1348, 520] width 352 height 31
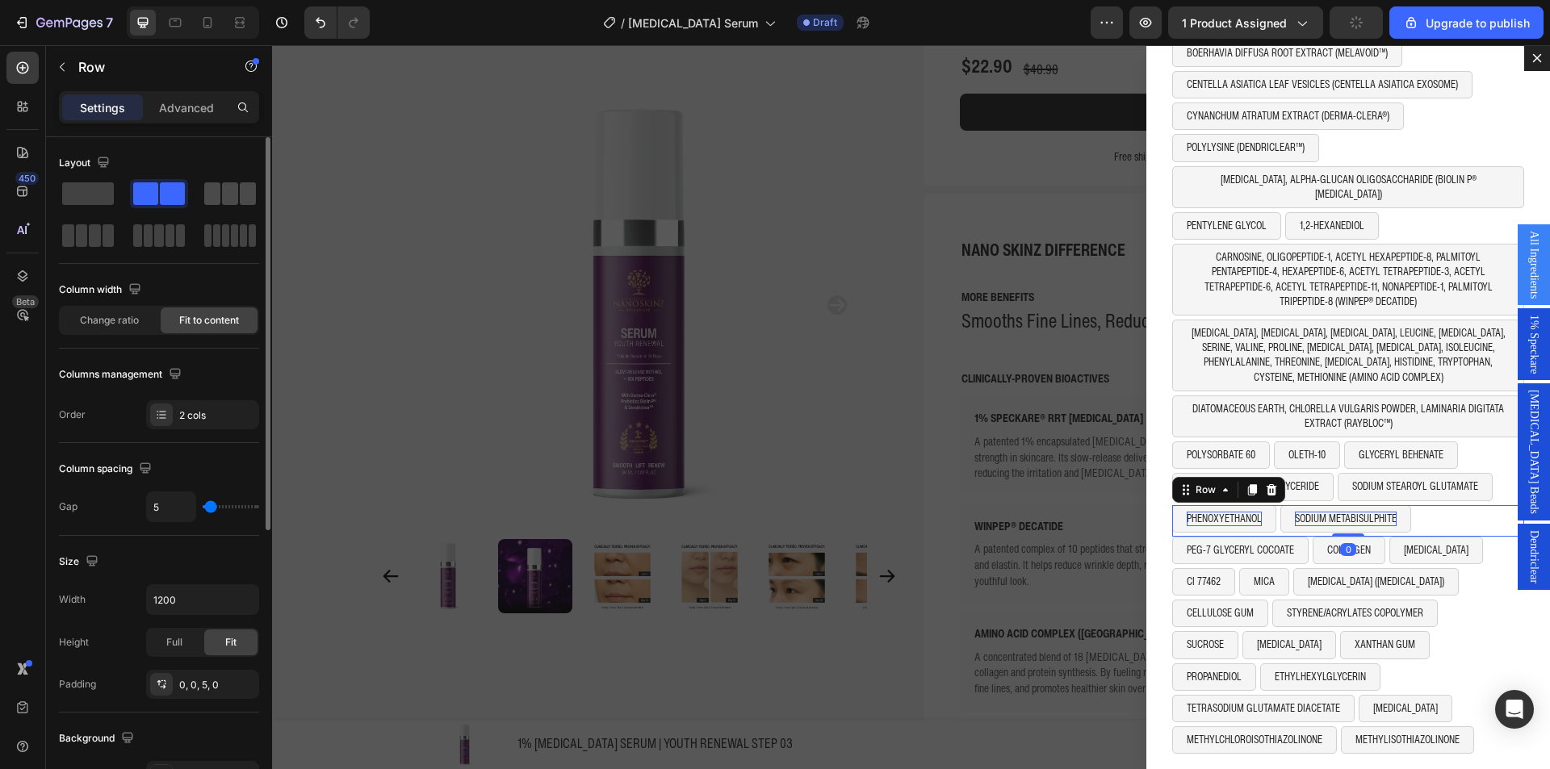
click at [219, 197] on span at bounding box center [212, 193] width 16 height 23
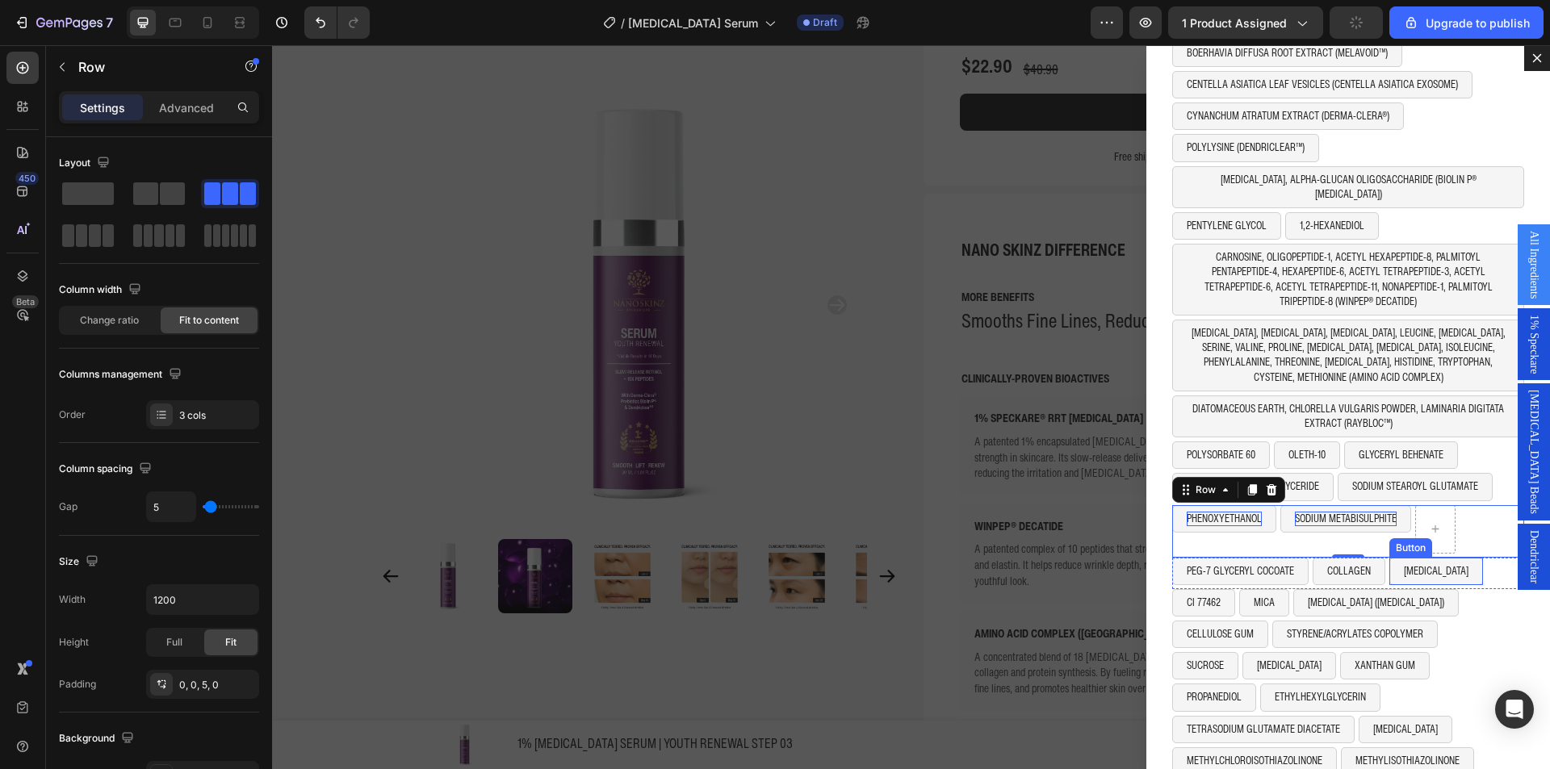
click at [1389, 558] on button "[MEDICAL_DATA]" at bounding box center [1436, 571] width 94 height 27
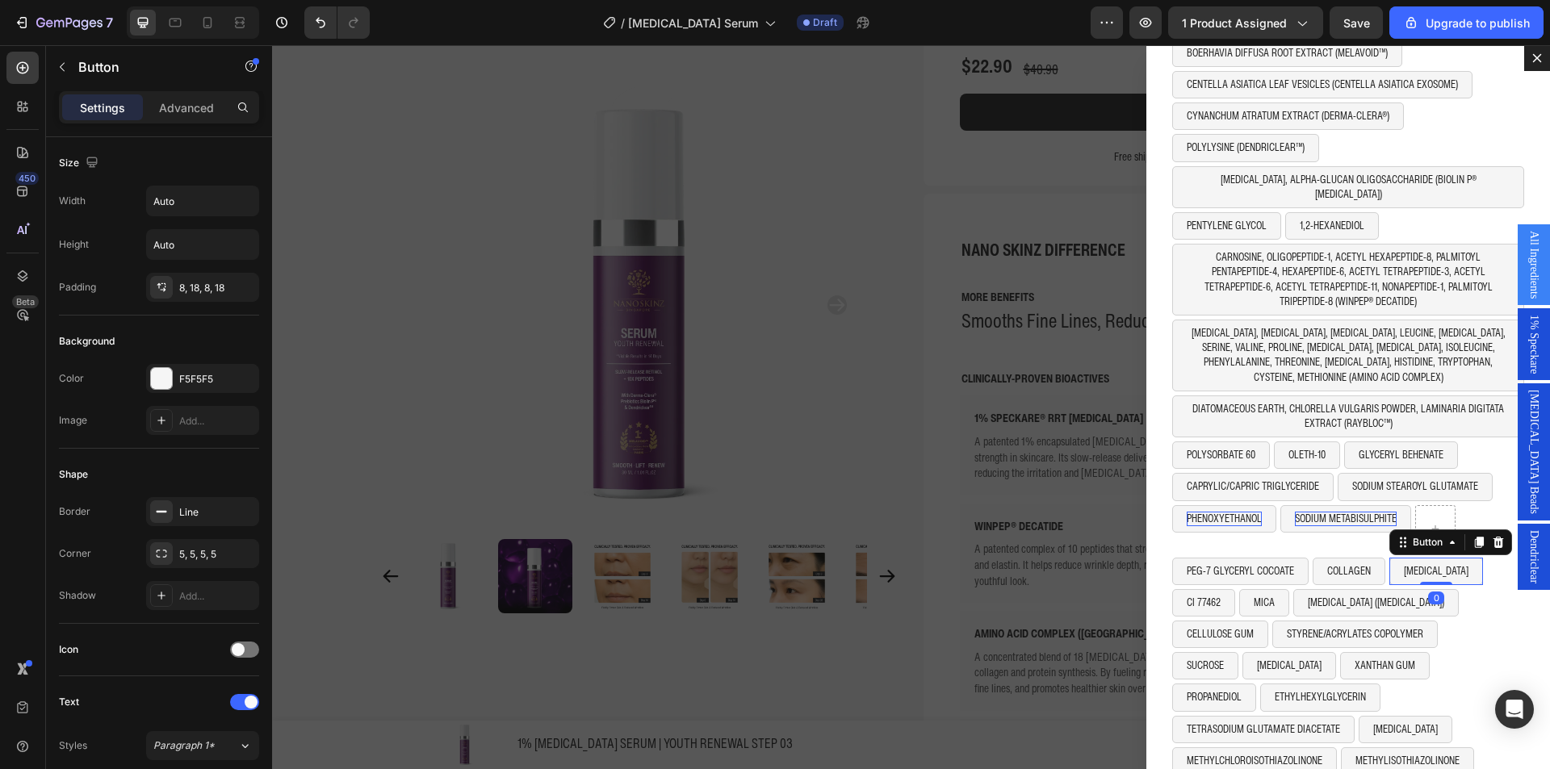
drag, startPoint x: 1464, startPoint y: 530, endPoint x: 1393, endPoint y: 543, distance: 72.4
click at [1472, 536] on icon "Dialog body" at bounding box center [1478, 542] width 13 height 13
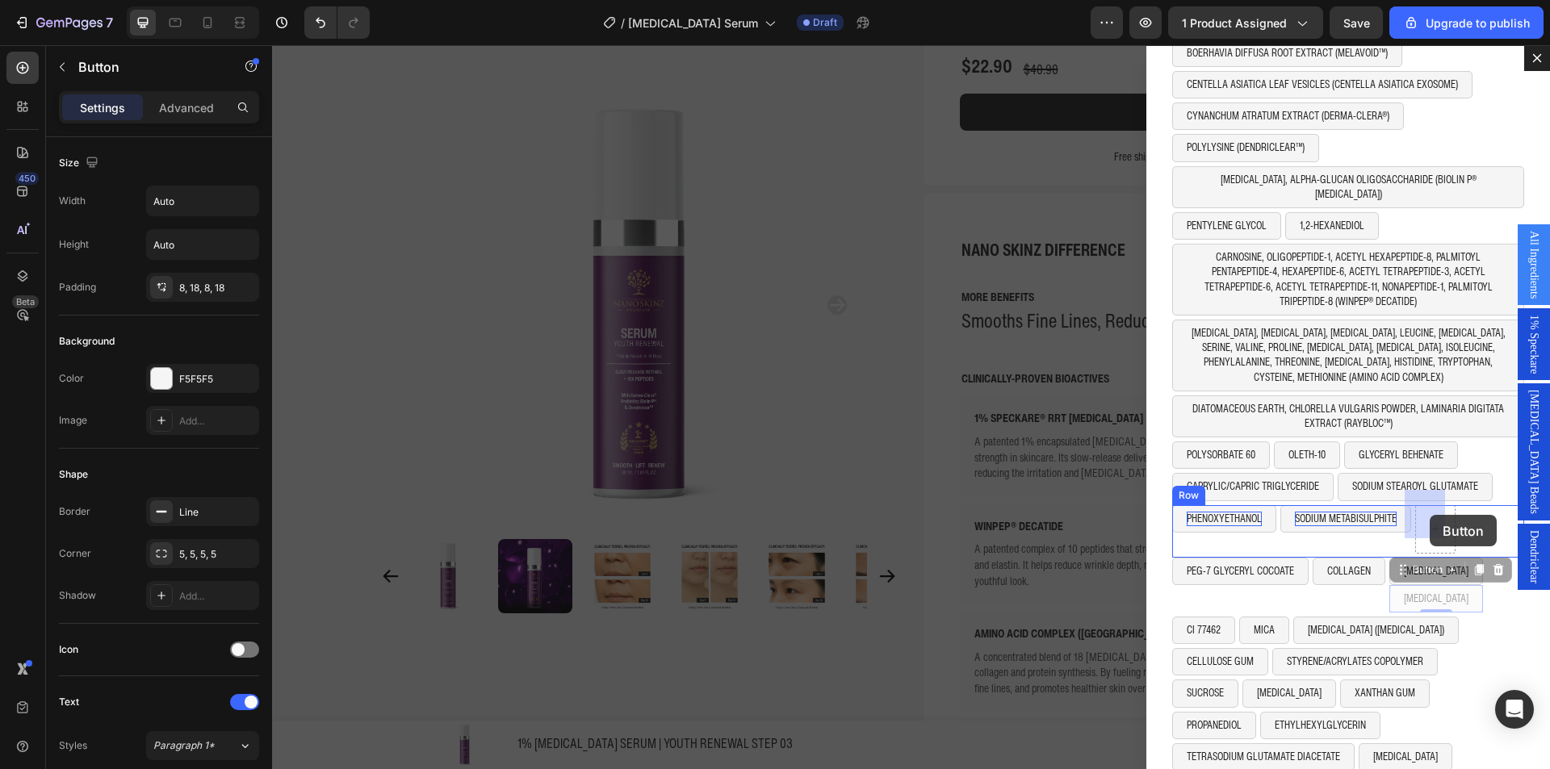
drag, startPoint x: 1397, startPoint y: 555, endPoint x: 1433, endPoint y: 526, distance: 45.9
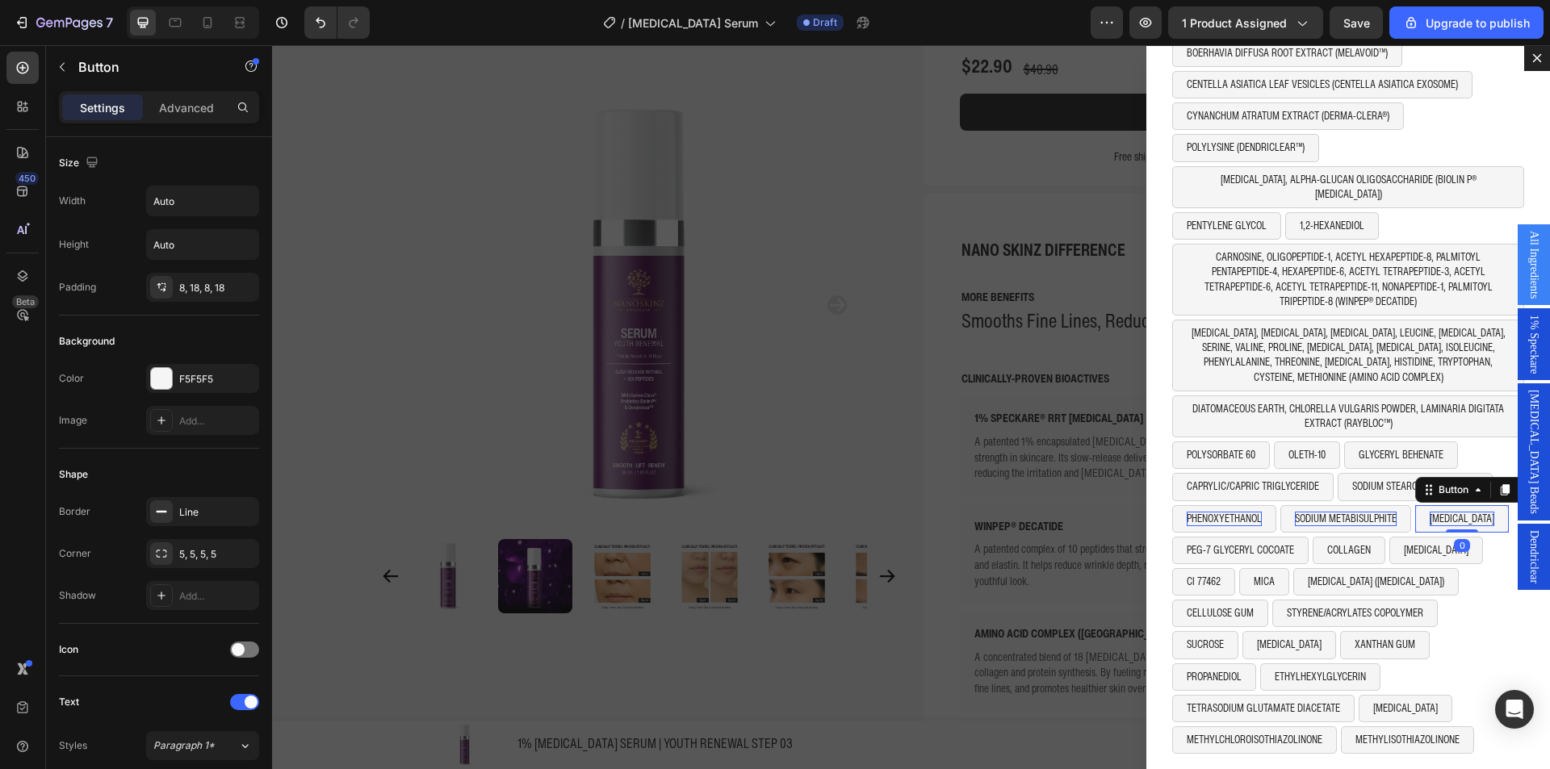
click at [1438, 512] on p "[MEDICAL_DATA]" at bounding box center [1462, 519] width 65 height 15
click at [1460, 578] on div "CI 77462 Button MICA Button [MEDICAL_DATA] ([MEDICAL_DATA]) Button Row" at bounding box center [1348, 583] width 352 height 31
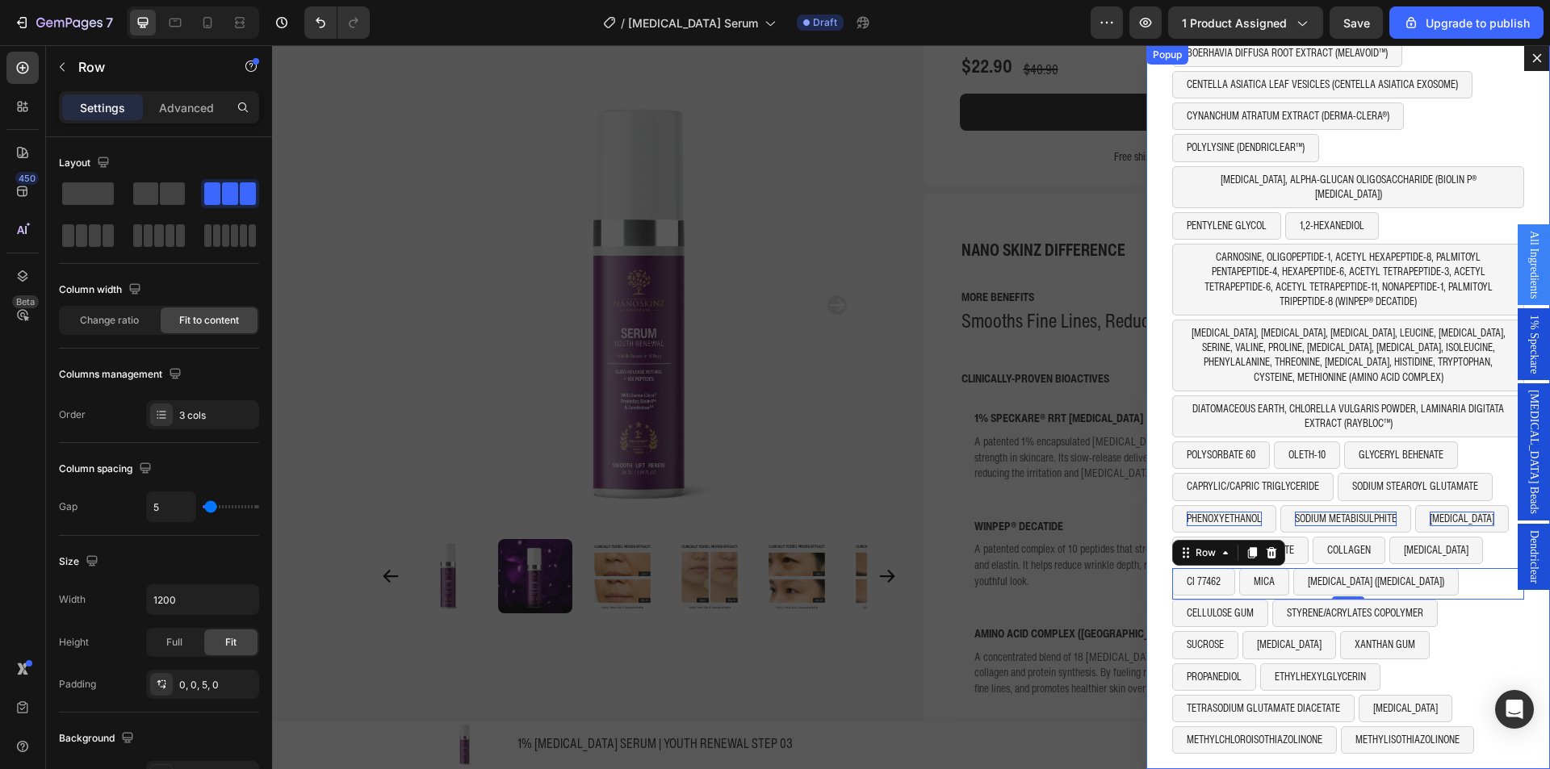
click at [1150, 562] on div "ALL INGREDIENTS Heading WATER Button [MEDICAL_DATA] Button [MEDICAL_DATA] Butto…" at bounding box center [1348, 407] width 404 height 724
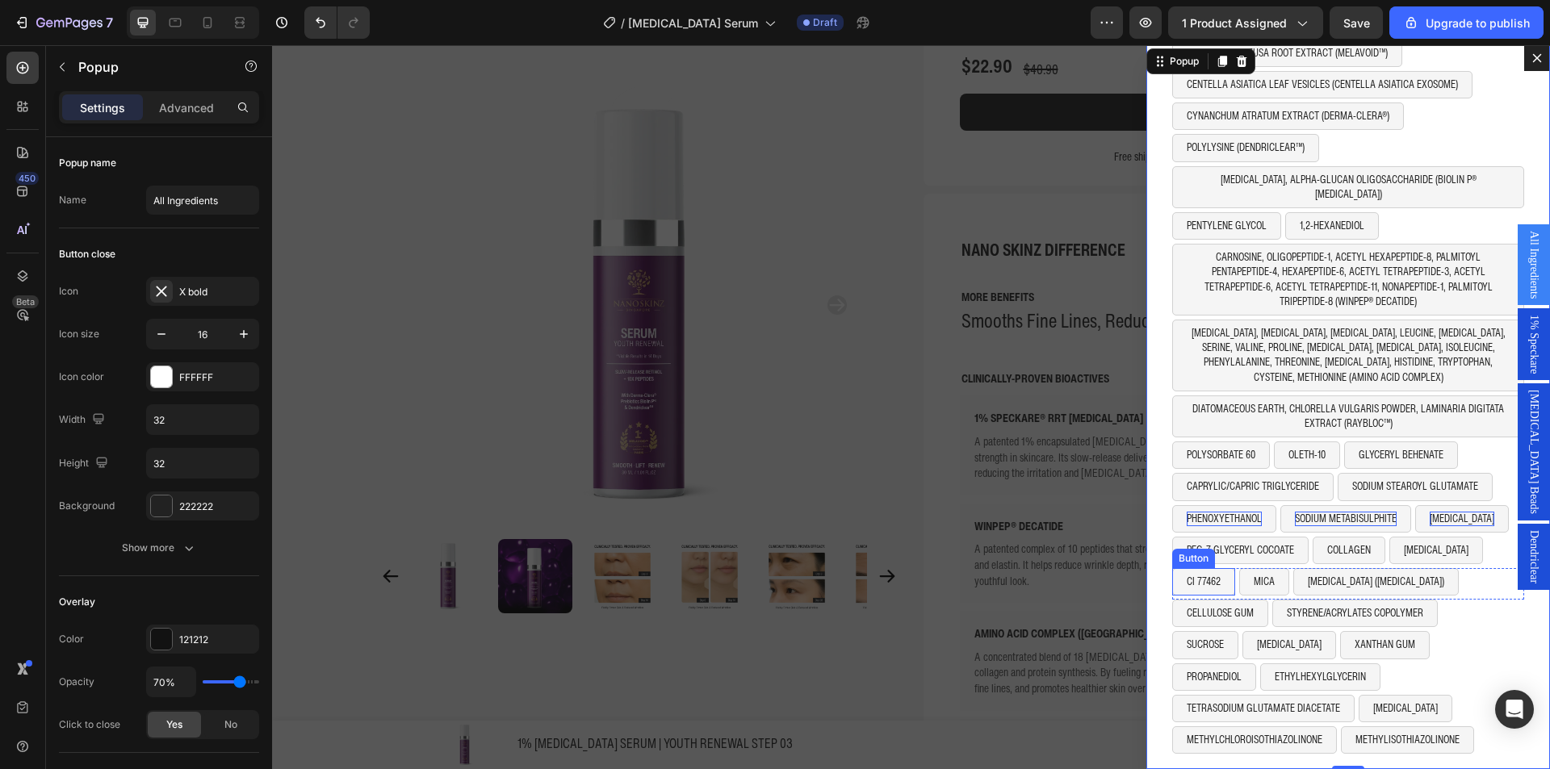
click at [1194, 551] on div "Button" at bounding box center [1193, 558] width 36 height 15
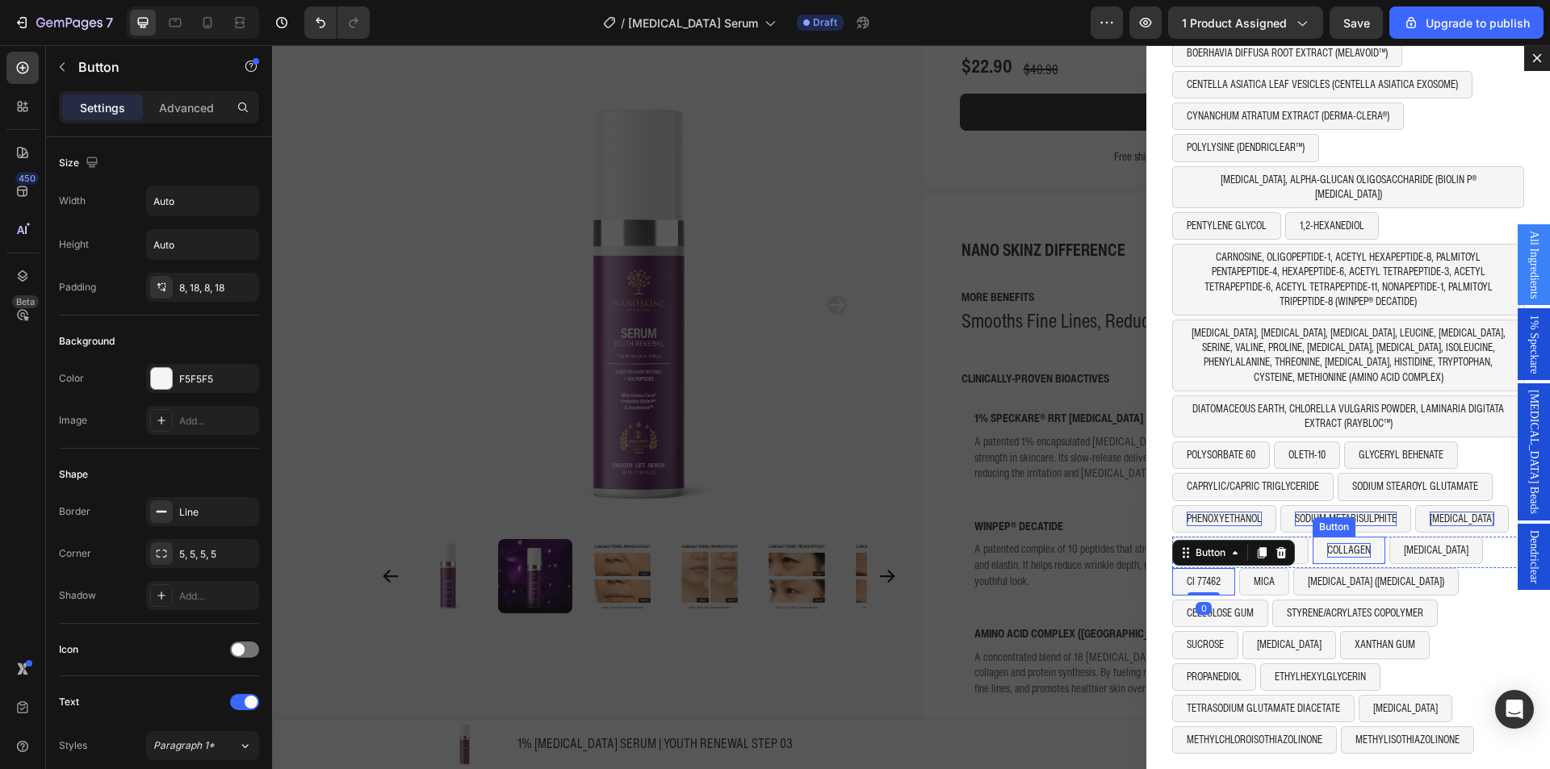
click at [1327, 543] on p "COLLAGEN" at bounding box center [1349, 550] width 44 height 15
click at [1262, 543] on p "PEG-7 GLYCERYL COCOATE" at bounding box center [1240, 550] width 107 height 15
click at [1282, 543] on p "COLLAGEN" at bounding box center [1302, 550] width 44 height 15
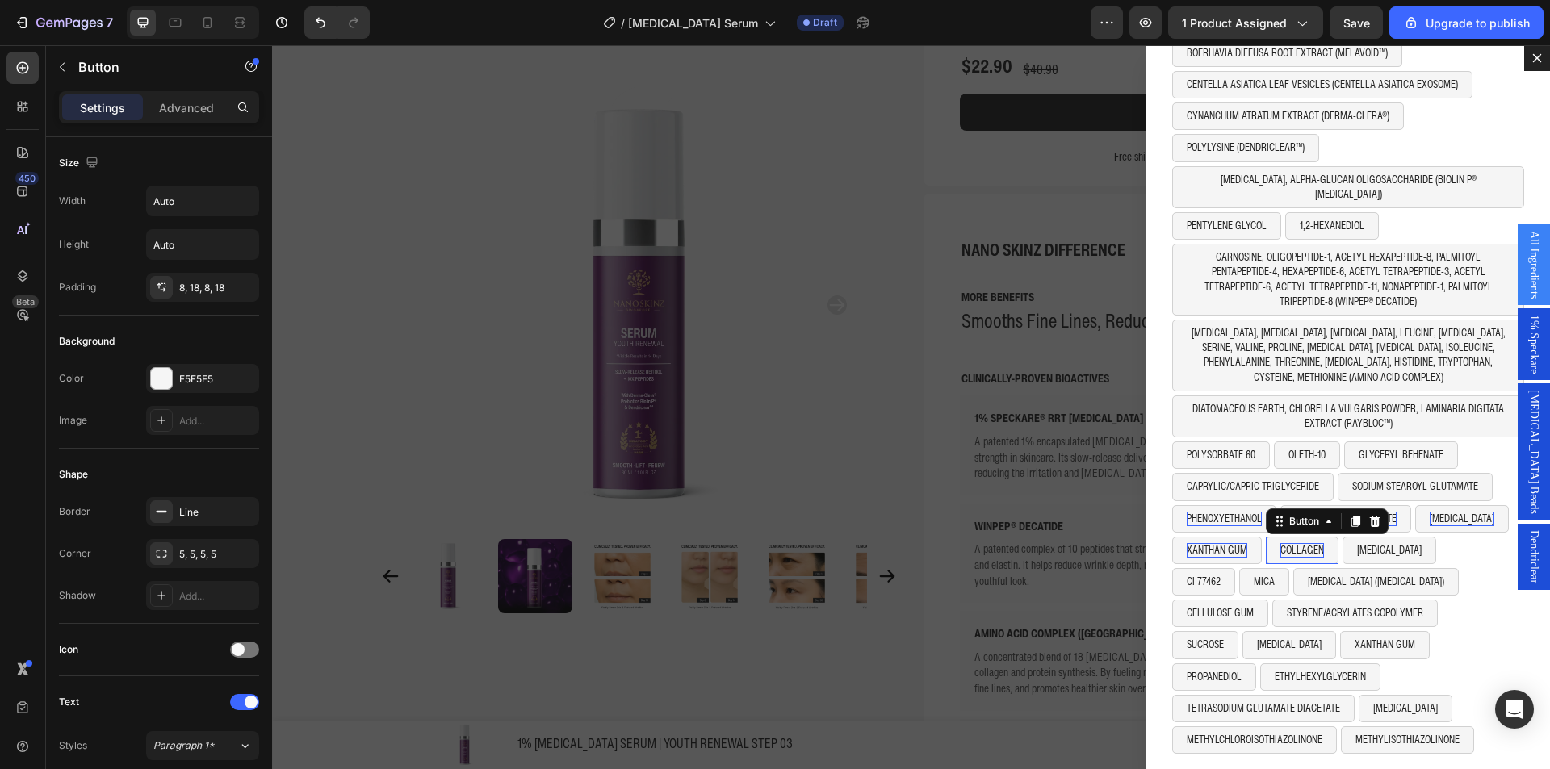
click at [1282, 543] on p "COLLAGEN" at bounding box center [1302, 550] width 44 height 15
click at [1396, 543] on p "[MEDICAL_DATA]" at bounding box center [1400, 550] width 65 height 15
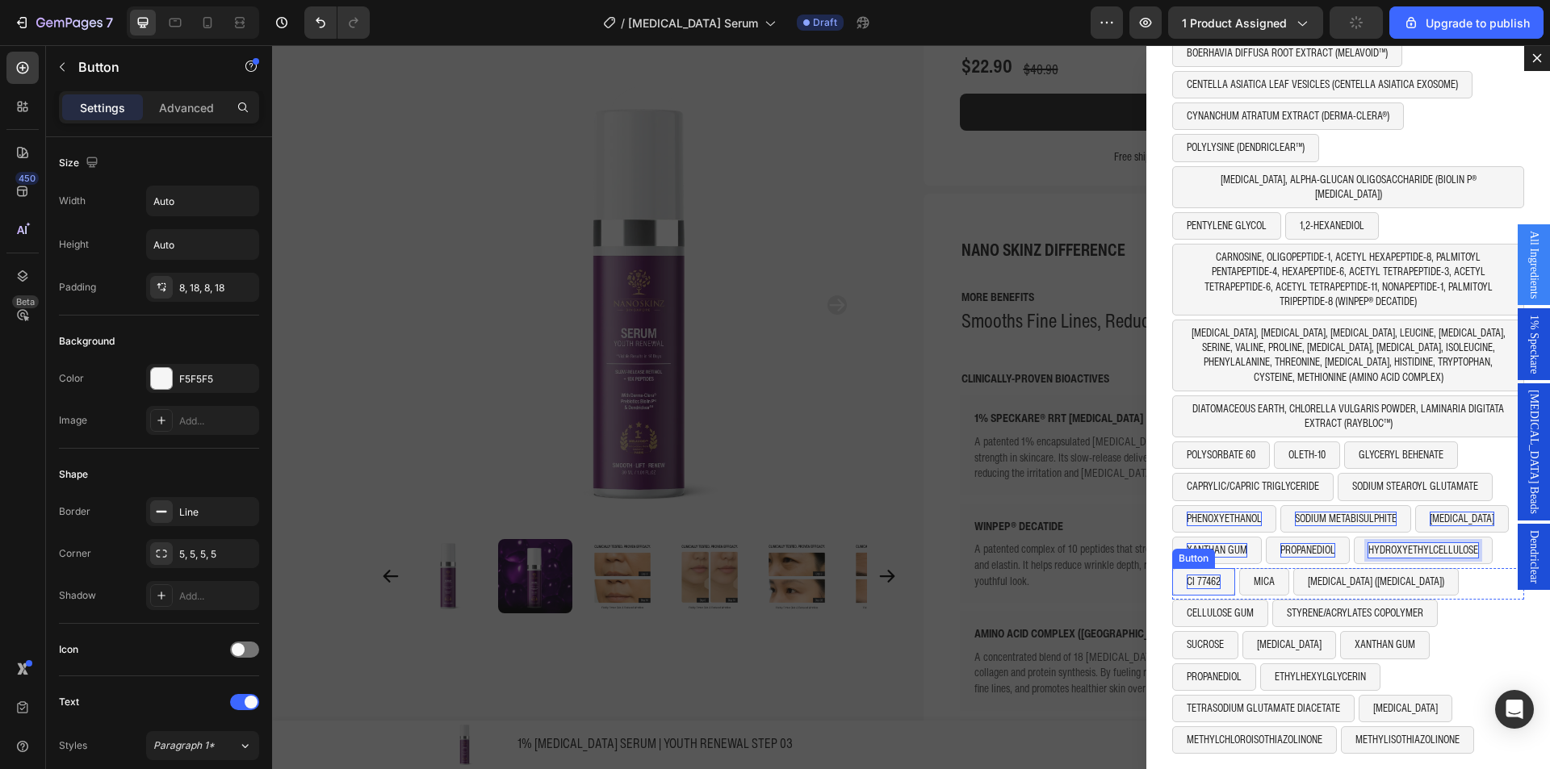
click at [1187, 575] on p "CI 77462" at bounding box center [1204, 582] width 34 height 15
click at [1293, 575] on p "MICA" at bounding box center [1294, 582] width 21 height 15
click at [1283, 571] on button "MICA" at bounding box center [1295, 581] width 50 height 27
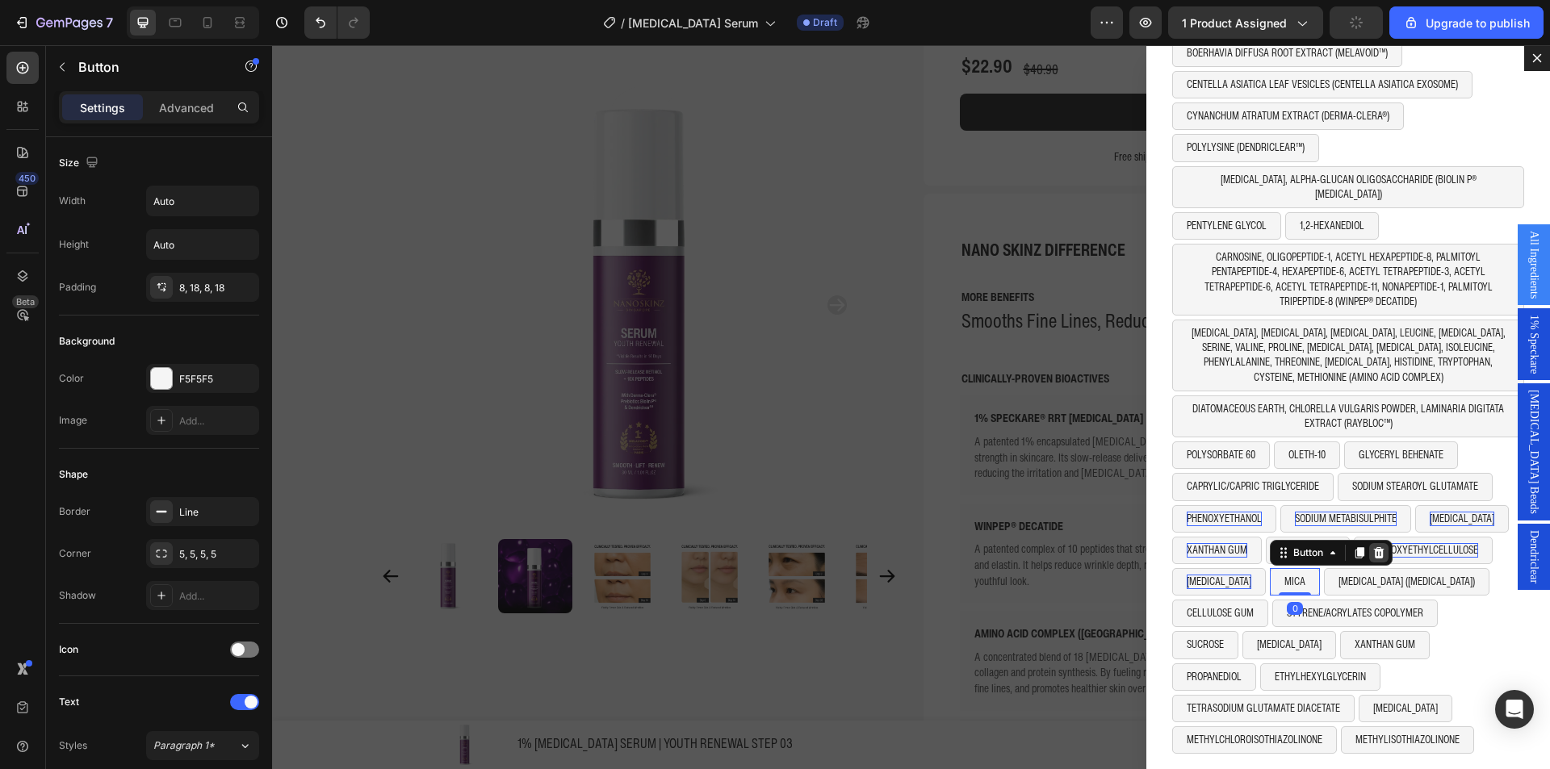
click at [1389, 543] on div "Dialog body" at bounding box center [1378, 552] width 19 height 19
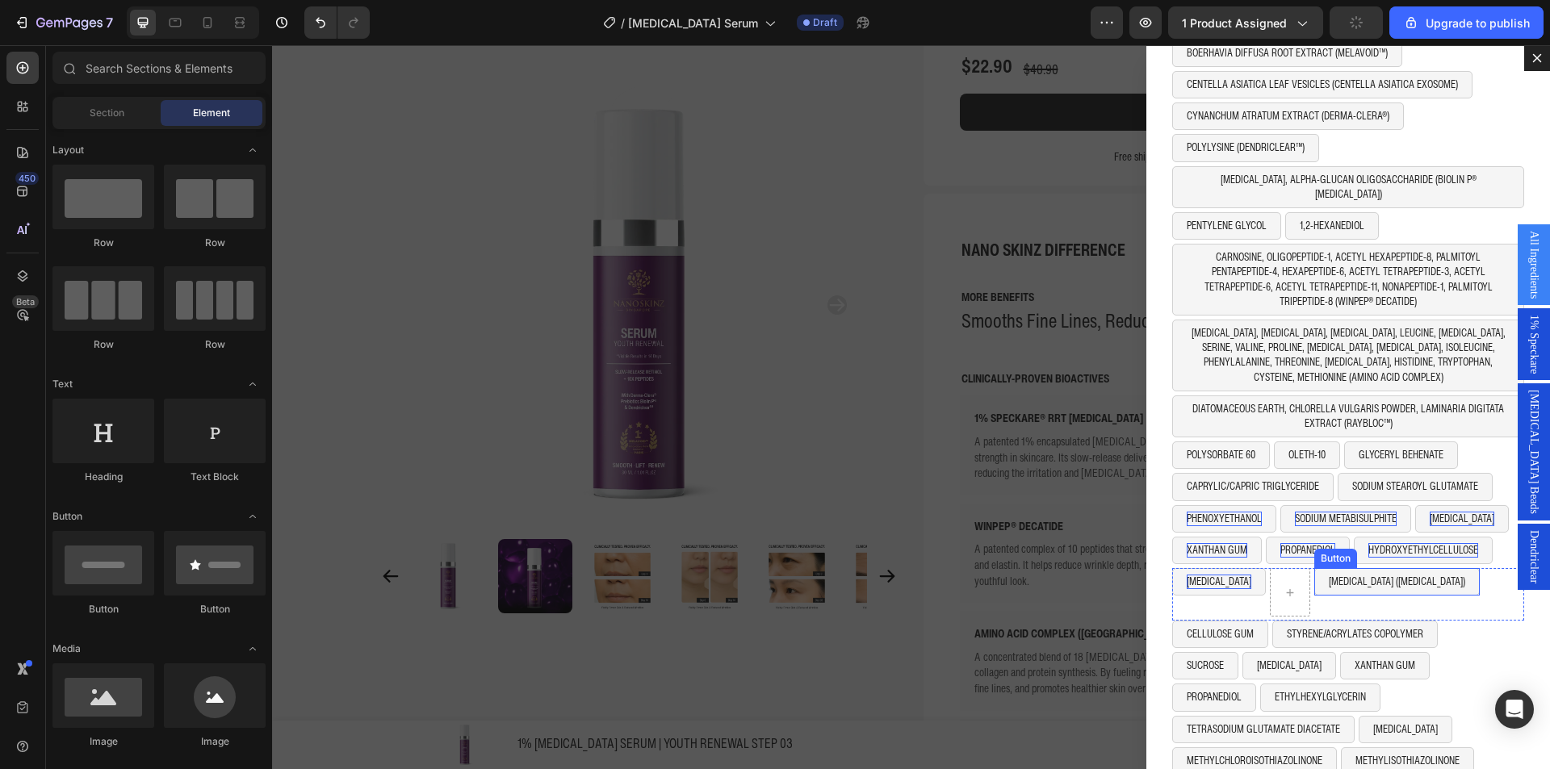
click at [1326, 574] on button "[MEDICAL_DATA] ([MEDICAL_DATA])" at bounding box center [1396, 581] width 165 height 27
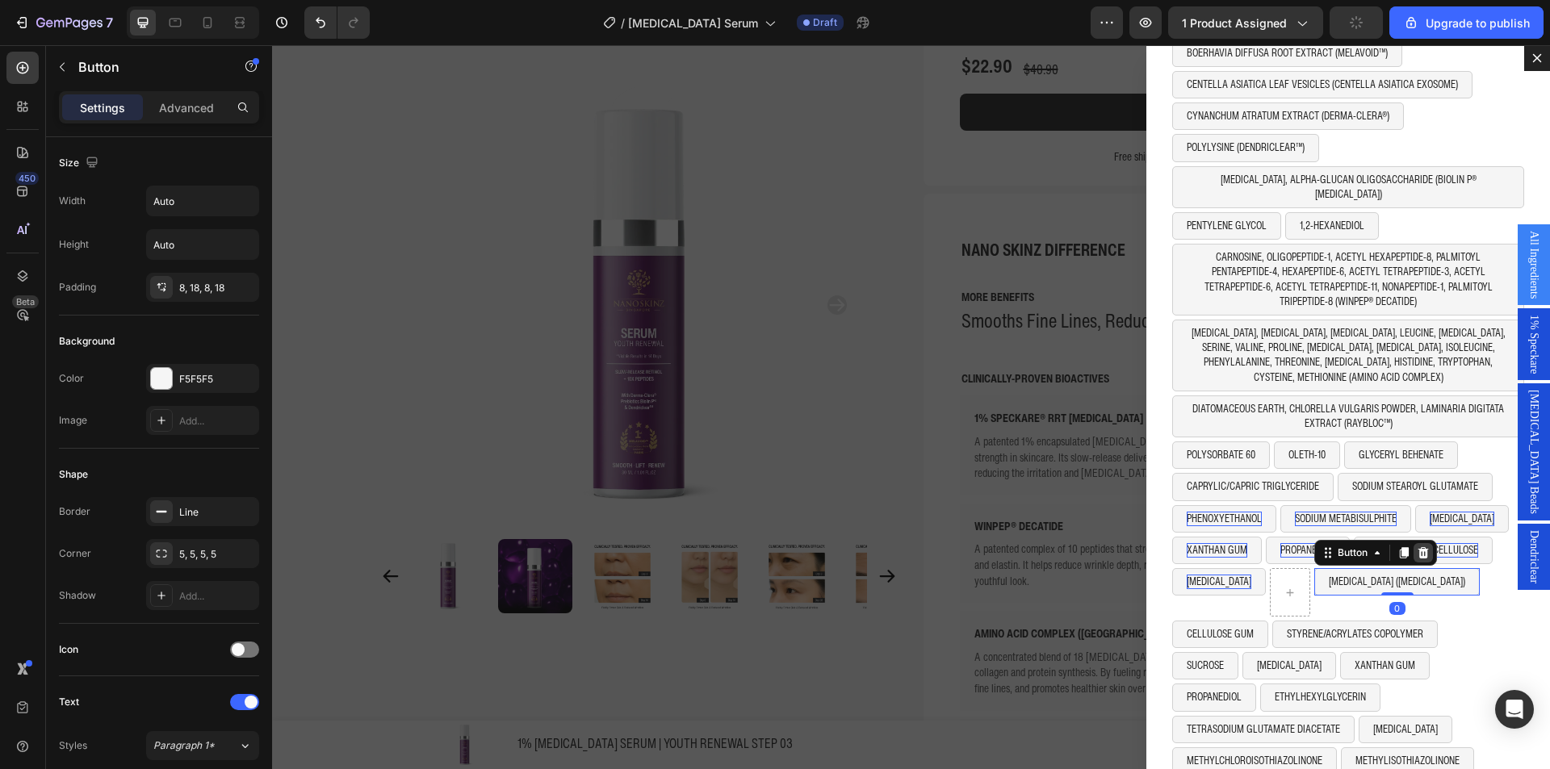
click at [1429, 547] on icon "Dialog body" at bounding box center [1423, 553] width 13 height 13
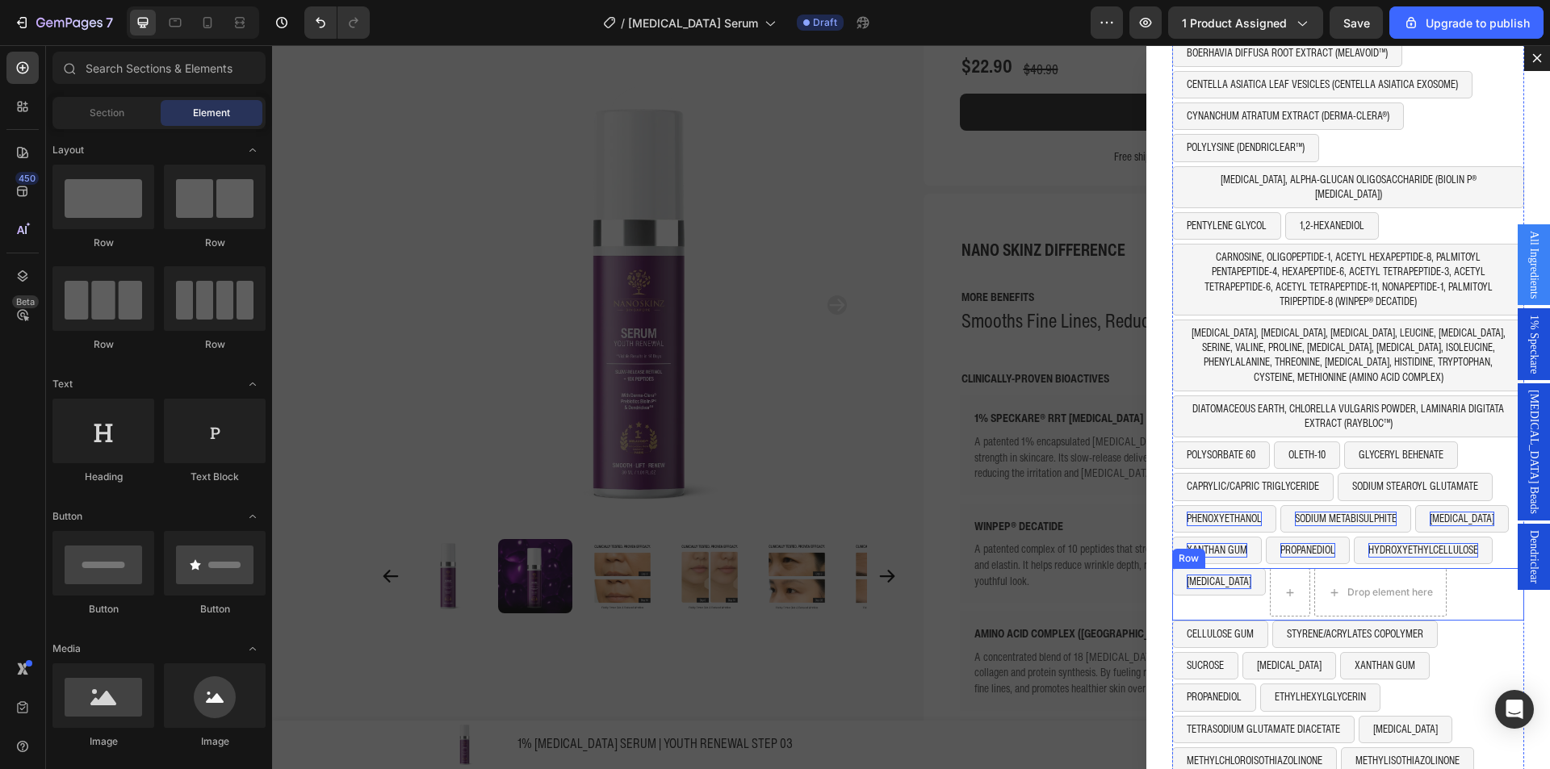
click at [1461, 583] on div "[MEDICAL_DATA] Button Drop element here Row" at bounding box center [1348, 594] width 352 height 52
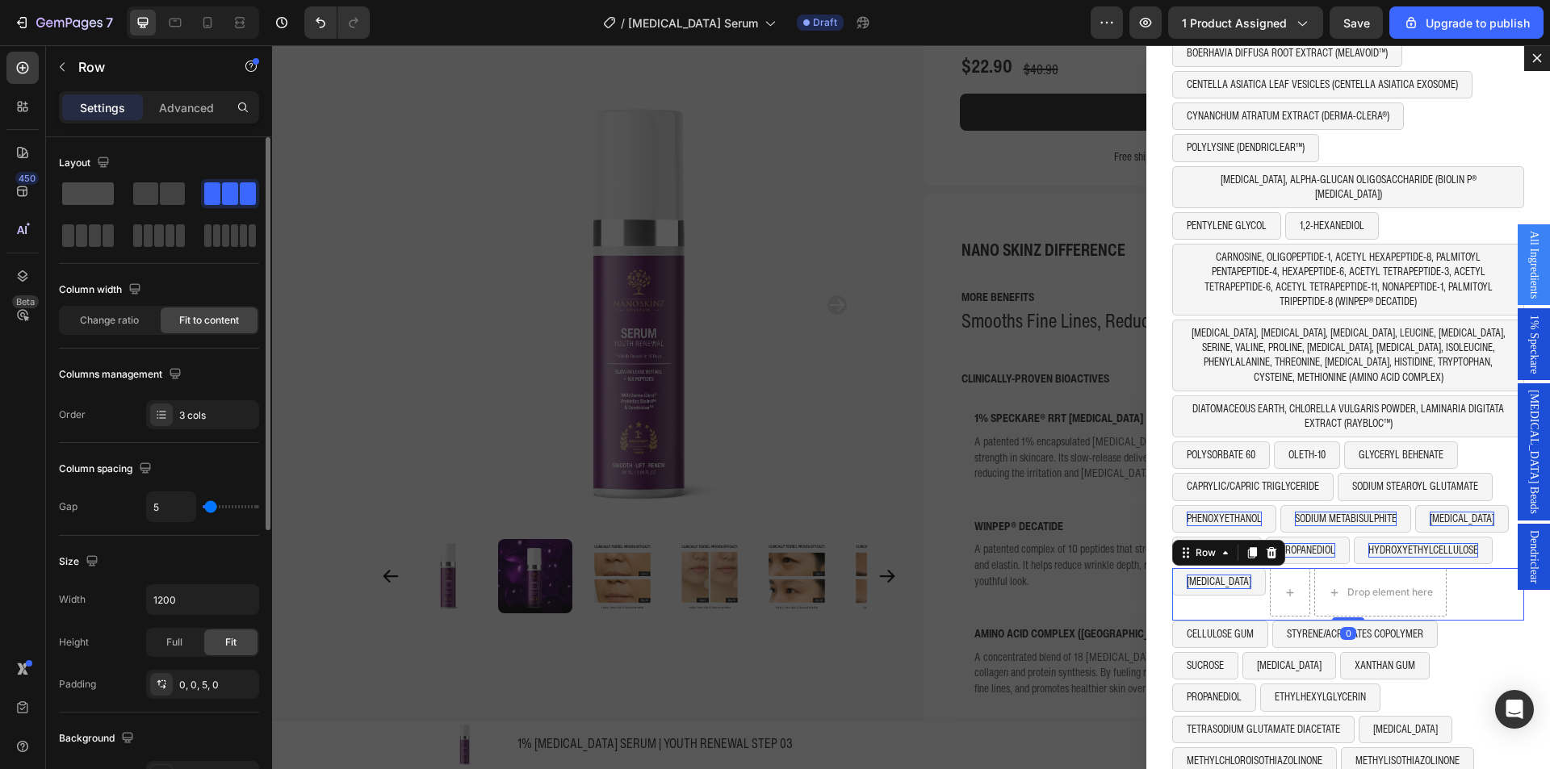
click at [99, 198] on span at bounding box center [88, 193] width 52 height 23
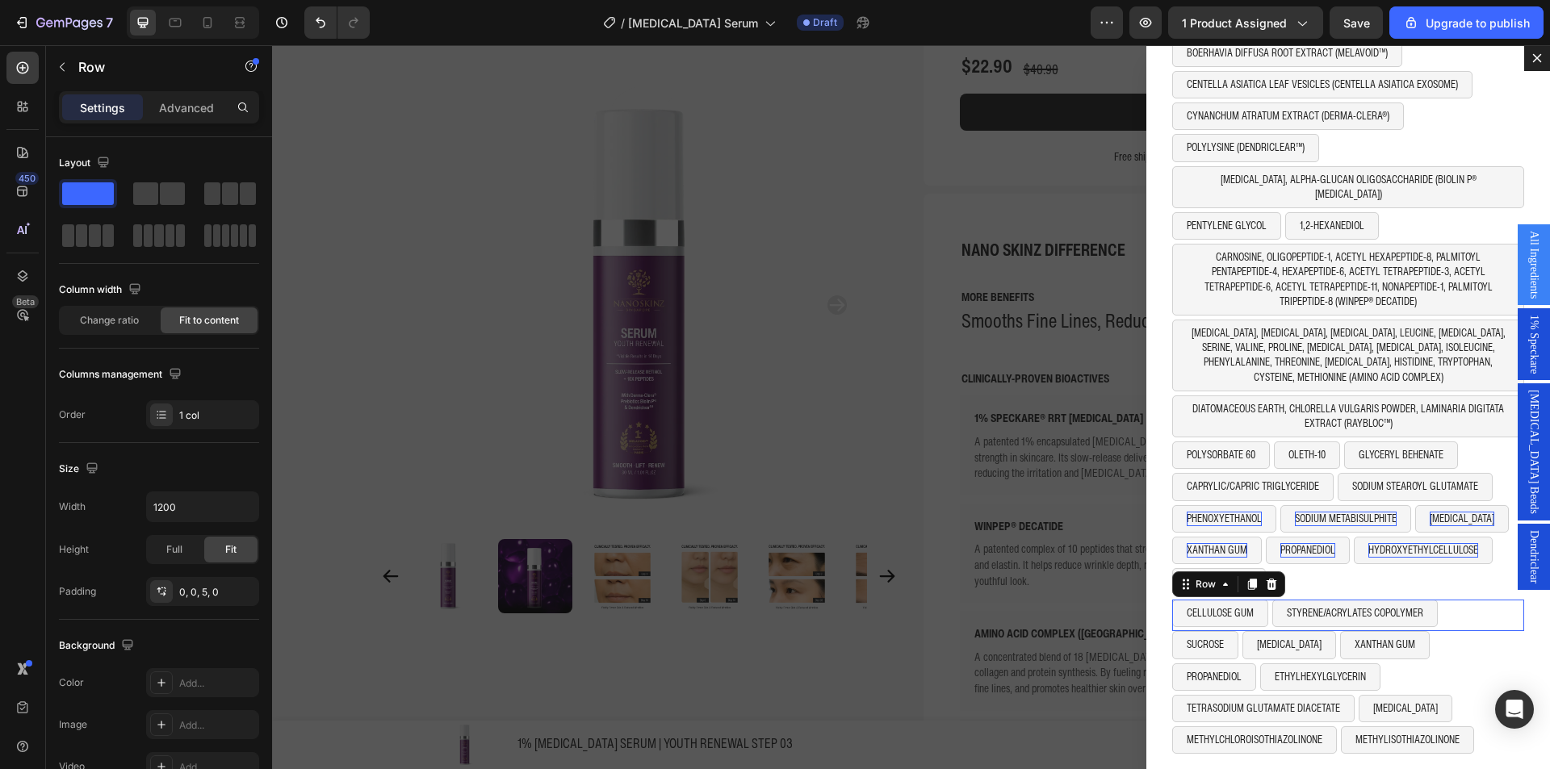
click at [1457, 604] on div "CELLULOSE GUM Button STYRENE/ACRYLATES COPOLYMER Button Row 0" at bounding box center [1348, 615] width 352 height 31
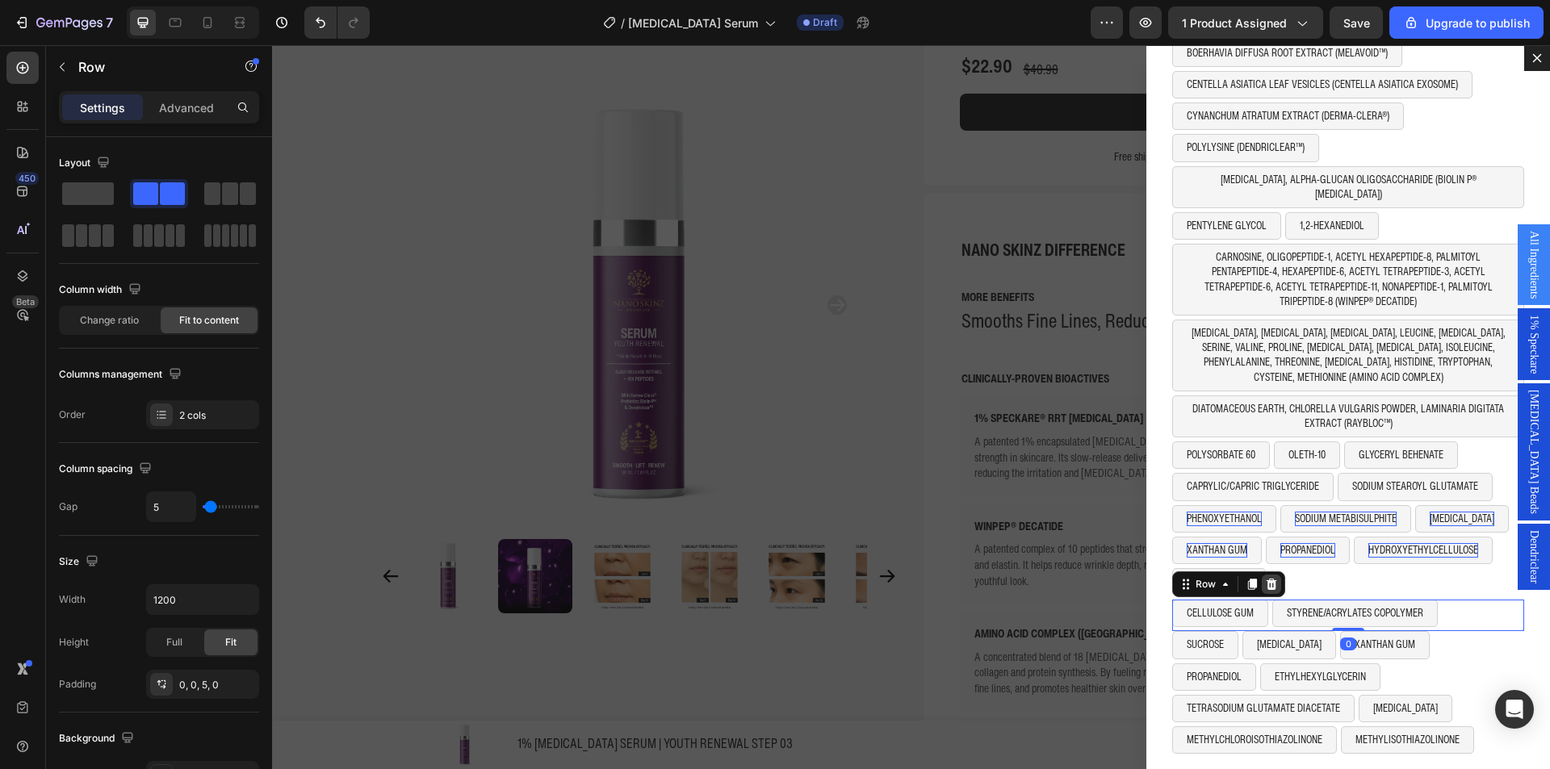
click at [1267, 579] on icon "Dialog body" at bounding box center [1272, 584] width 10 height 11
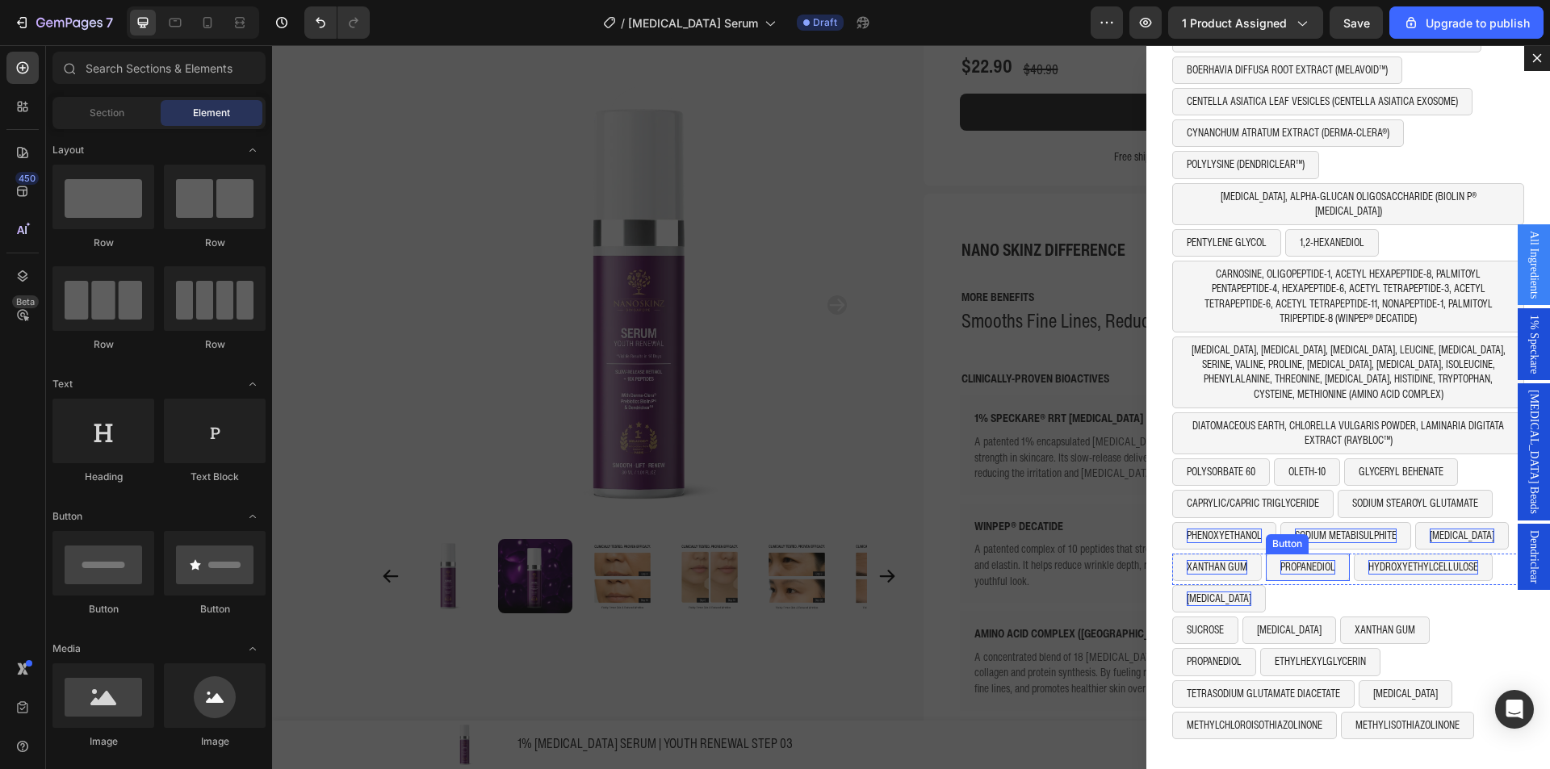
scroll to position [104, 0]
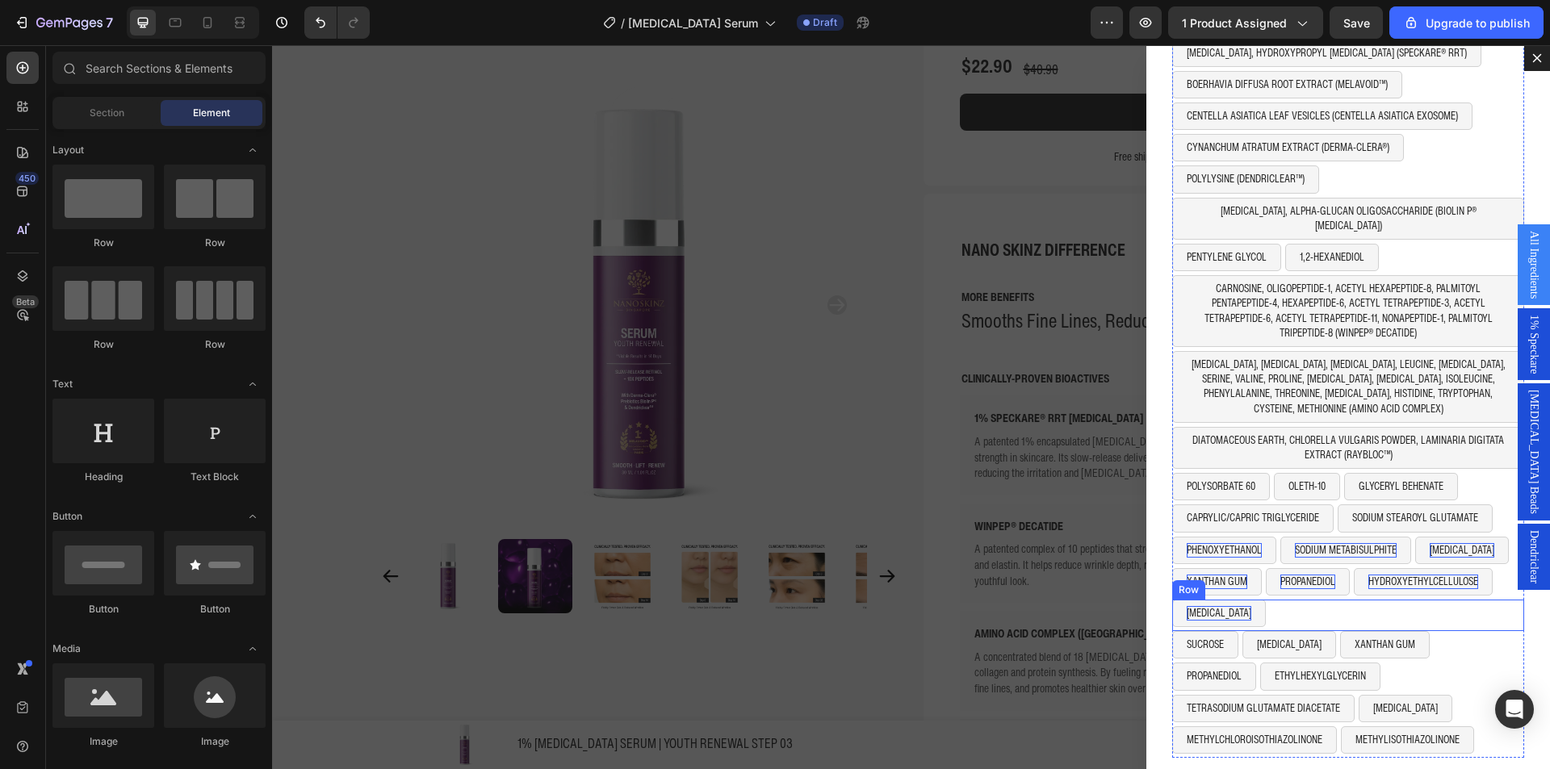
click at [1427, 631] on div "SUCROSE Button [MEDICAL_DATA] Button XANTHAN GUM Button Row" at bounding box center [1348, 646] width 352 height 31
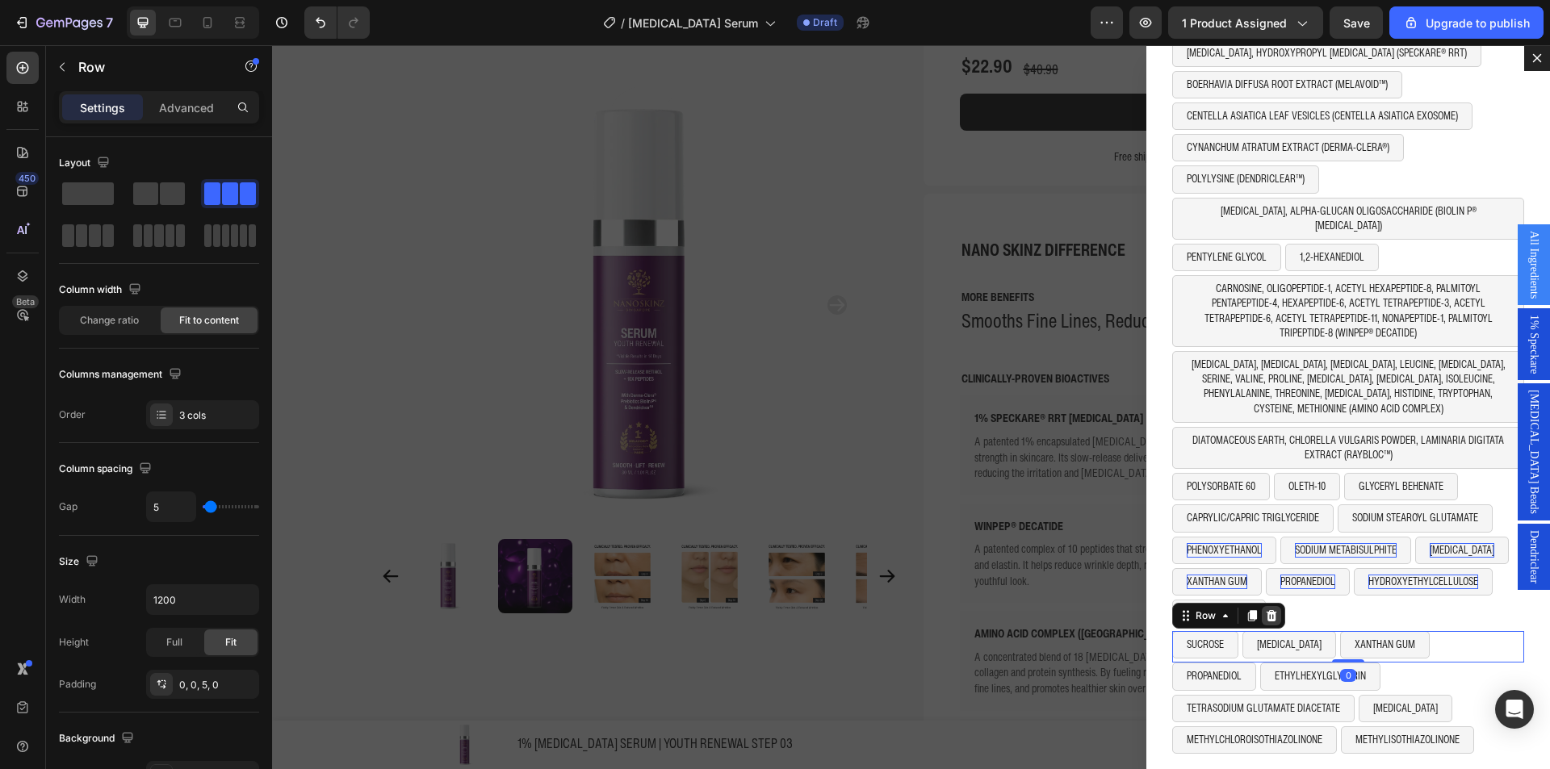
click at [1267, 610] on icon "Dialog body" at bounding box center [1272, 615] width 10 height 11
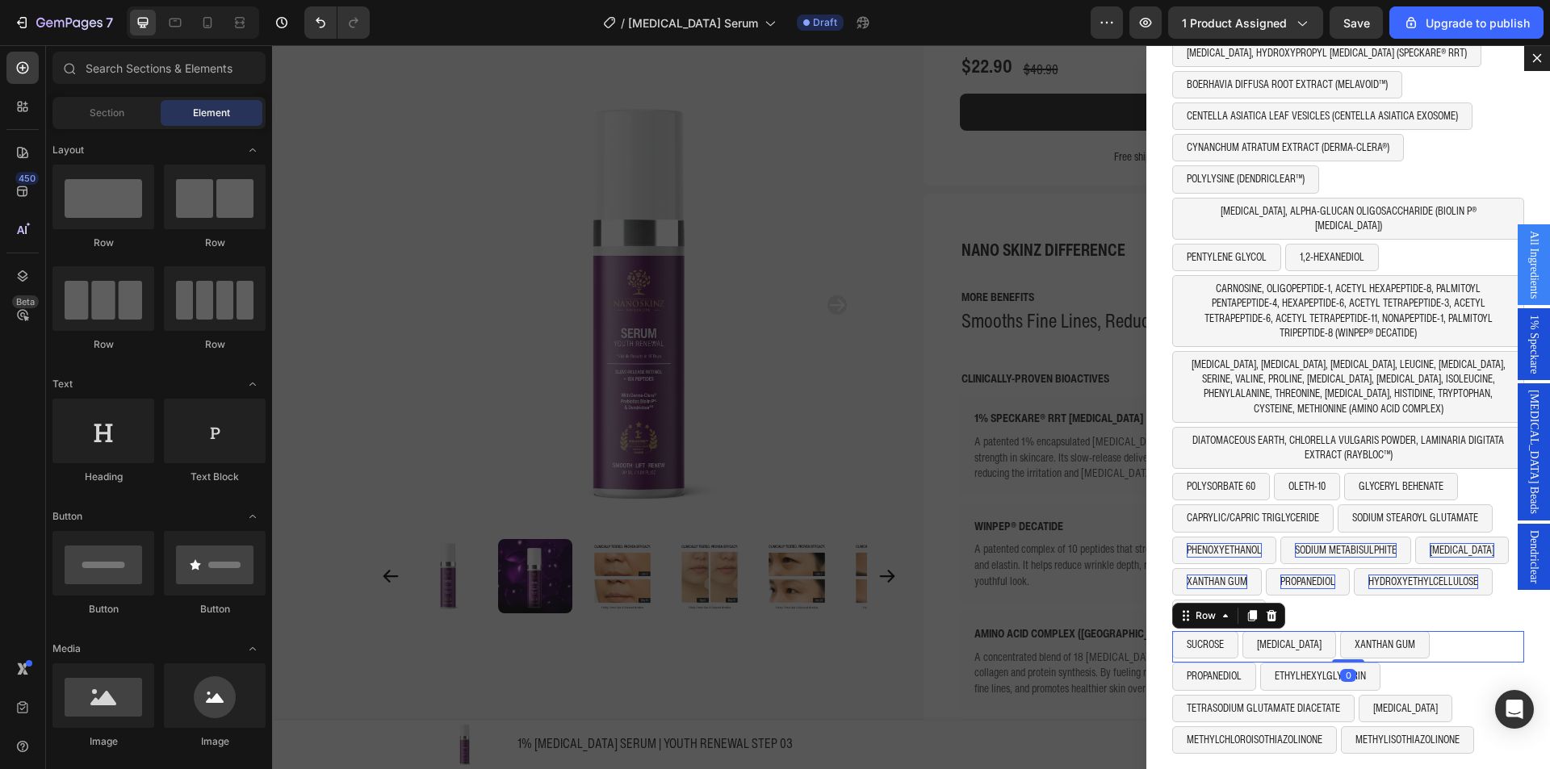
scroll to position [73, 0]
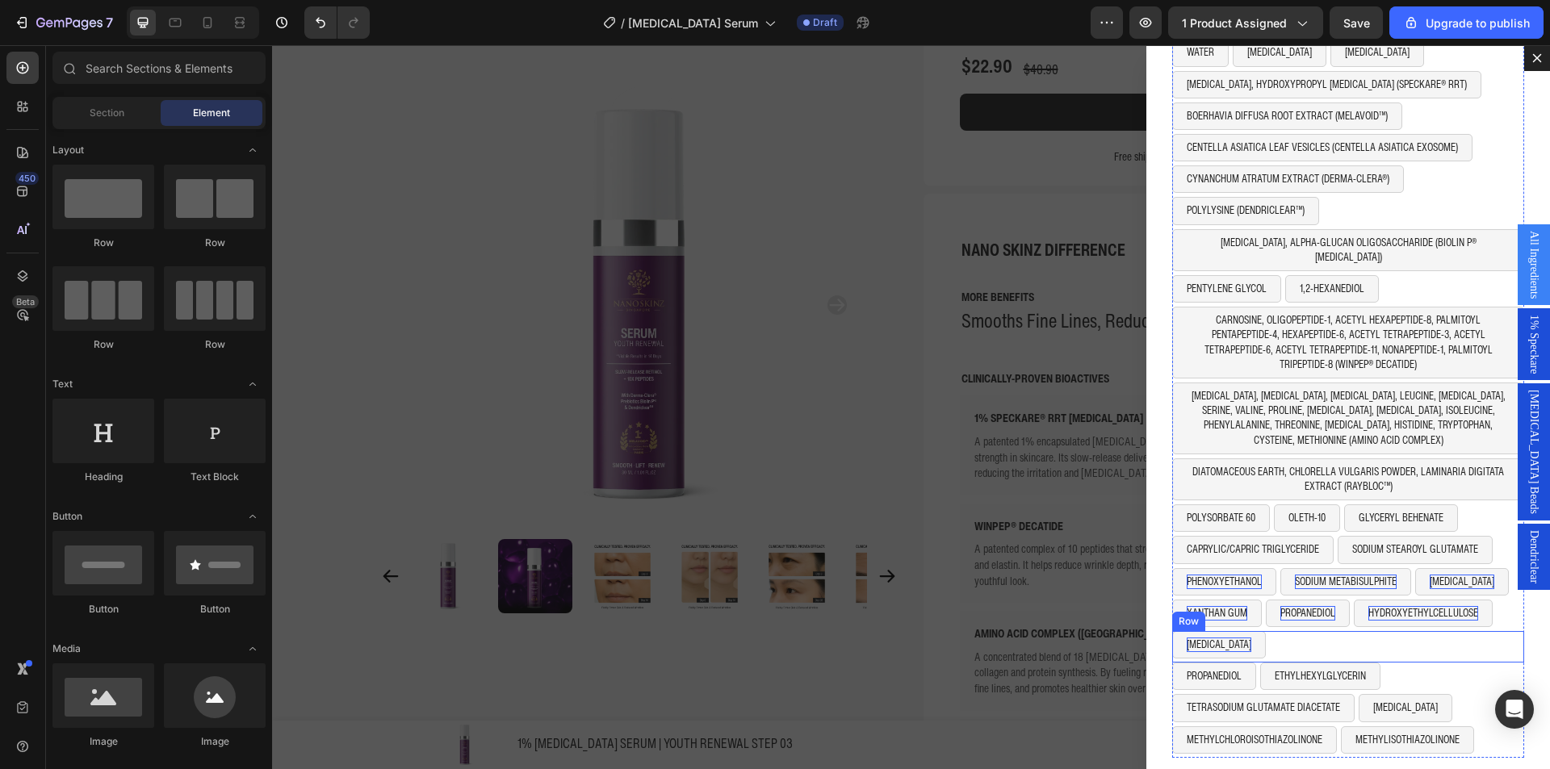
click at [1425, 663] on div "PROPANEDIOL Button ETHYLHEXYLGLYCERIN Button Row" at bounding box center [1348, 678] width 352 height 31
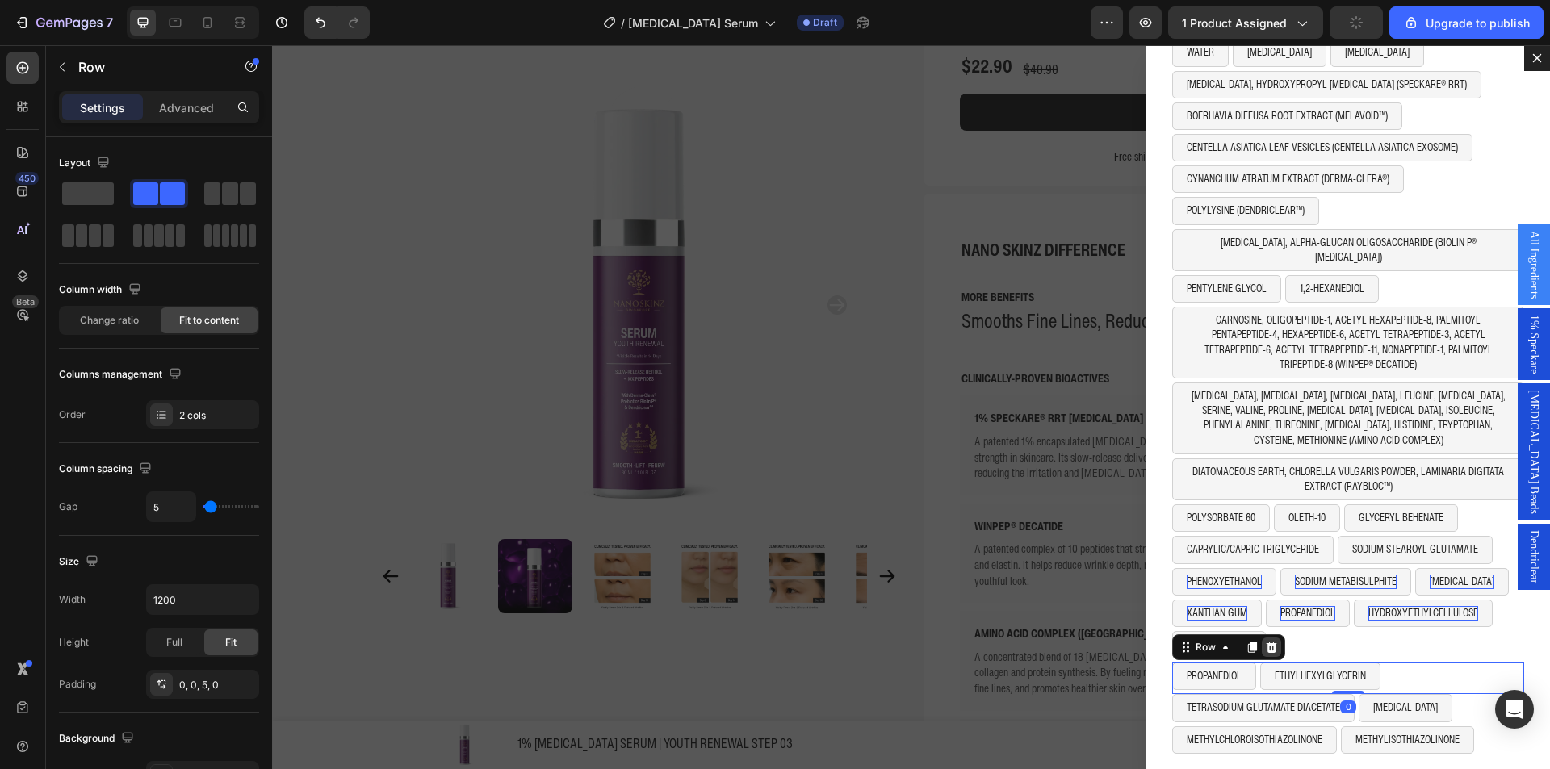
click at [1265, 641] on icon "Dialog body" at bounding box center [1271, 647] width 13 height 13
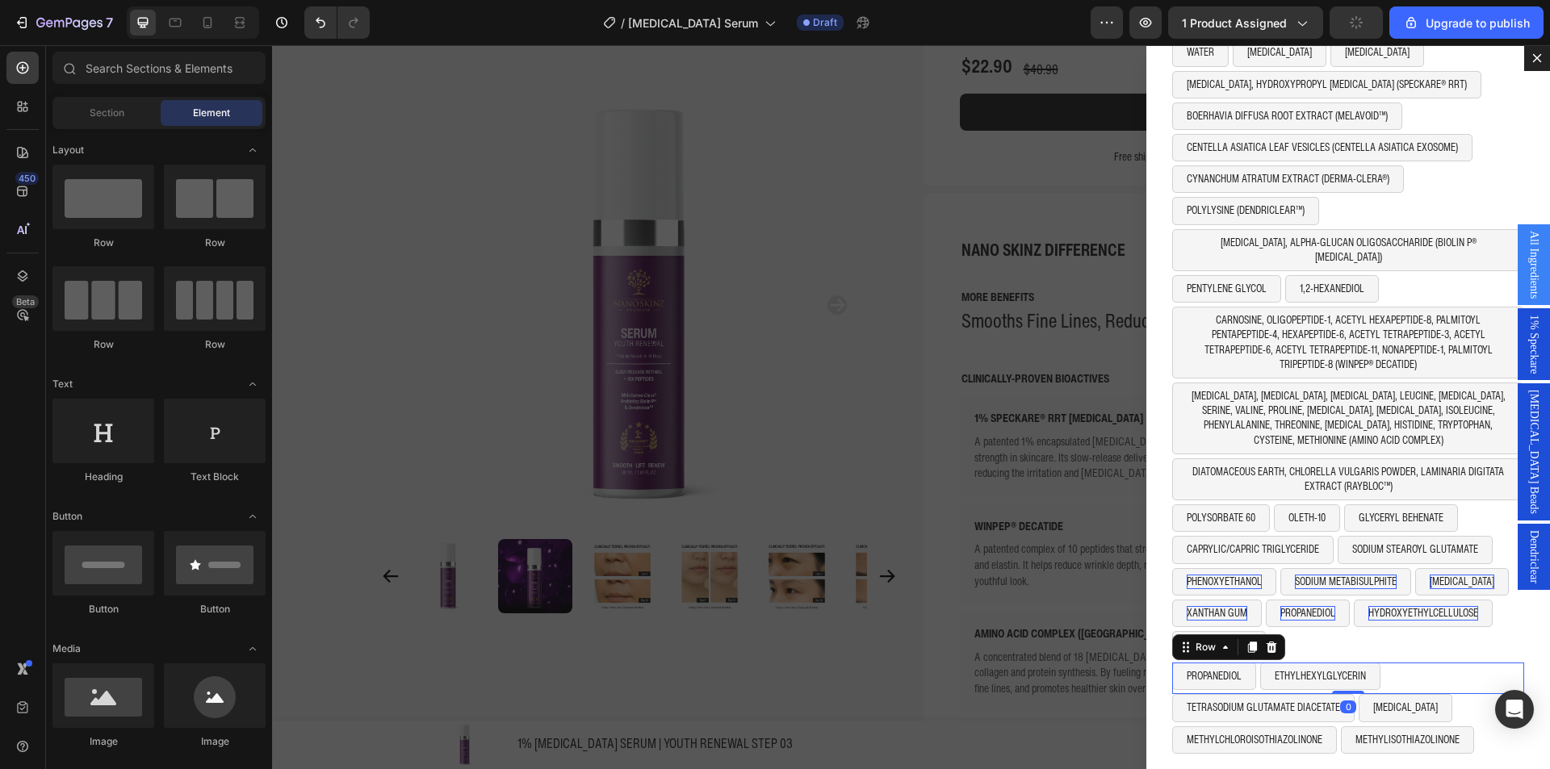
scroll to position [40, 0]
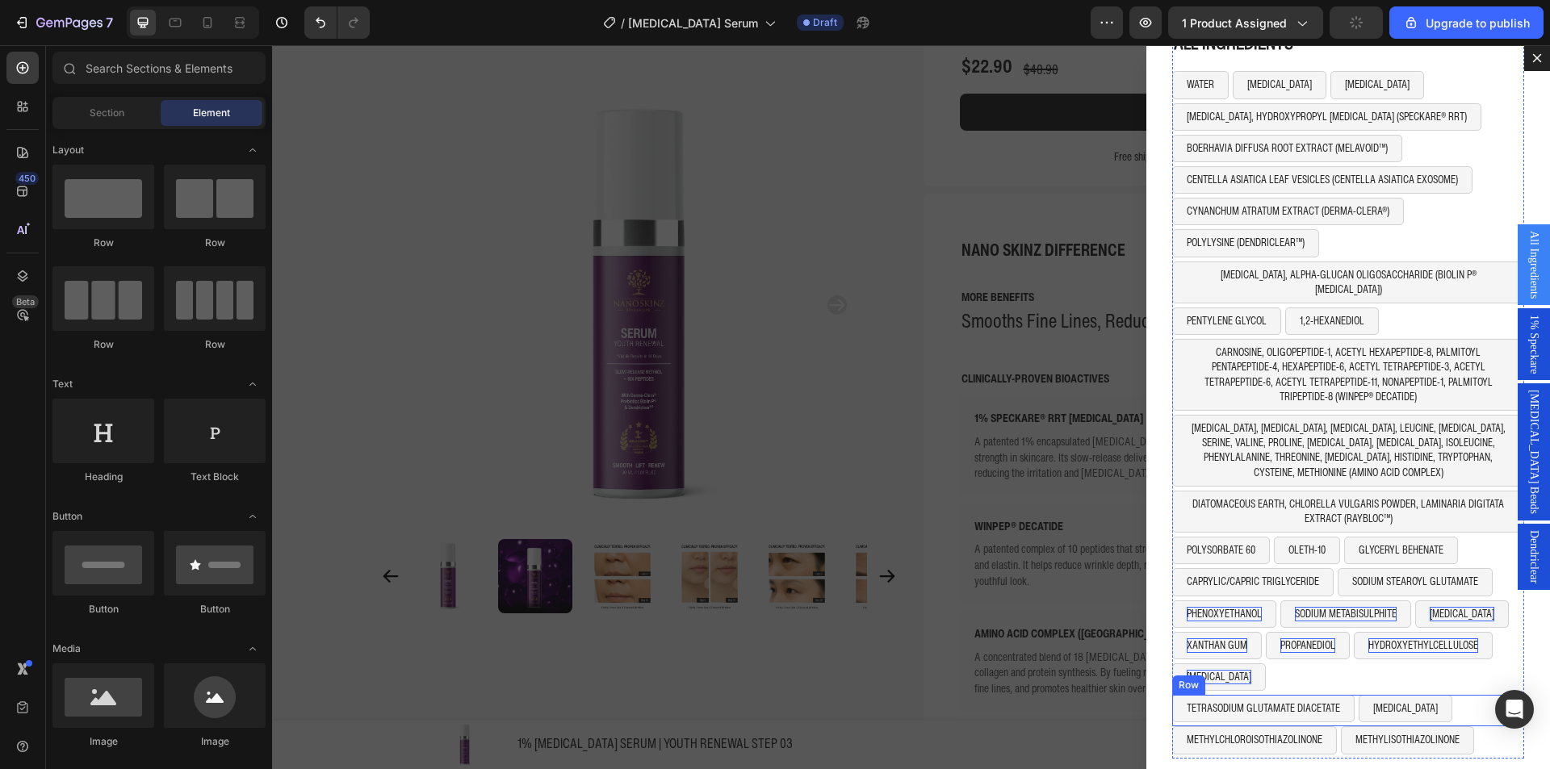
click at [1468, 695] on div "TETRASODIUM GLUTAMATE DIACETATE Button [MEDICAL_DATA] Button Row" at bounding box center [1348, 710] width 352 height 31
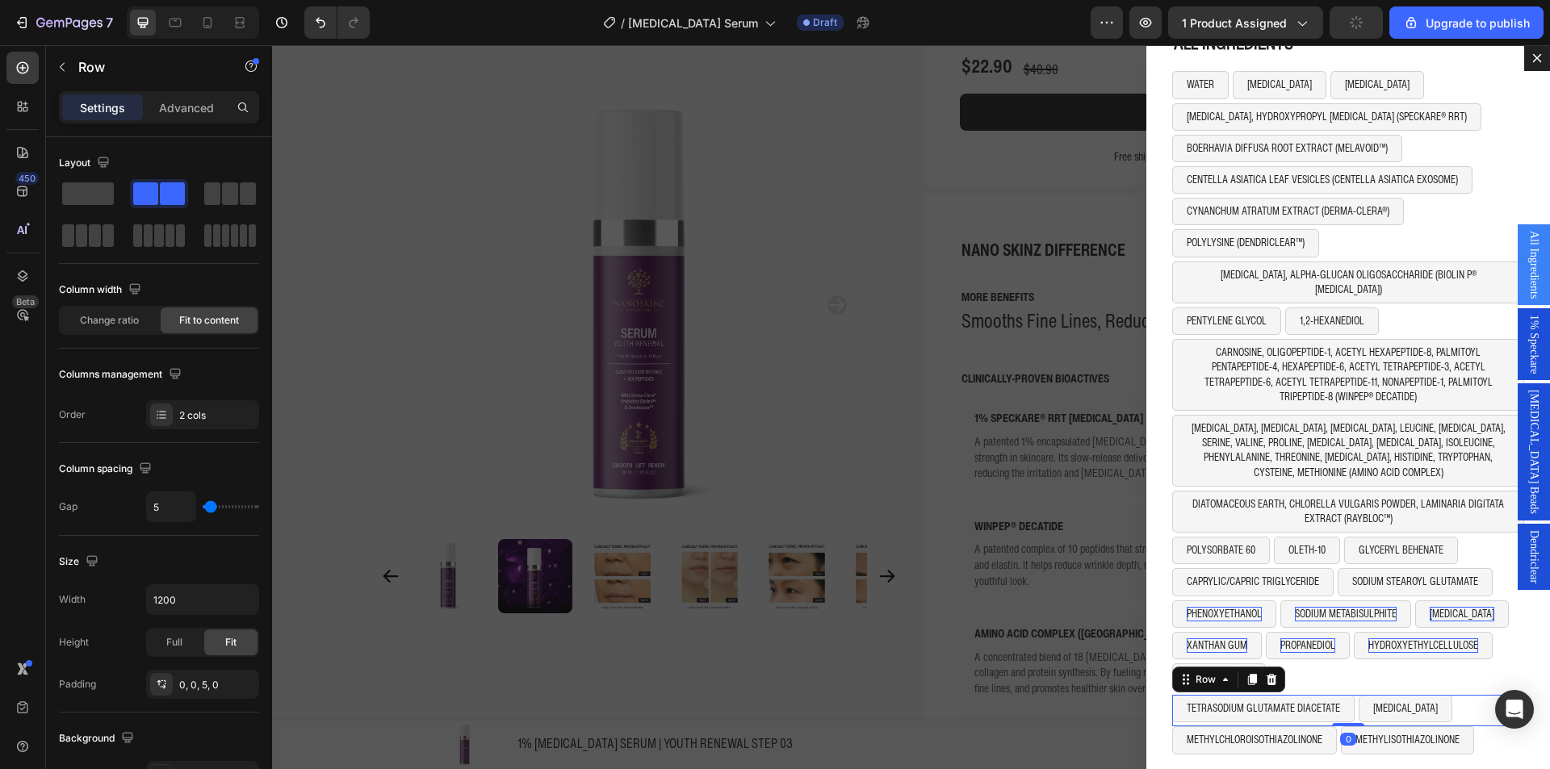
drag, startPoint x: 1258, startPoint y: 661, endPoint x: 1275, endPoint y: 670, distance: 19.1
click at [1267, 674] on icon "Dialog body" at bounding box center [1272, 679] width 10 height 11
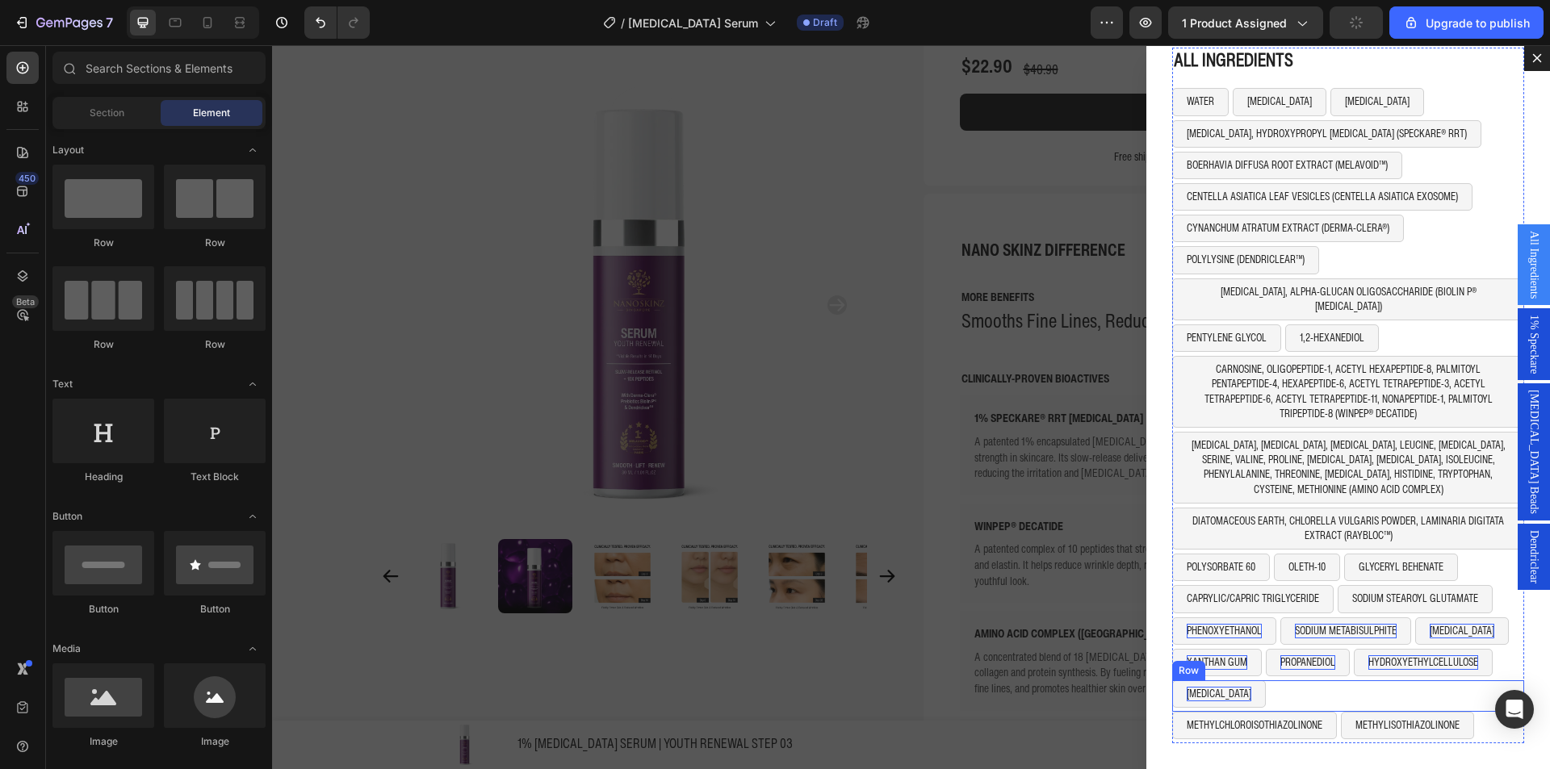
scroll to position [9, 0]
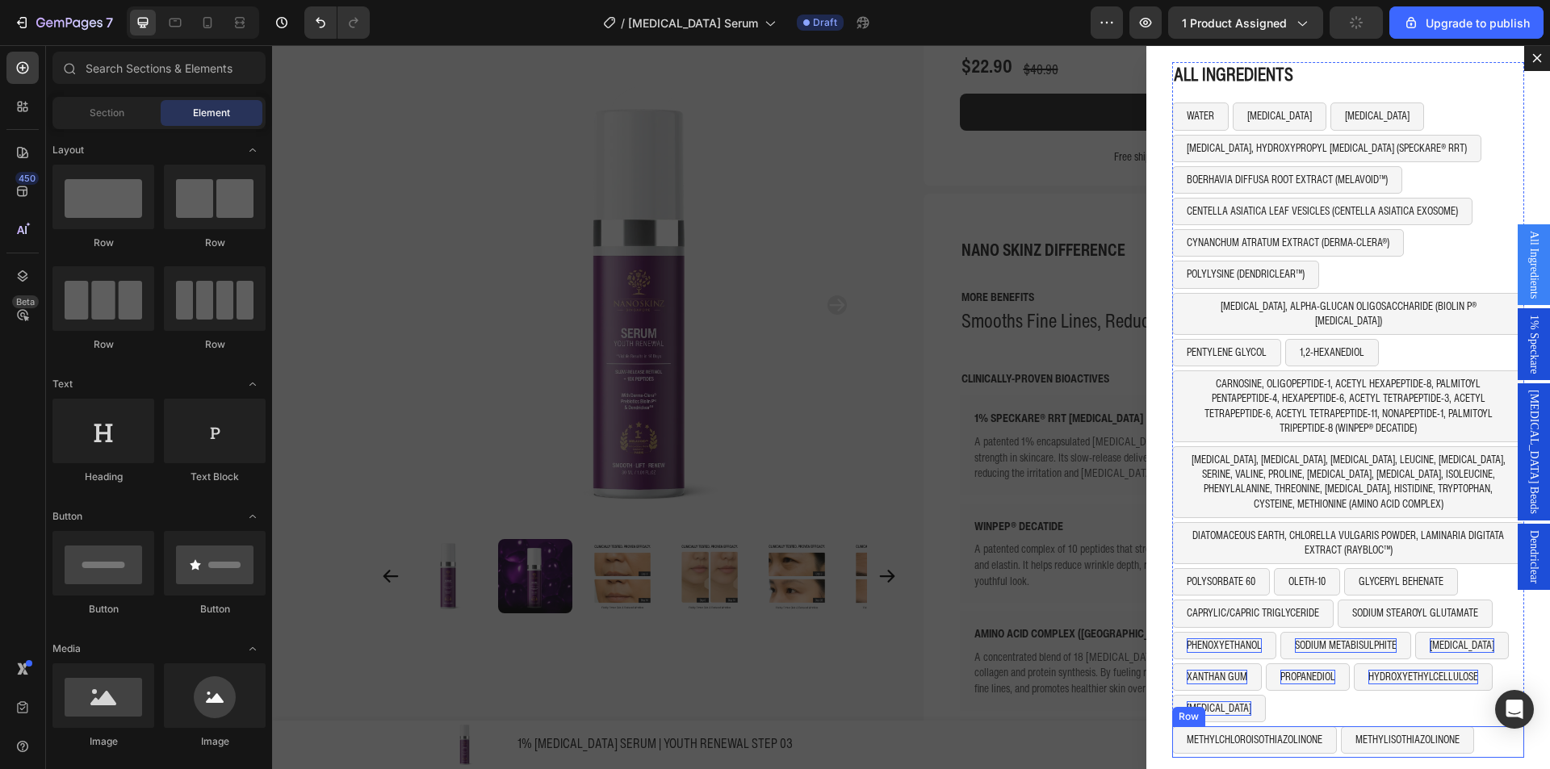
click at [1484, 733] on div "METHYLCHLOROISOTHIAZOLINONE Button METHYLISOTHIAZOLINONE Button Row" at bounding box center [1348, 742] width 352 height 31
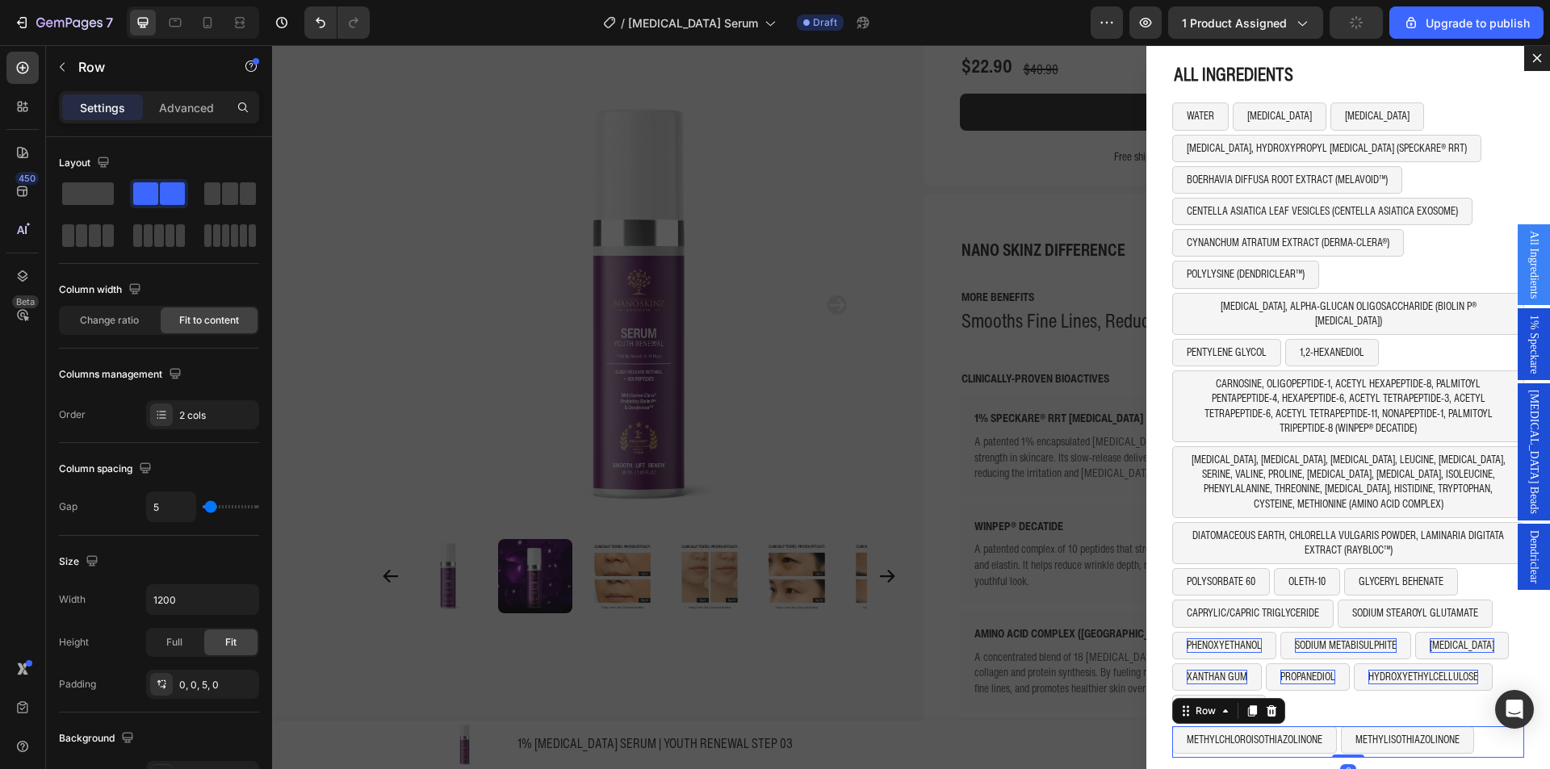
drag, startPoint x: 1259, startPoint y: 693, endPoint x: 1276, endPoint y: 667, distance: 30.9
click at [1267, 706] on icon "Dialog body" at bounding box center [1272, 711] width 10 height 11
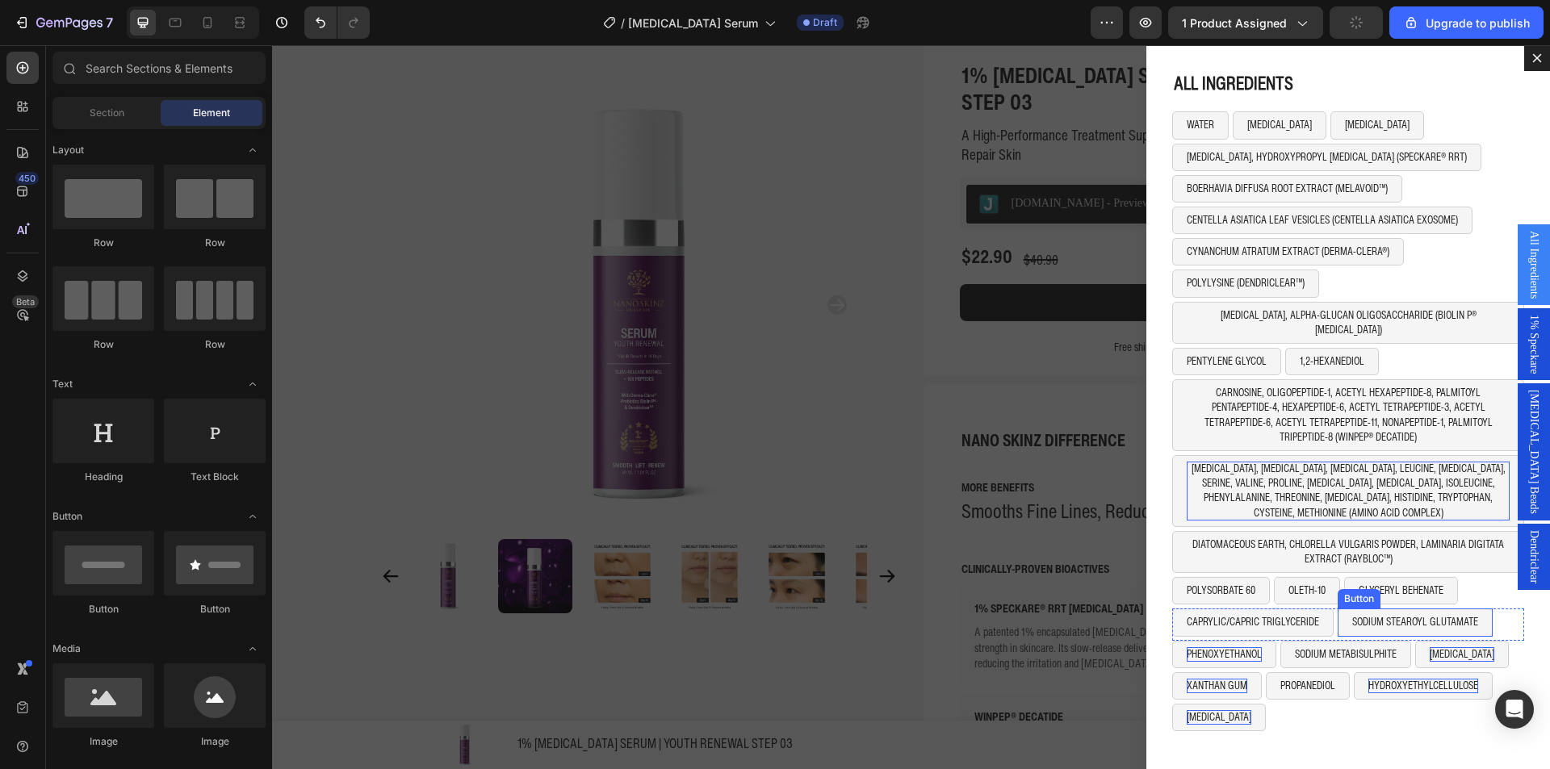
scroll to position [117, 0]
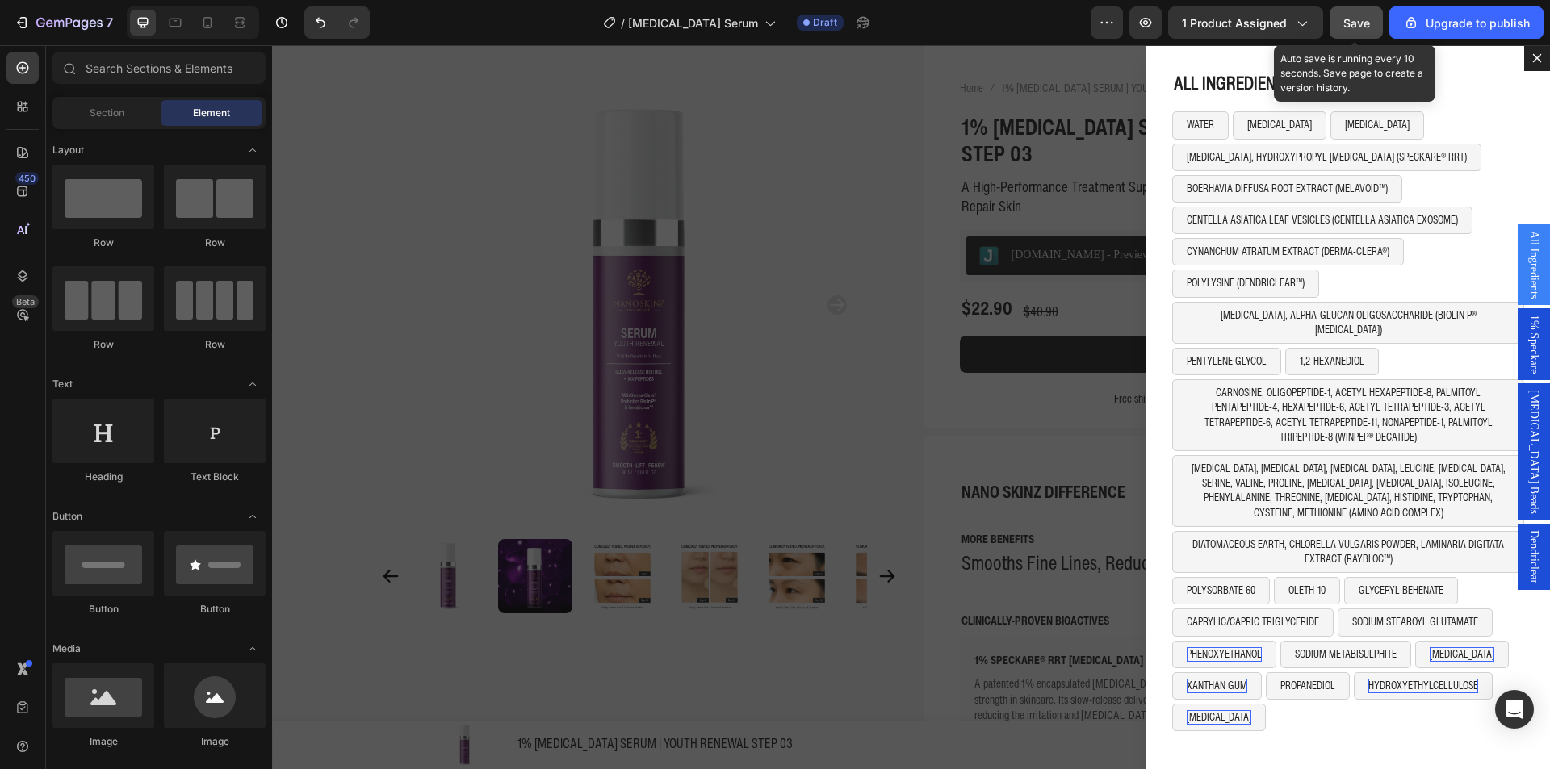
click at [1360, 27] on span "Save" at bounding box center [1356, 23] width 27 height 14
drag, startPoint x: 1526, startPoint y: 61, endPoint x: 1506, endPoint y: 72, distance: 22.7
click at [1531, 61] on icon "Dialog content" at bounding box center [1537, 58] width 13 height 13
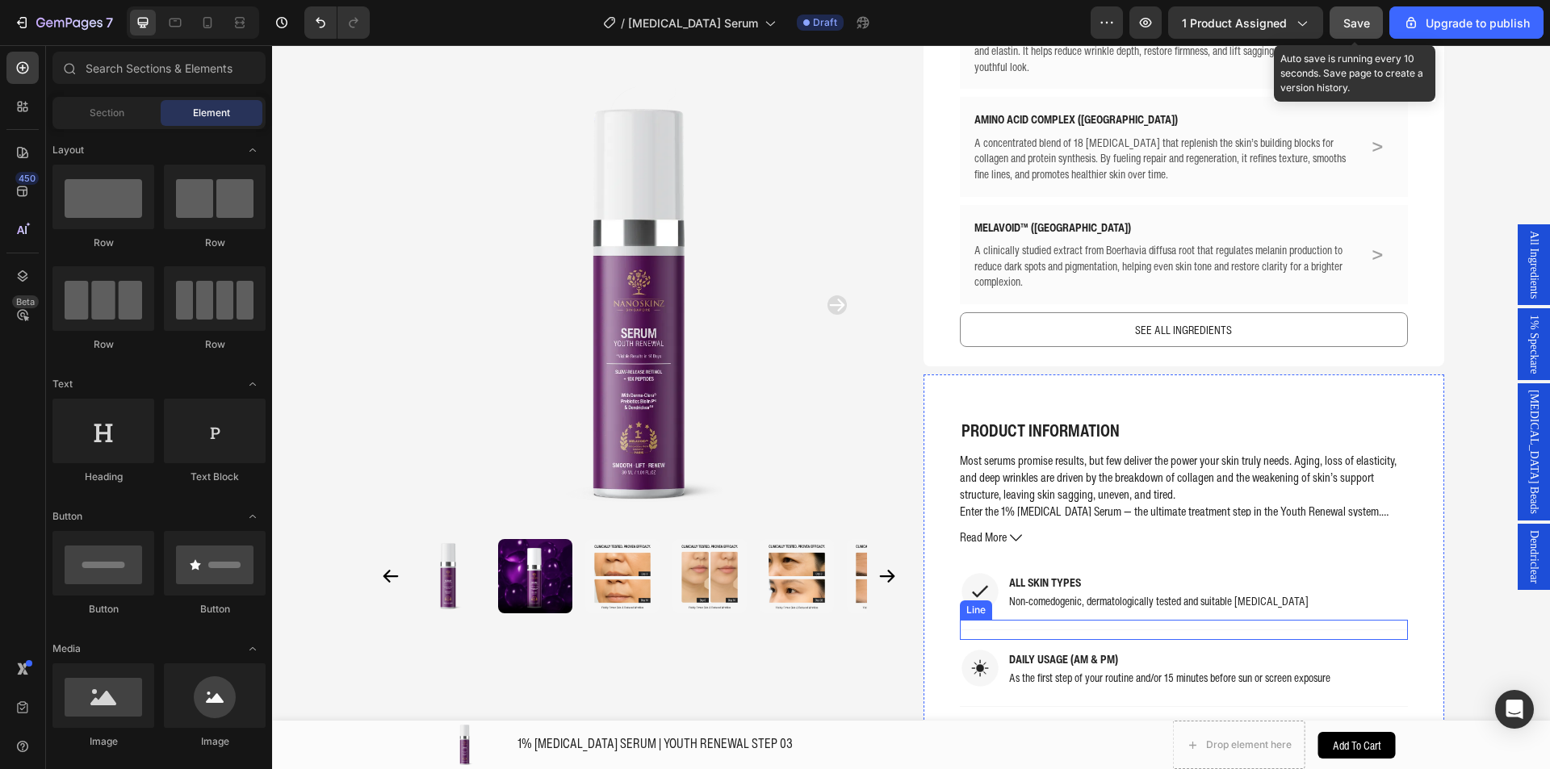
scroll to position [924, 0]
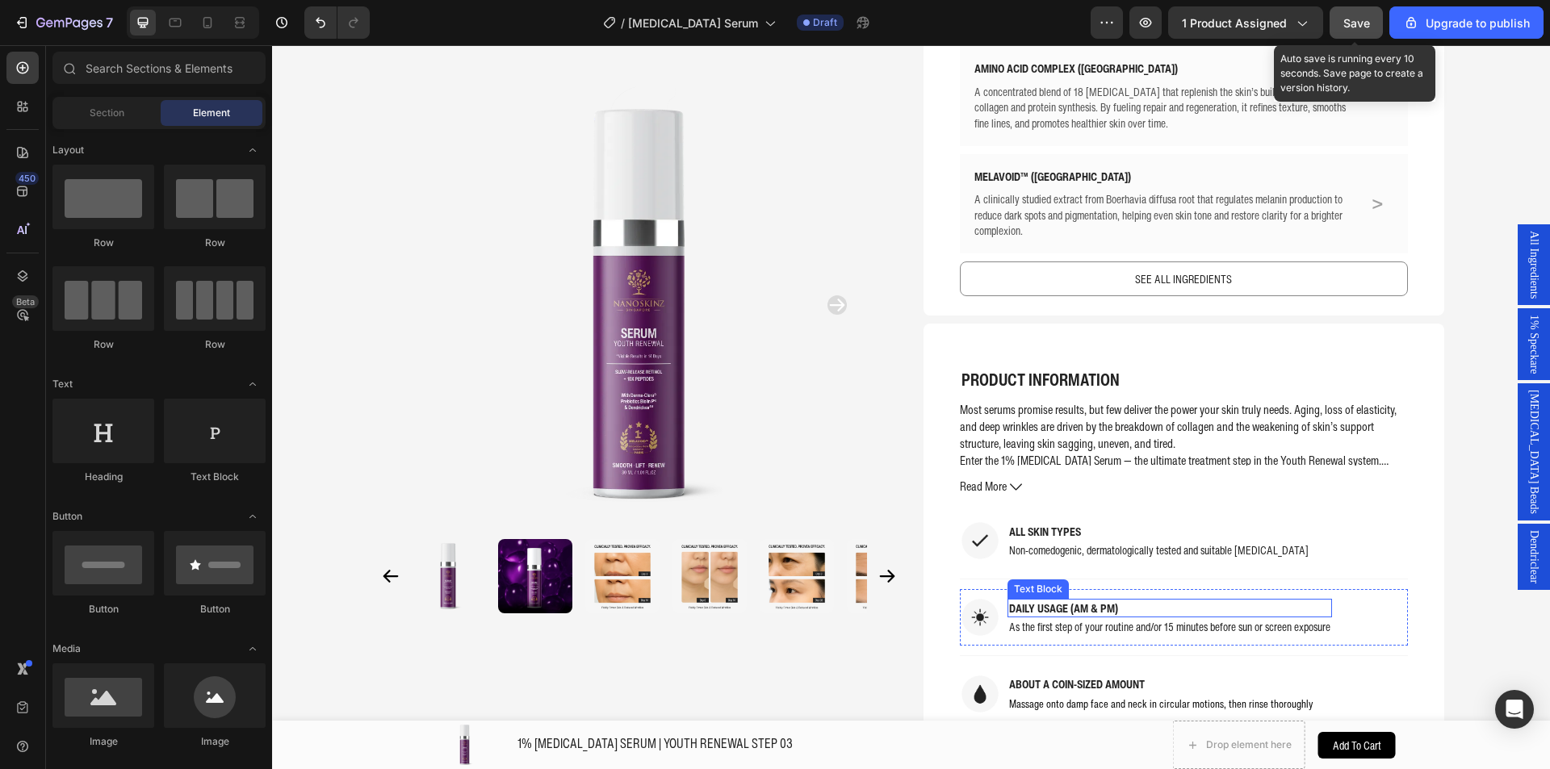
click at [1065, 619] on p "As the first step of your routine and/or 15 minutes before sun or screen exposu…" at bounding box center [1169, 627] width 321 height 16
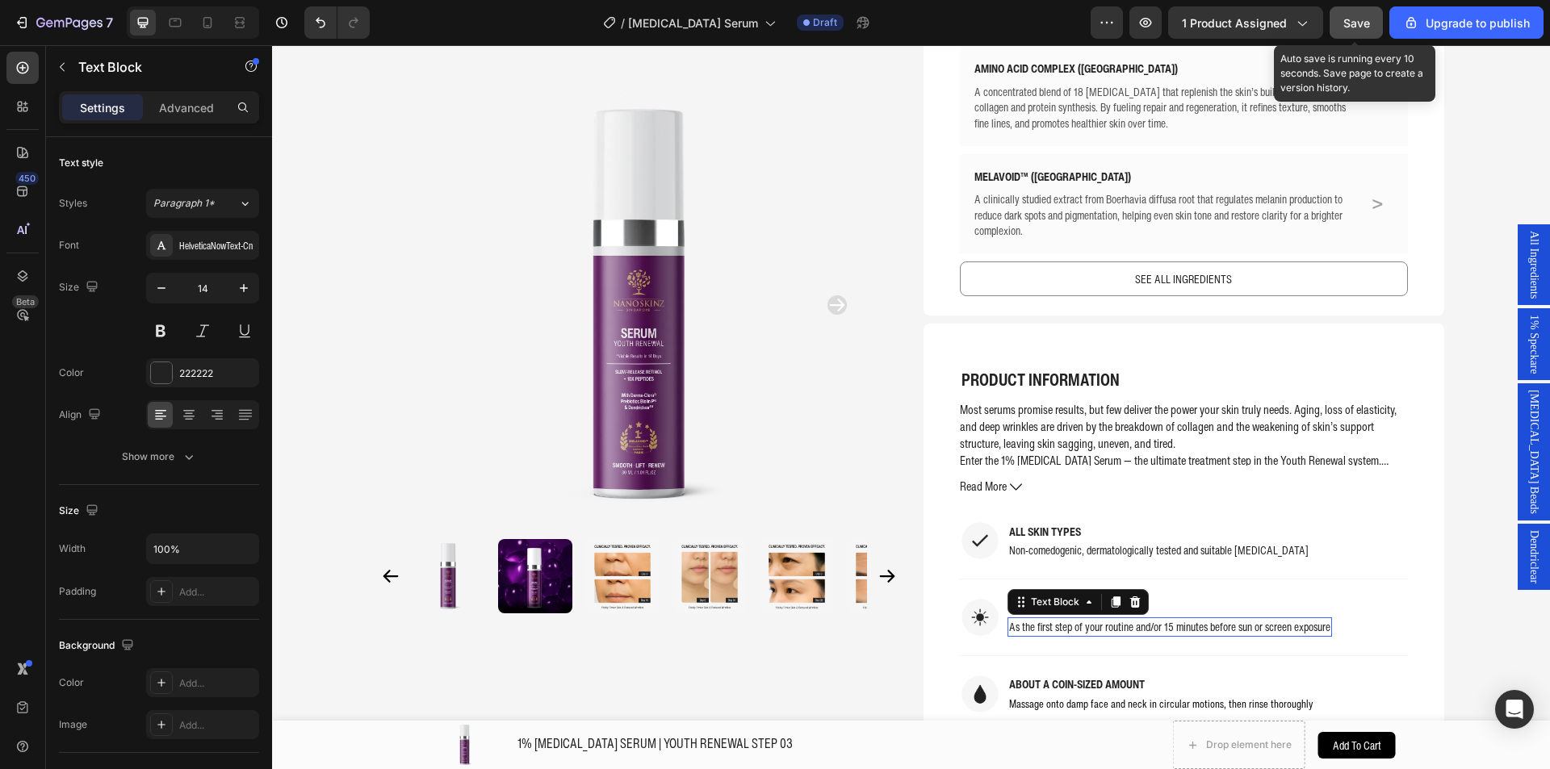
click at [1065, 619] on p "As the first step of your routine and/or 15 minutes before sun or screen exposu…" at bounding box center [1169, 627] width 321 height 16
click at [1019, 619] on p "after cleansing and toning, before moisturizer" at bounding box center [1100, 627] width 182 height 16
click at [1009, 619] on p "after cleansing and toning, before moisturizer" at bounding box center [1100, 627] width 182 height 16
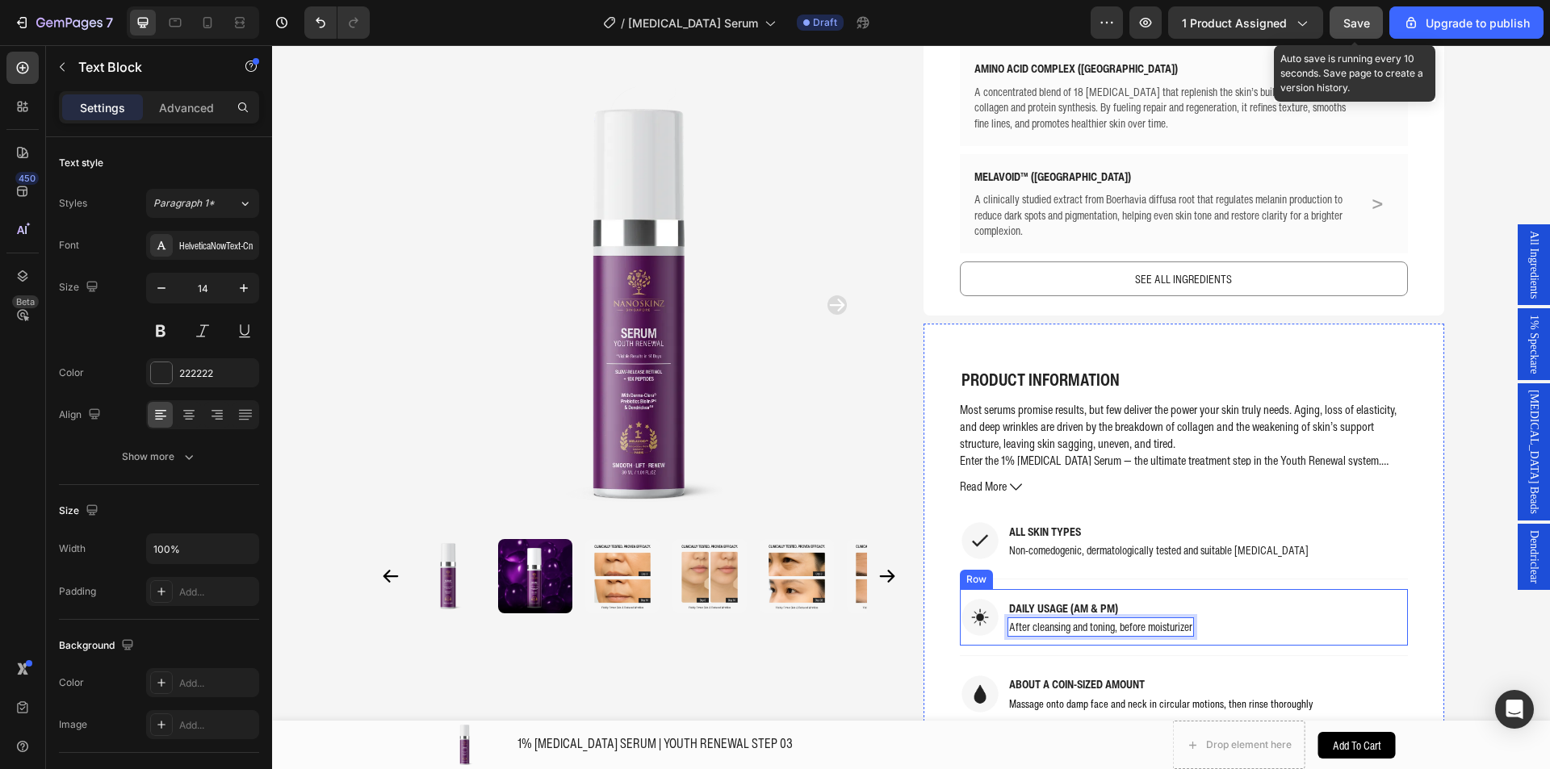
click at [1233, 605] on div "Image DAILY USAGE (AM & PM) Text Block After cleansing and toning, before moist…" at bounding box center [1184, 617] width 448 height 57
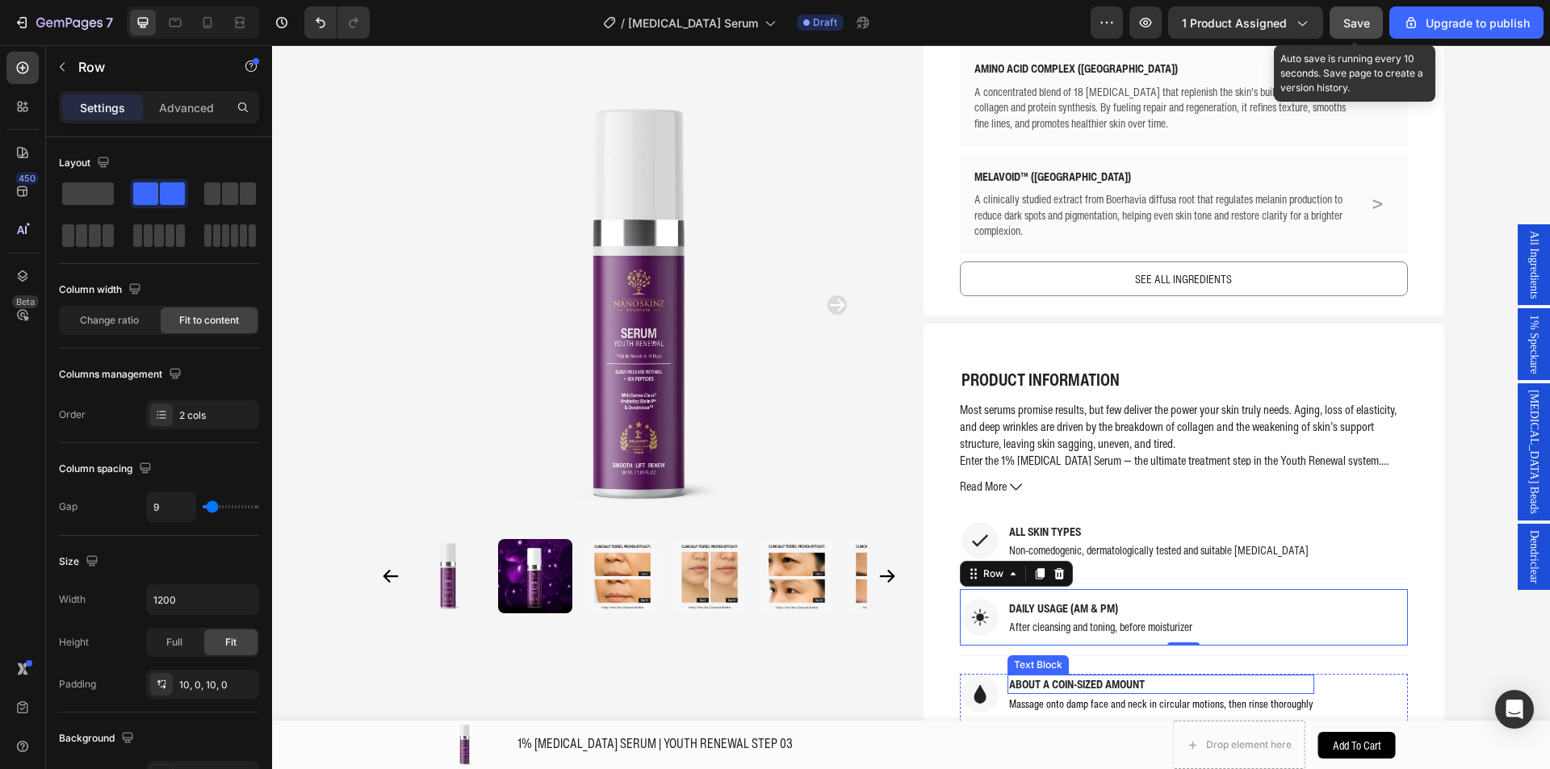
click at [1100, 676] on p "ABOUT A COIN-SIZED AMOUNT" at bounding box center [1161, 684] width 304 height 16
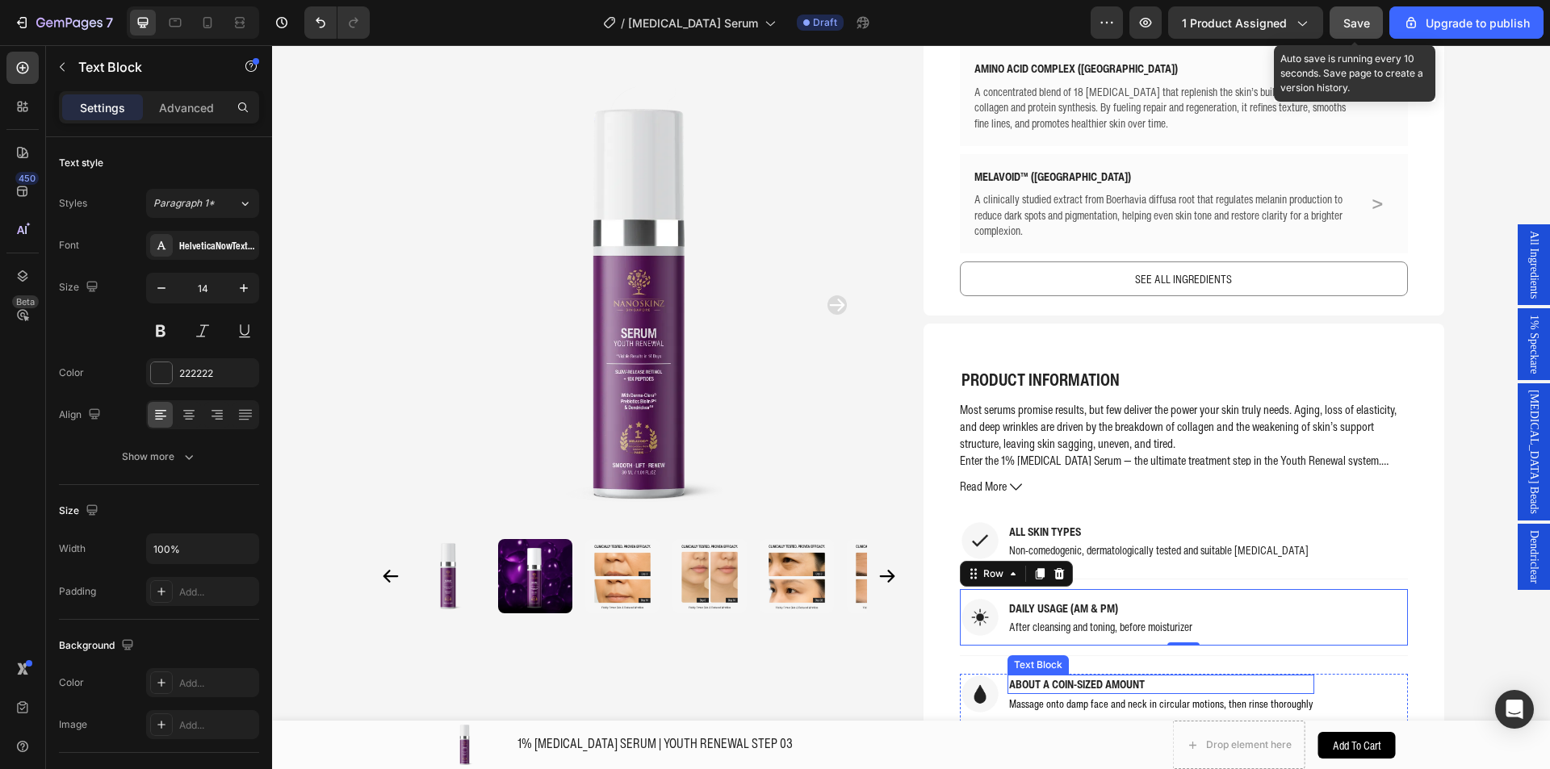
click at [1100, 676] on p "ABOUT A COIN-SIZED AMOUNT" at bounding box center [1161, 684] width 304 height 16
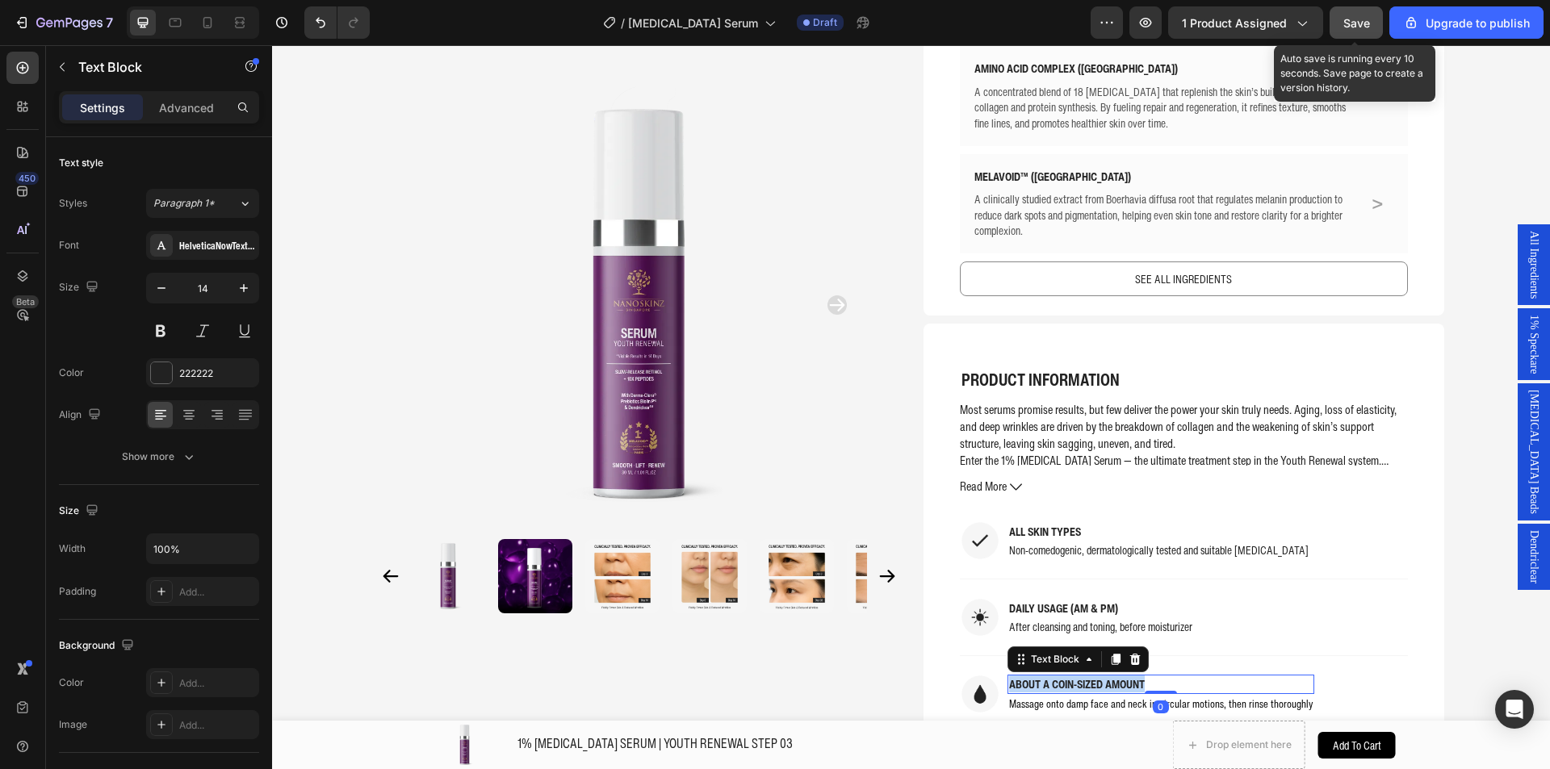
click at [1100, 676] on p "ABOUT A COIN-SIZED AMOUNT" at bounding box center [1161, 684] width 304 height 16
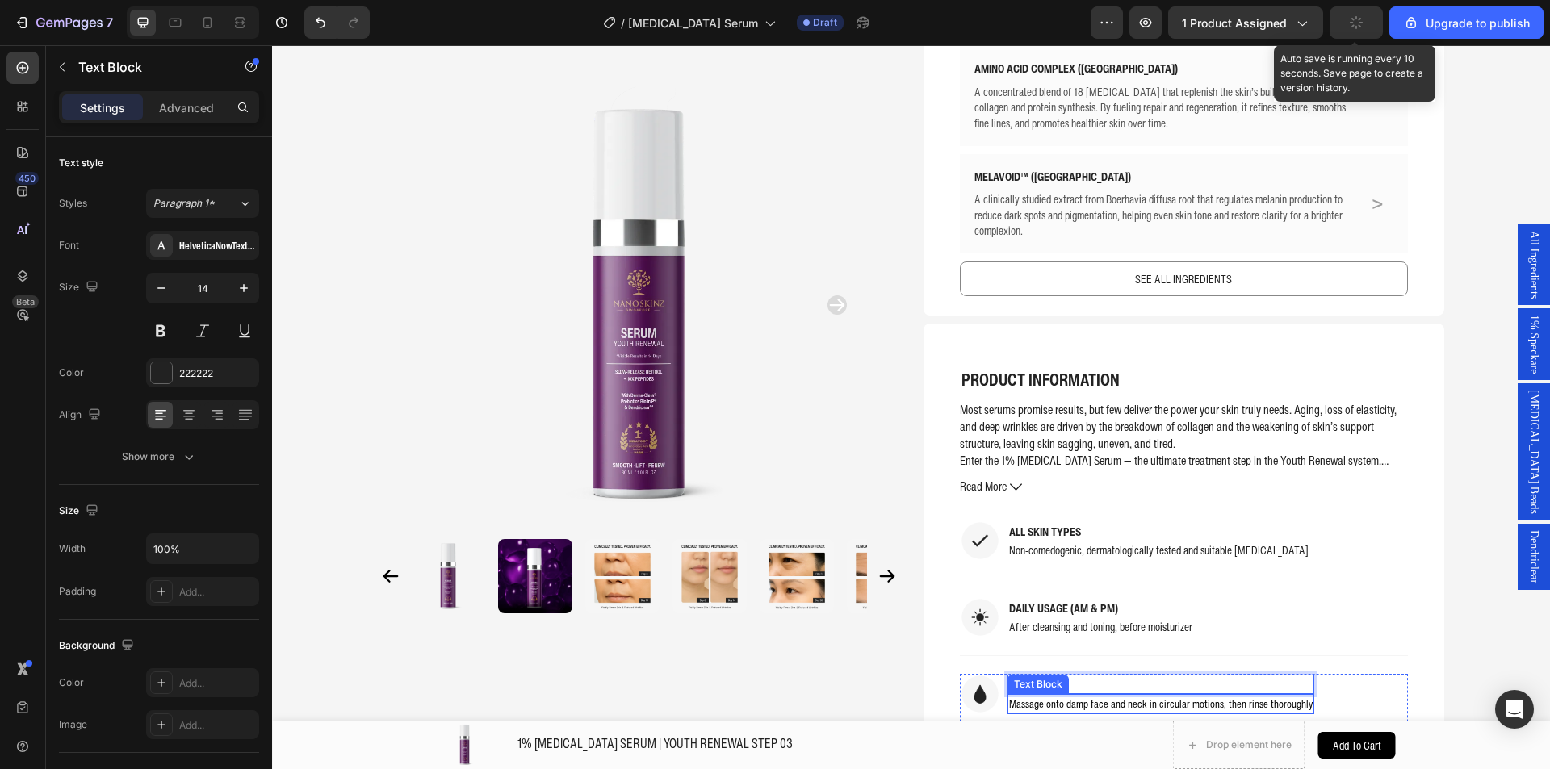
click at [1093, 696] on span "Massage onto damp face and neck in circular motions, then rinse thoroughly" at bounding box center [1161, 704] width 304 height 16
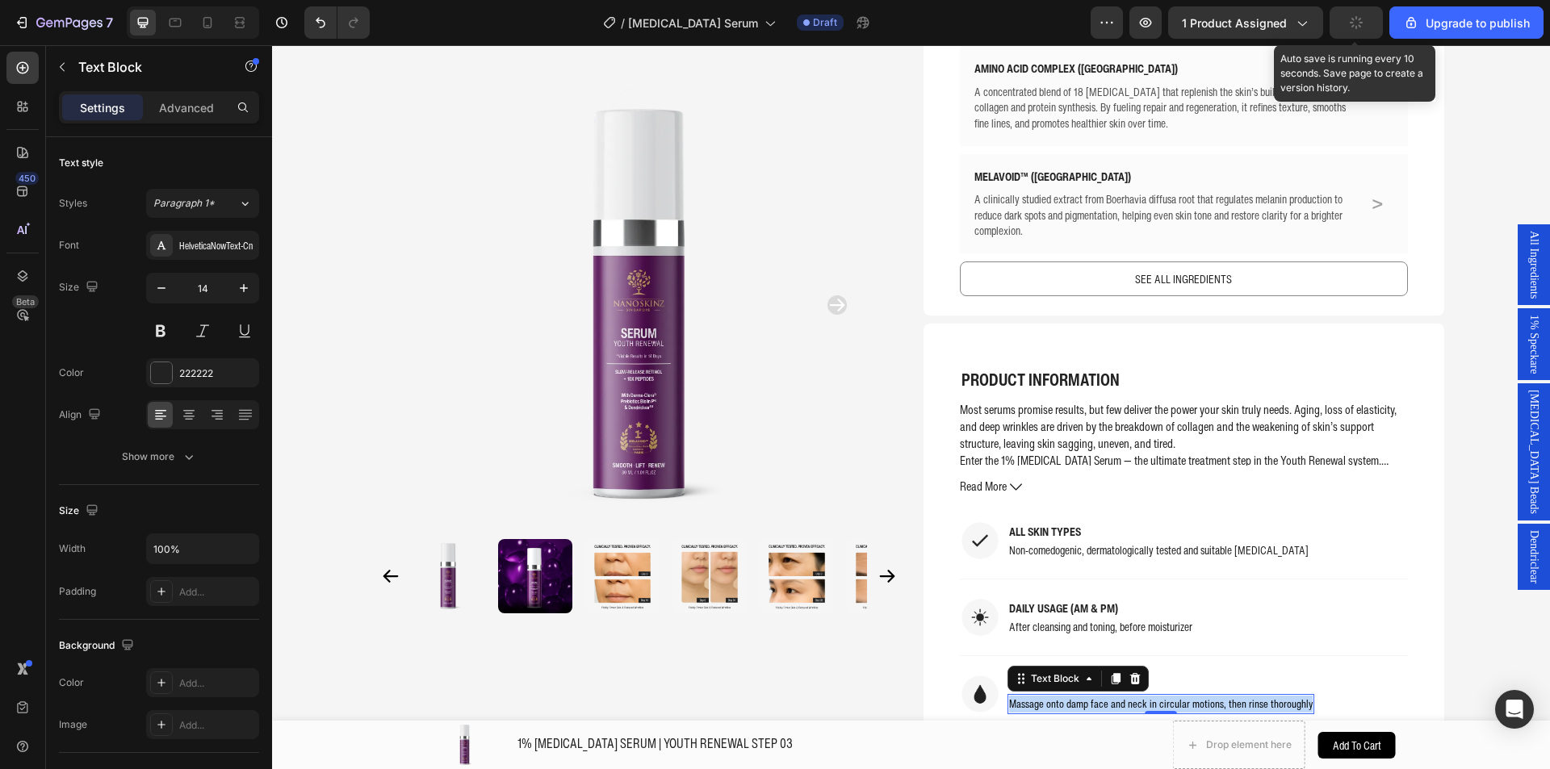
click at [1093, 696] on span "Massage onto damp face and neck in circular motions, then rinse thoroughly" at bounding box center [1161, 704] width 304 height 16
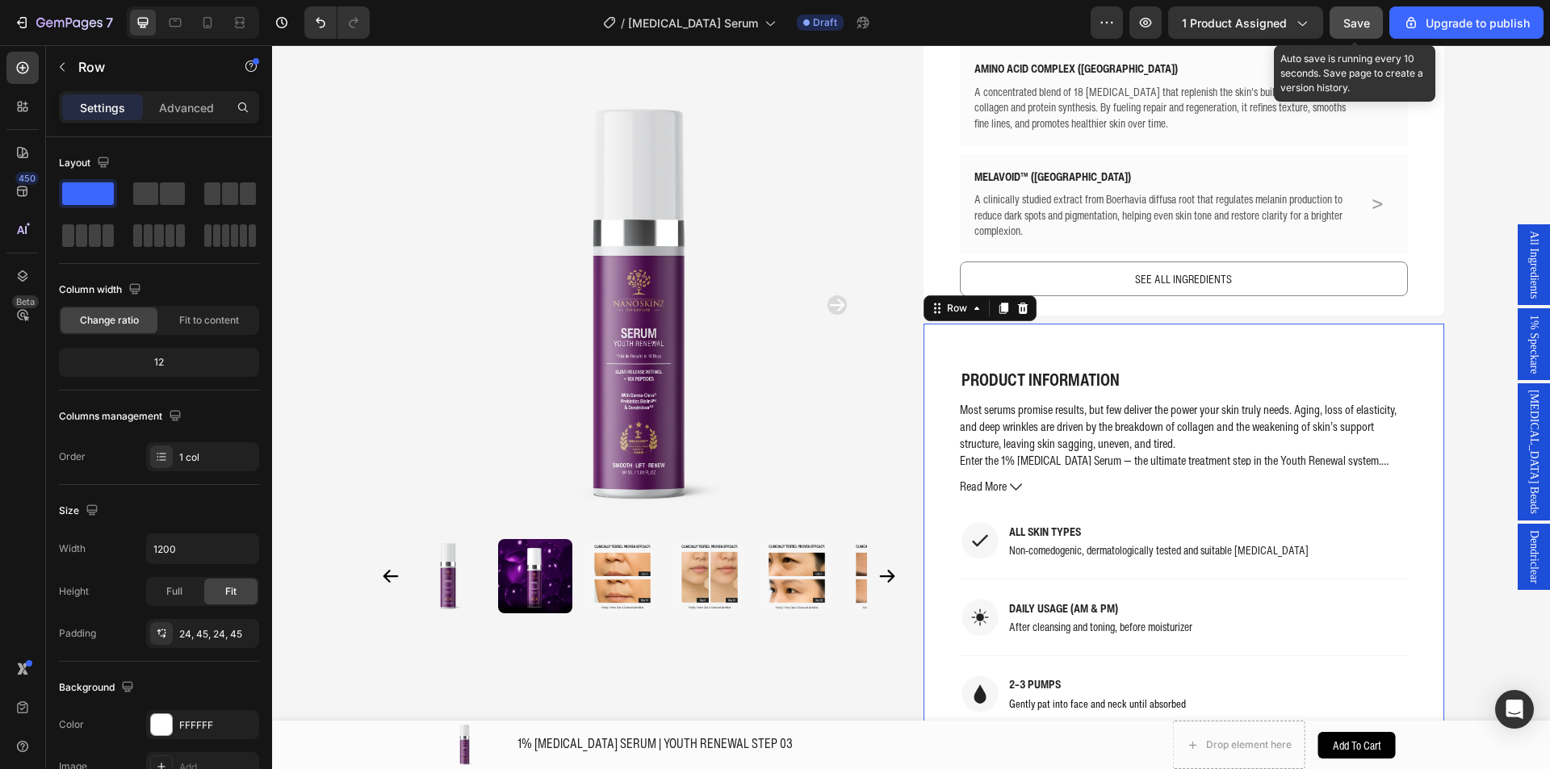
click at [1419, 674] on div "PRODUCT INFORMATION Text Block Most serums promise results, but few deliver the…" at bounding box center [1184, 541] width 521 height 434
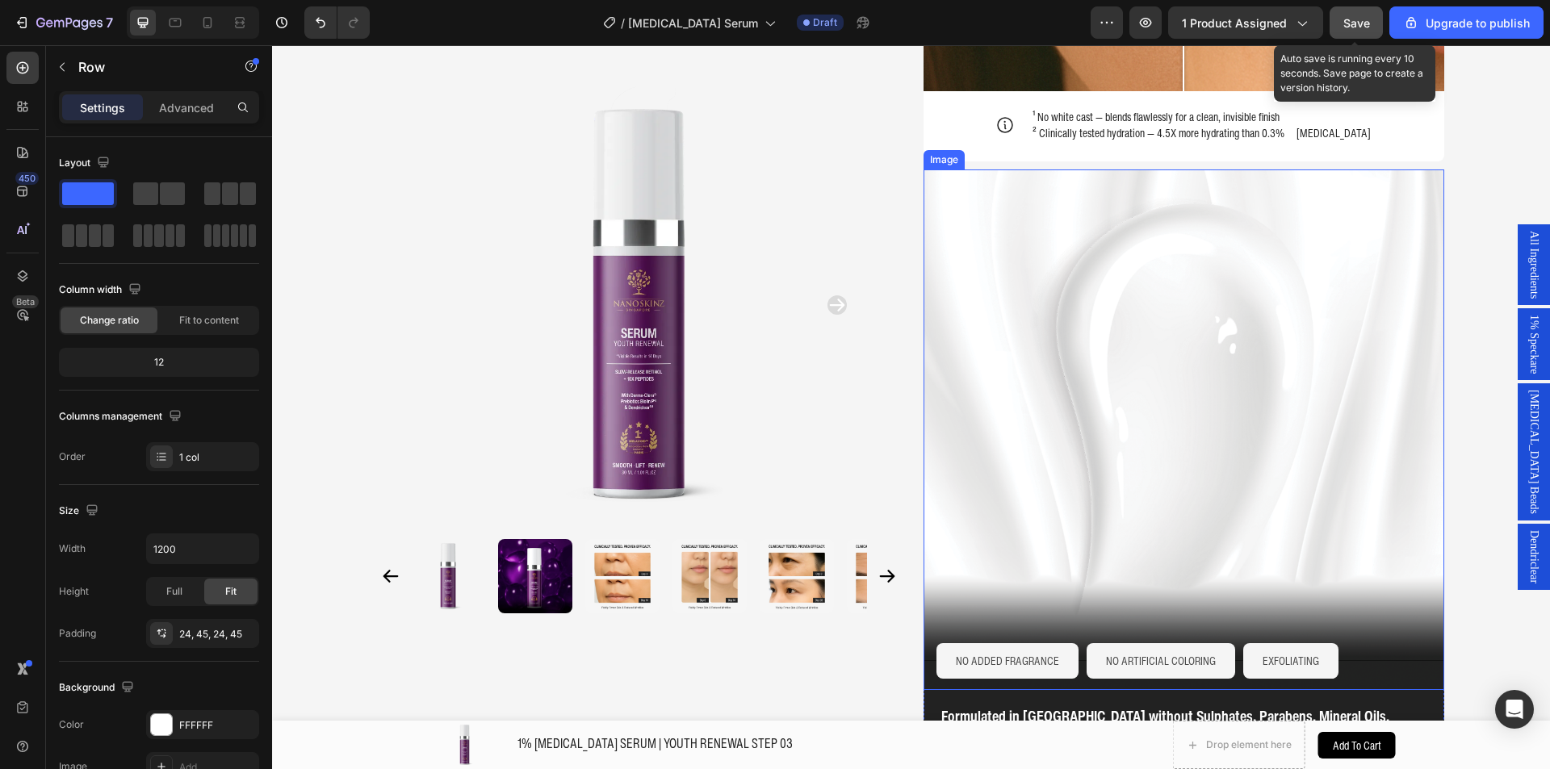
scroll to position [2135, 0]
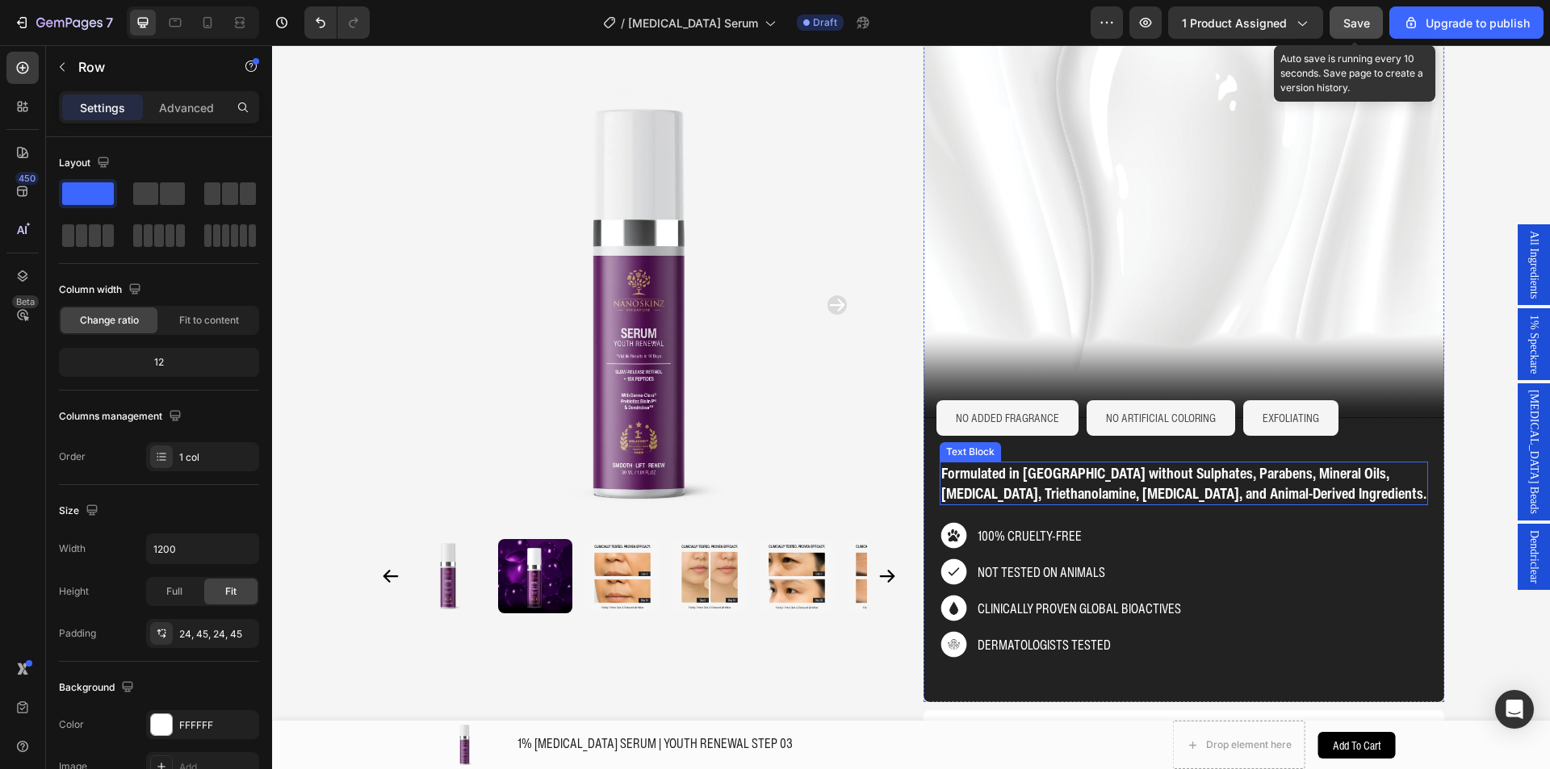
click at [1051, 463] on p "Formulated in [GEOGRAPHIC_DATA] without Sulphates, Parabens, Mineral Oils, [MED…" at bounding box center [1183, 483] width 485 height 40
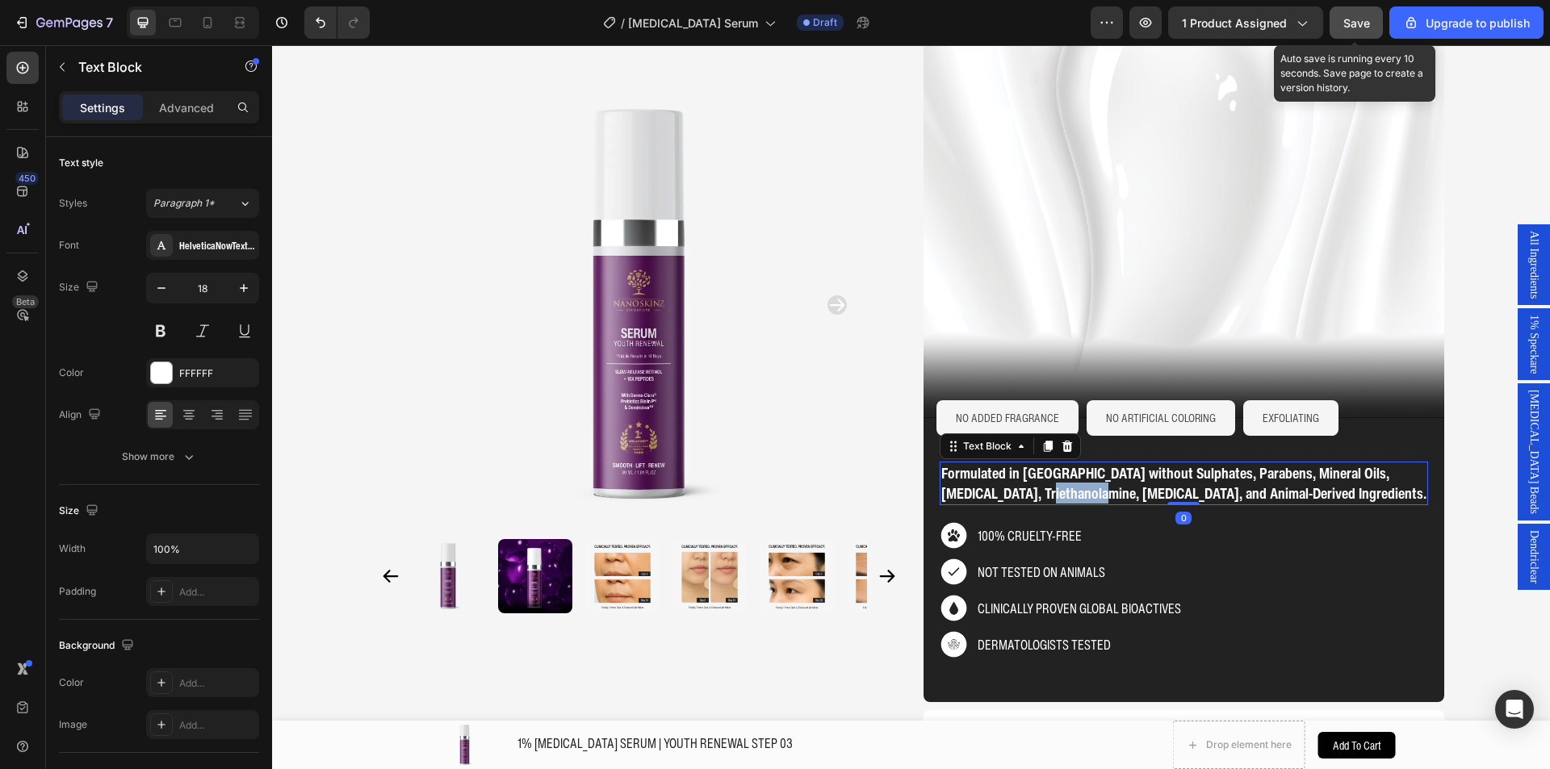
click at [1051, 463] on p "Formulated in [GEOGRAPHIC_DATA] without Sulphates, Parabens, Mineral Oils, [MED…" at bounding box center [1183, 483] width 485 height 40
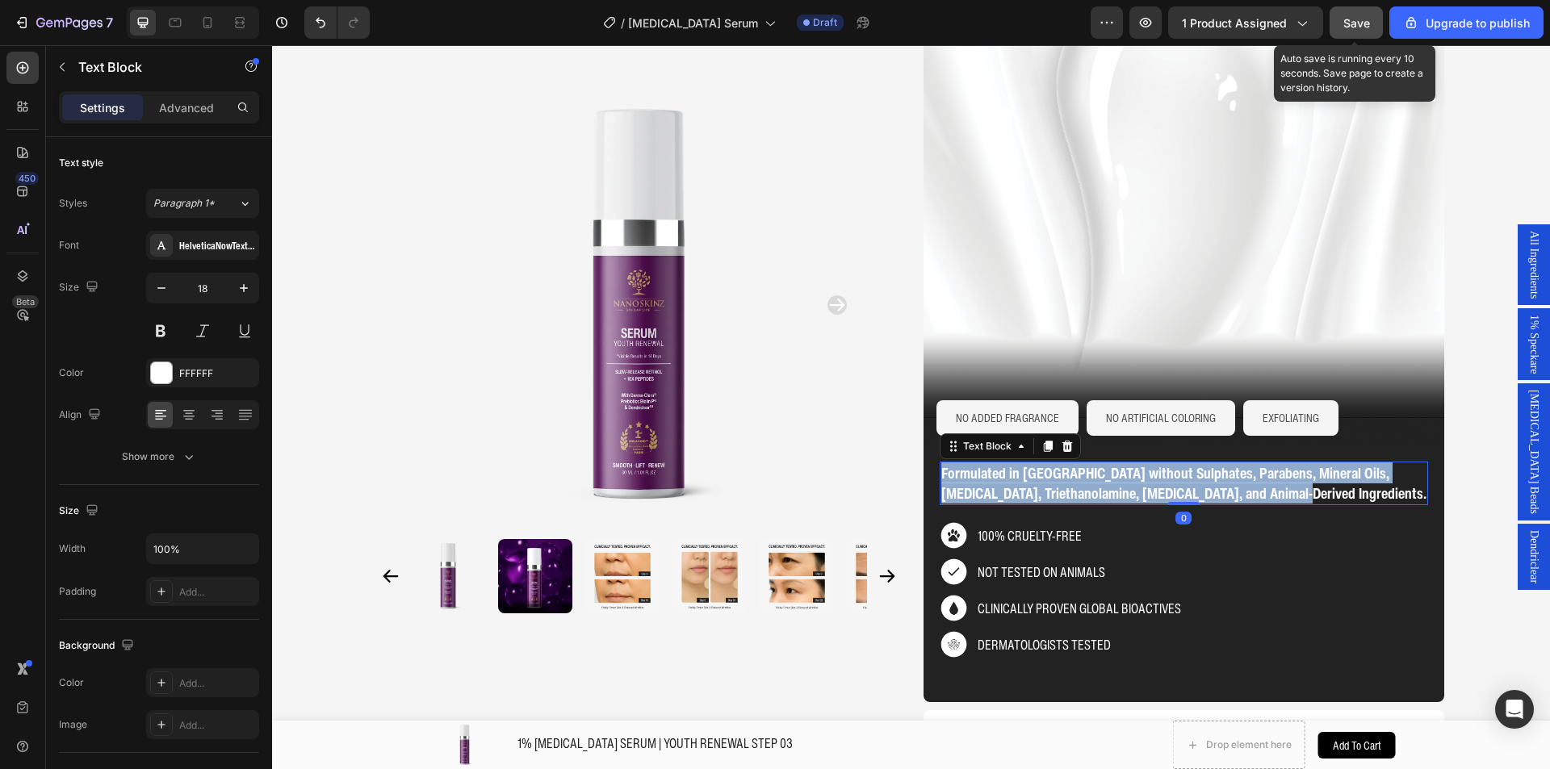
click at [1051, 463] on p "Formulated in [GEOGRAPHIC_DATA] without Sulphates, Parabens, Mineral Oils, [MED…" at bounding box center [1183, 483] width 485 height 40
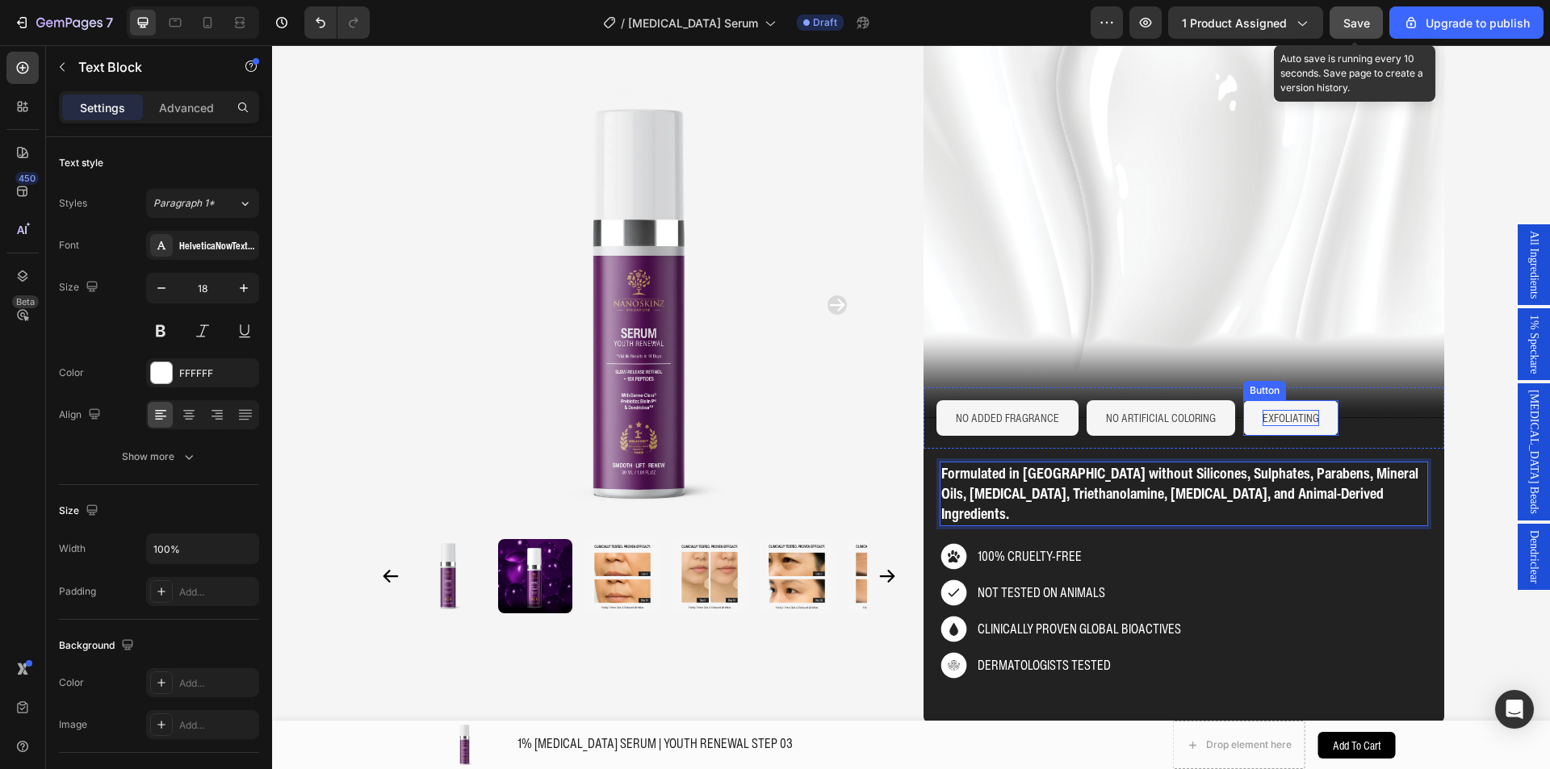
click at [1277, 410] on p "EXFOLIATING" at bounding box center [1291, 418] width 57 height 16
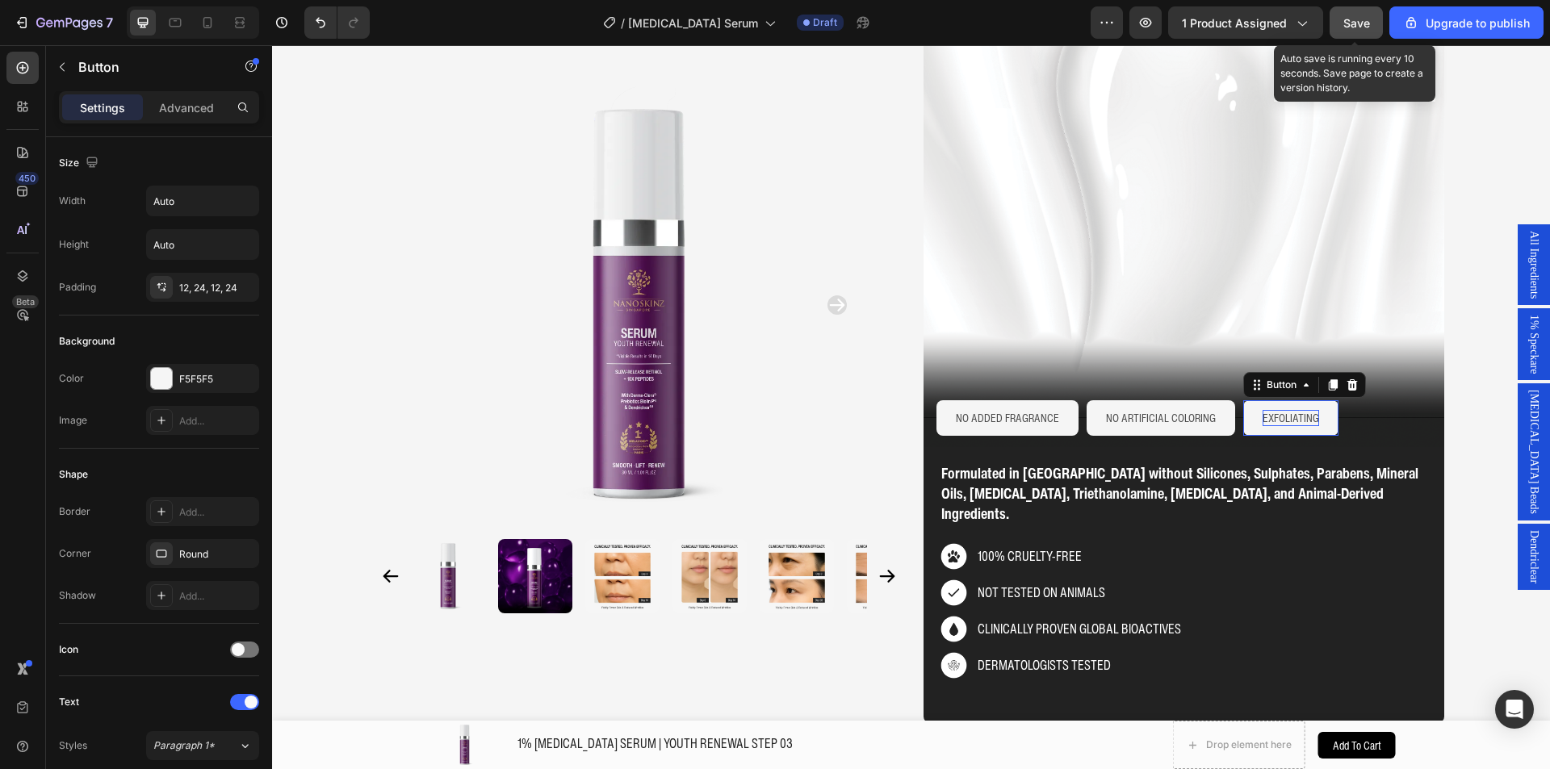
click at [1277, 410] on p "EXFOLIATING" at bounding box center [1291, 418] width 57 height 16
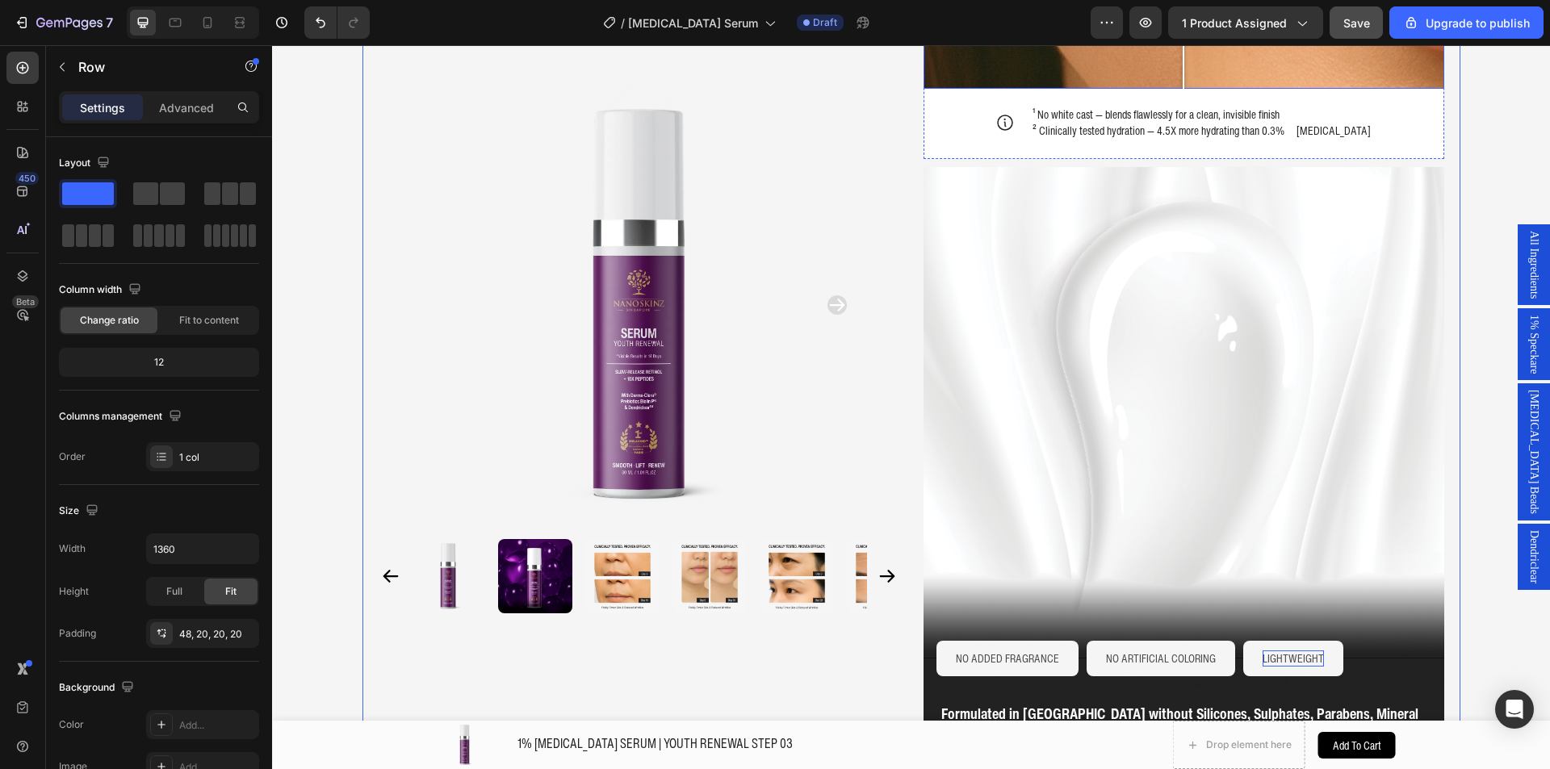
scroll to position [1893, 0]
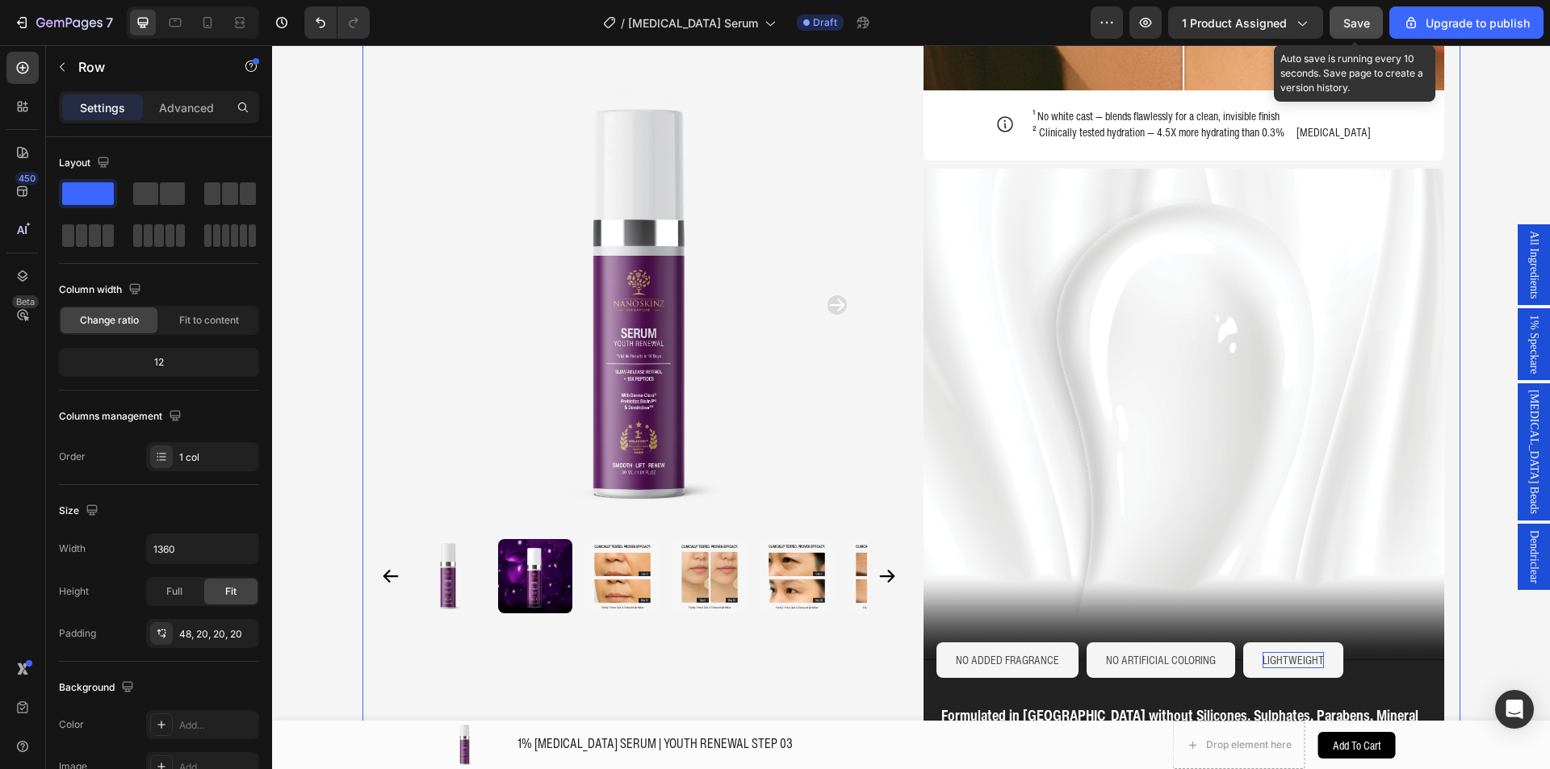
click at [1342, 27] on button "Save" at bounding box center [1356, 22] width 53 height 32
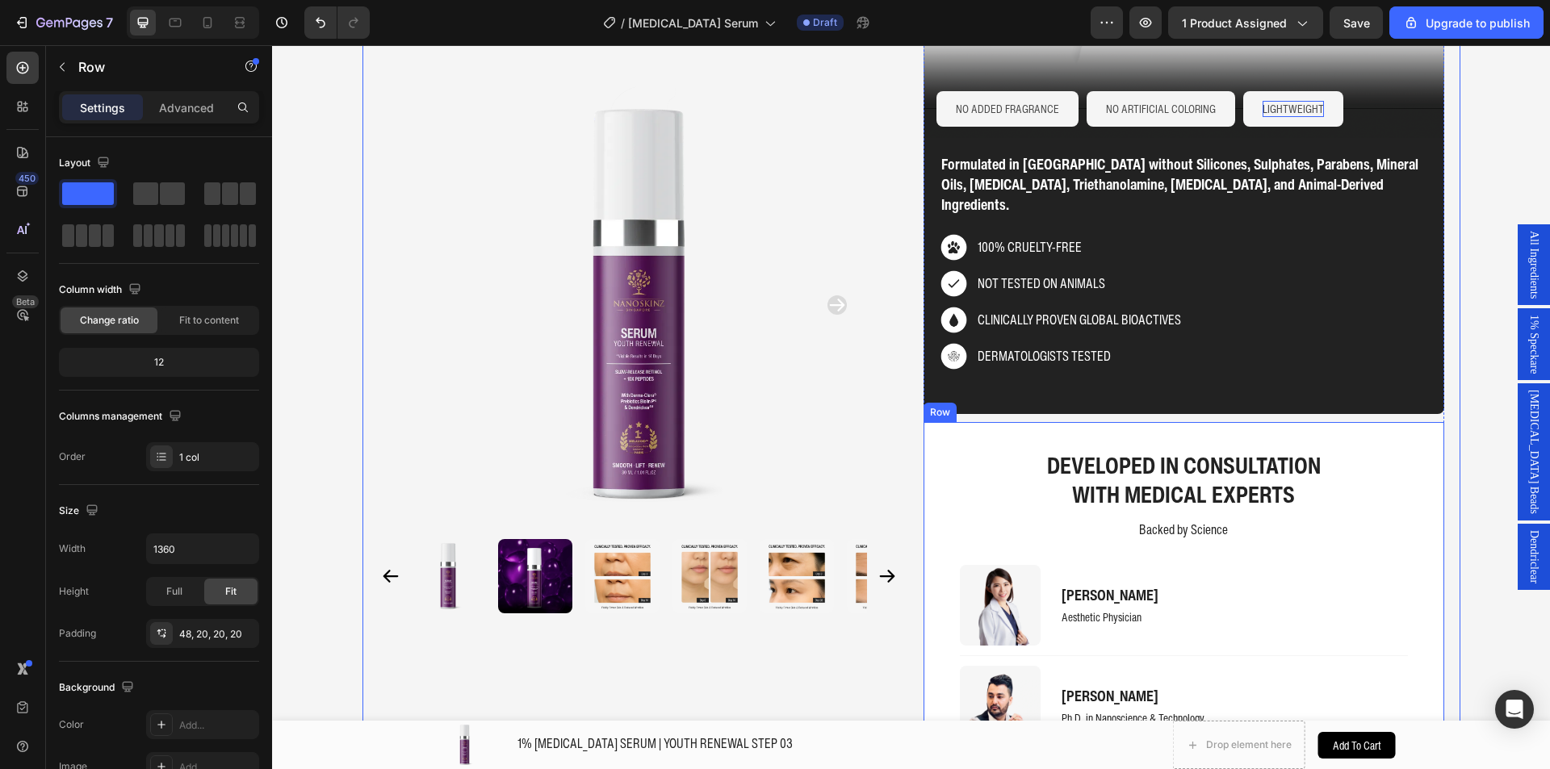
scroll to position [2458, 0]
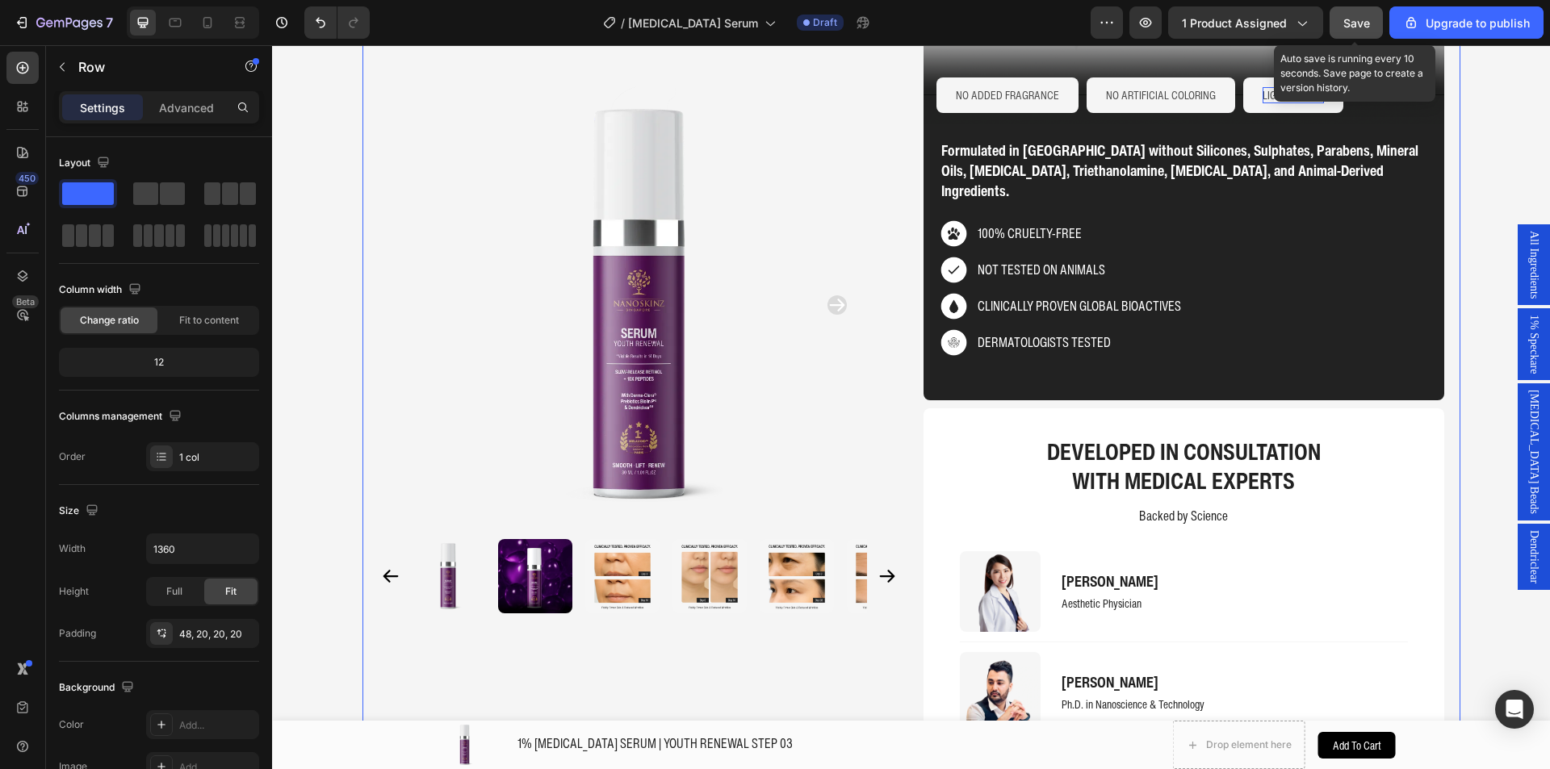
click at [1349, 35] on button "Save" at bounding box center [1356, 22] width 53 height 32
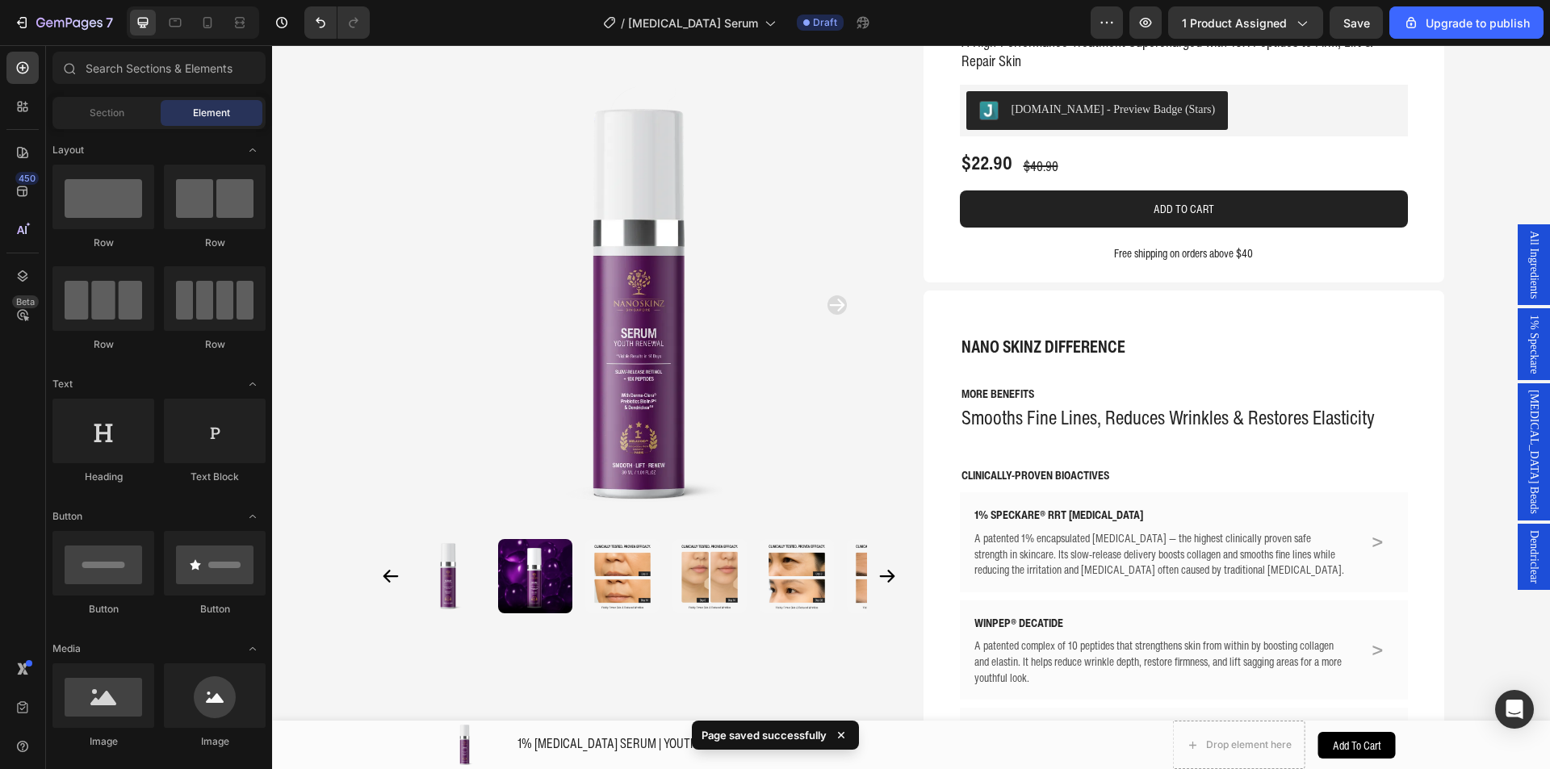
scroll to position [380, 0]
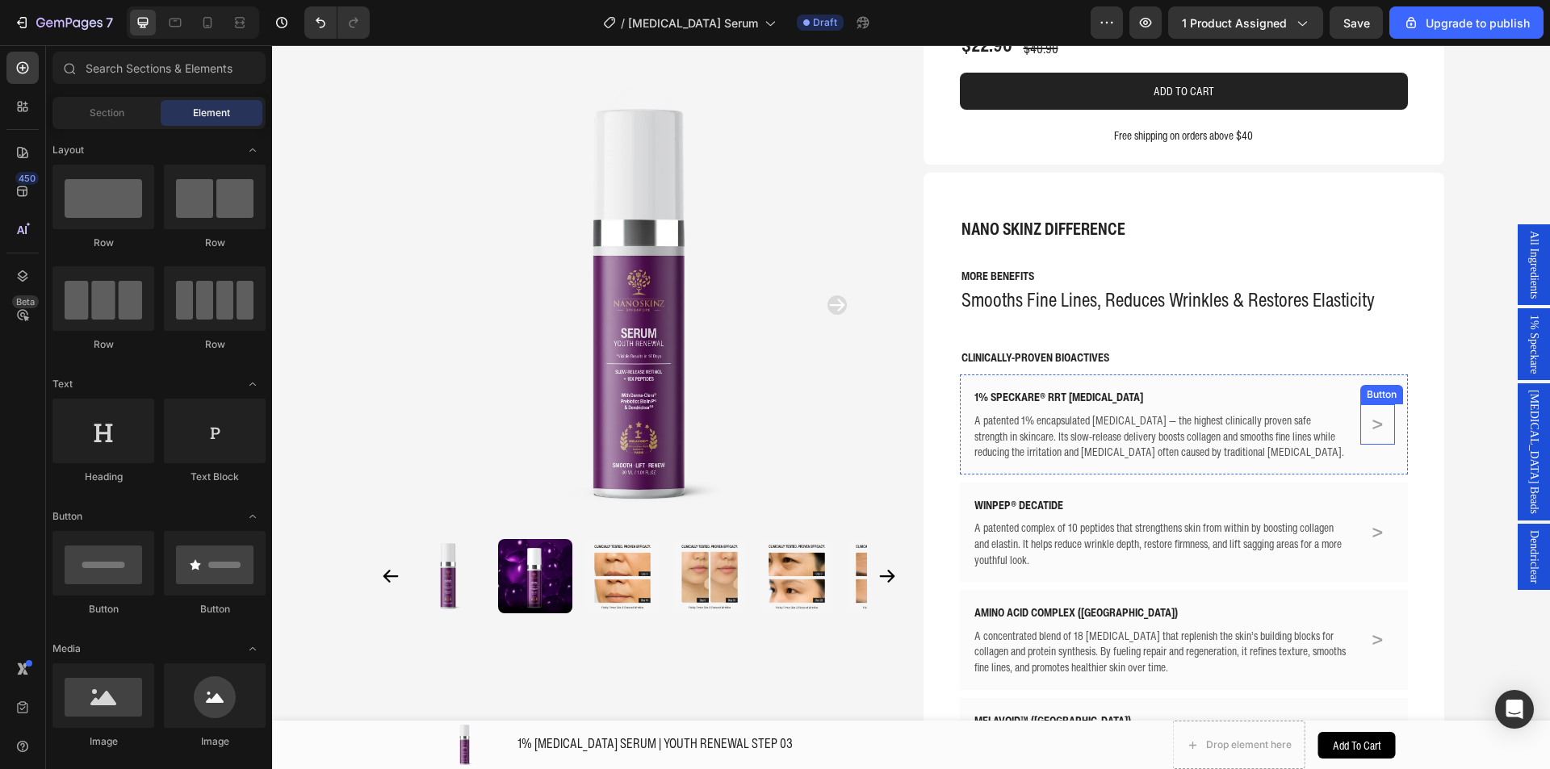
click at [1373, 408] on p ">" at bounding box center [1378, 423] width 12 height 31
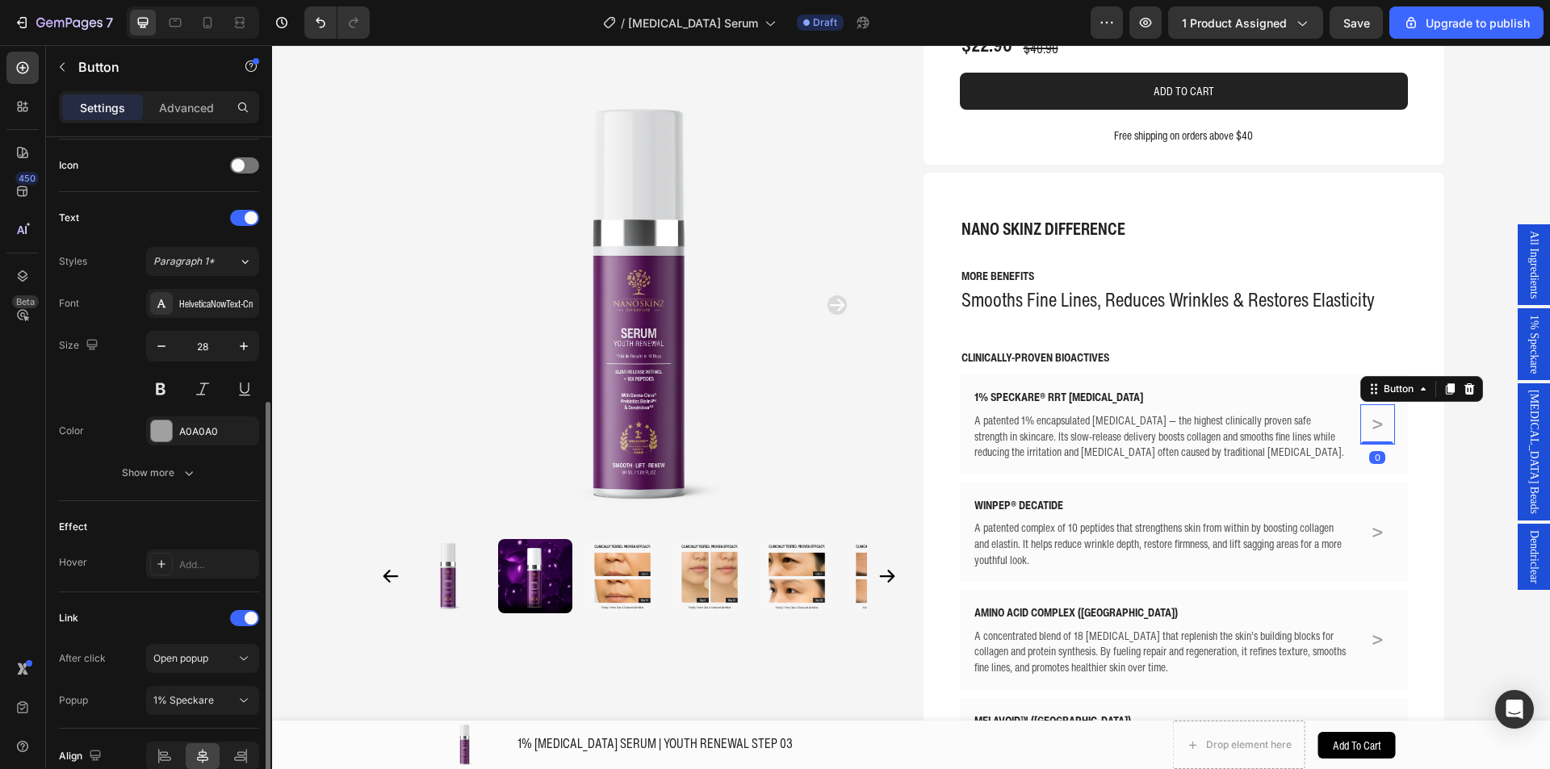
scroll to position [563, 0]
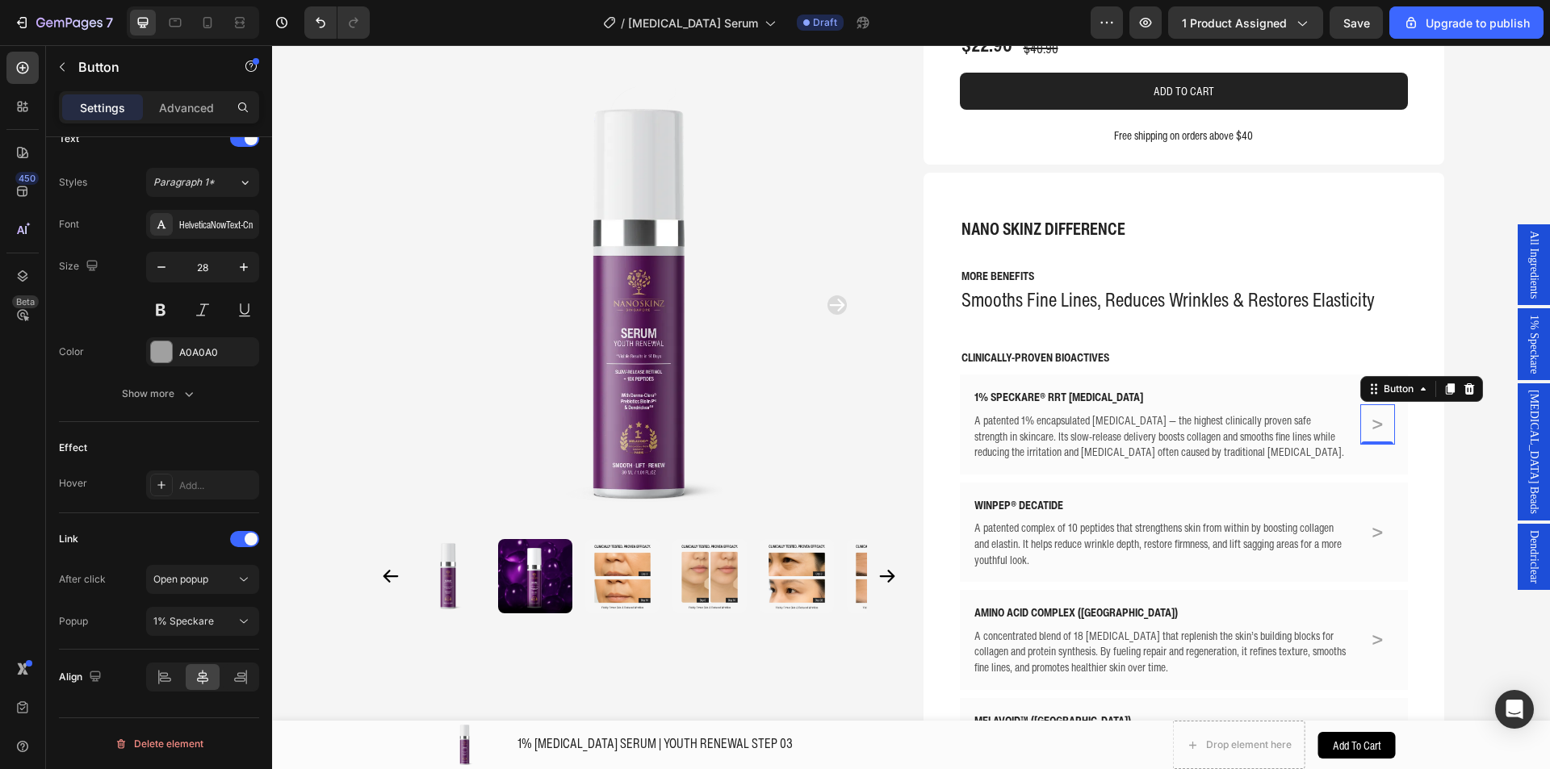
click at [1526, 459] on span "[MEDICAL_DATA] Beads" at bounding box center [1534, 452] width 16 height 124
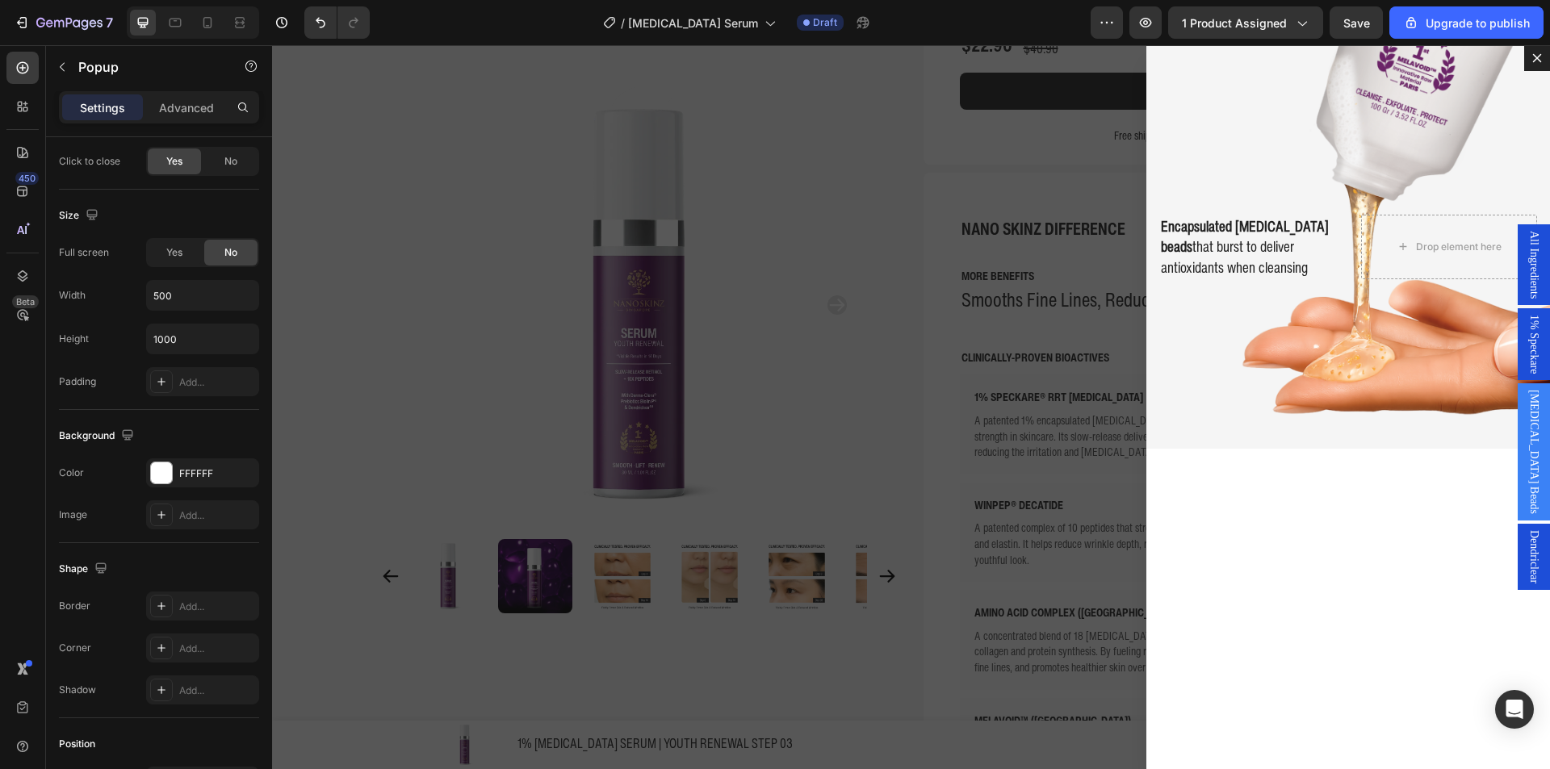
scroll to position [0, 0]
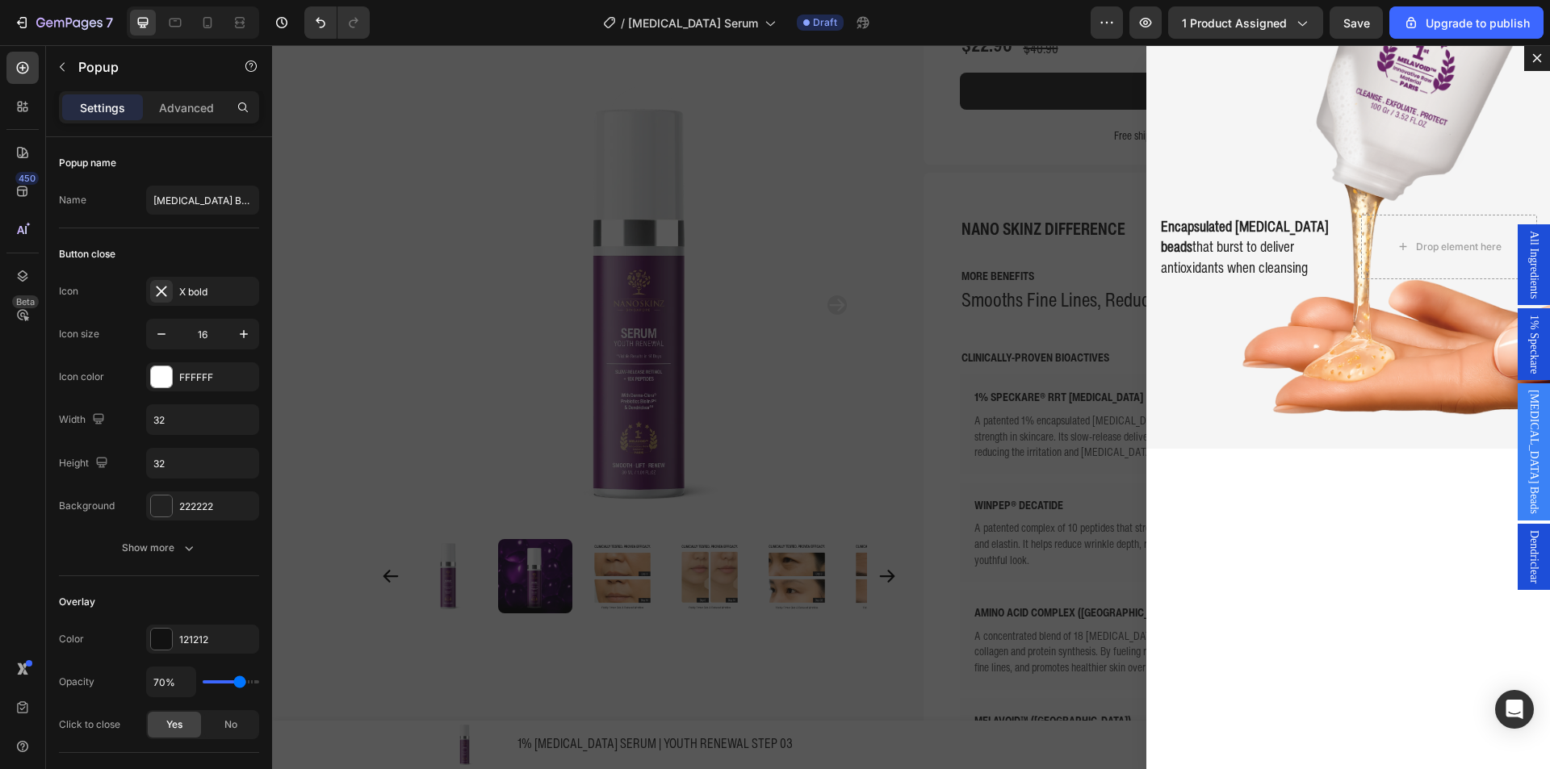
click at [501, 239] on div "Backdrop" at bounding box center [911, 407] width 1278 height 724
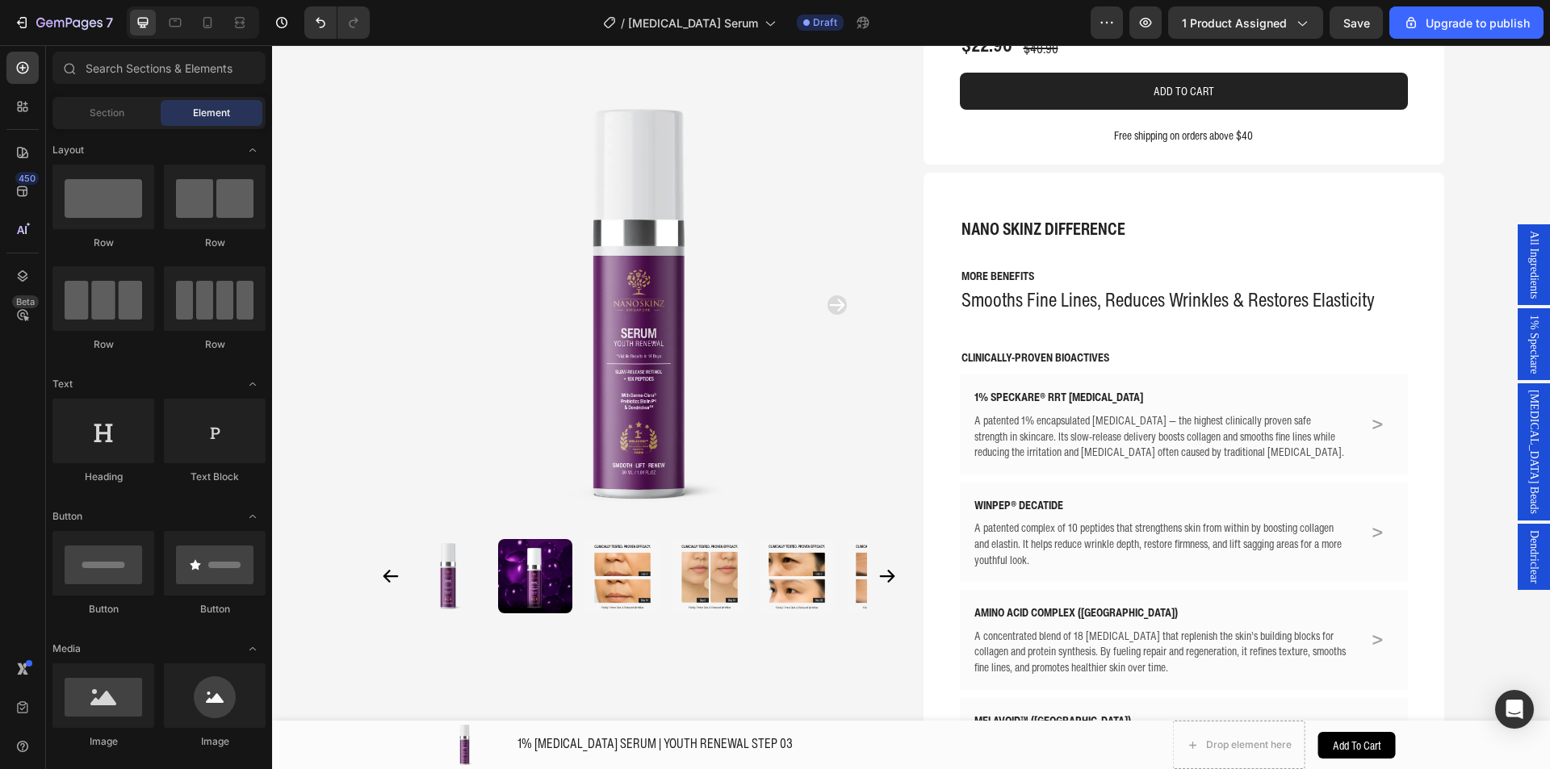
click at [1527, 536] on span "Dendriclear" at bounding box center [1534, 556] width 16 height 53
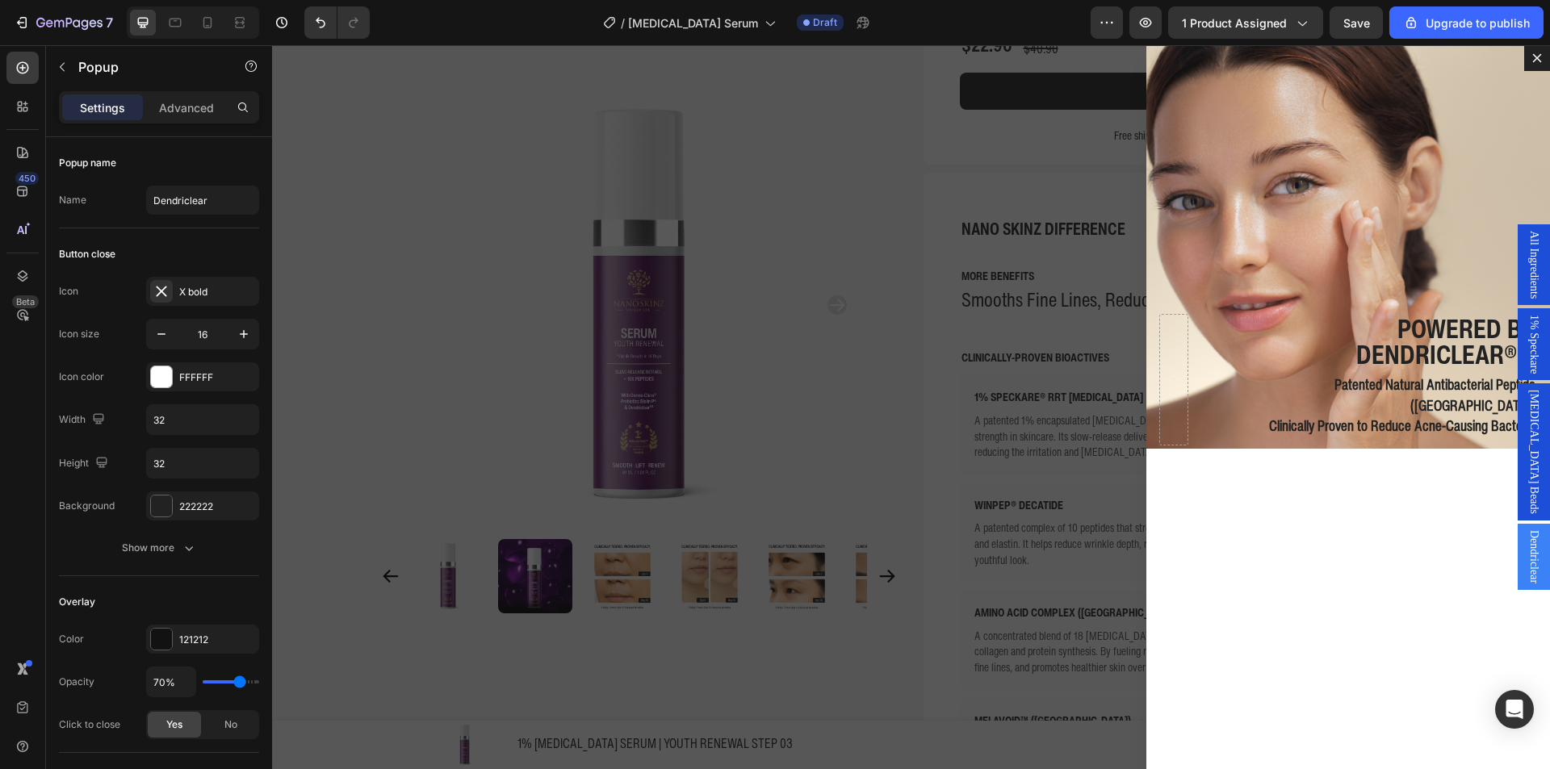
drag, startPoint x: 970, startPoint y: 463, endPoint x: 1379, endPoint y: 461, distance: 409.3
click at [971, 462] on div "Backdrop" at bounding box center [911, 407] width 1278 height 724
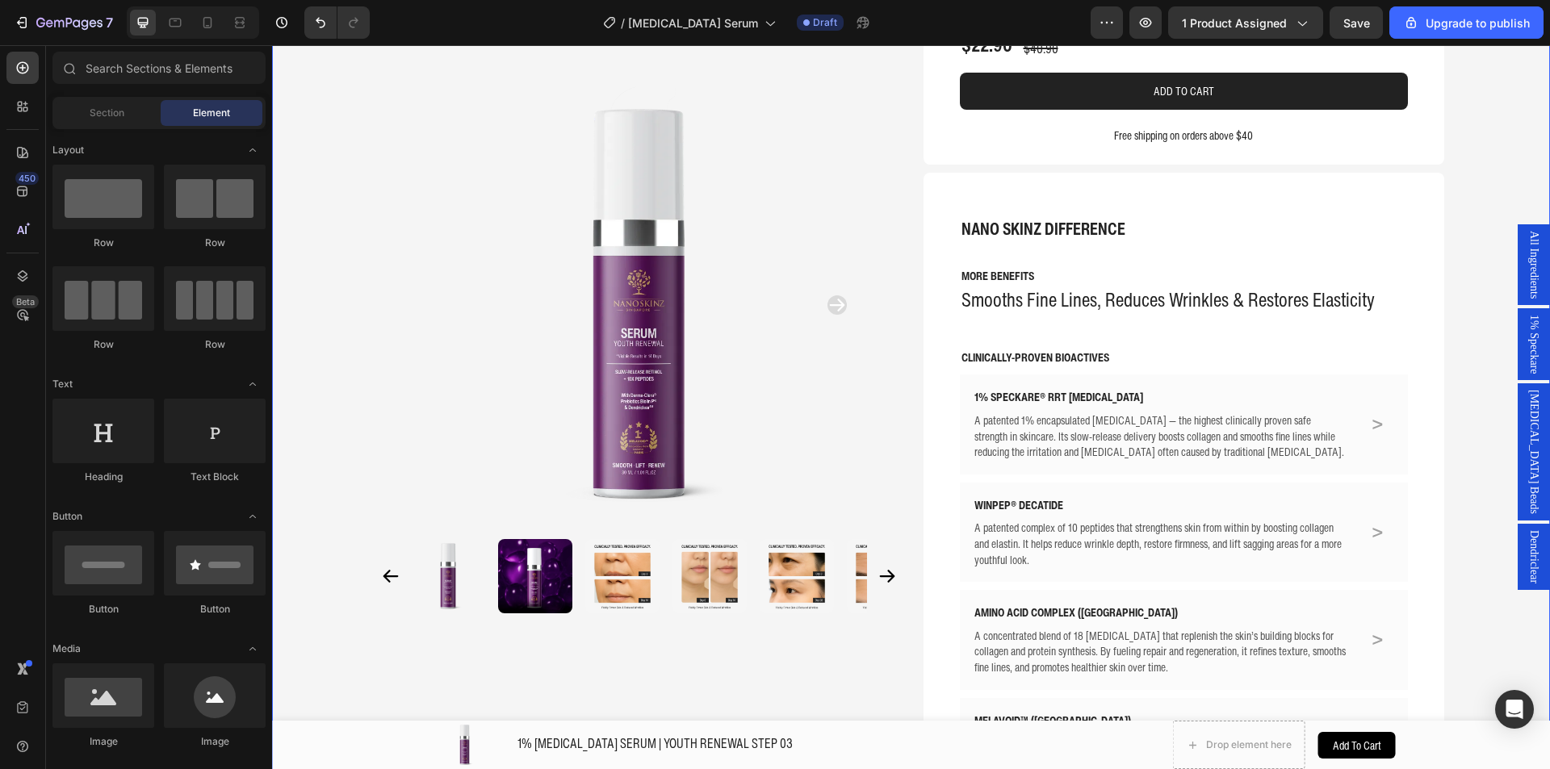
click at [1532, 440] on div "[MEDICAL_DATA] Beads" at bounding box center [1534, 451] width 32 height 137
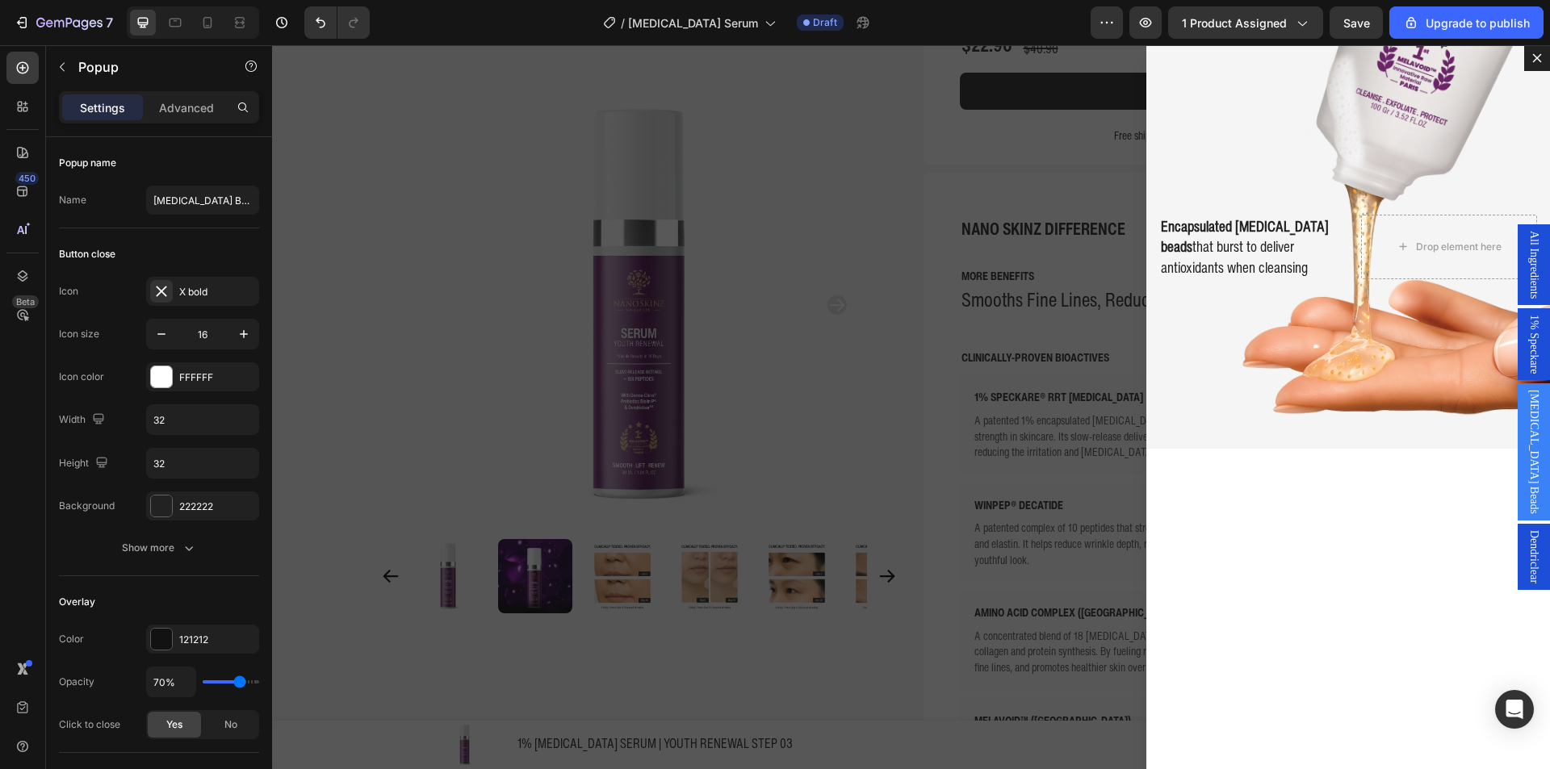
click at [500, 150] on div "Backdrop" at bounding box center [911, 407] width 1278 height 724
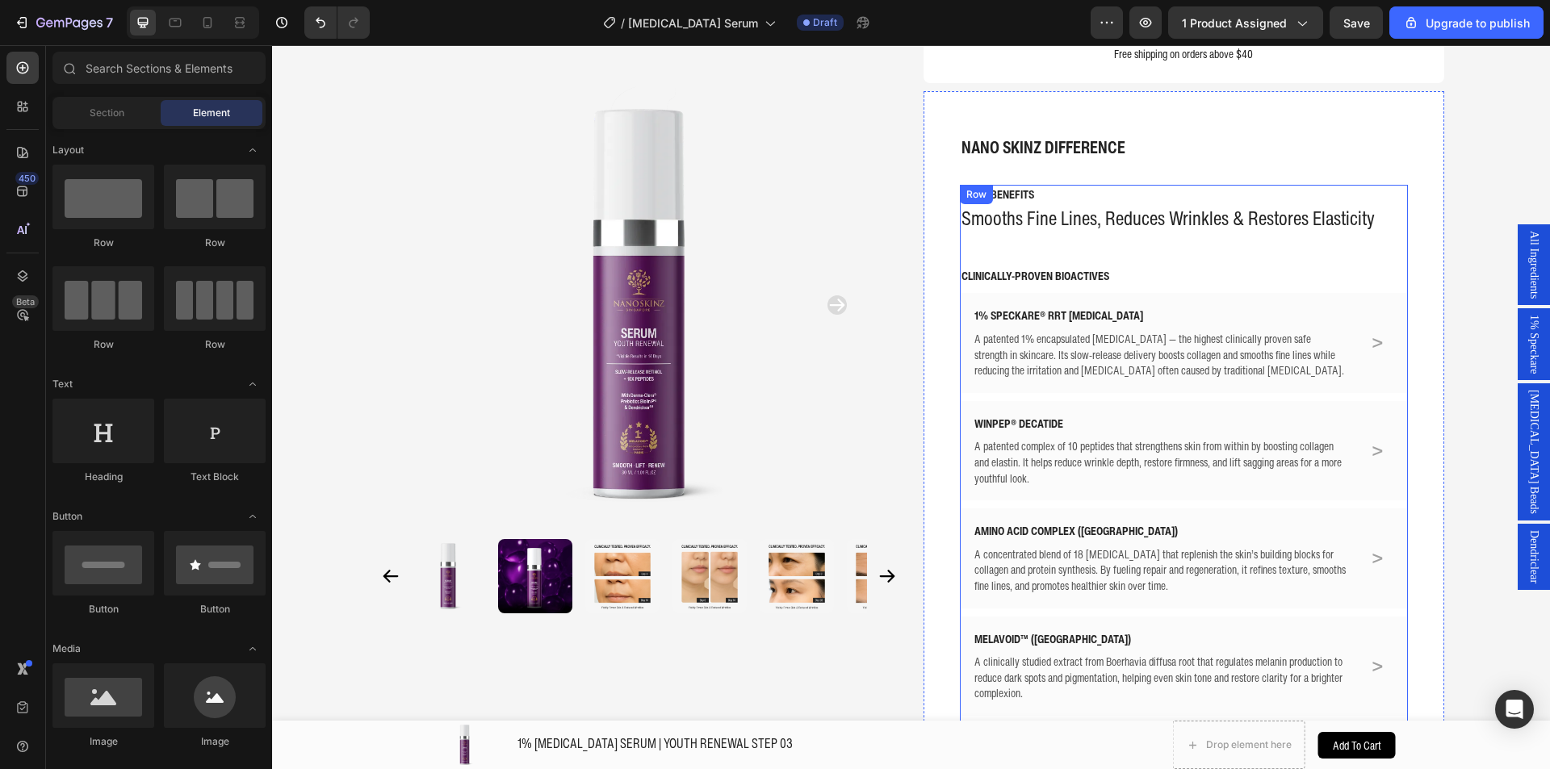
scroll to position [542, 0]
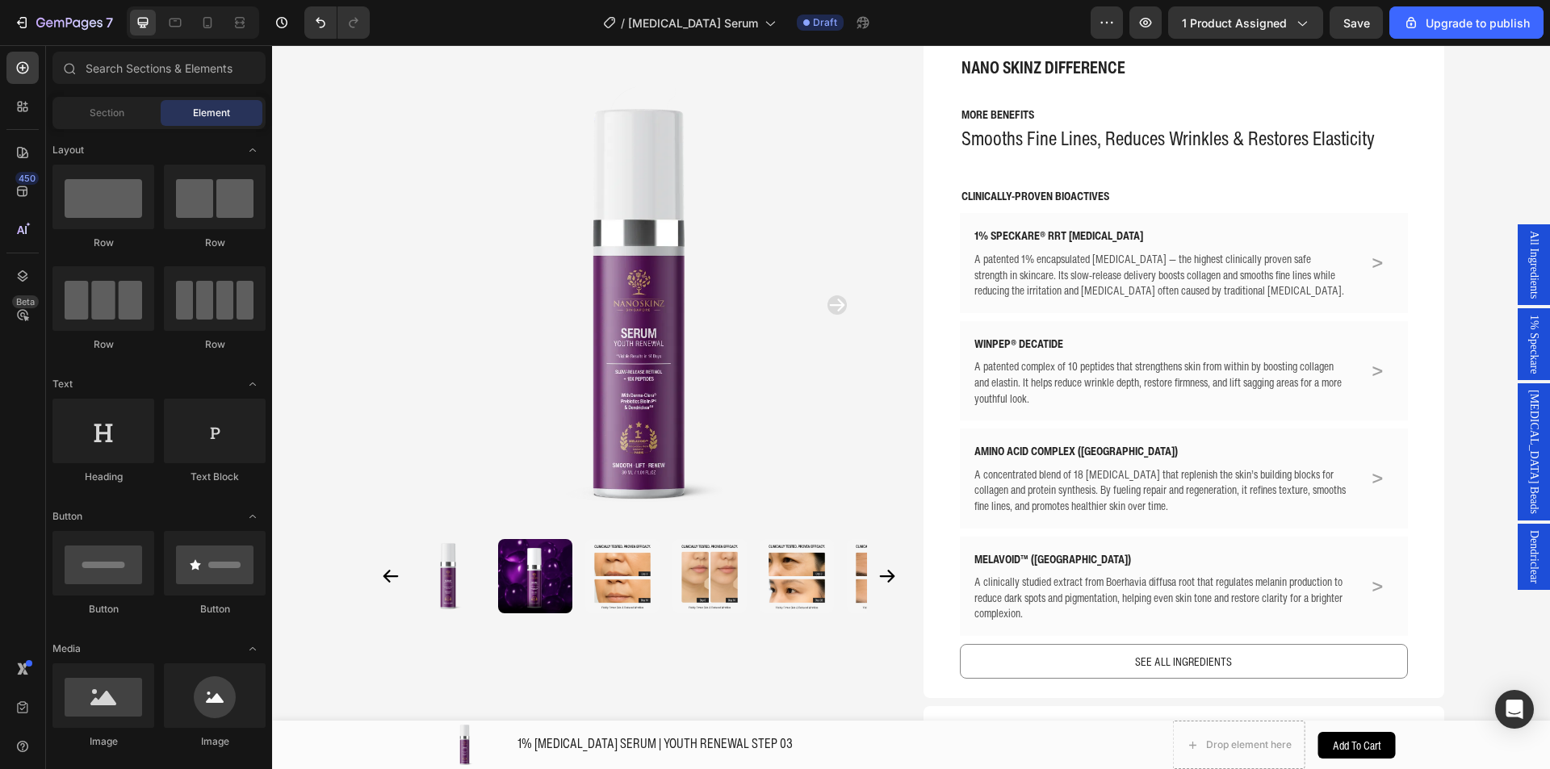
click at [1526, 534] on span "Dendriclear" at bounding box center [1534, 556] width 16 height 53
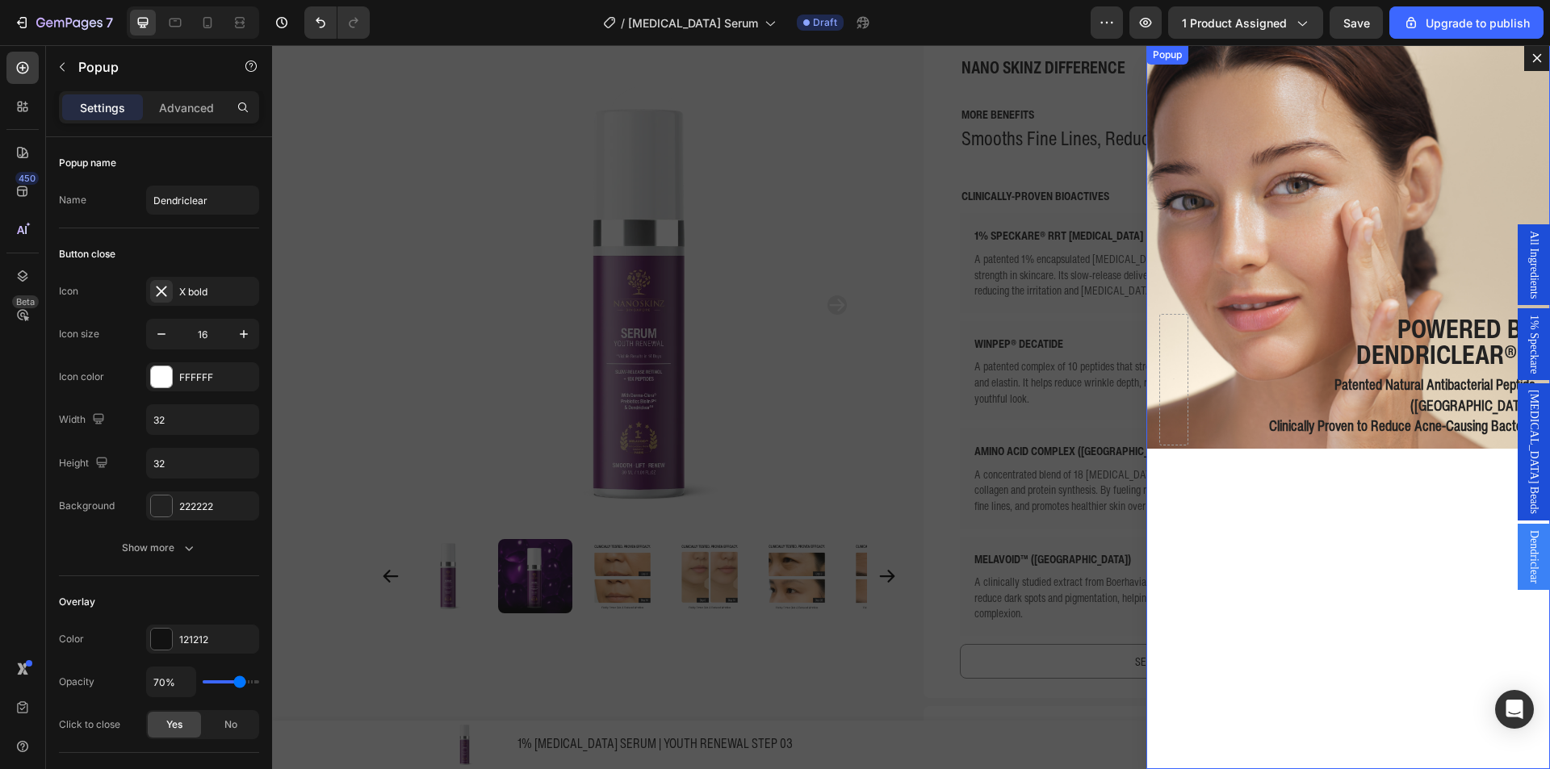
click at [1347, 629] on div "Powered by Dendriclear® ® Text Block Patented Natural Antibacterial Peptide ([G…" at bounding box center [1348, 407] width 404 height 724
click at [1218, 64] on icon "Dialog content" at bounding box center [1222, 61] width 9 height 11
click at [1526, 568] on span "Dendriclear" at bounding box center [1534, 591] width 16 height 53
